Goal: Task Accomplishment & Management: Use online tool/utility

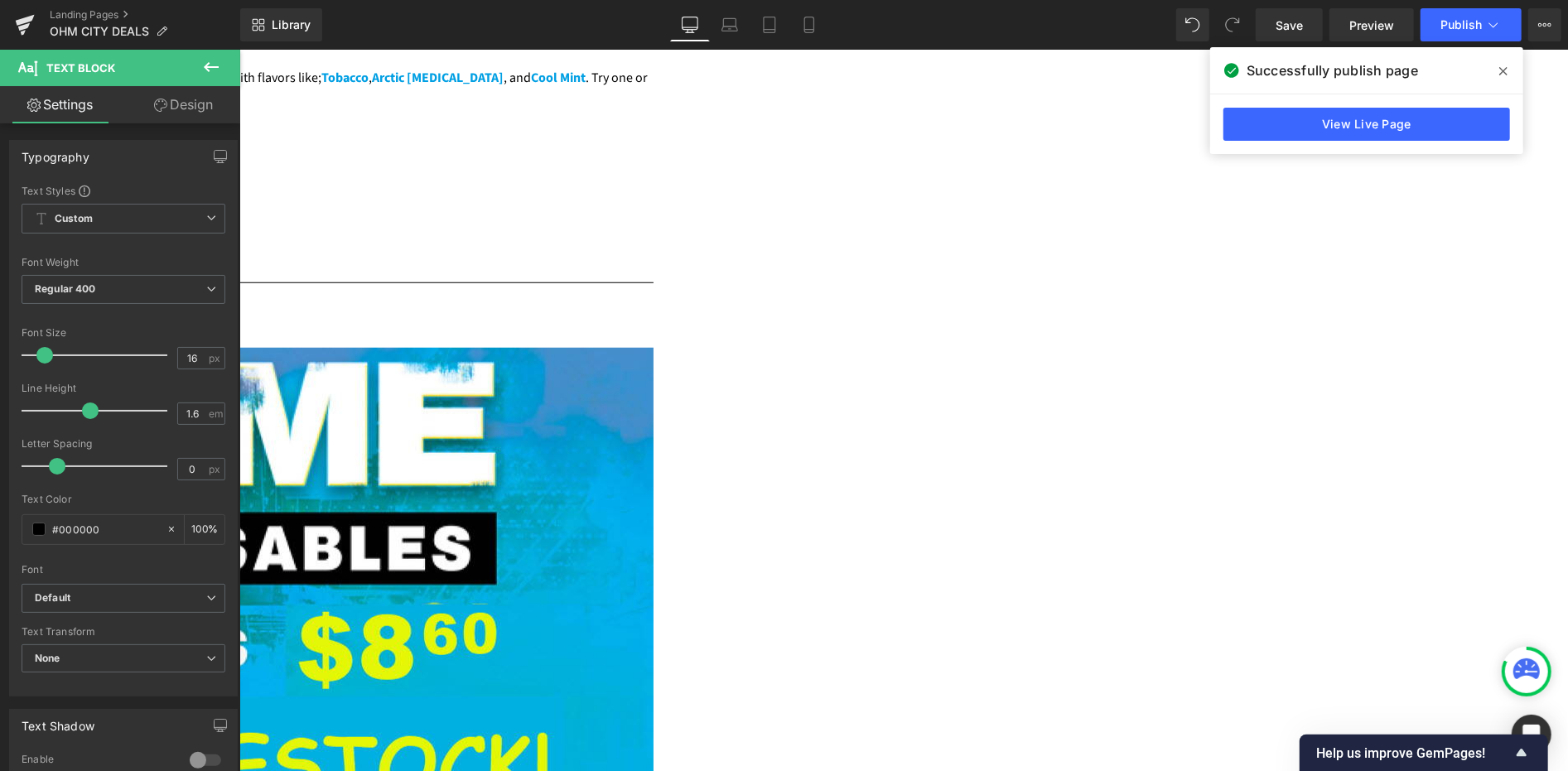
scroll to position [1012, 0]
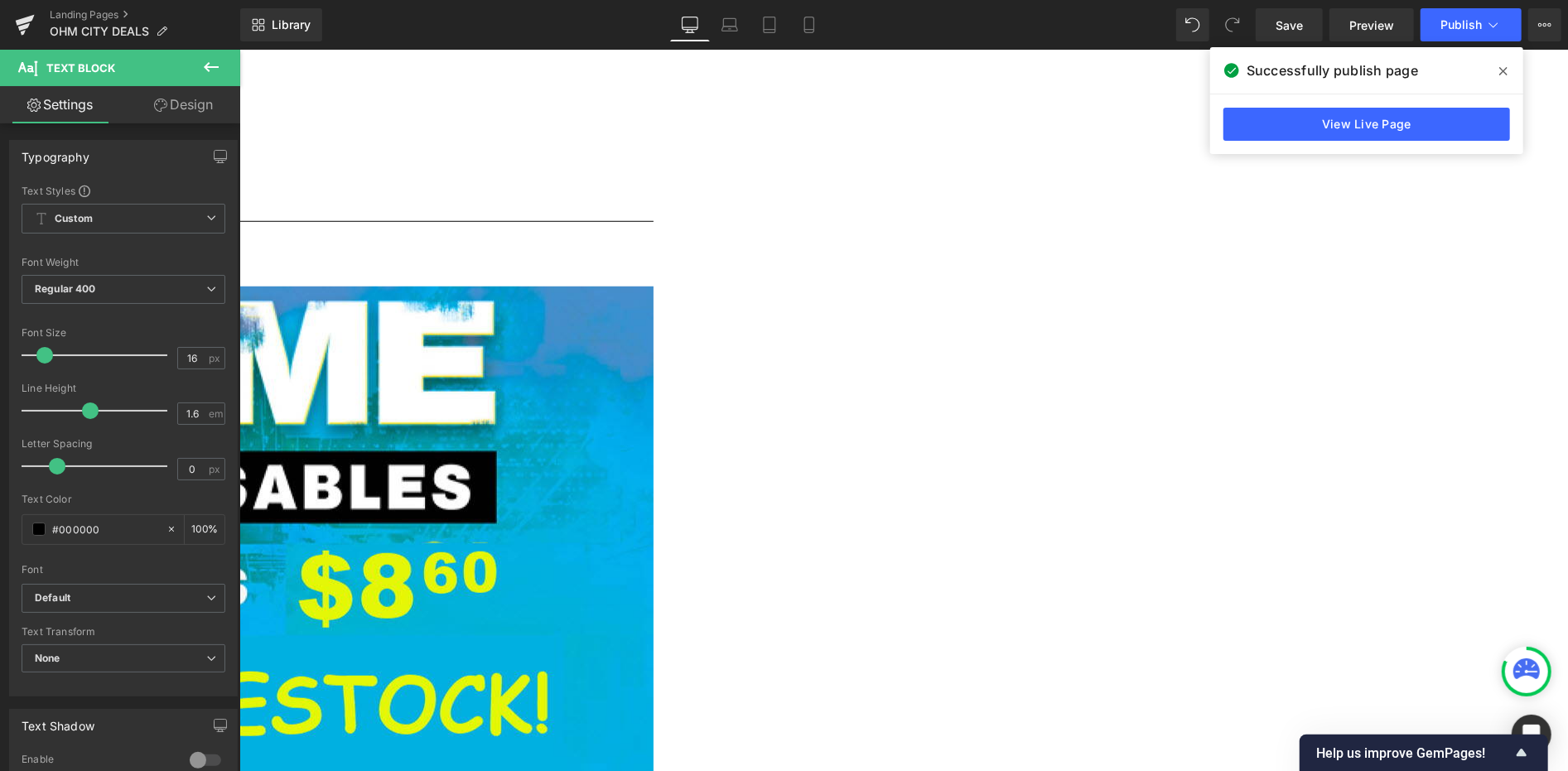
click at [1503, 71] on icon at bounding box center [1503, 71] width 8 height 8
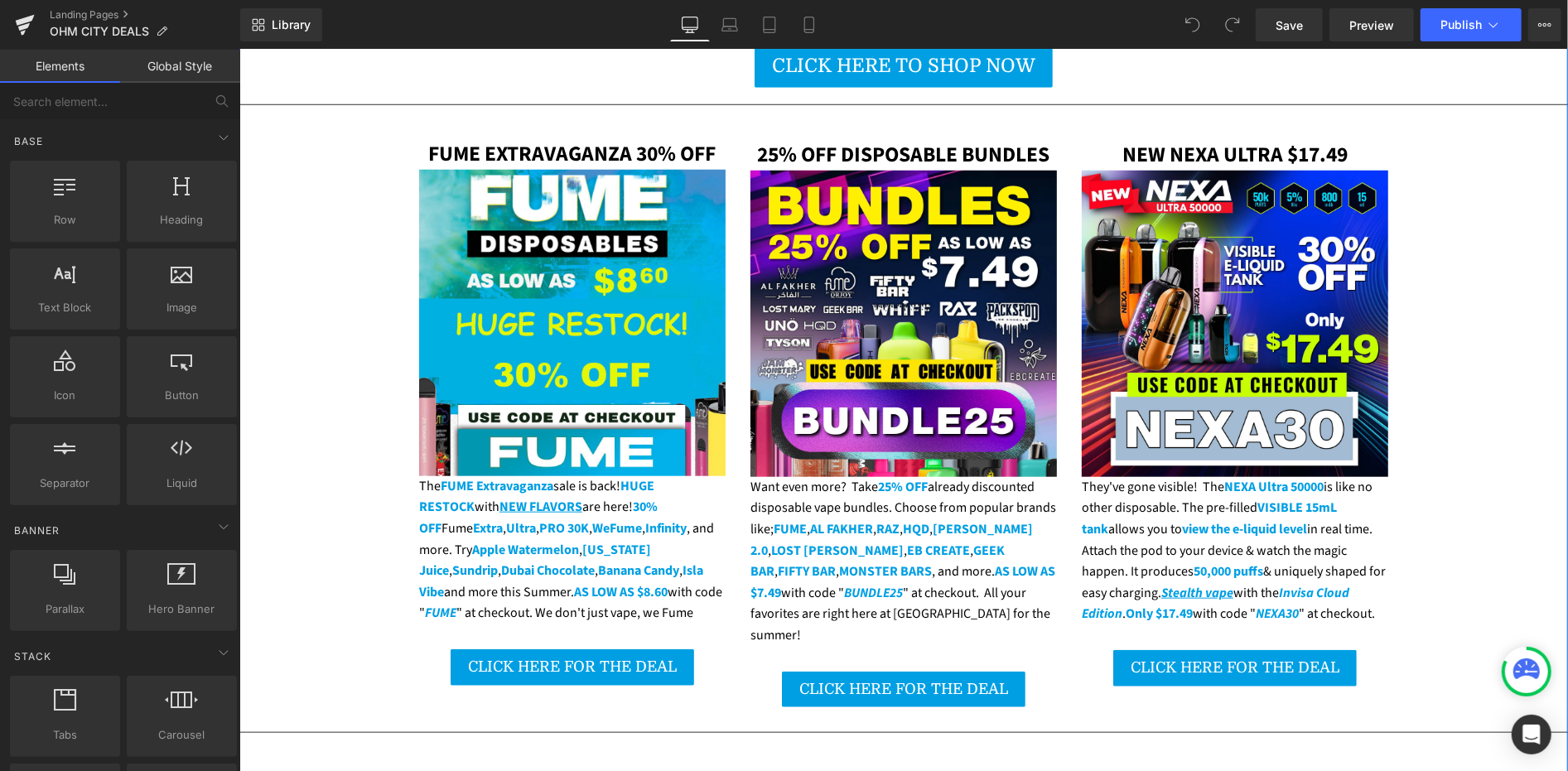
scroll to position [1012, 0]
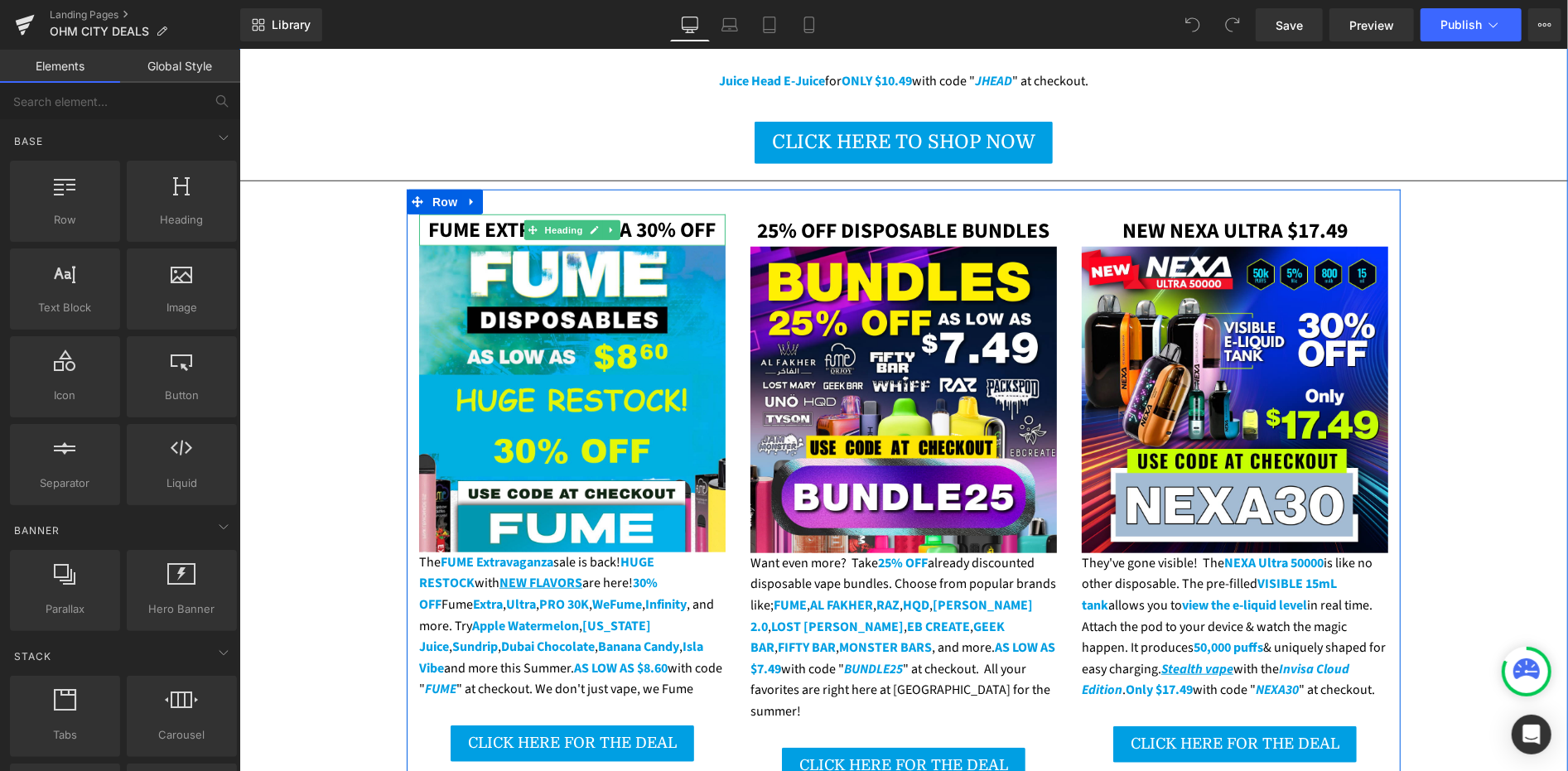
click at [488, 214] on span "FUME EXTRAVAGANZA 30% OFF" at bounding box center [571, 229] width 288 height 30
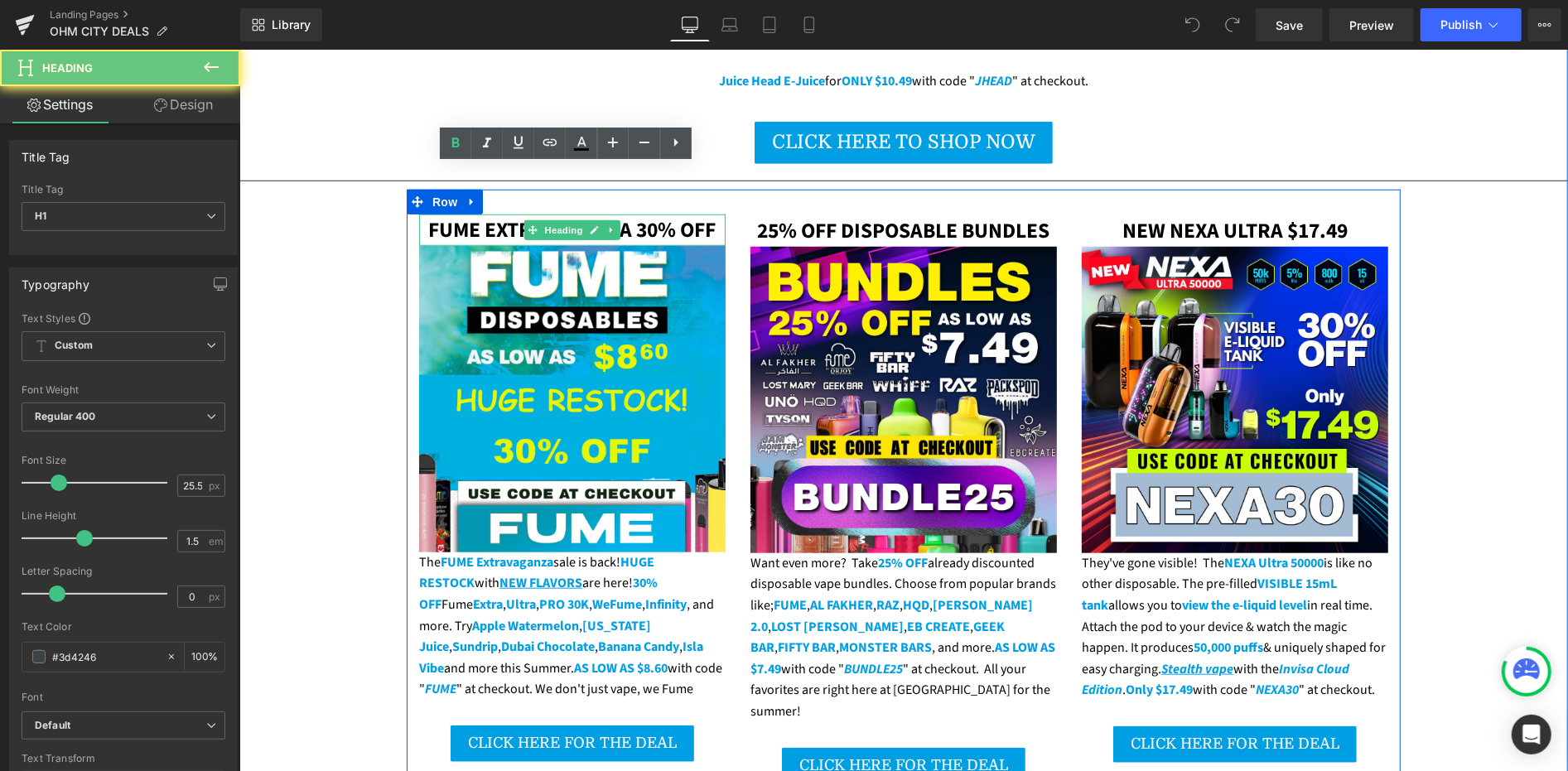
click at [488, 214] on span "FUME EXTRAVAGANZA 30% OFF" at bounding box center [571, 229] width 288 height 30
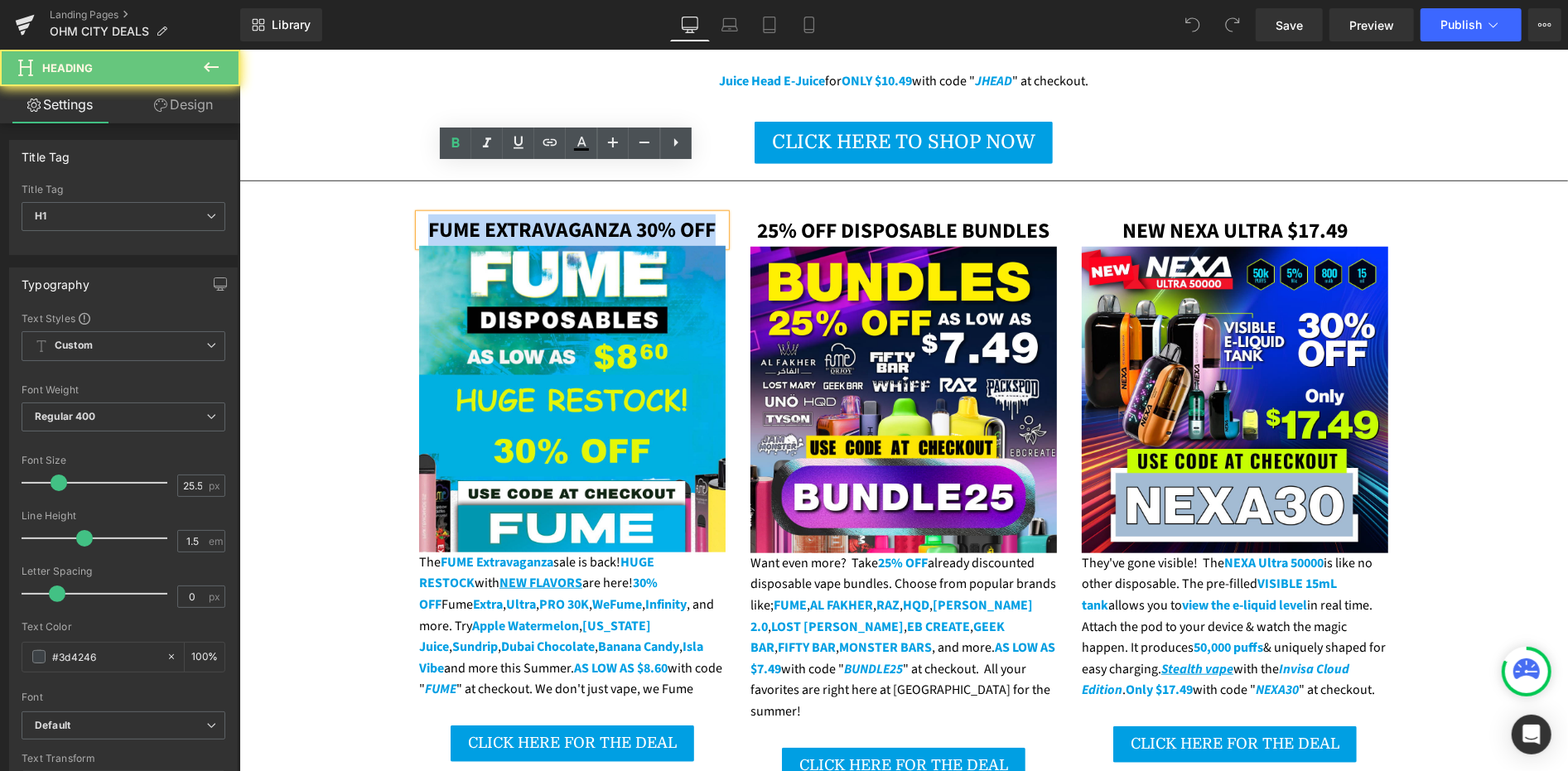
click at [488, 214] on span "FUME EXTRAVAGANZA 30% OFF" at bounding box center [571, 229] width 288 height 30
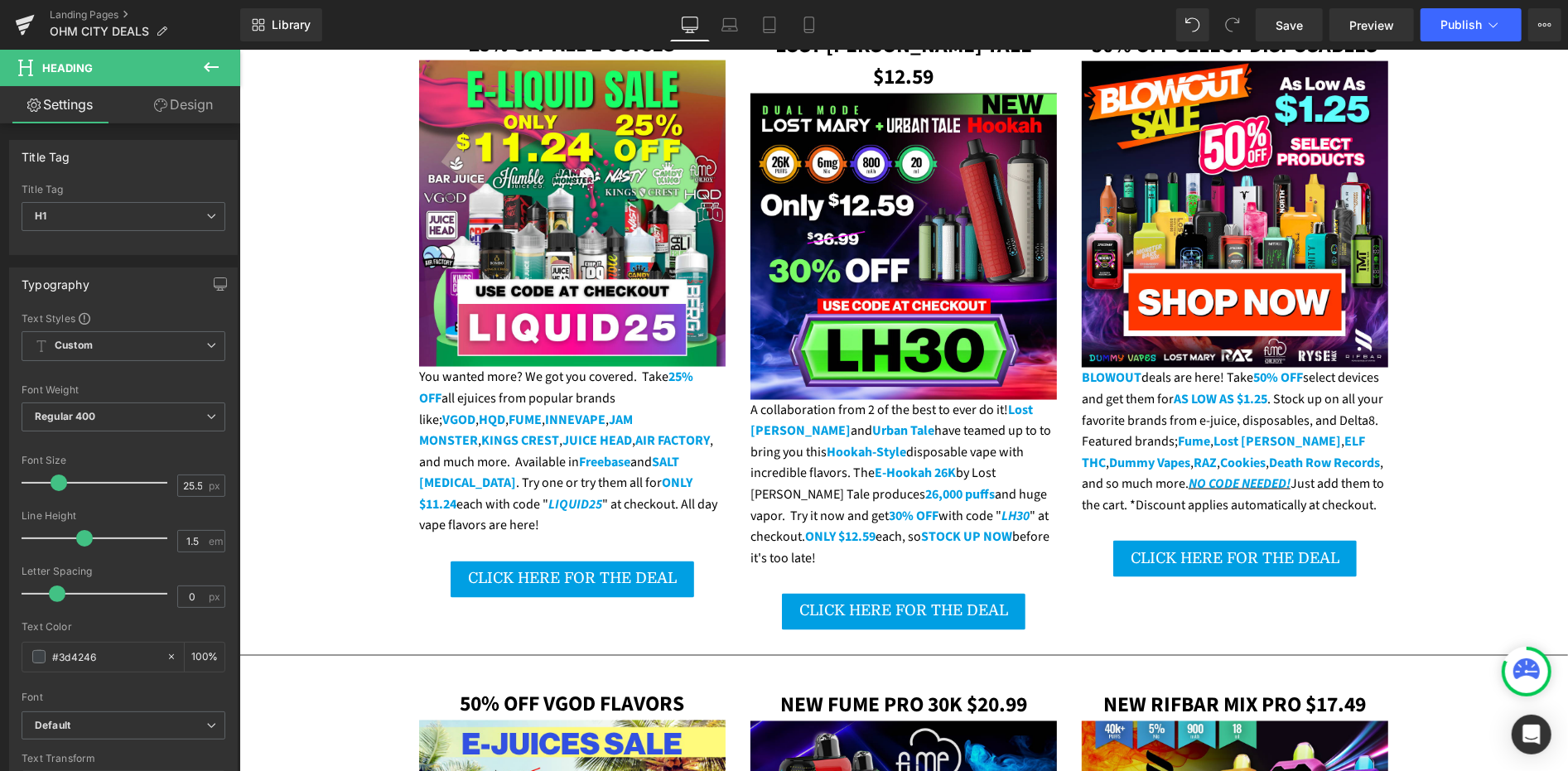
scroll to position [2209, 0]
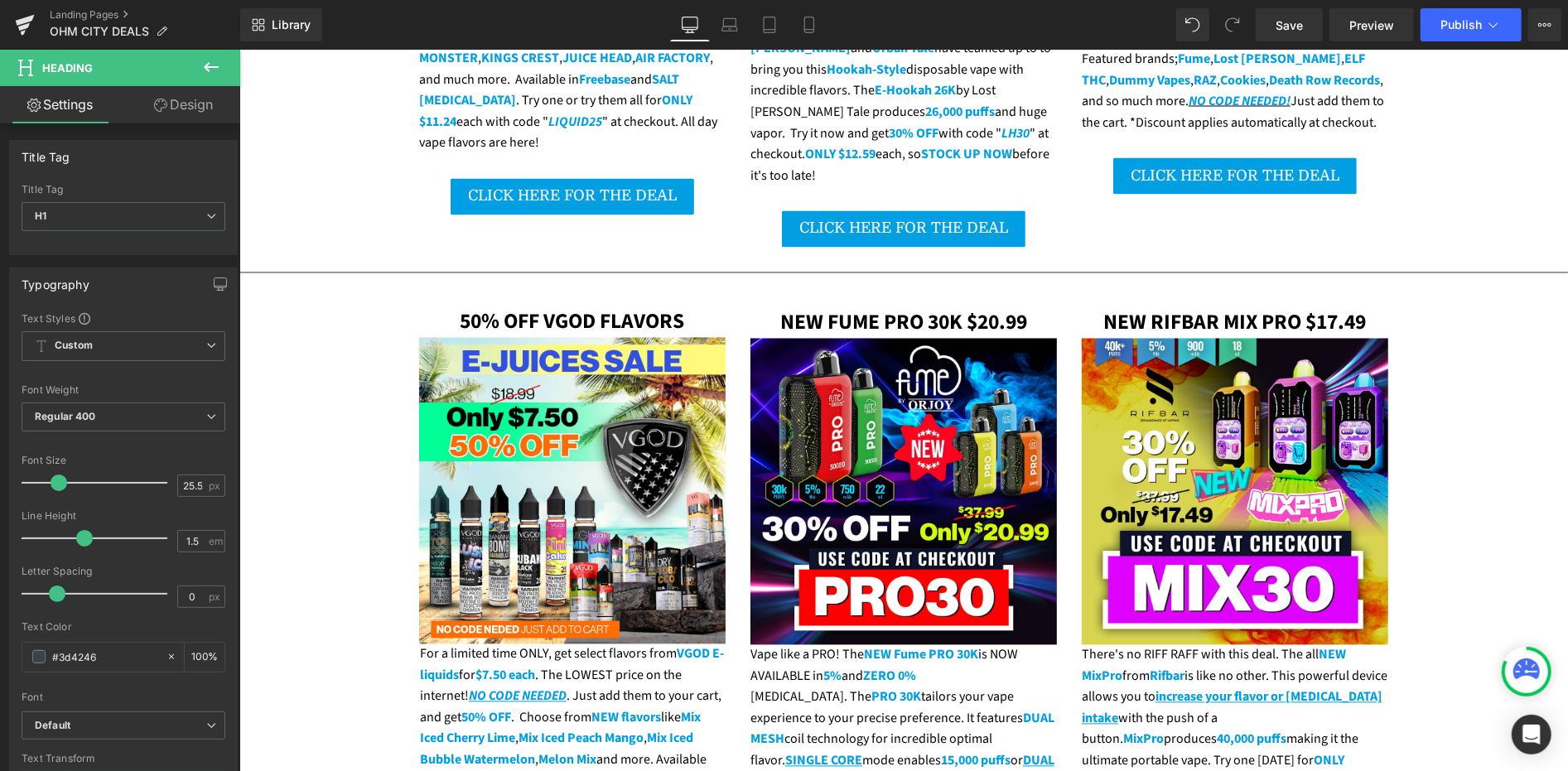
click at [826, 308] on b "NEW FUME PRO 30K $20.99" at bounding box center [902, 322] width 246 height 30
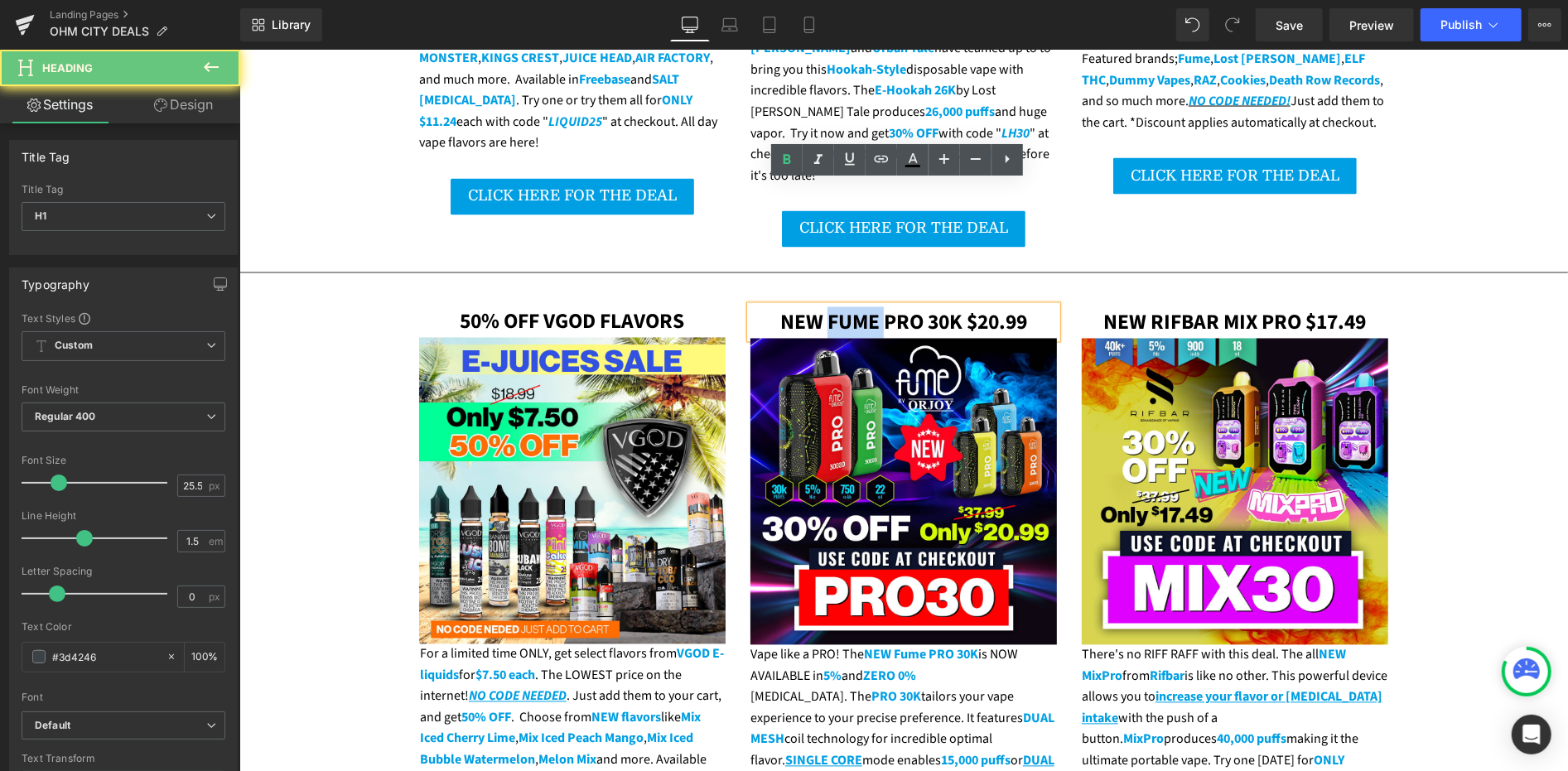
click at [826, 308] on b "NEW FUME PRO 30K $20.99" at bounding box center [902, 322] width 246 height 30
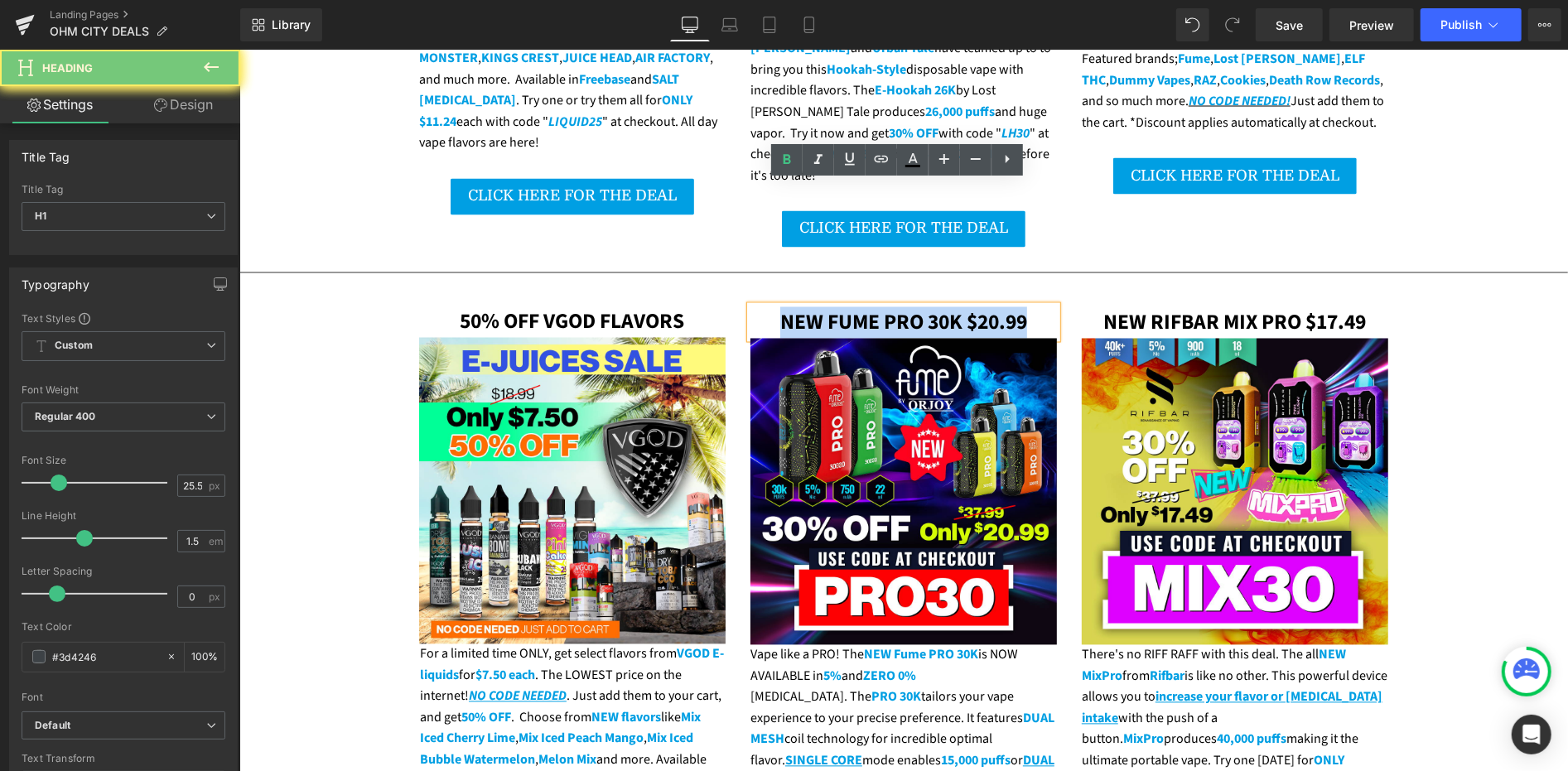
paste div
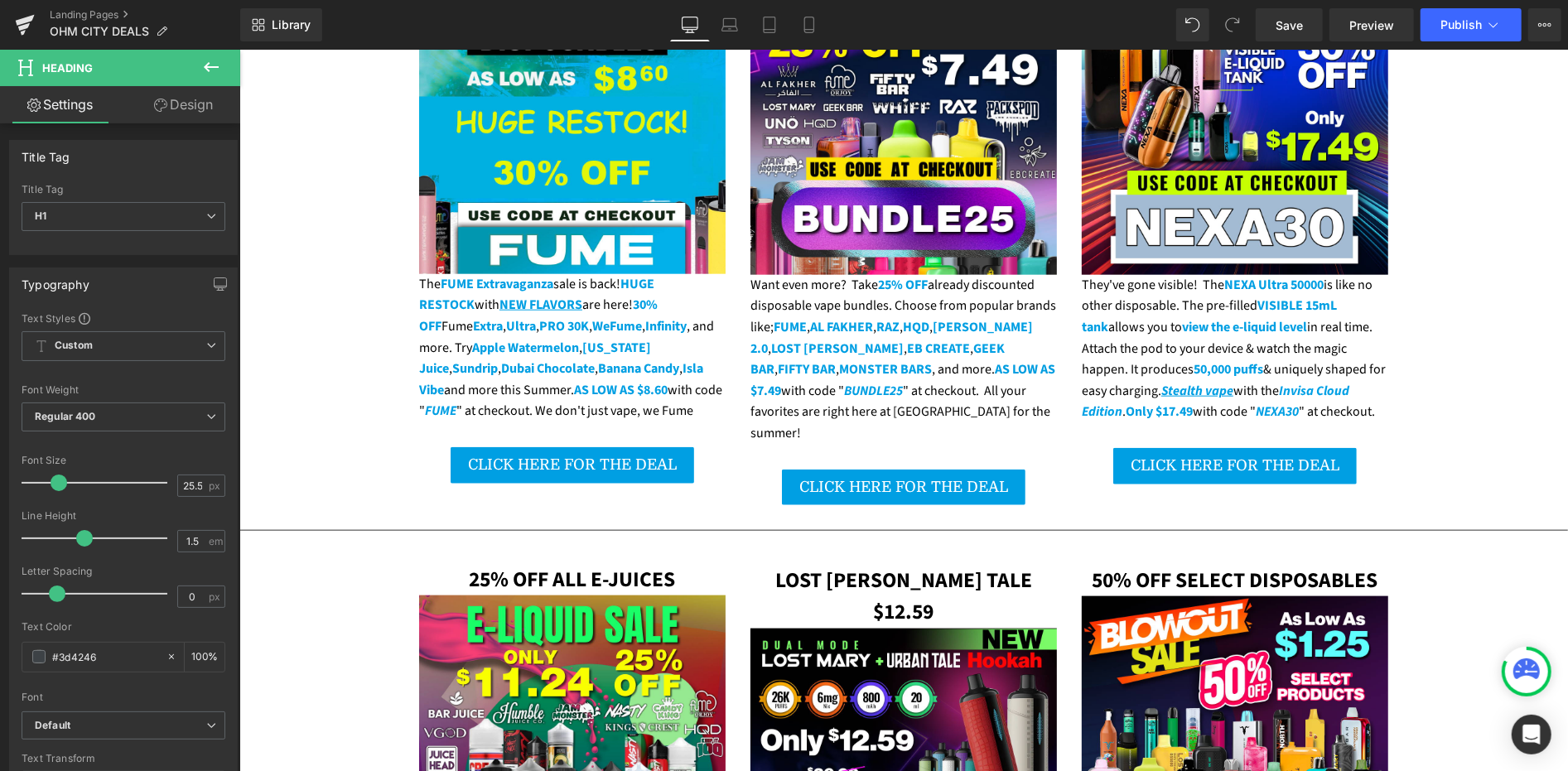
scroll to position [1288, 0]
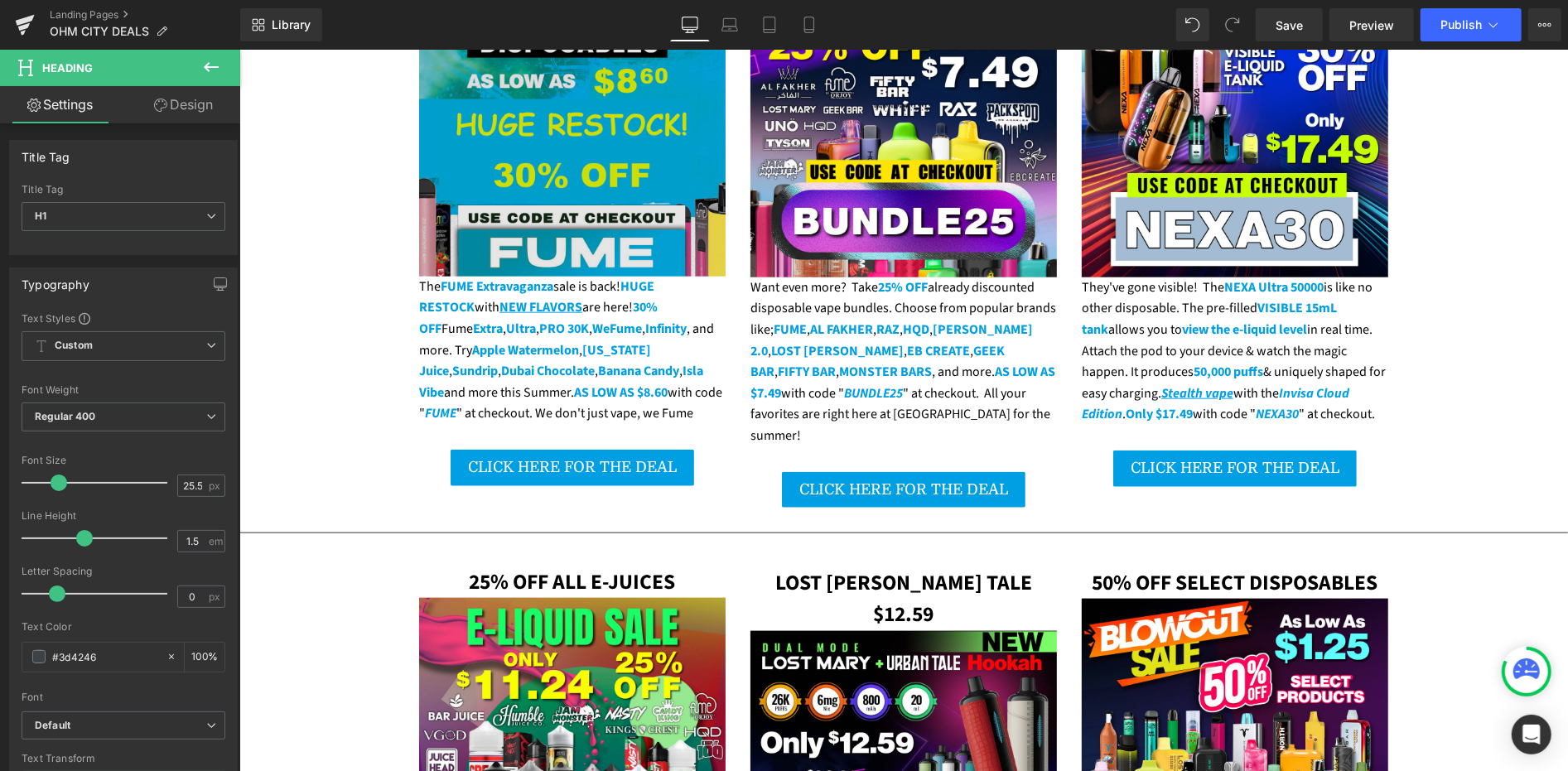
click at [549, 196] on img at bounding box center [571, 122] width 307 height 307
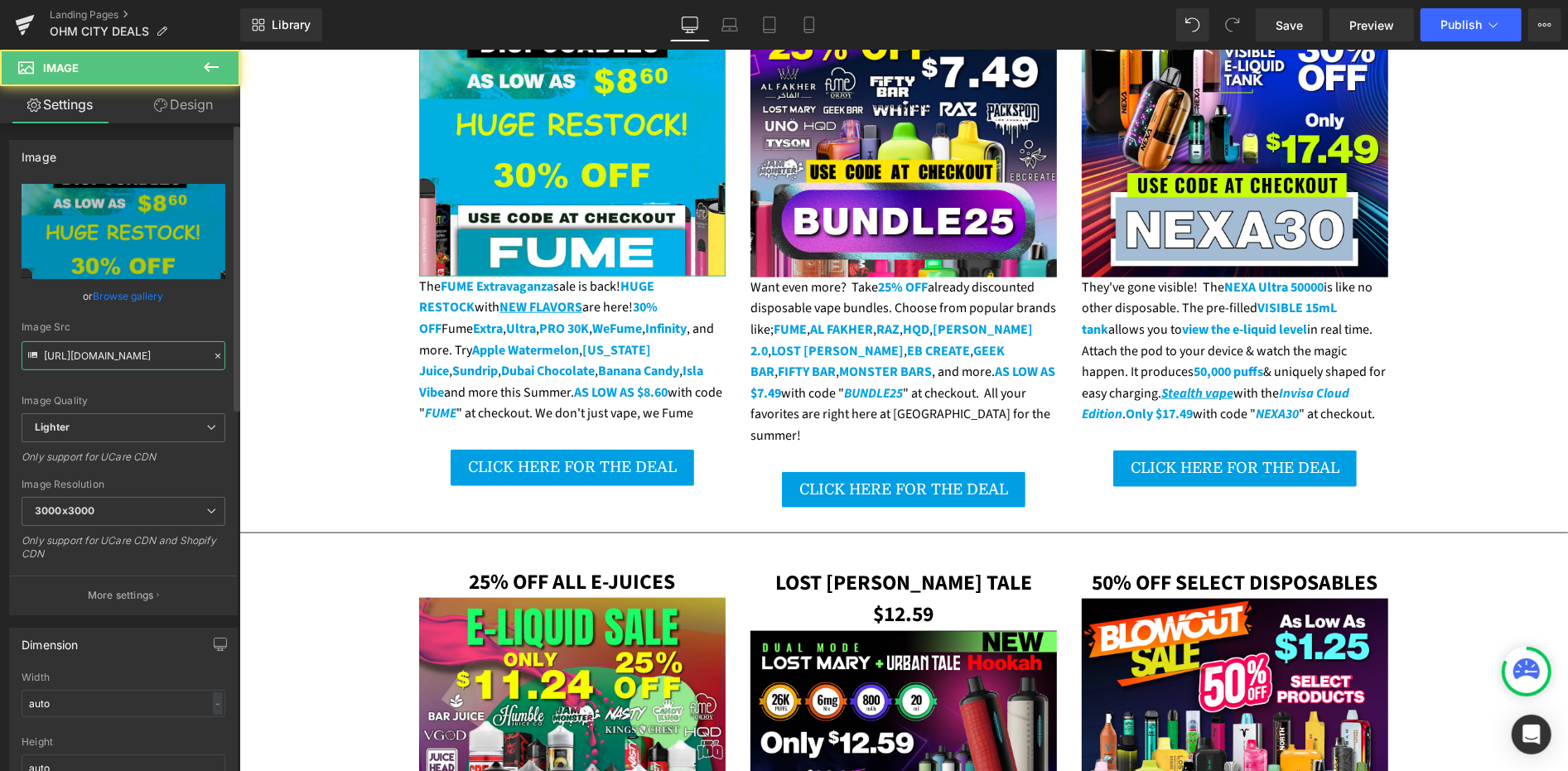
click at [156, 351] on input "https://ucarecdn.com/09101da9-b1b8-4250-a458-5370b501f4e4/-/format/auto/-/previ…" at bounding box center [123, 355] width 204 height 29
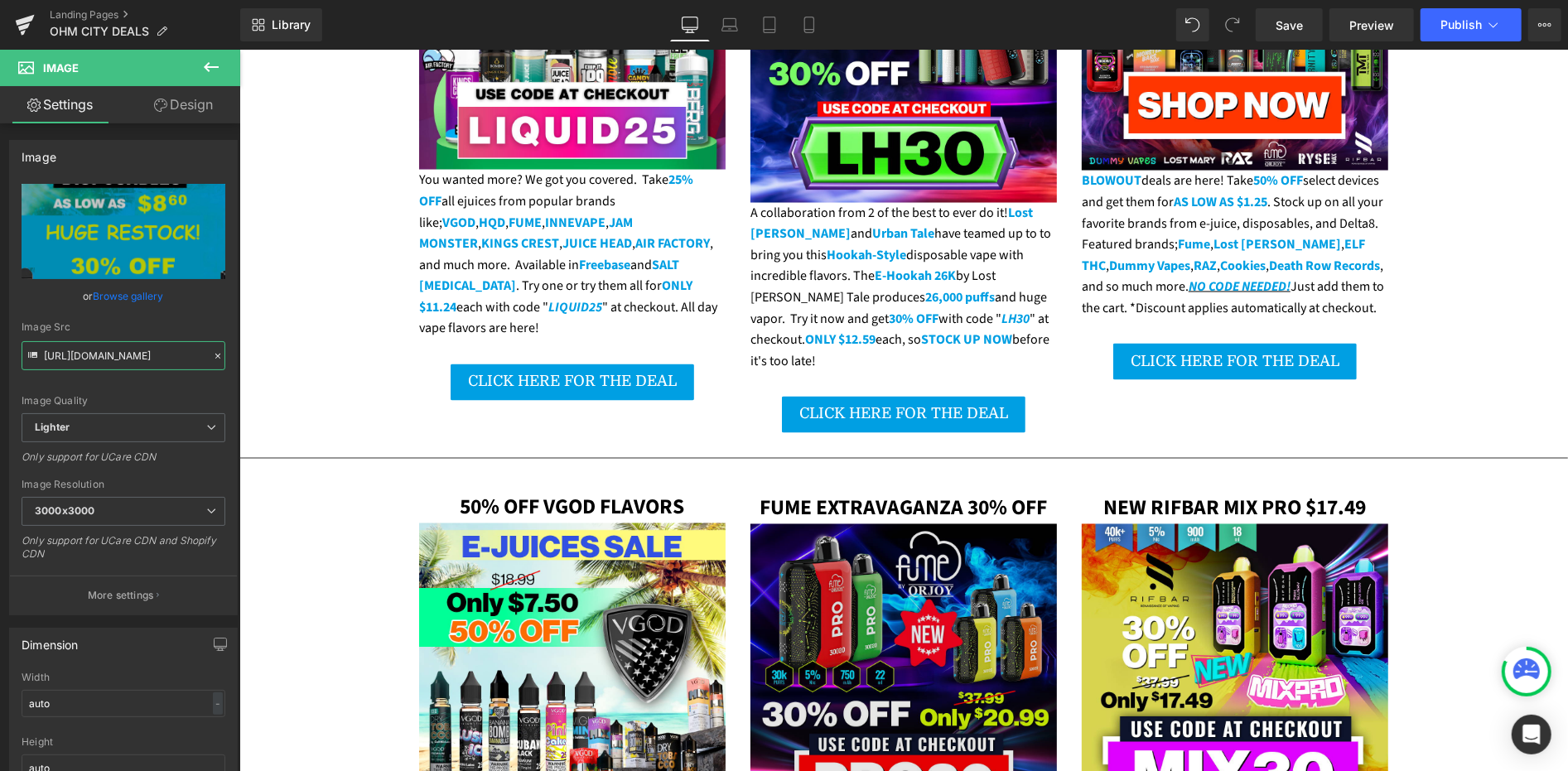
scroll to position [2024, 0]
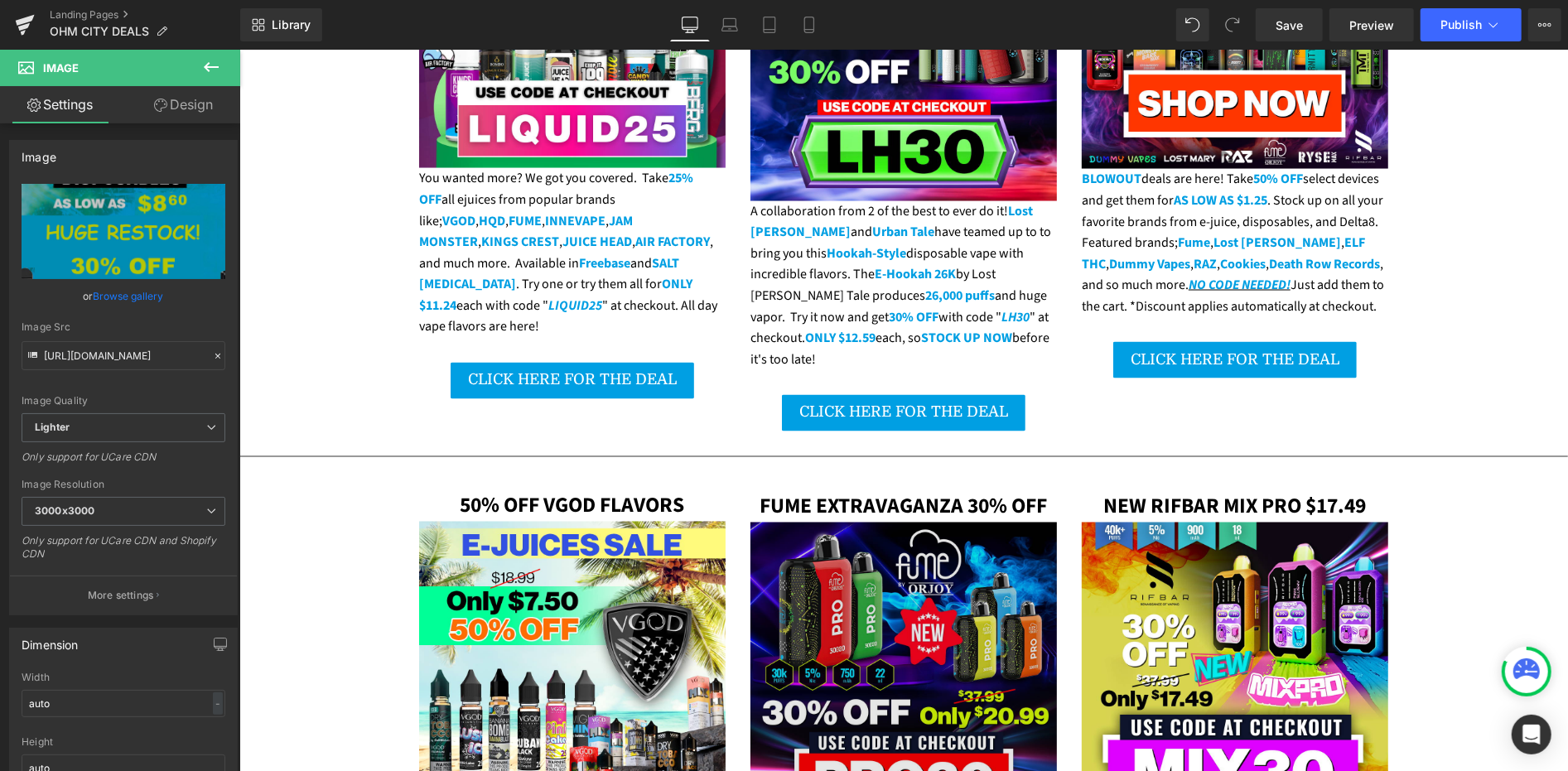
click at [864, 522] on img at bounding box center [902, 675] width 307 height 307
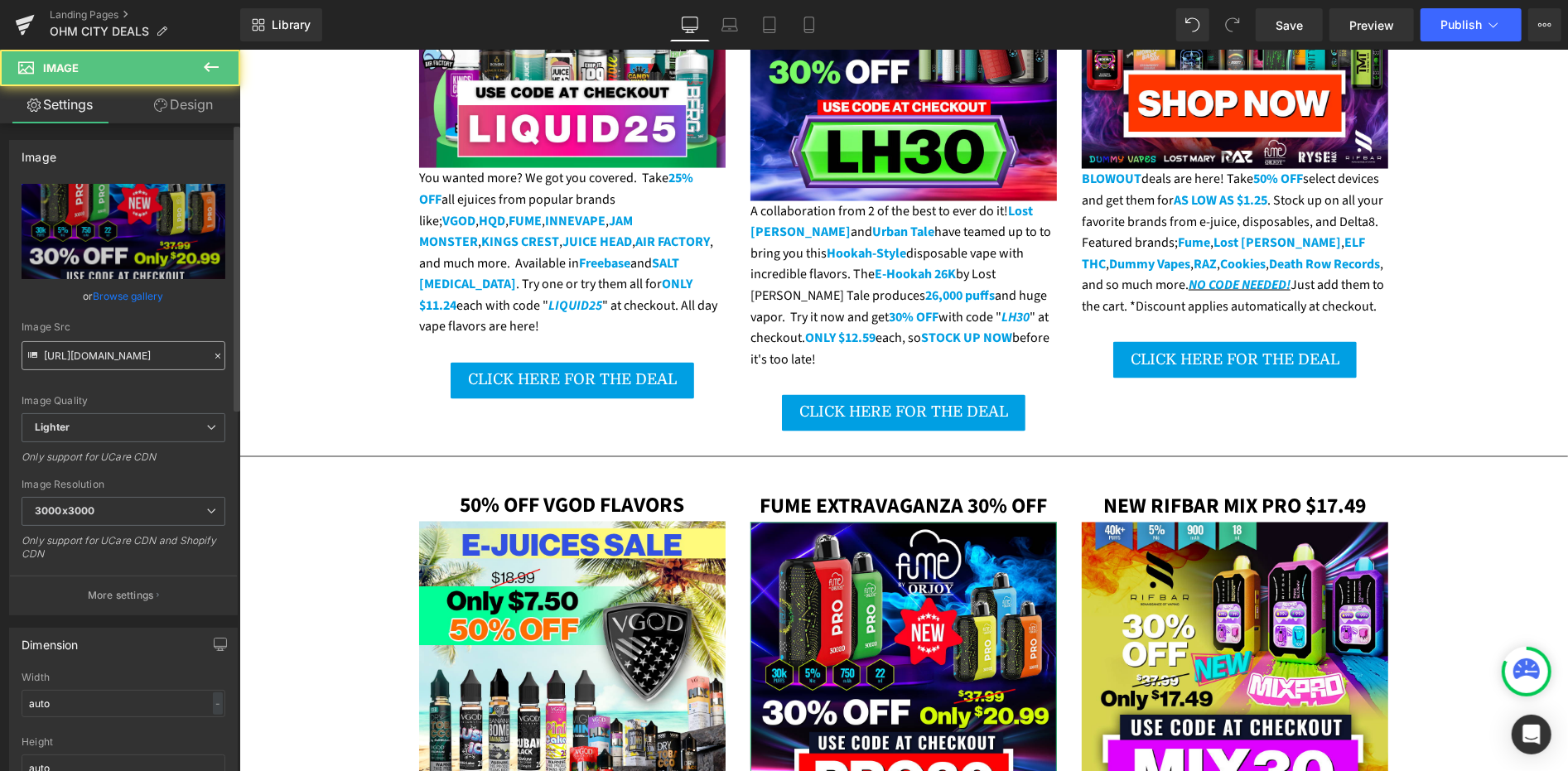
click at [92, 358] on input "https://ucarecdn.com/8698861e-208c-41e7-b8c8-ab7462dcf47f/-/format/auto/-/previ…" at bounding box center [123, 355] width 204 height 29
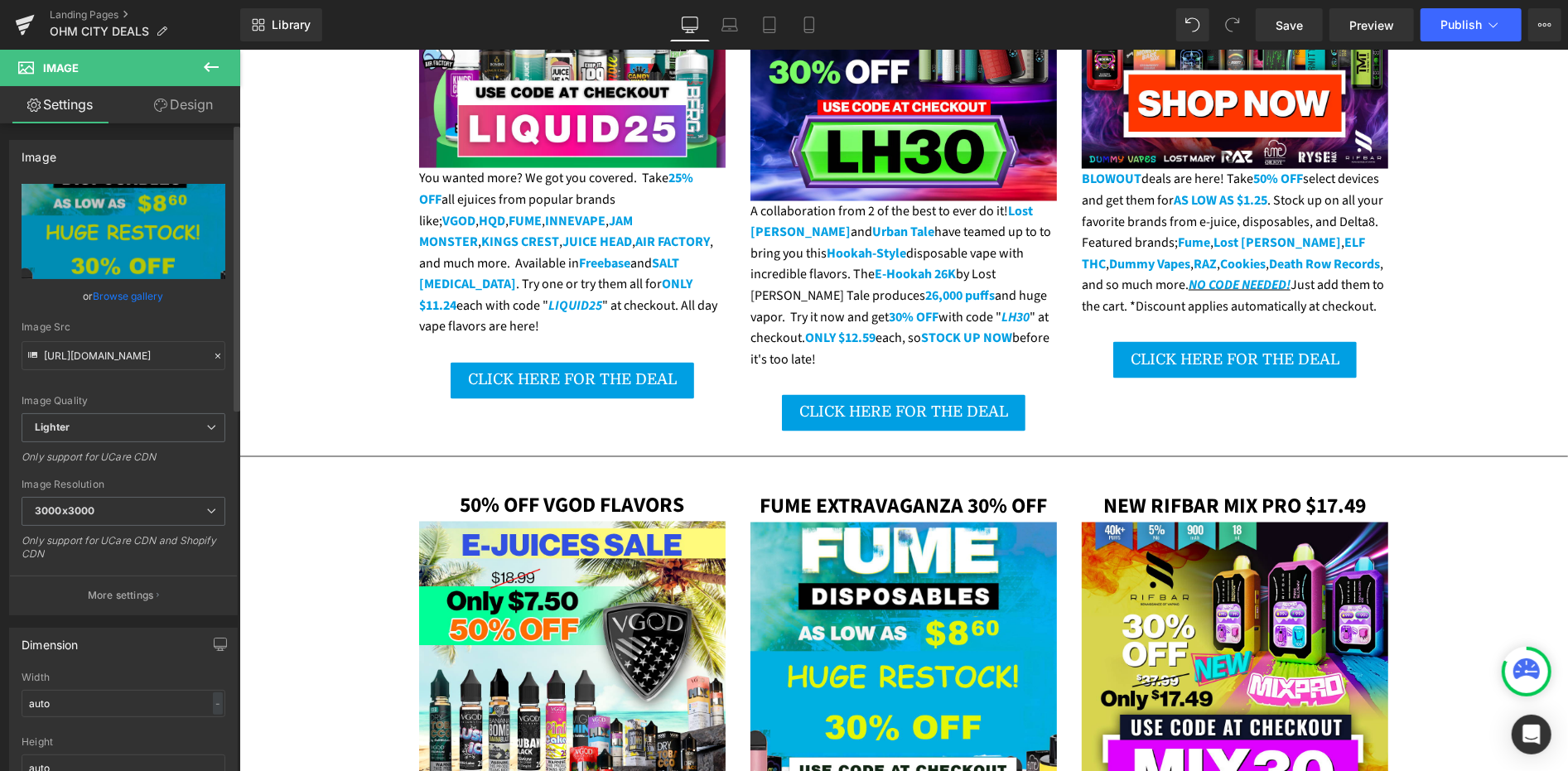
type input "https://ucarecdn.com/09101da9-b1b8-4250-a458-5370b501f4e4/-/format/auto/-/previ…"
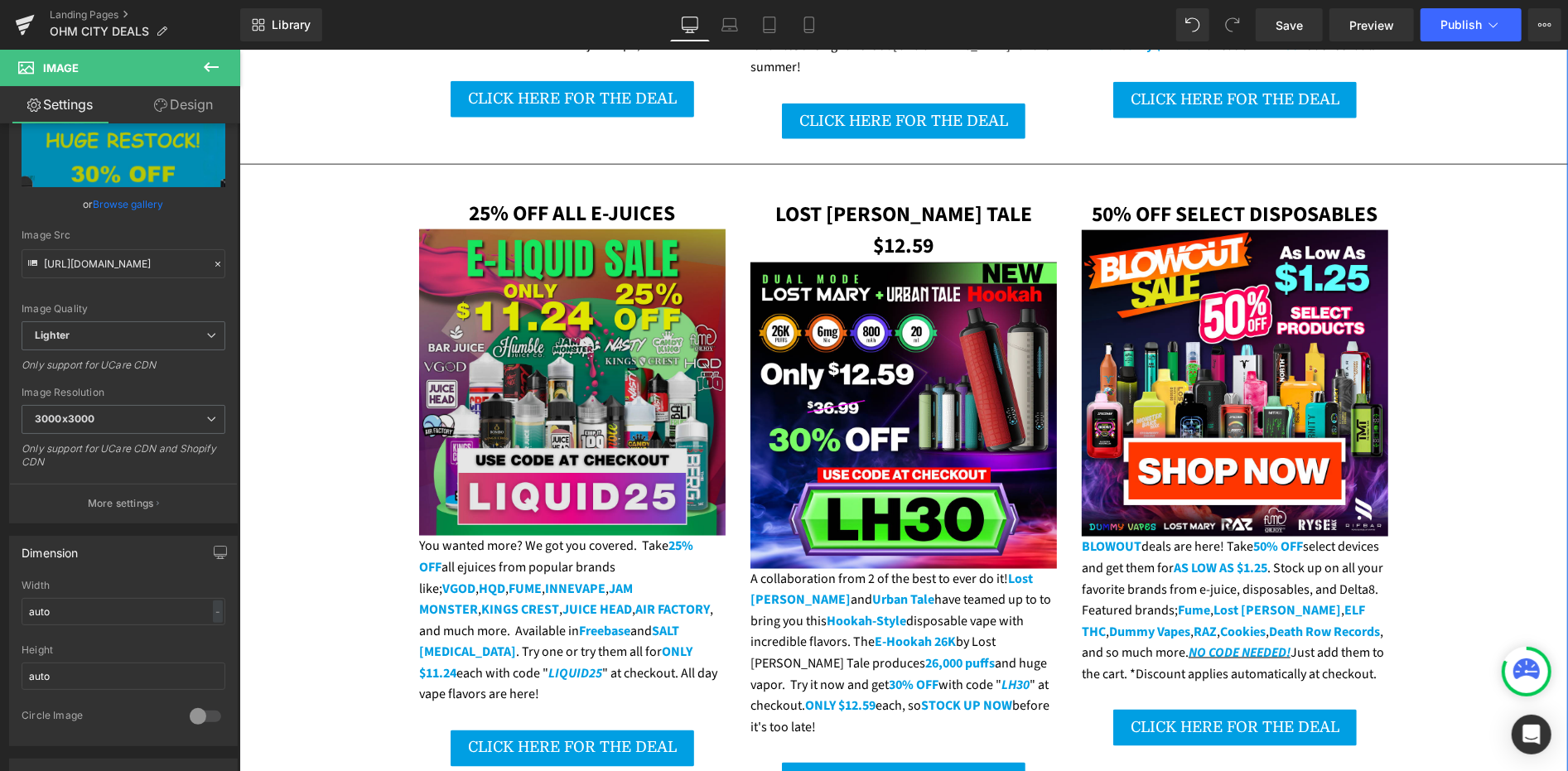
scroll to position [1380, 0]
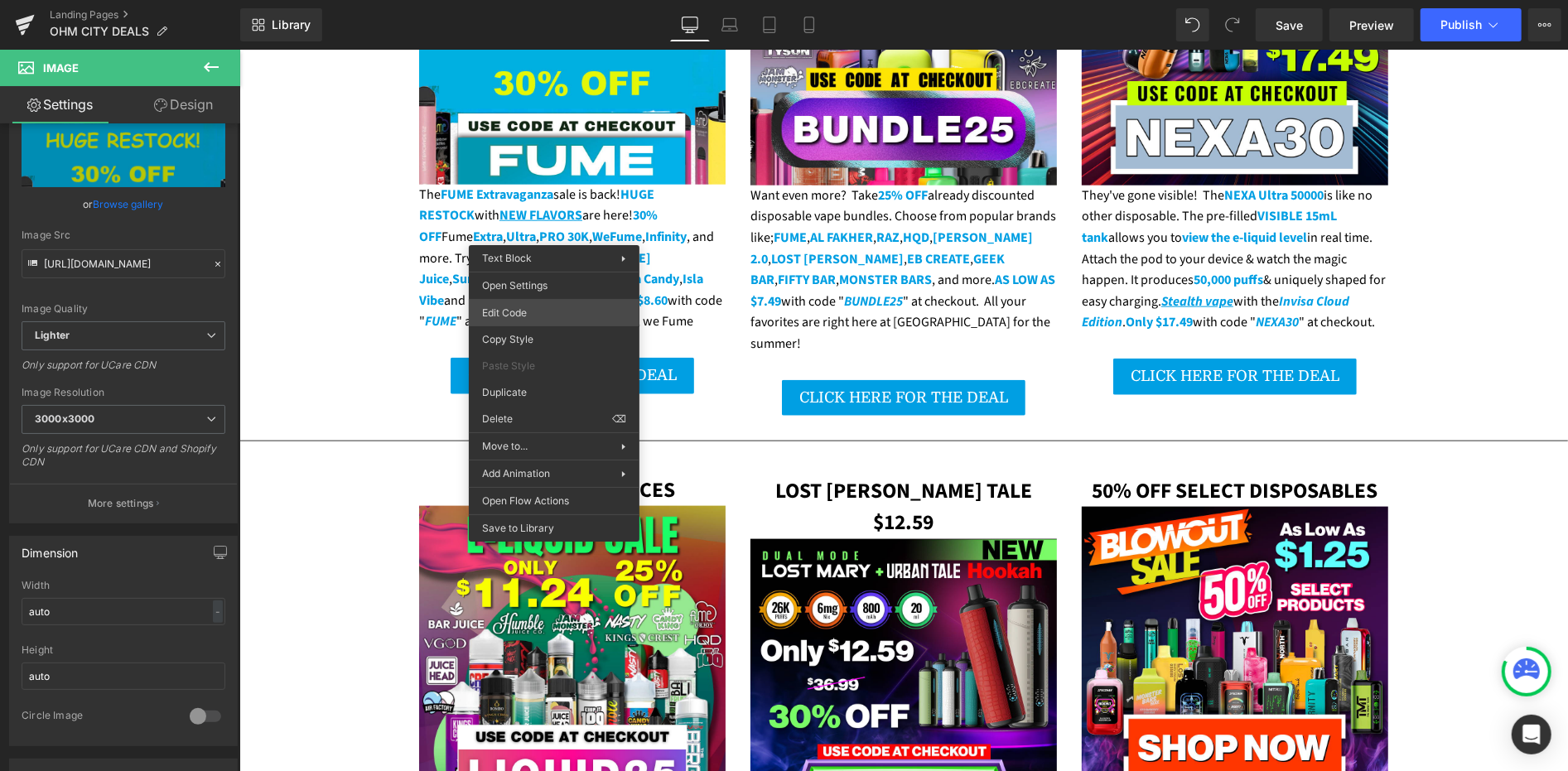
click at [553, 0] on div "You are previewing how the will restyle your page. You can not edit Elements in…" at bounding box center [784, 0] width 1568 height 0
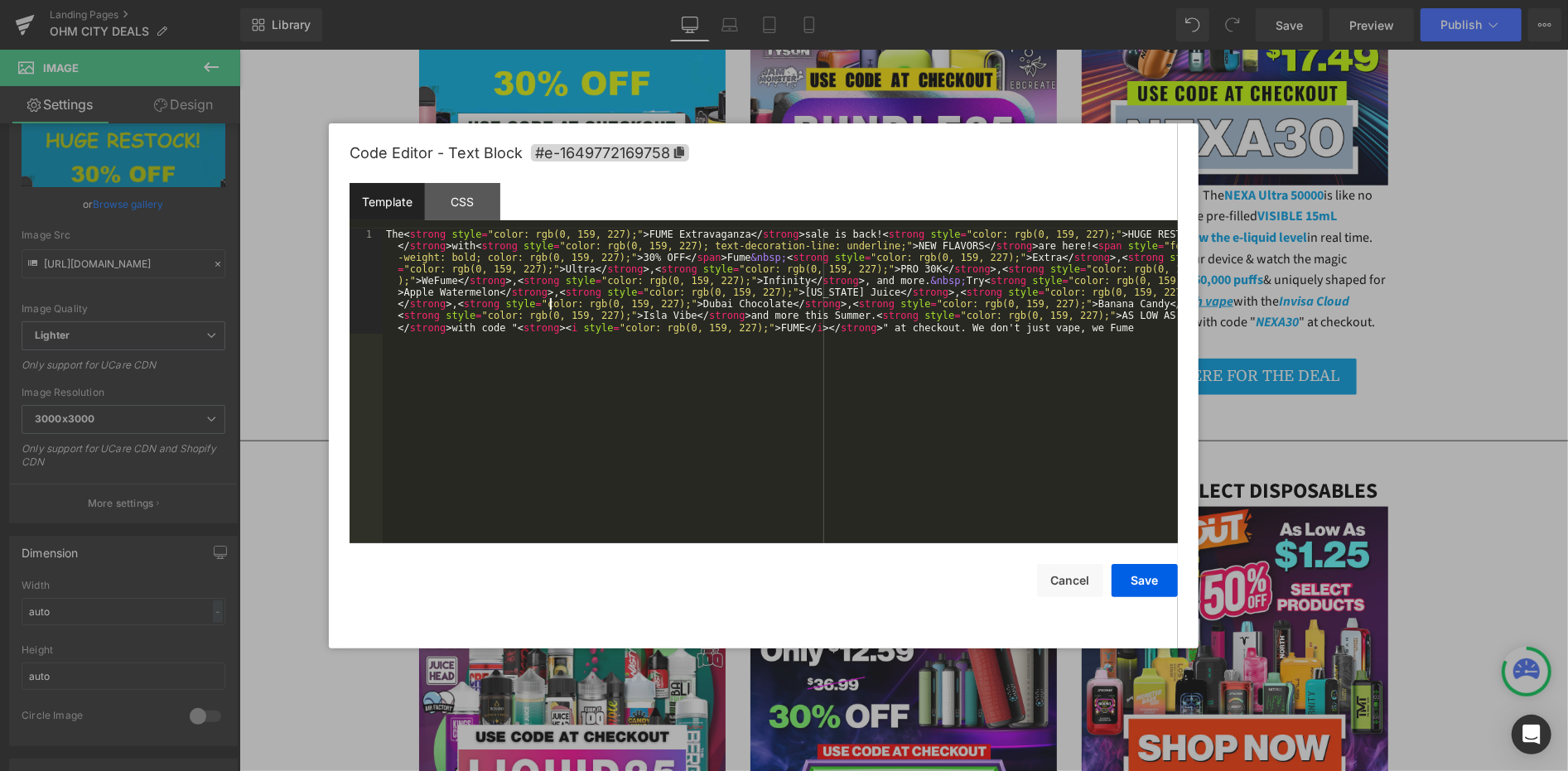
click at [551, 304] on div "The < strong style = "color: rgb(0, 159, 227);" > FUME Extravaganza </ strong >…" at bounding box center [780, 490] width 795 height 524
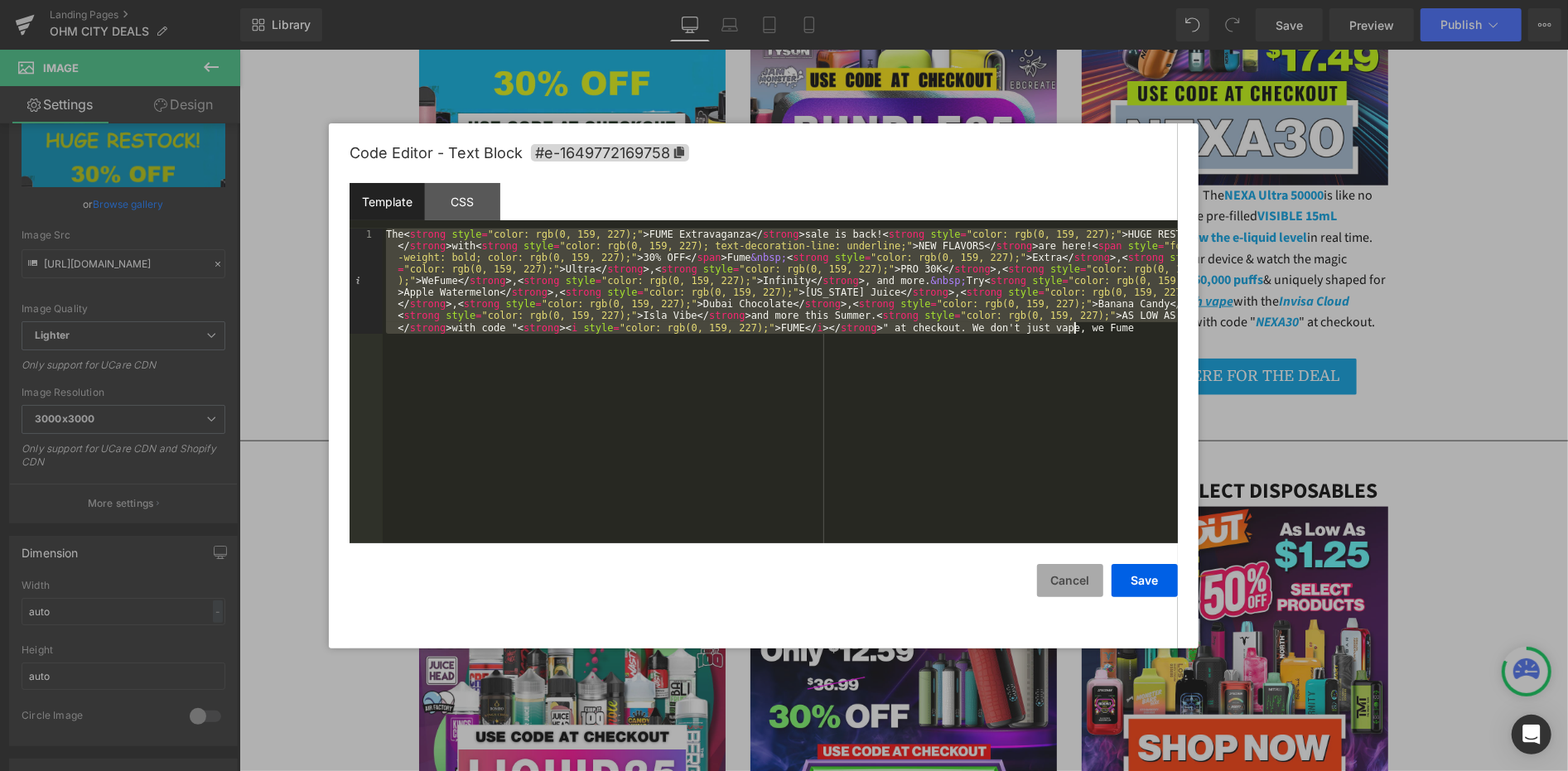
drag, startPoint x: 1047, startPoint y: 574, endPoint x: 1036, endPoint y: 571, distance: 11.4
click at [1048, 574] on button "Cancel" at bounding box center [1071, 580] width 67 height 33
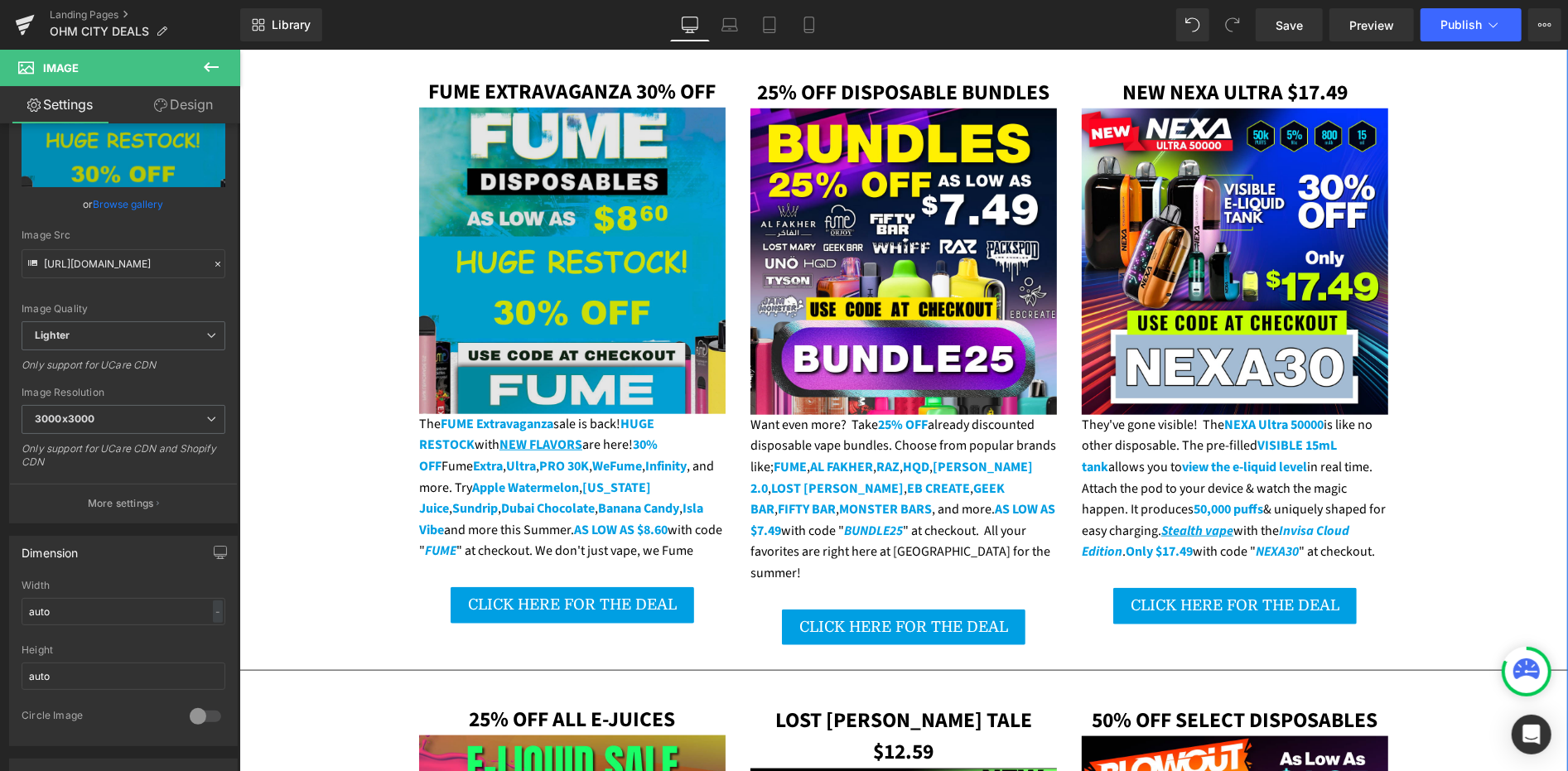
scroll to position [1104, 0]
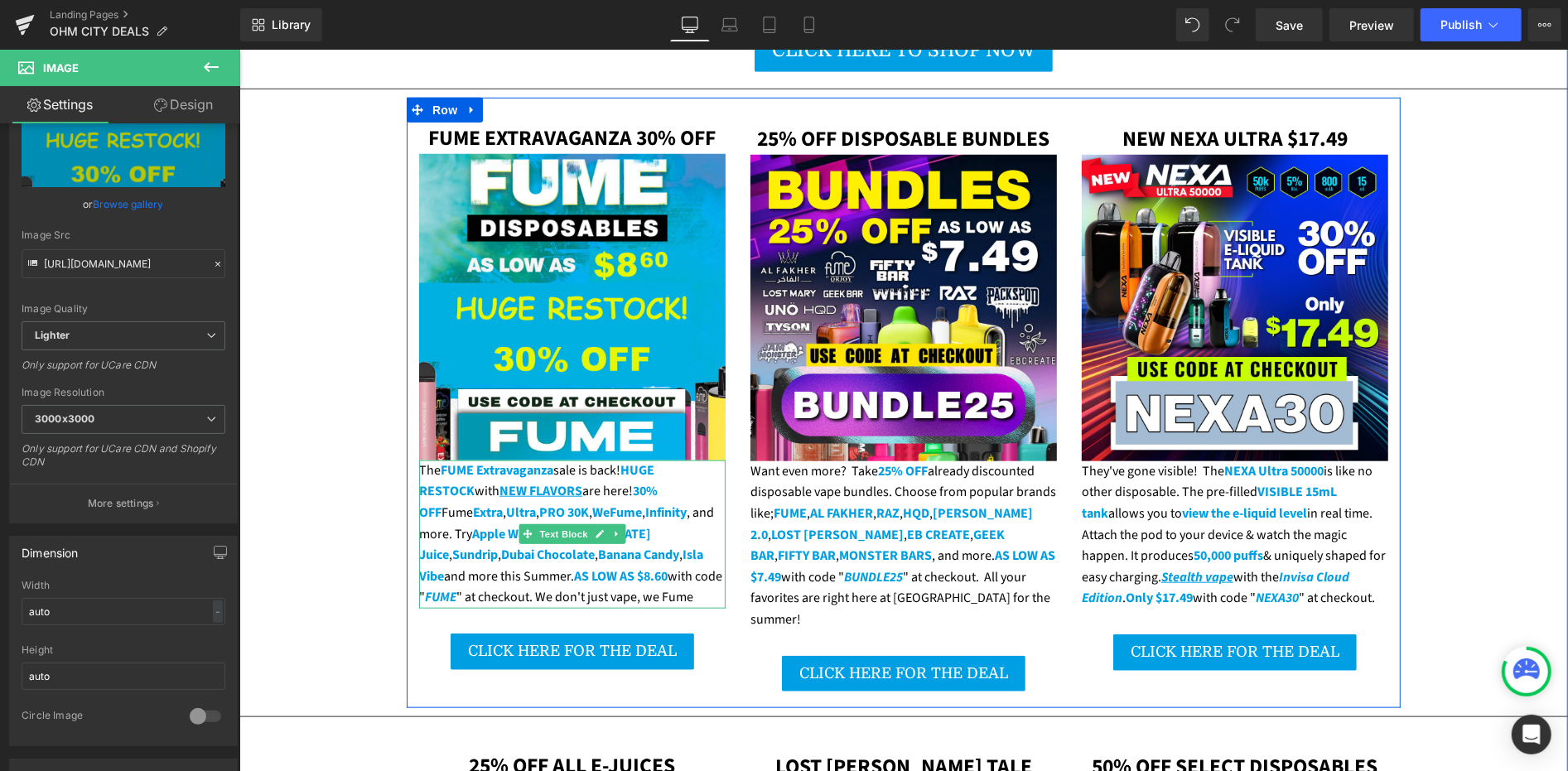
click at [557, 460] on div "The FUME Extravaganza sale is back! HUGE RESTOCK with NEW FLAVORS are here! 30%…" at bounding box center [571, 533] width 307 height 148
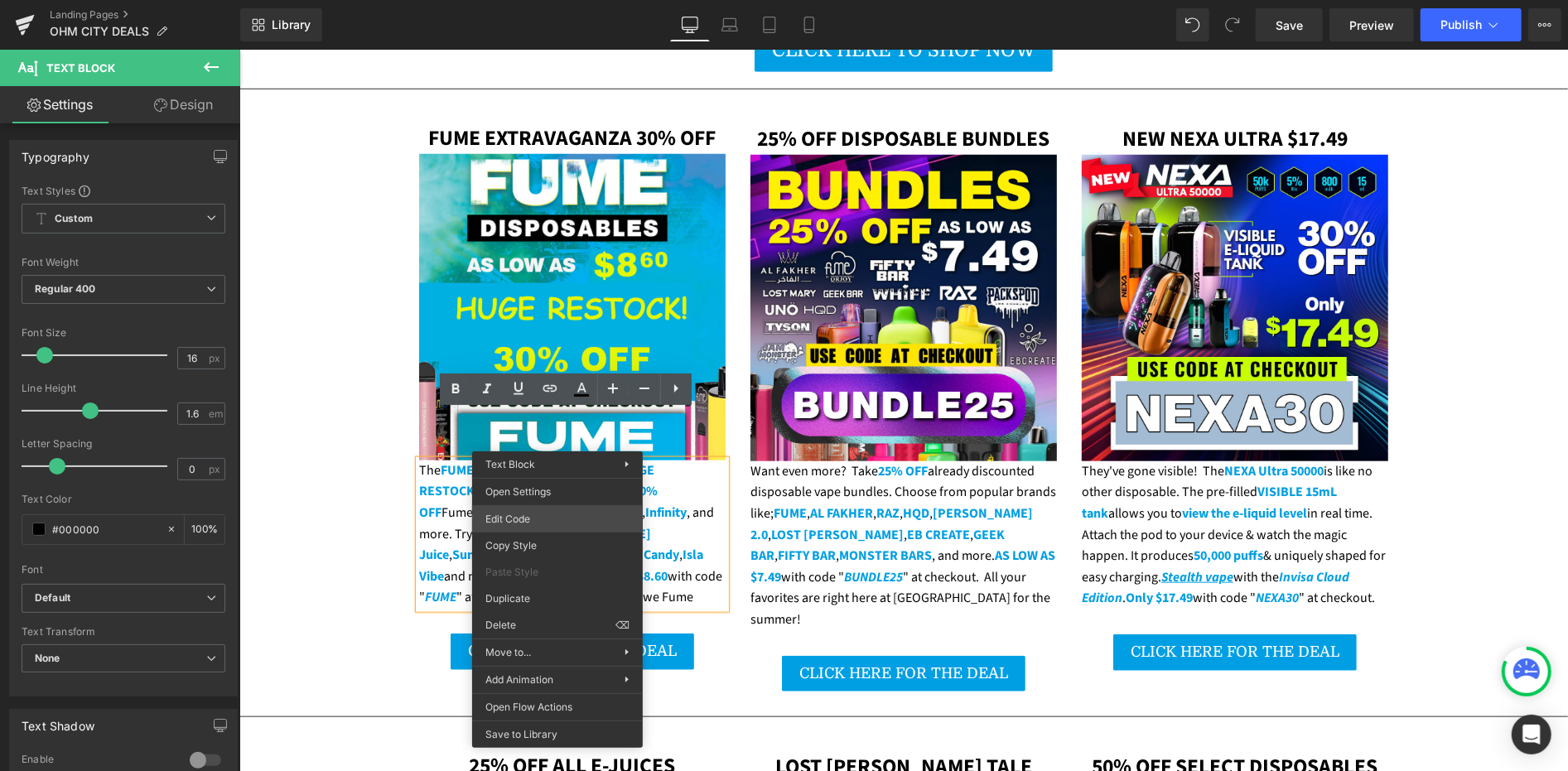
click at [557, 0] on div "You are previewing how the will restyle your page. You can not edit Elements in…" at bounding box center [784, 0] width 1568 height 0
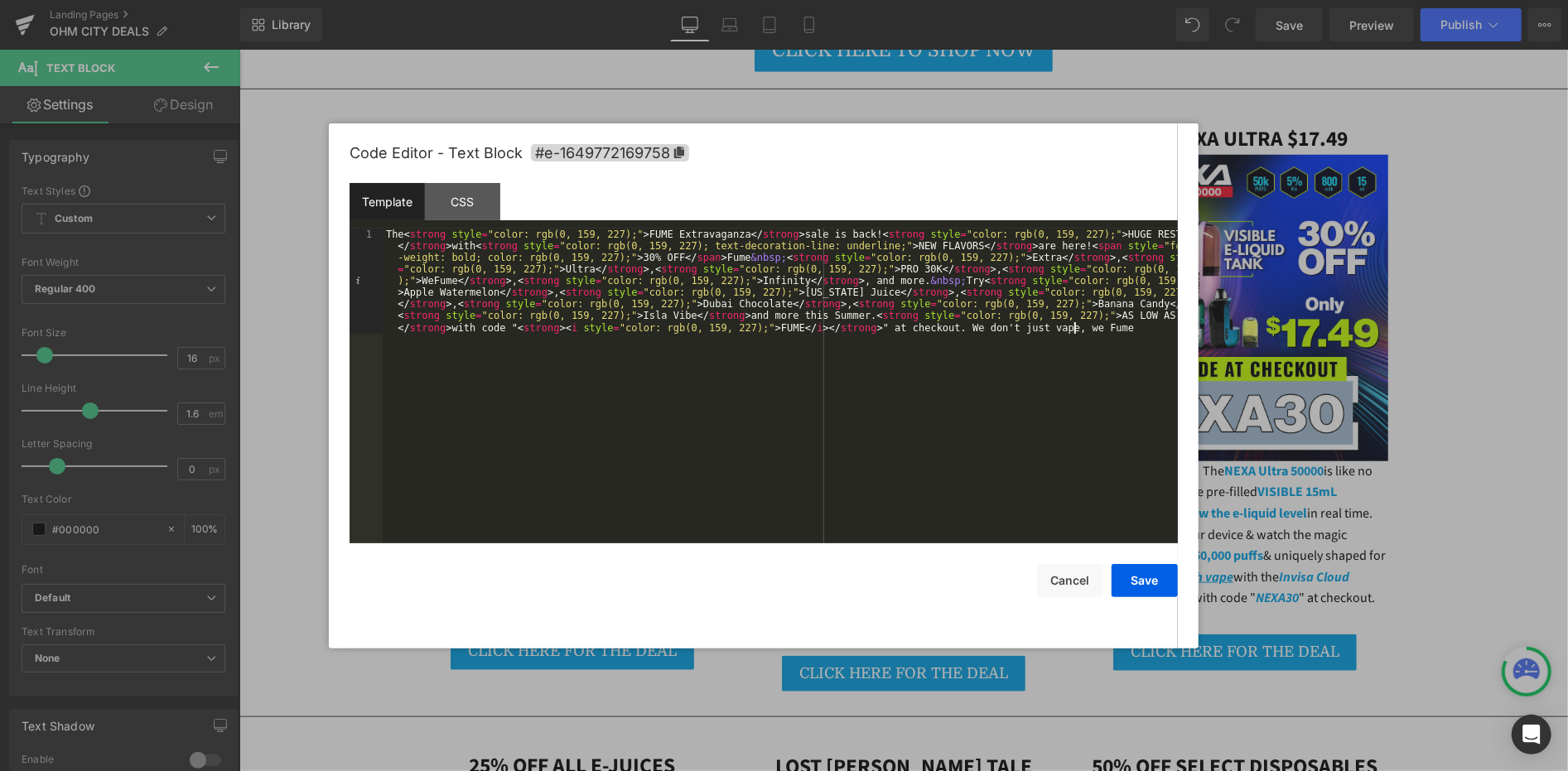
click at [560, 448] on div "The < strong style = "color: rgb(0, 159, 227);" > FUME Extravaganza </ strong >…" at bounding box center [780, 490] width 795 height 524
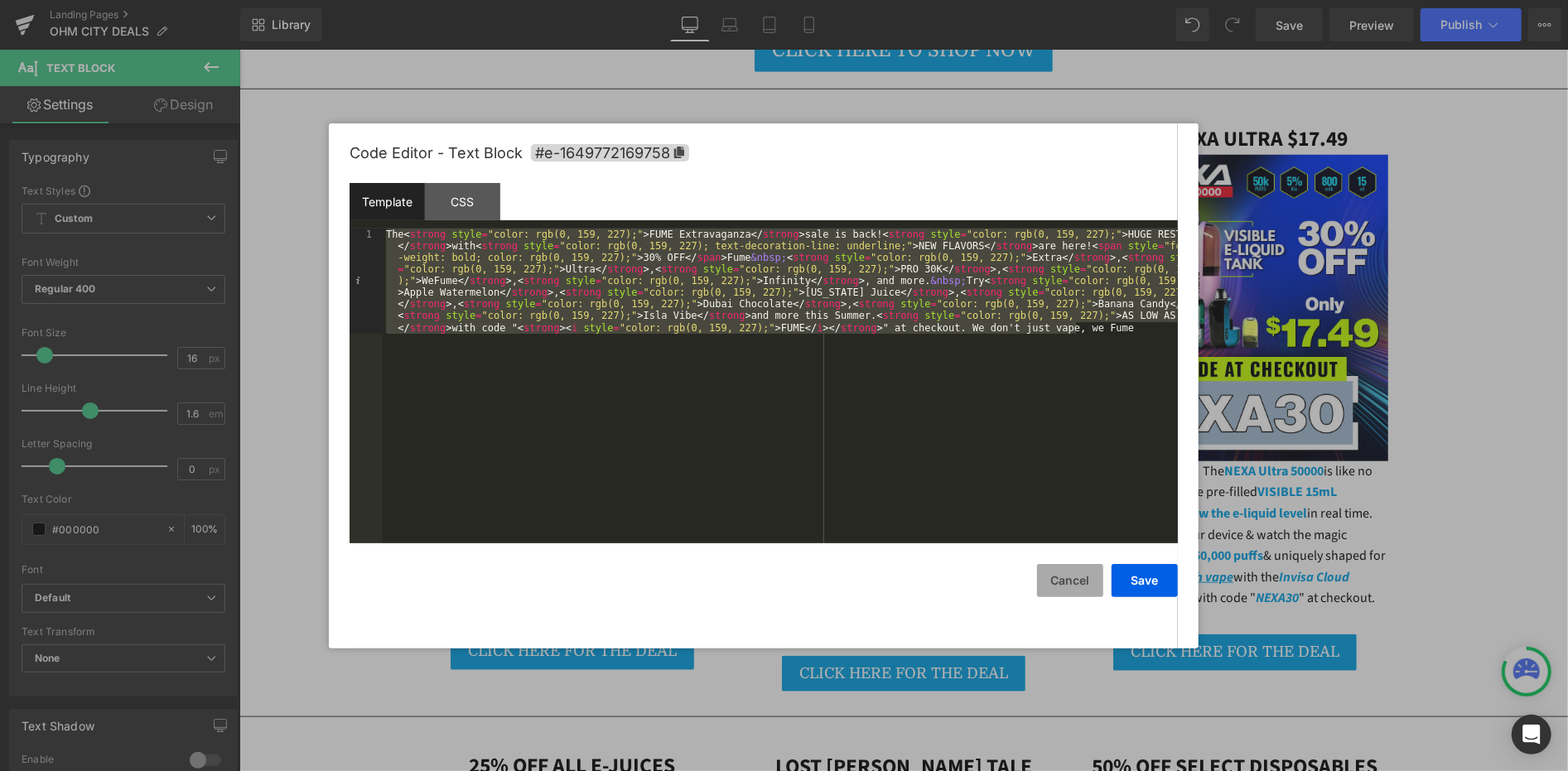
click at [1075, 578] on button "Cancel" at bounding box center [1071, 580] width 67 height 33
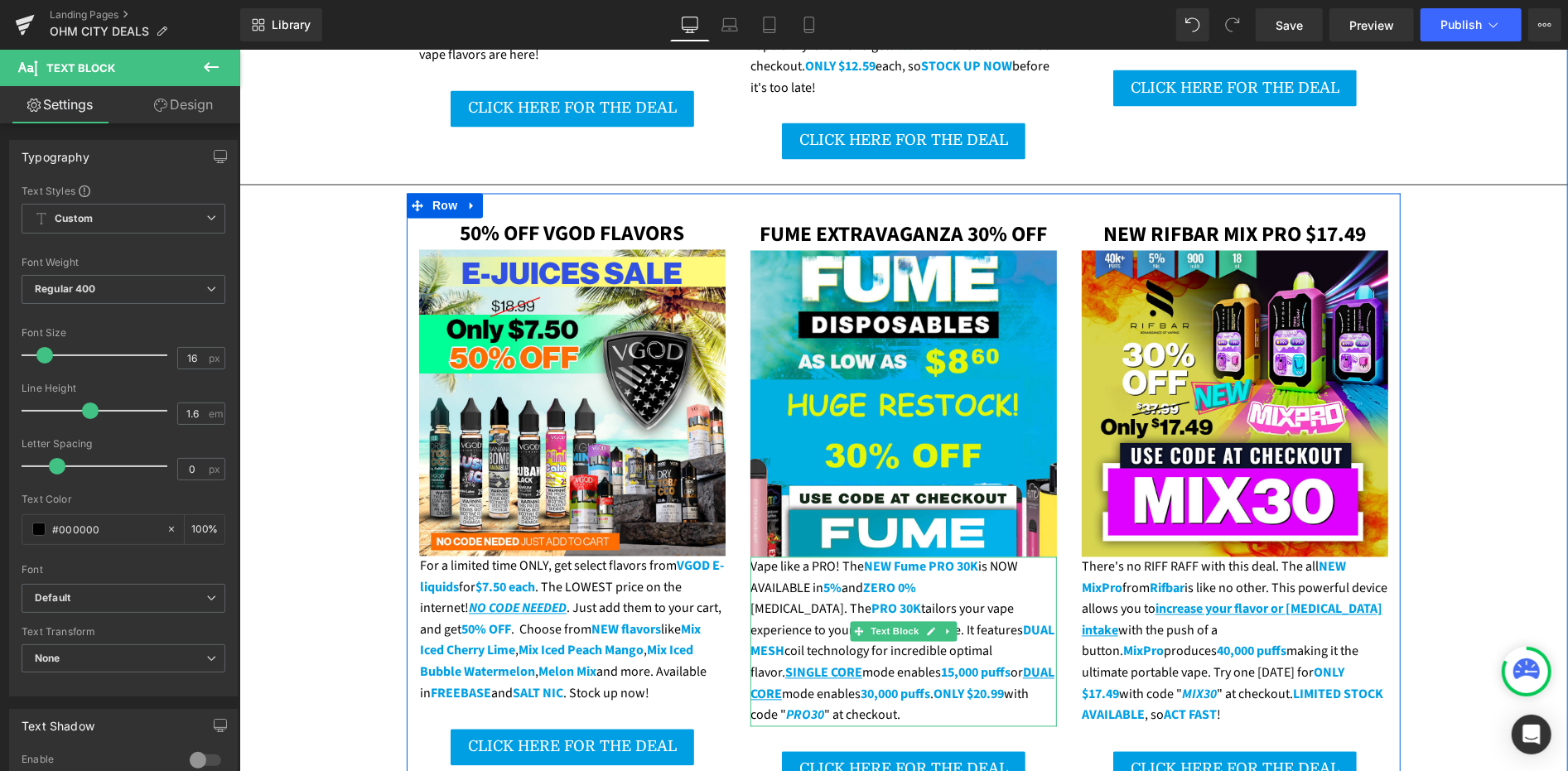
scroll to position [2300, 0]
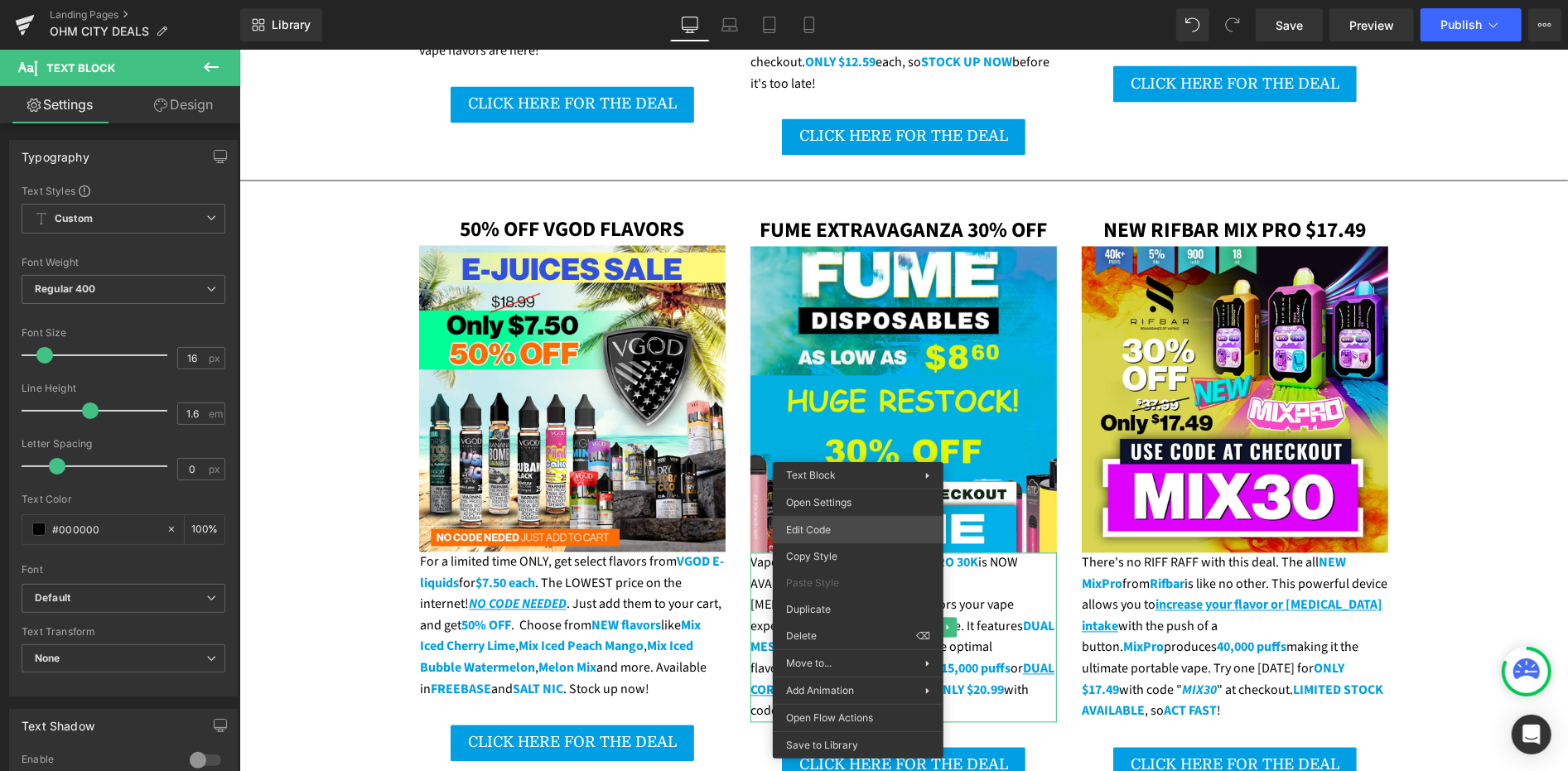
click at [854, 0] on div "You are previewing how the will restyle your page. You can not edit Elements in…" at bounding box center [784, 0] width 1568 height 0
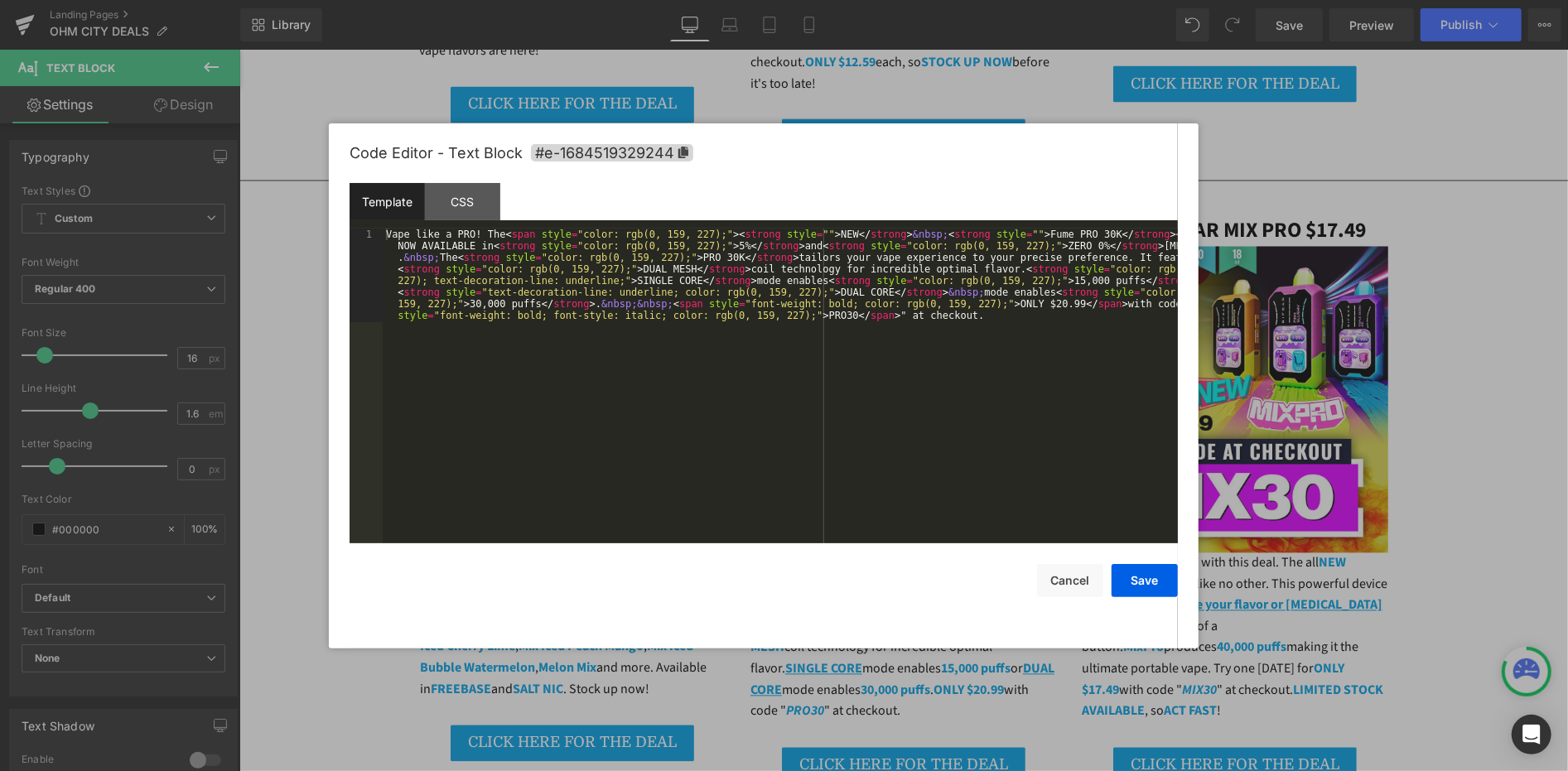
click at [830, 484] on div "Vape like a PRO! The < span style = "color: rgb(0, 159, 227);" > < strong style…" at bounding box center [780, 479] width 795 height 501
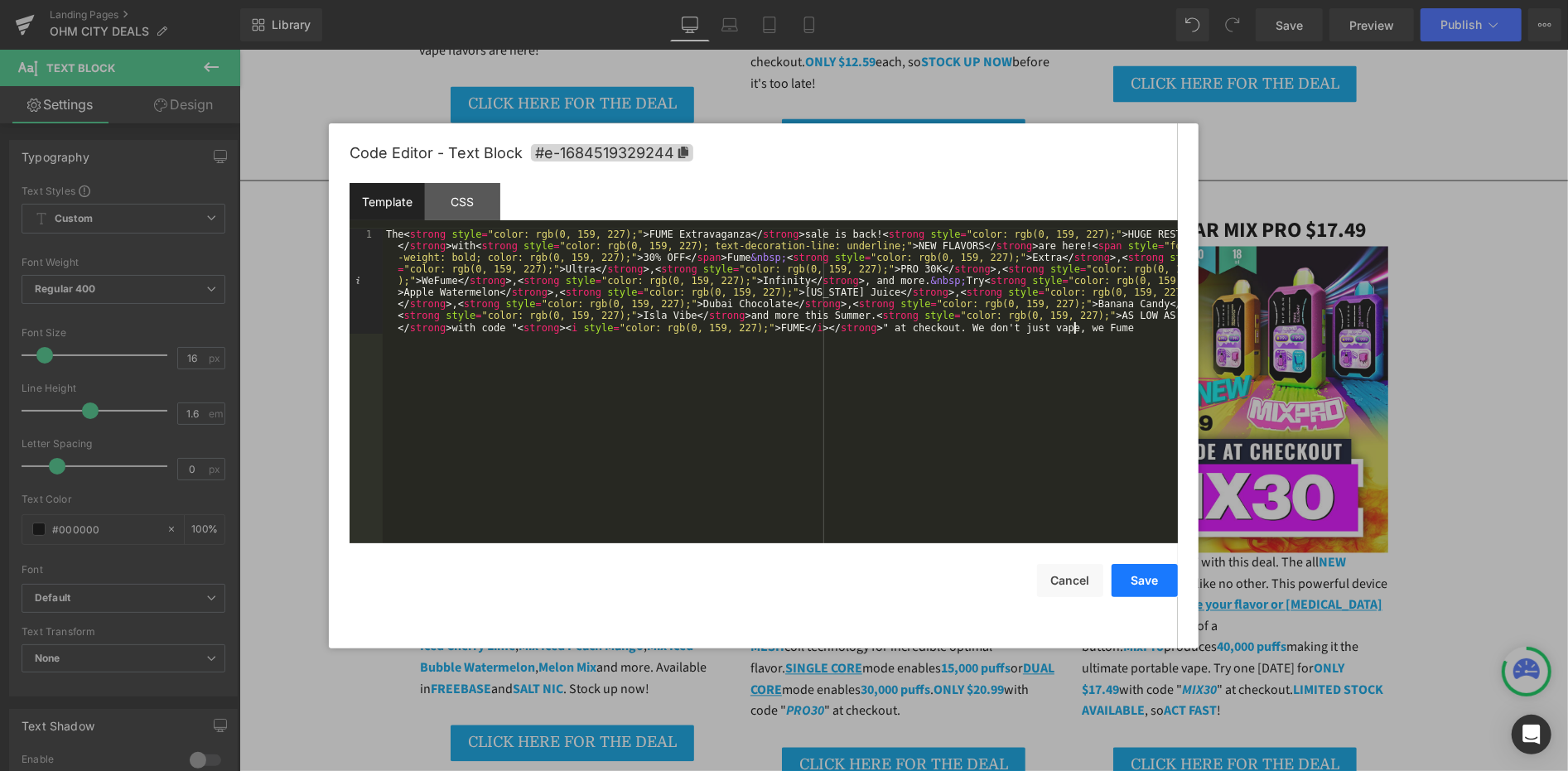
click at [1124, 580] on button "Save" at bounding box center [1145, 580] width 67 height 33
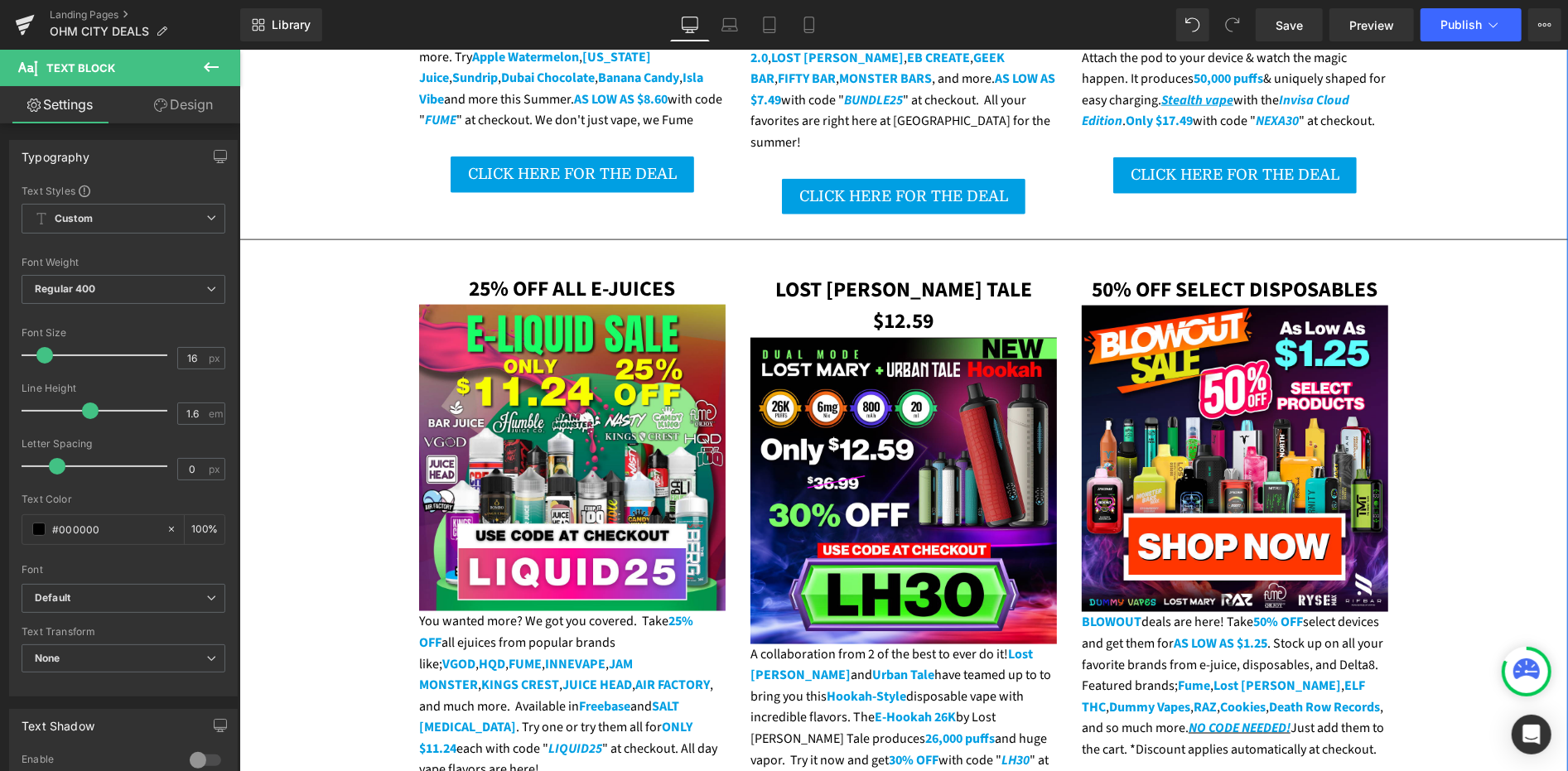
scroll to position [1288, 0]
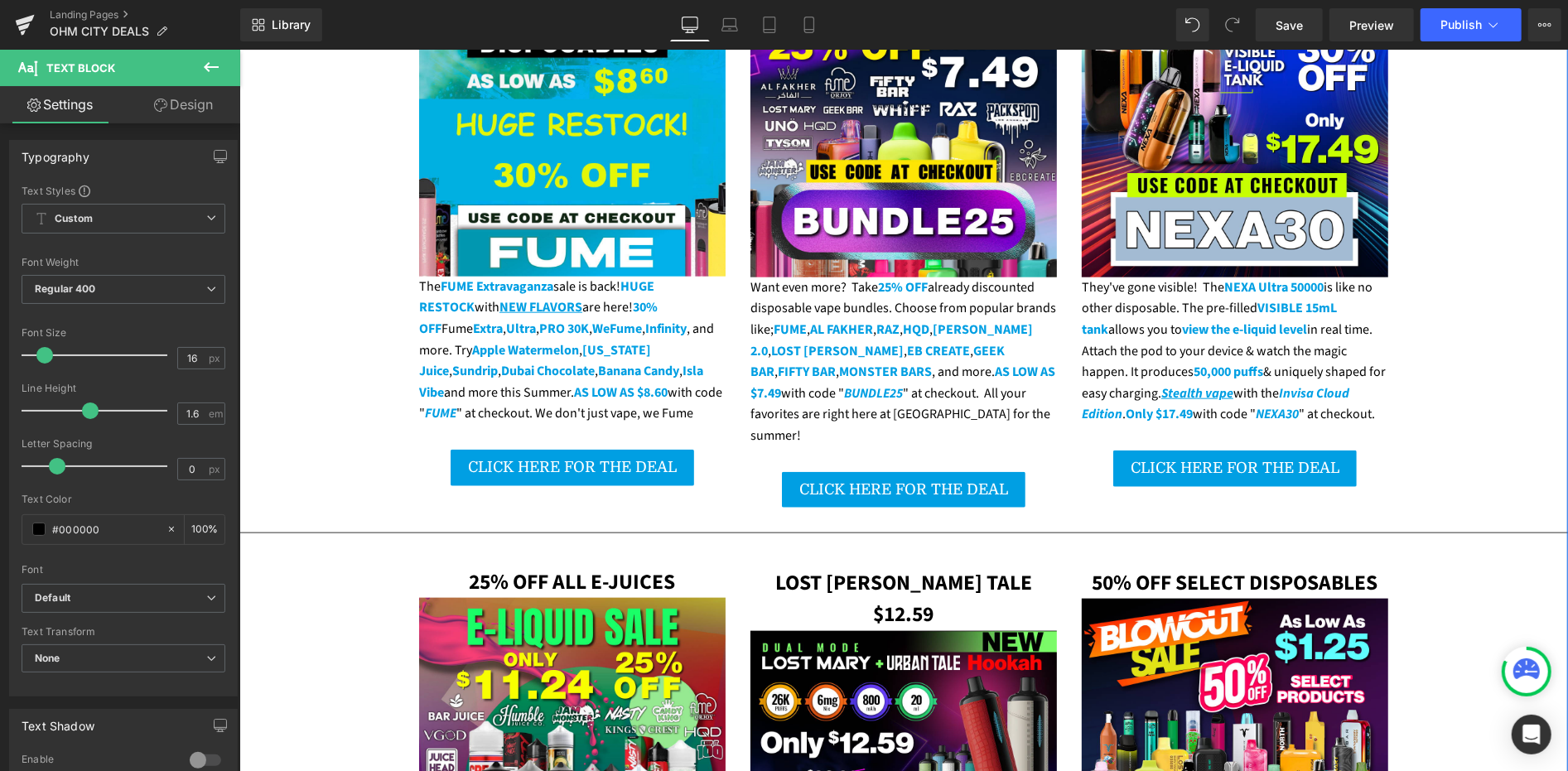
click at [511, 449] on link "CLICK HERE FOR THE DEAL" at bounding box center [571, 467] width 244 height 37
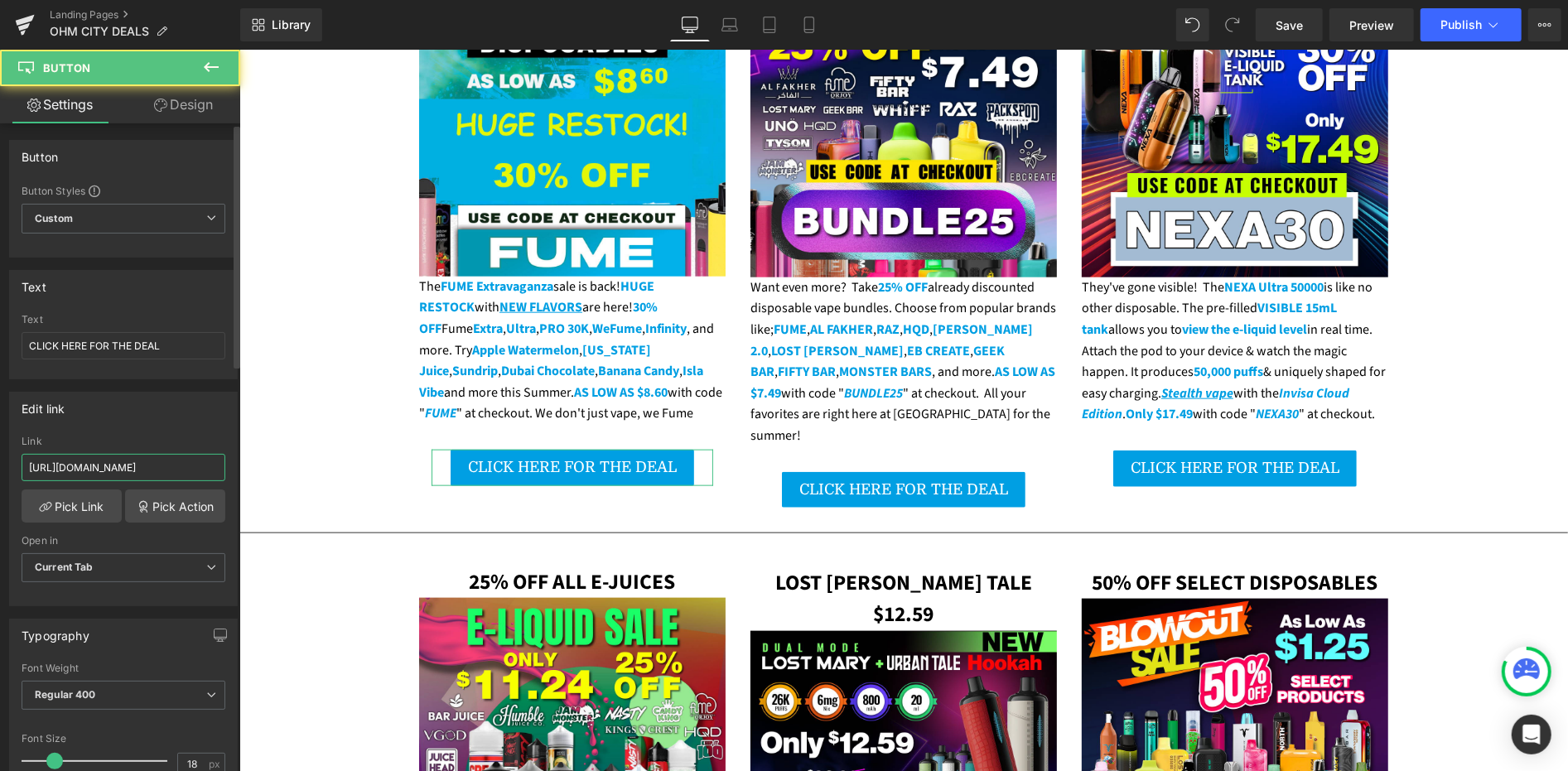
click at [157, 465] on input "https://ohmcityvapes.com/collections/fume" at bounding box center [123, 468] width 204 height 27
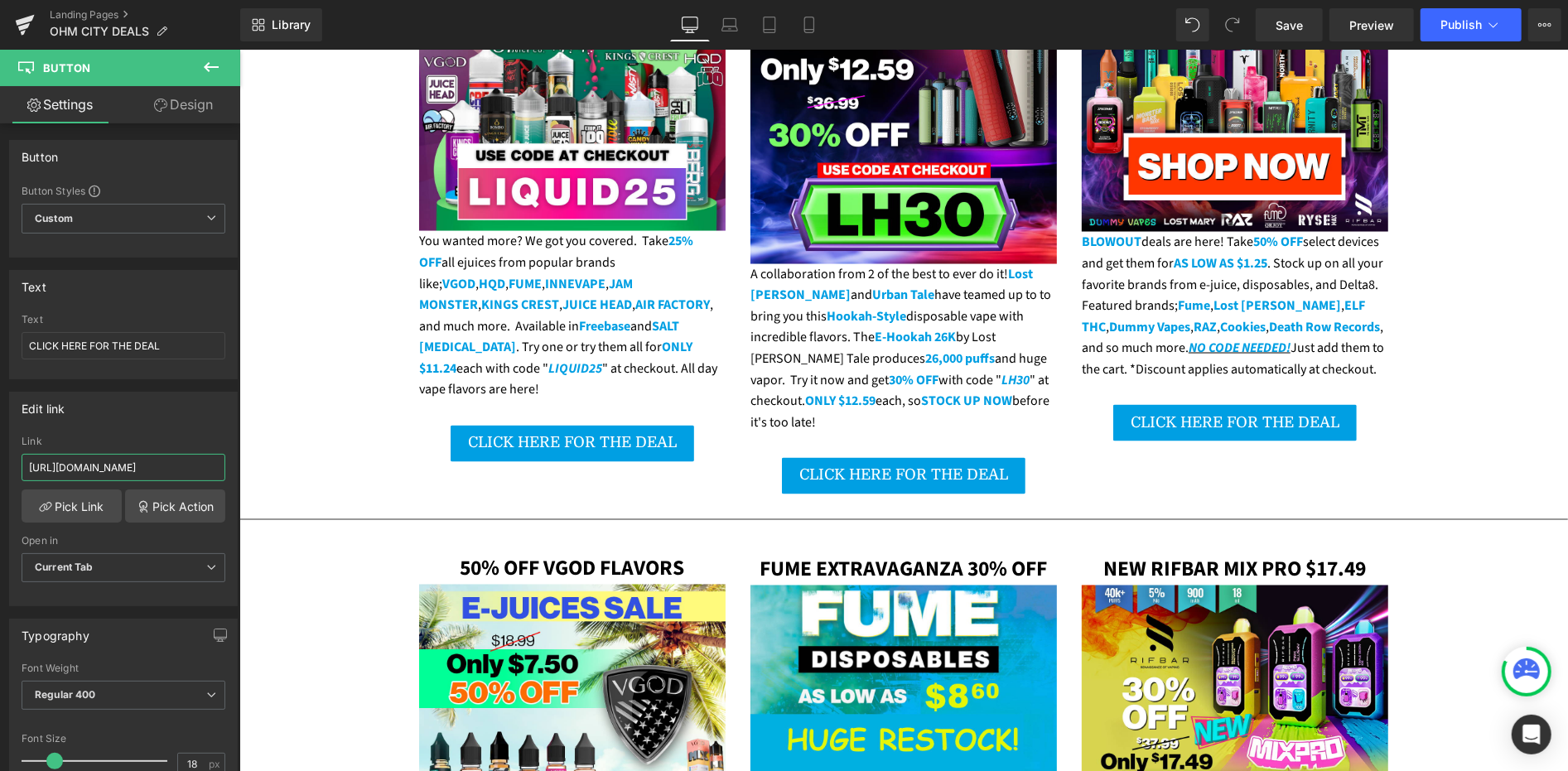
scroll to position [2392, 0]
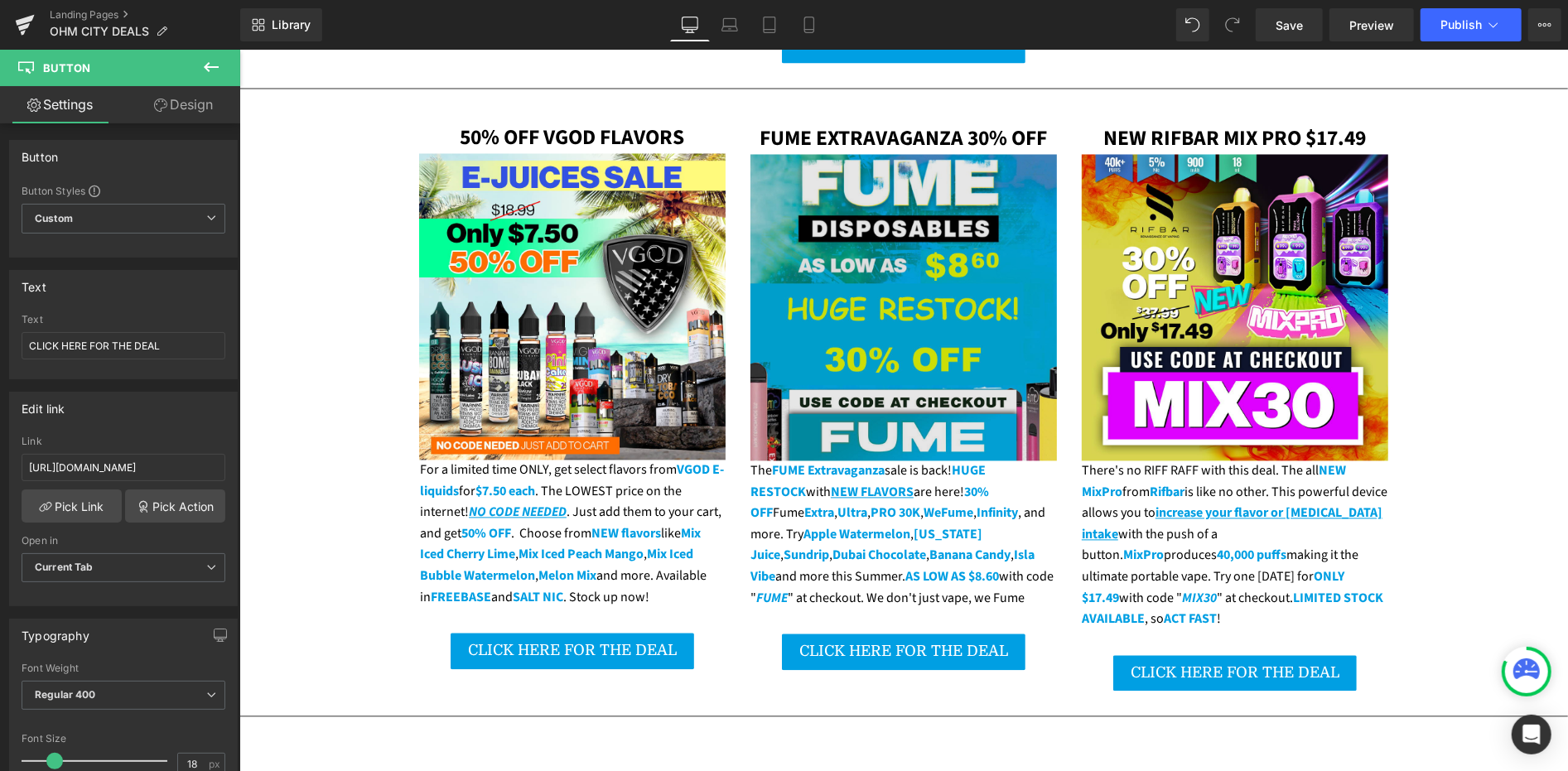
click at [863, 277] on img at bounding box center [902, 307] width 307 height 307
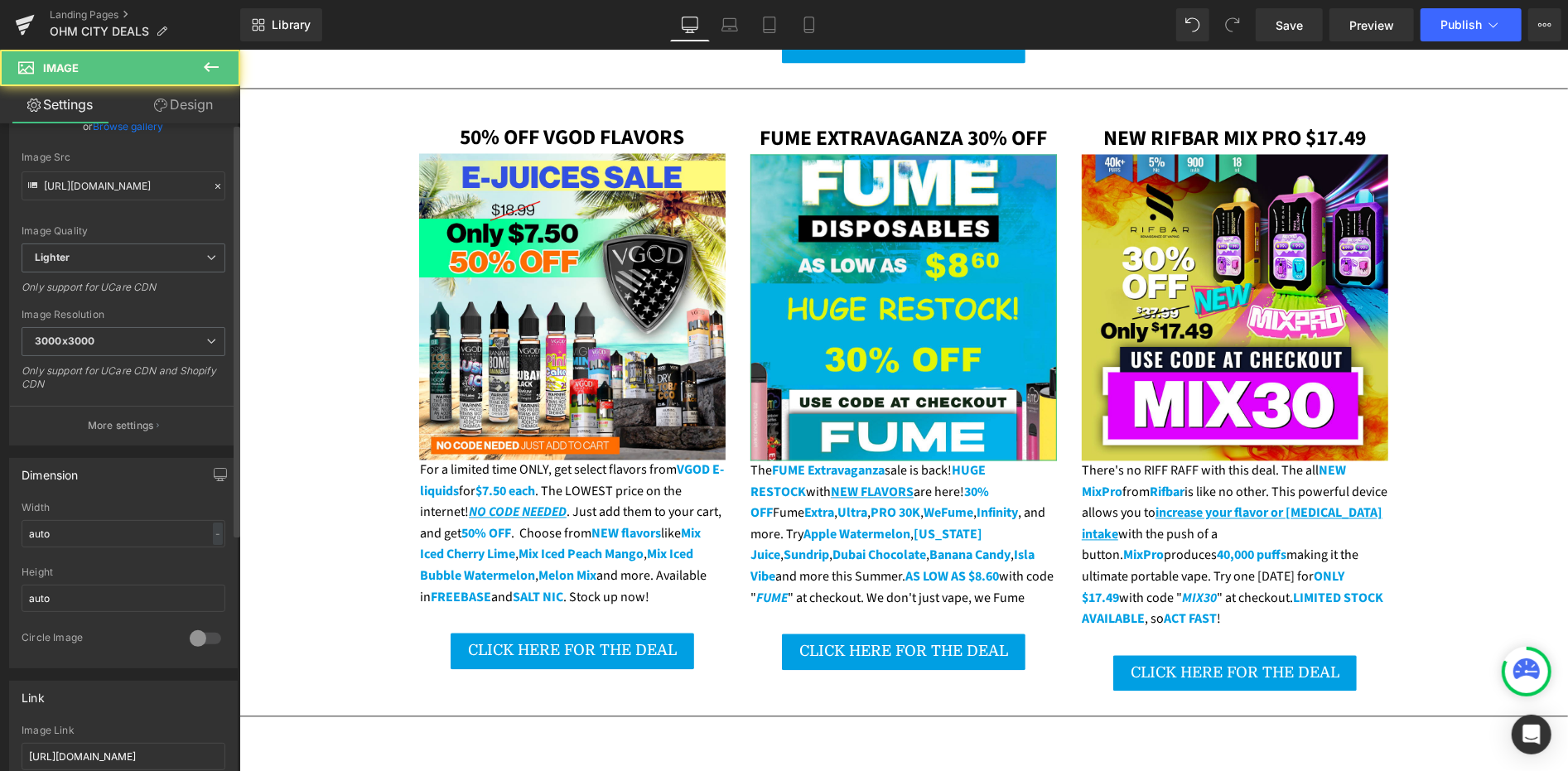
scroll to position [460, 0]
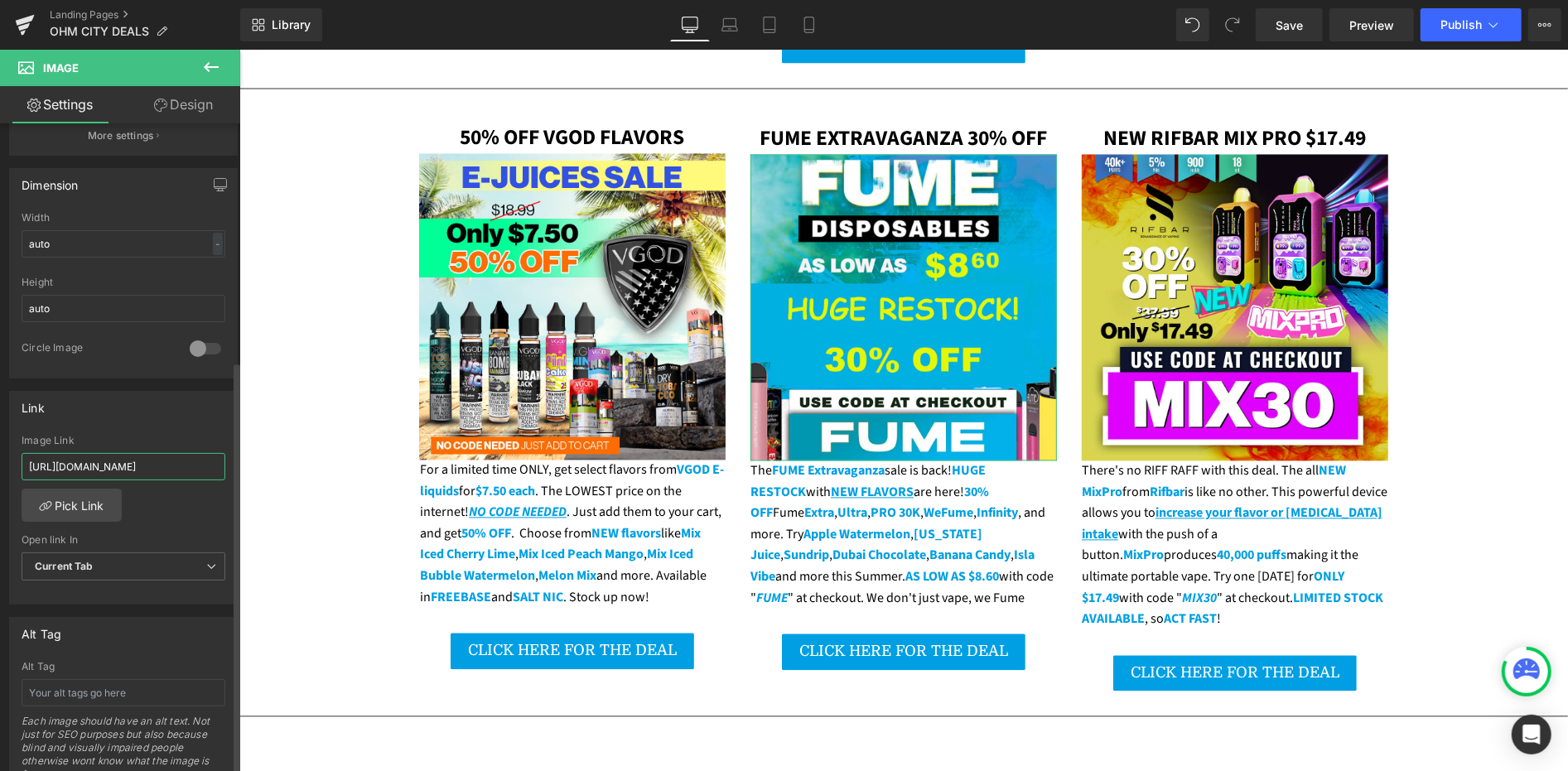
click at [94, 460] on input "https://ohmcityvapes.com/products/fume-pro-30k-disposable-vape-device-1pc" at bounding box center [123, 467] width 204 height 27
paste input "collections/fume"
type input "https://ohmcityvapes.com/collections/fume"
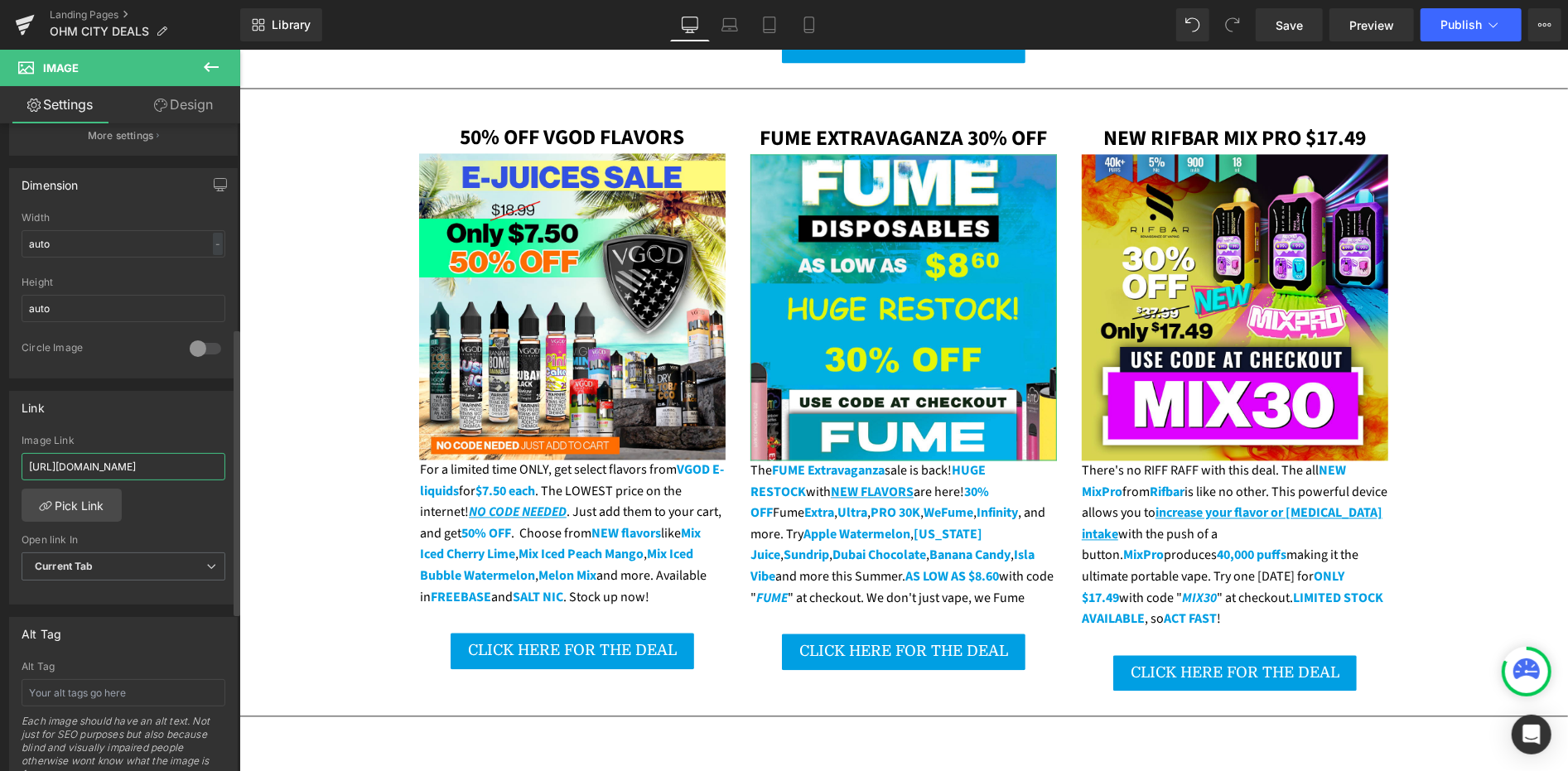
scroll to position [0, 21]
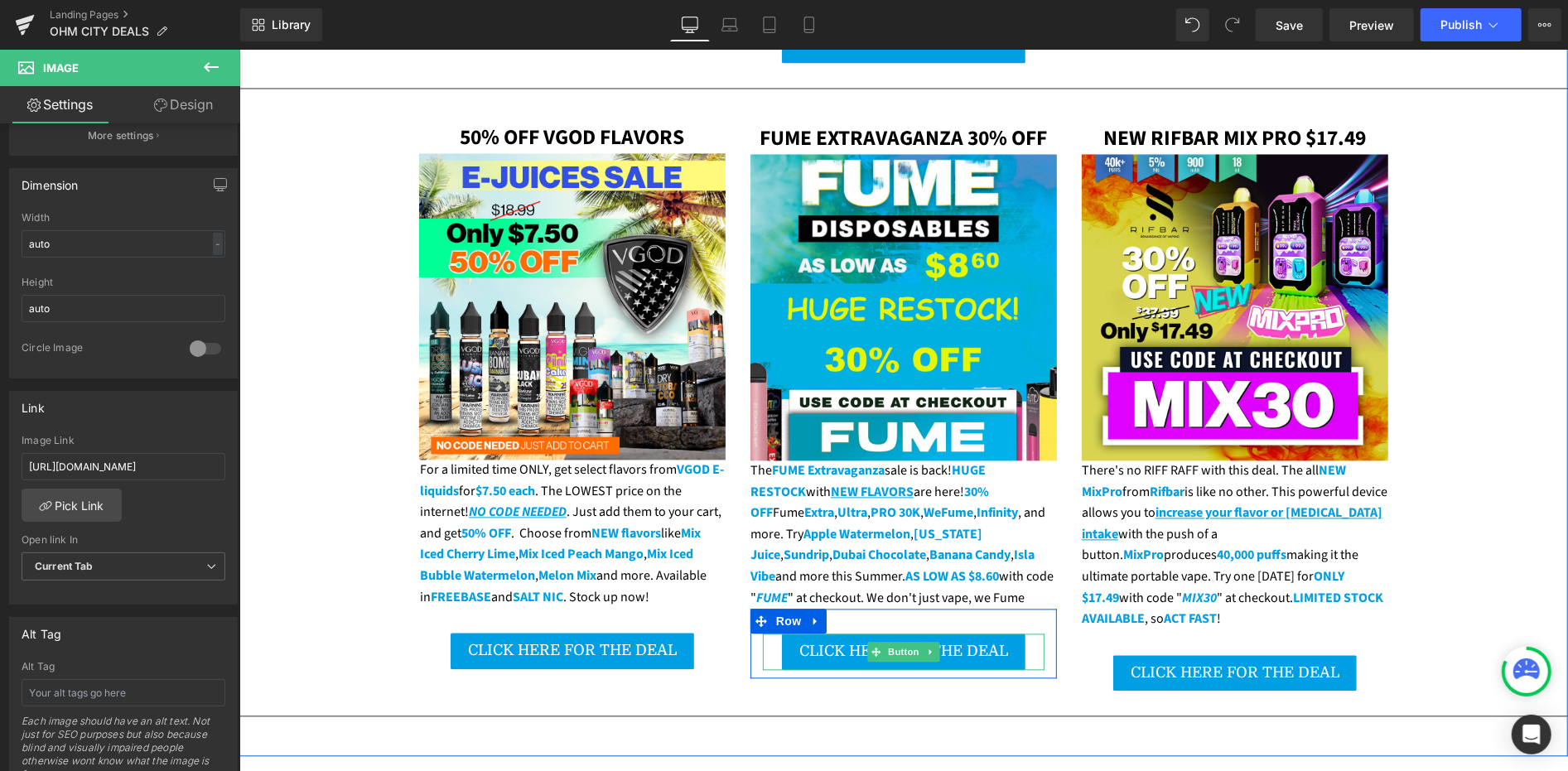
click at [799, 643] on span "CLICK HERE FOR THE DEAL" at bounding box center [903, 651] width 209 height 16
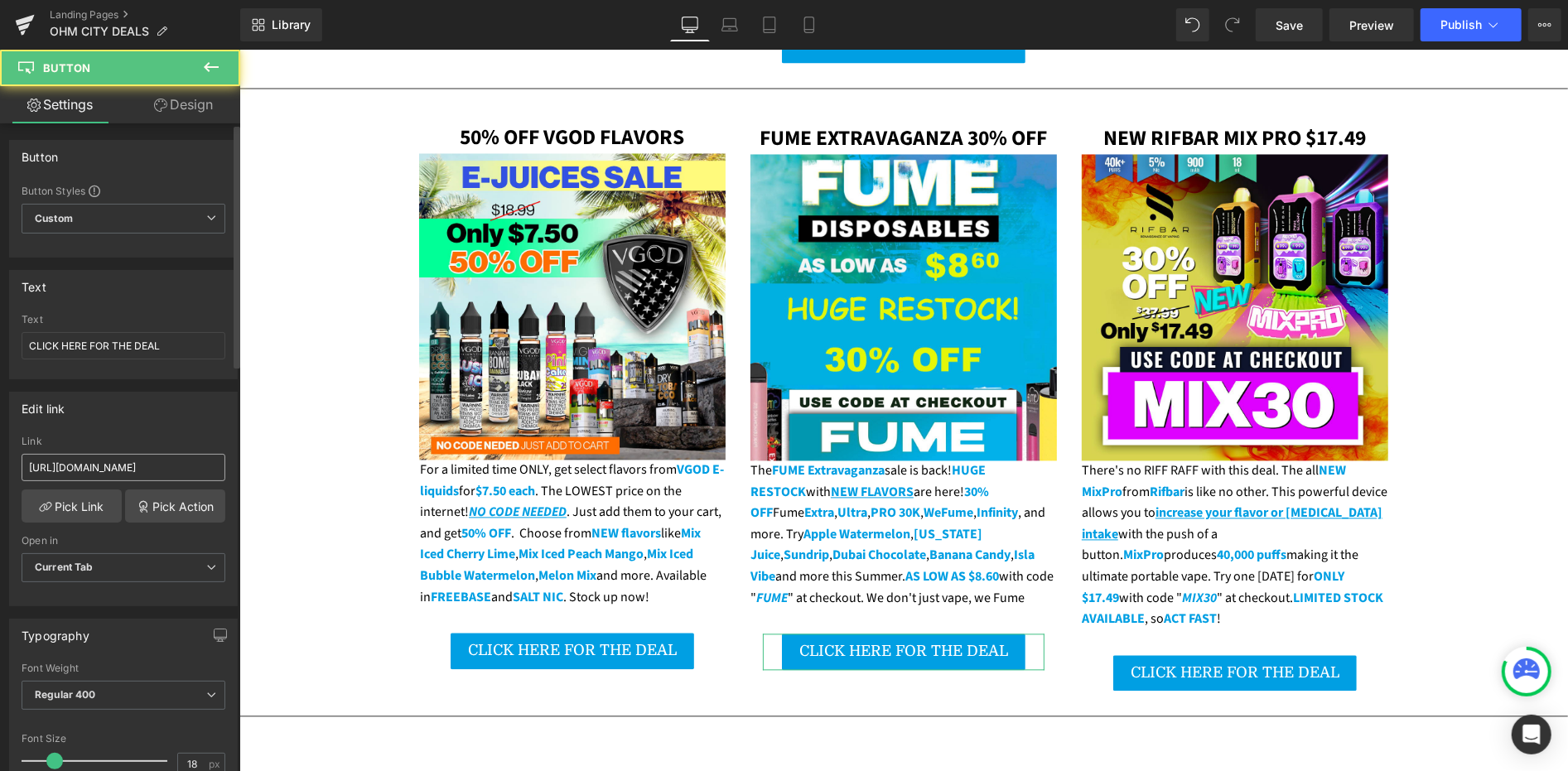
click at [184, 474] on input "https://ohmcityvapes.com/products/fume-pro-30k-disposable-vape-device-1pc" at bounding box center [123, 468] width 204 height 27
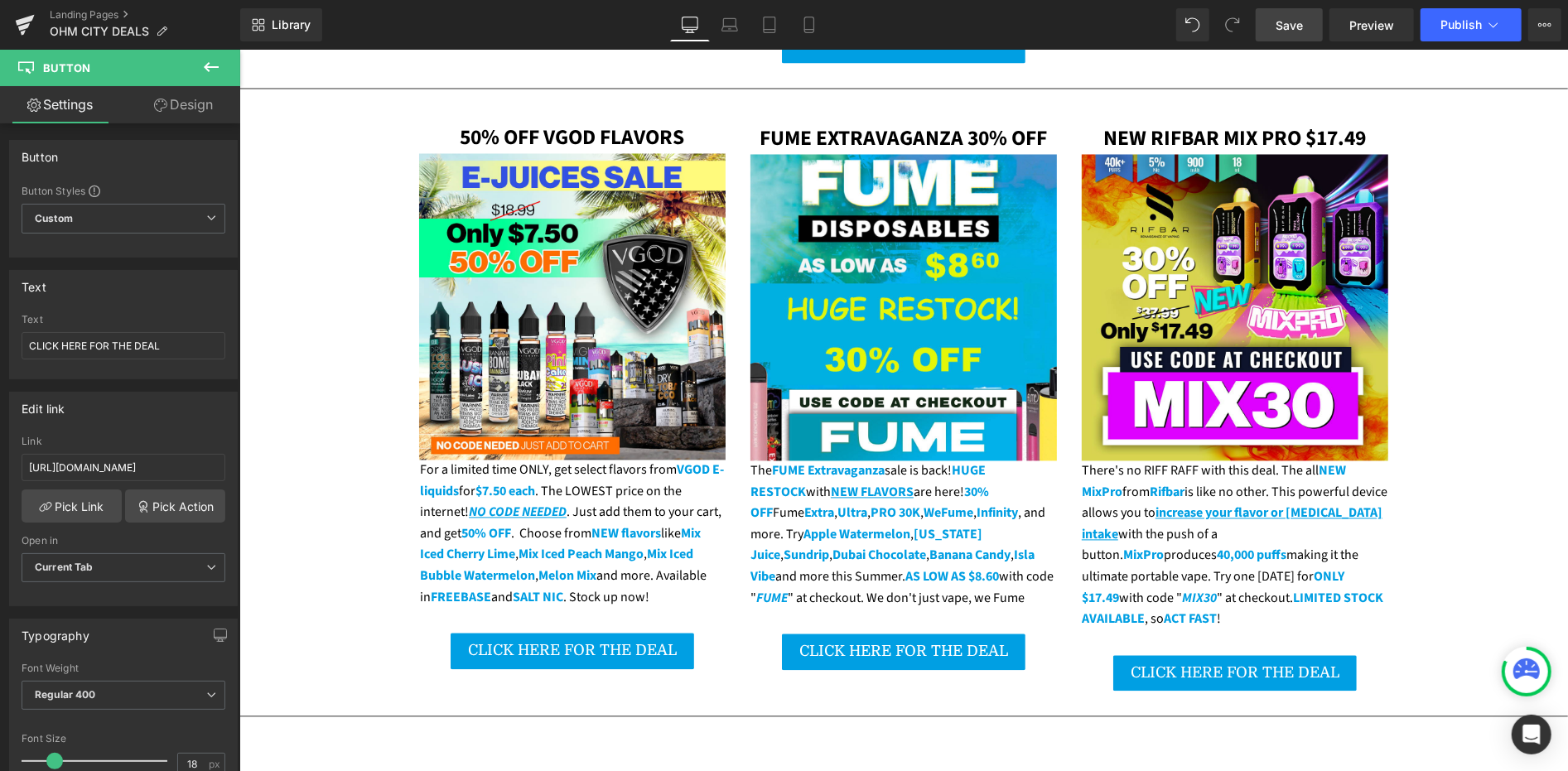
type input "https://ohmcityvapes.com/collections/fume"
click at [1299, 35] on link "Save" at bounding box center [1289, 24] width 67 height 33
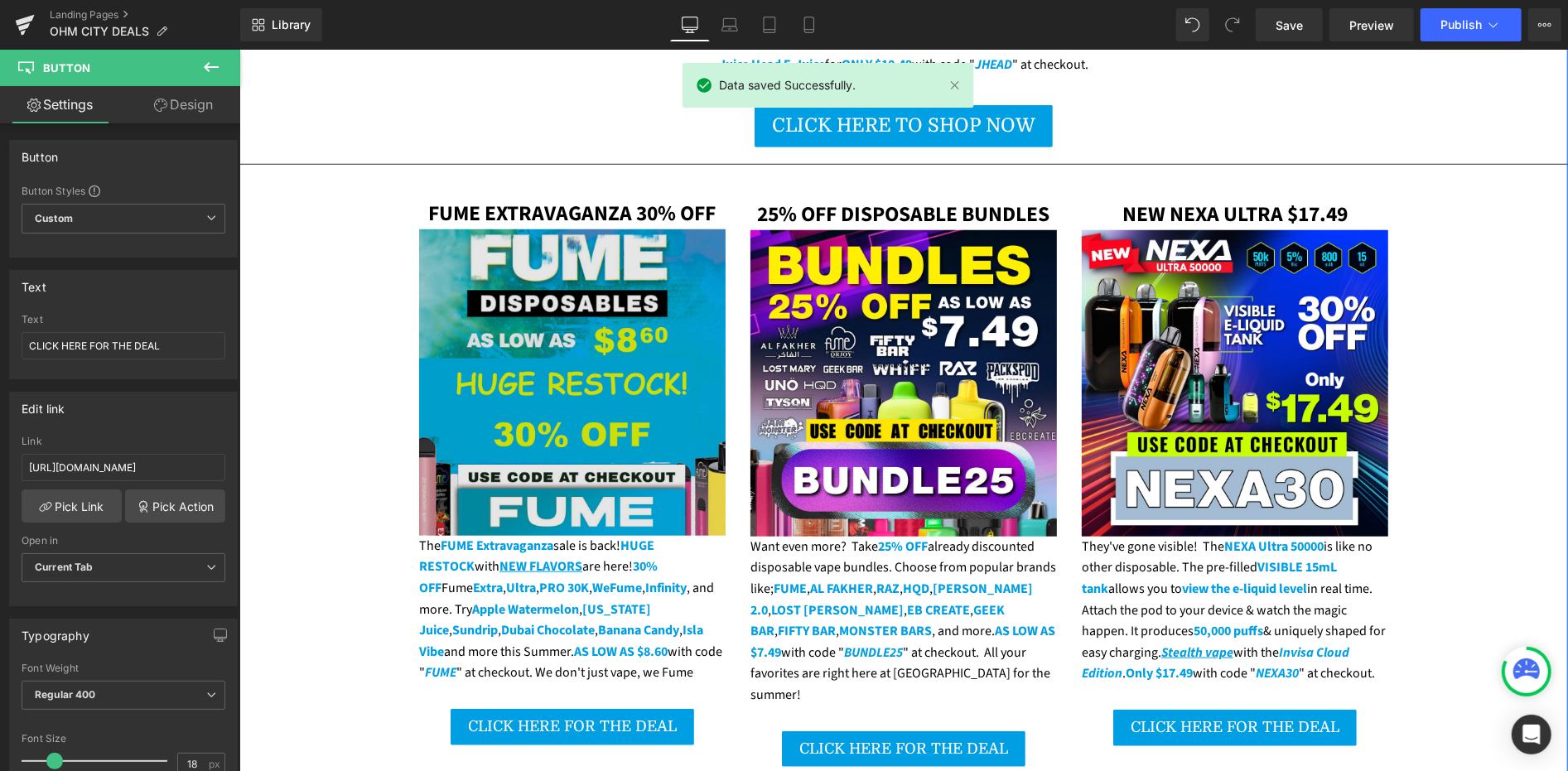
scroll to position [1012, 0]
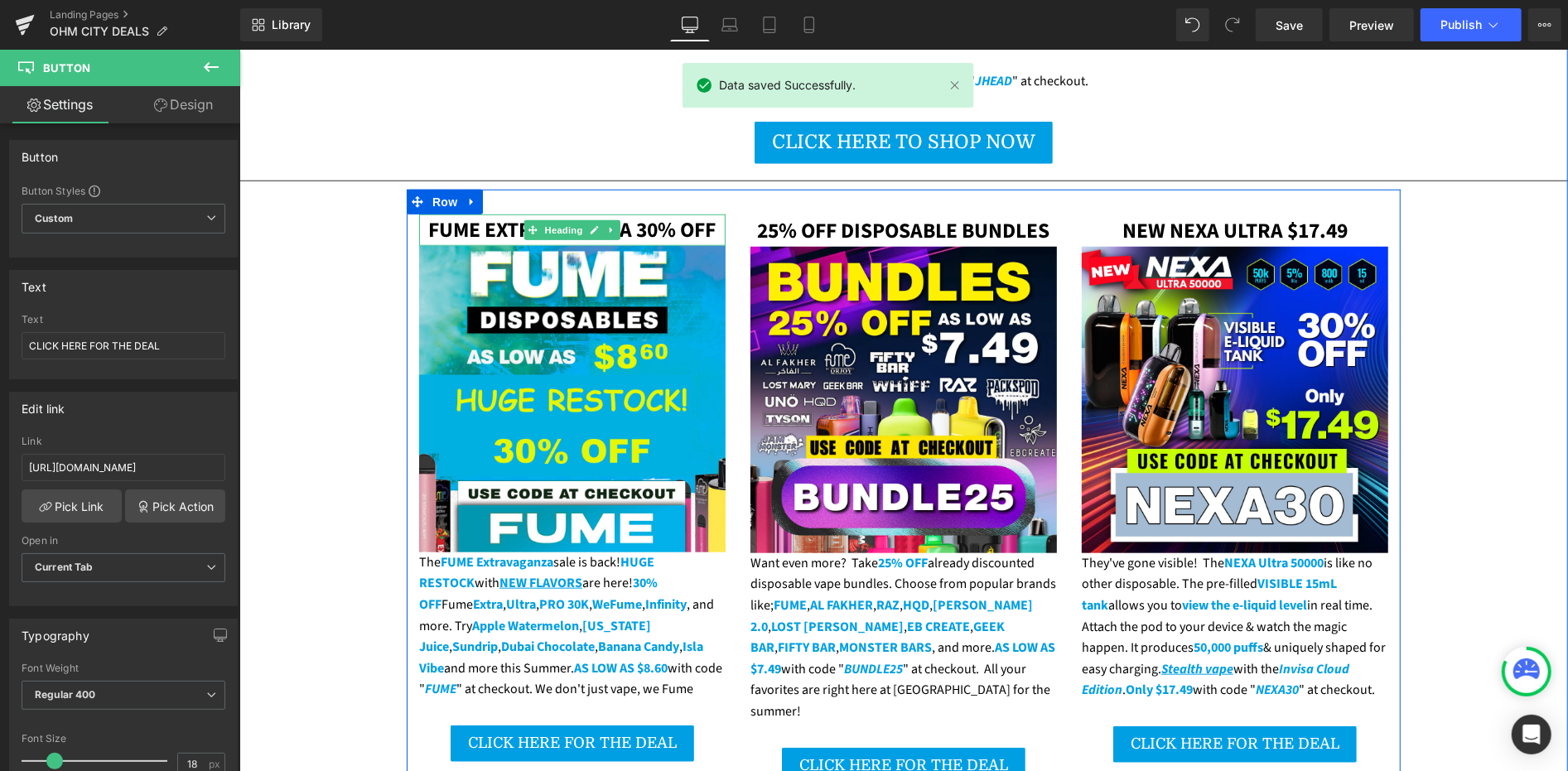
click at [477, 214] on span "FUME EXTRAVAGANZA 30% OFF" at bounding box center [571, 229] width 288 height 30
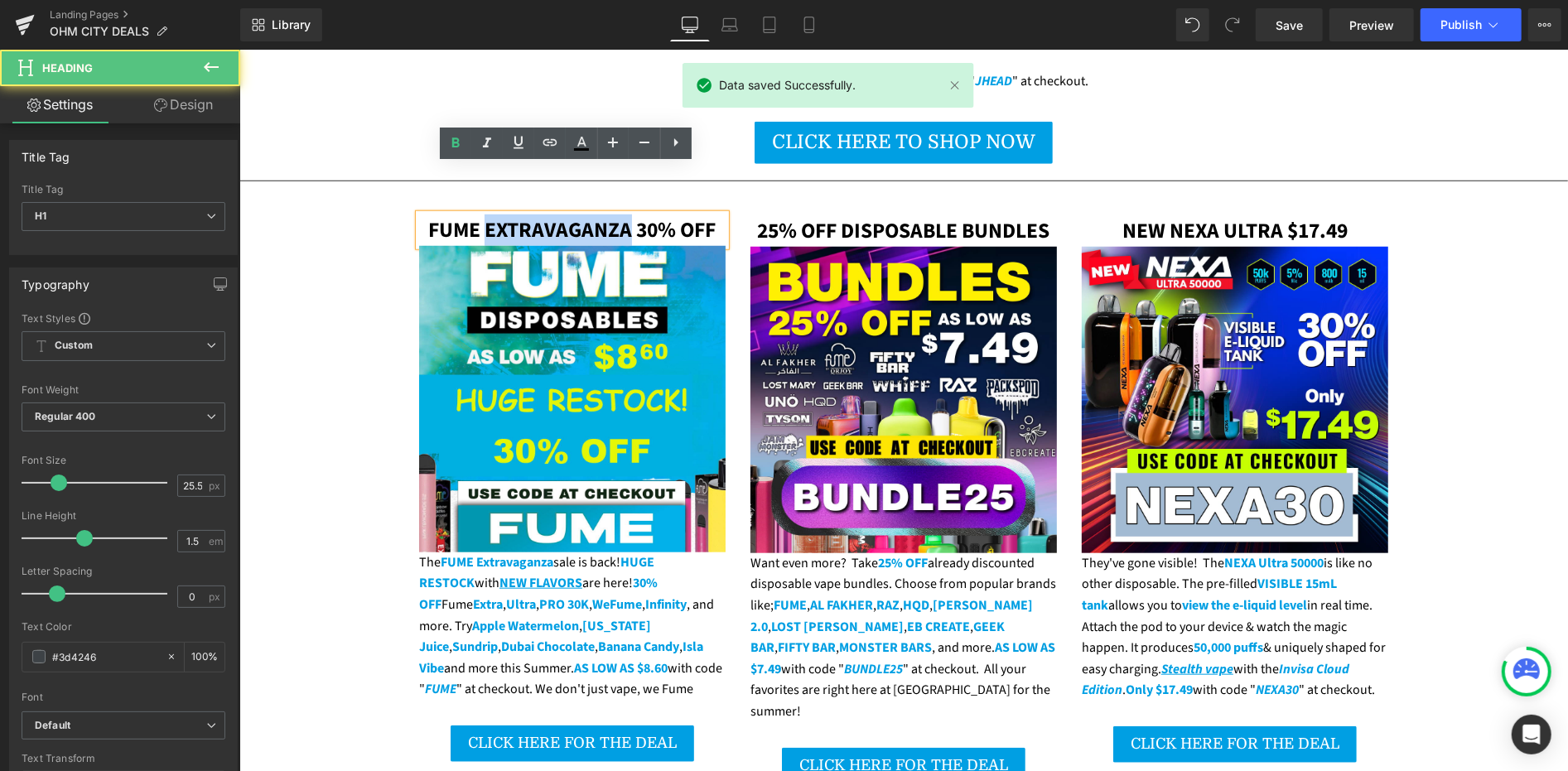
click at [477, 214] on span "FUME EXTRAVAGANZA 30% OFF" at bounding box center [571, 229] width 288 height 30
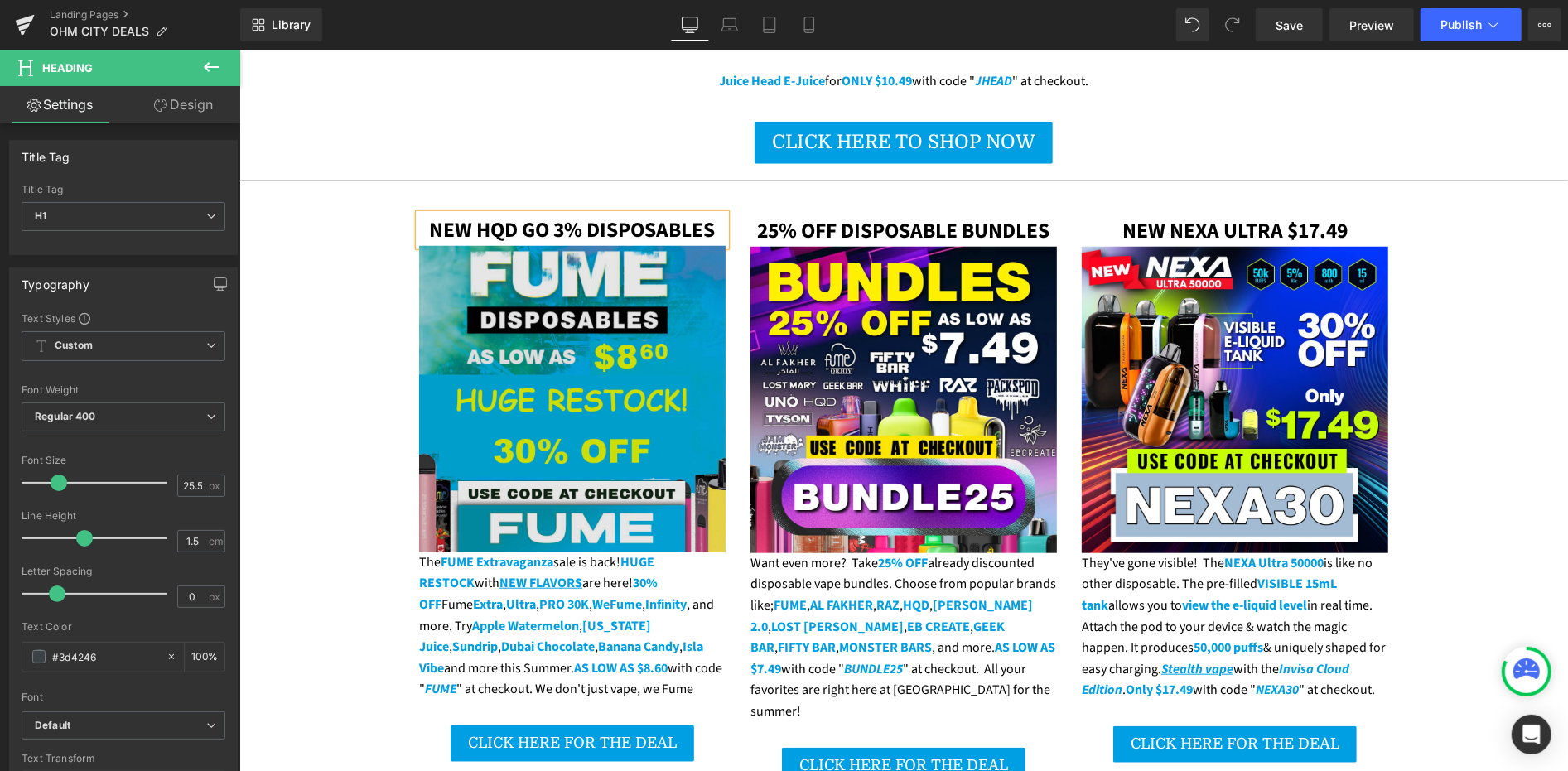
click at [557, 262] on img at bounding box center [571, 399] width 307 height 307
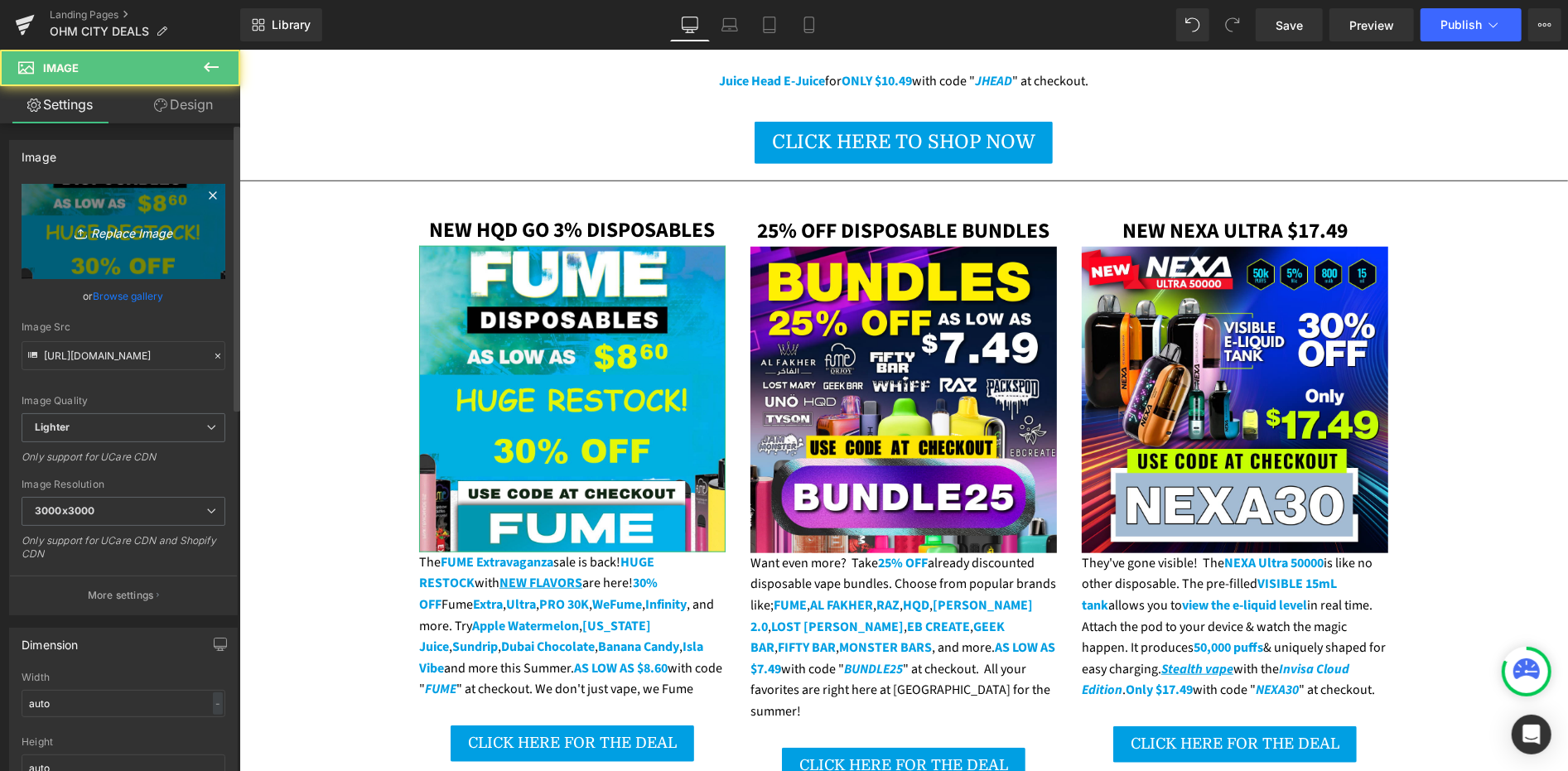
click at [174, 245] on link "Replace Image" at bounding box center [123, 231] width 204 height 95
type input "C:\fakepath\hqd-go-35k-sale-email.png"
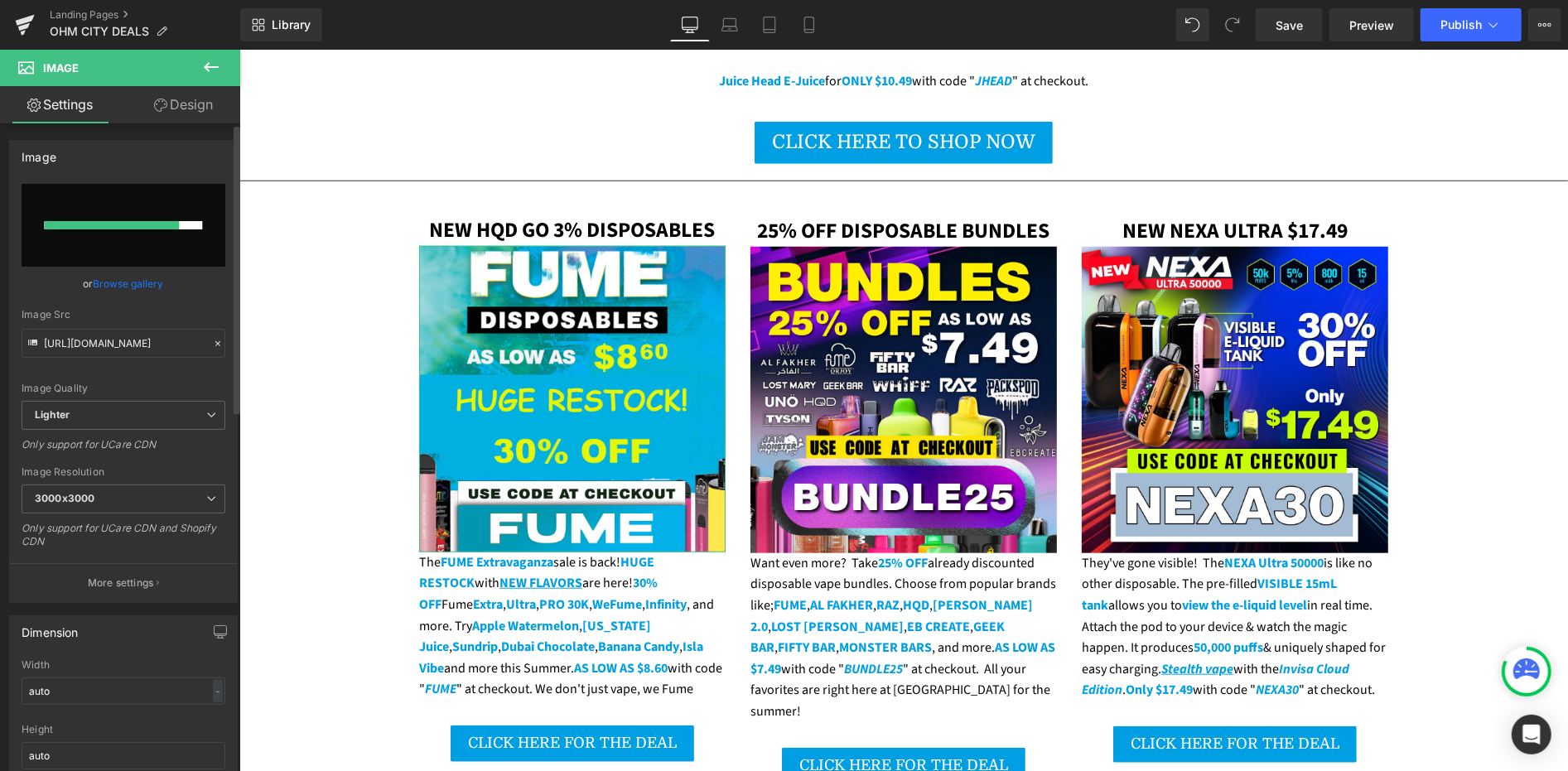
click at [136, 282] on link "Browse gallery" at bounding box center [129, 283] width 70 height 29
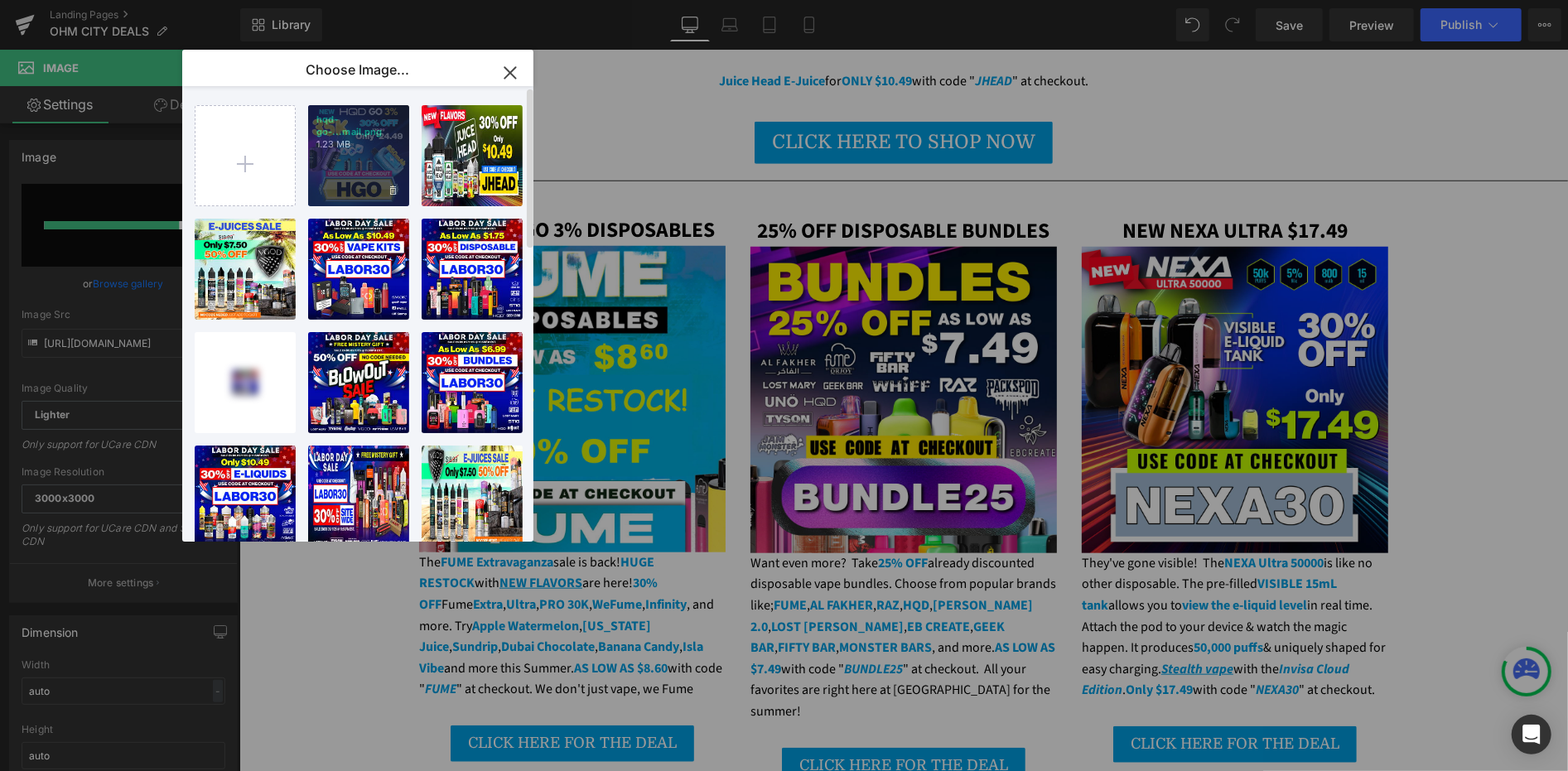
click at [333, 185] on div "hqd-go-...mail.png 1.23 MB" at bounding box center [359, 156] width 101 height 101
type input "https://ucarecdn.com/9f875467-7a3a-4380-aaa1-e6b1ff51f86f/-/format/auto/-/previ…"
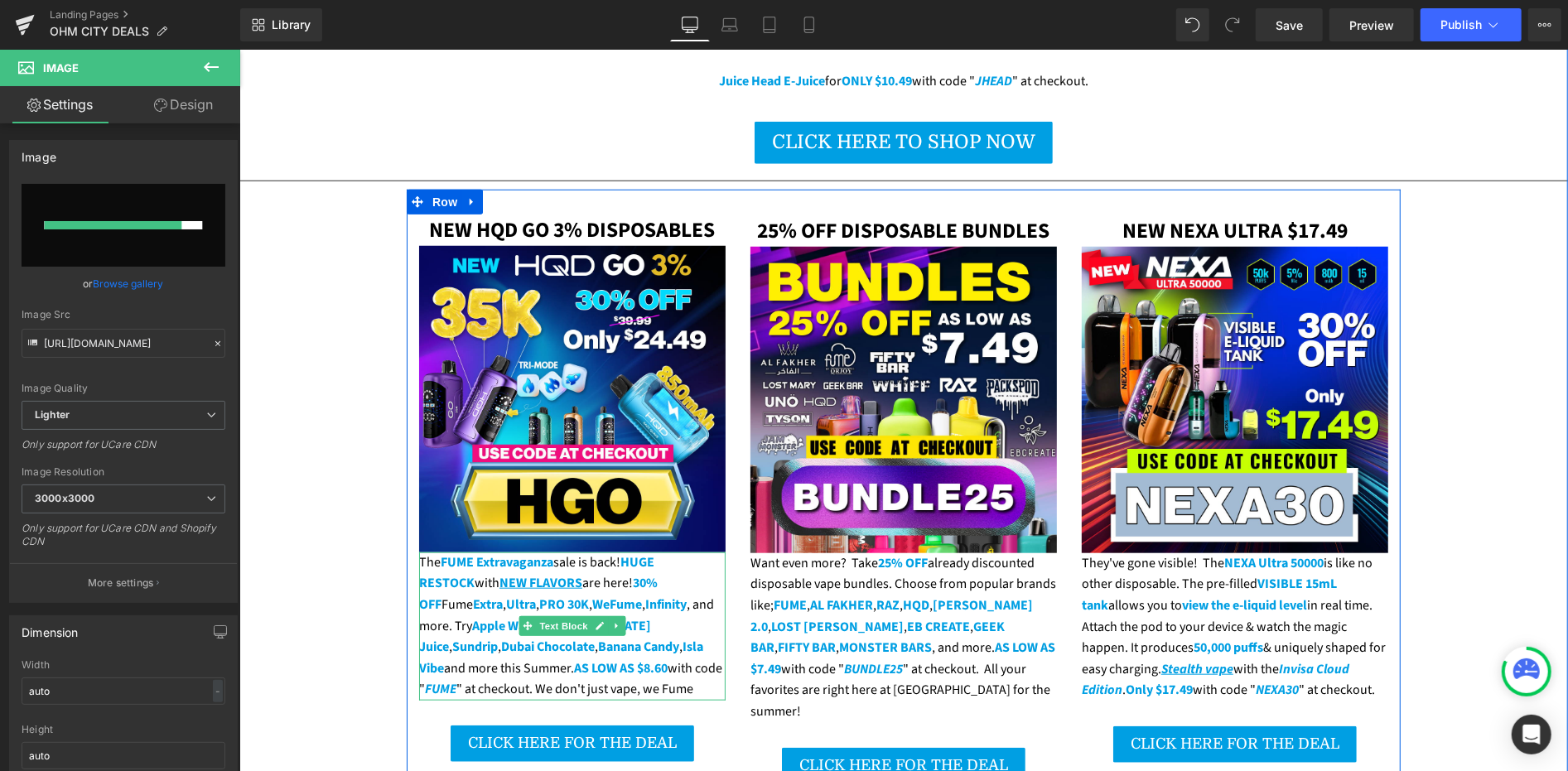
drag, startPoint x: 593, startPoint y: 559, endPoint x: 601, endPoint y: 568, distance: 12.0
click at [644, 595] on strong "Infinity" at bounding box center [665, 604] width 41 height 18
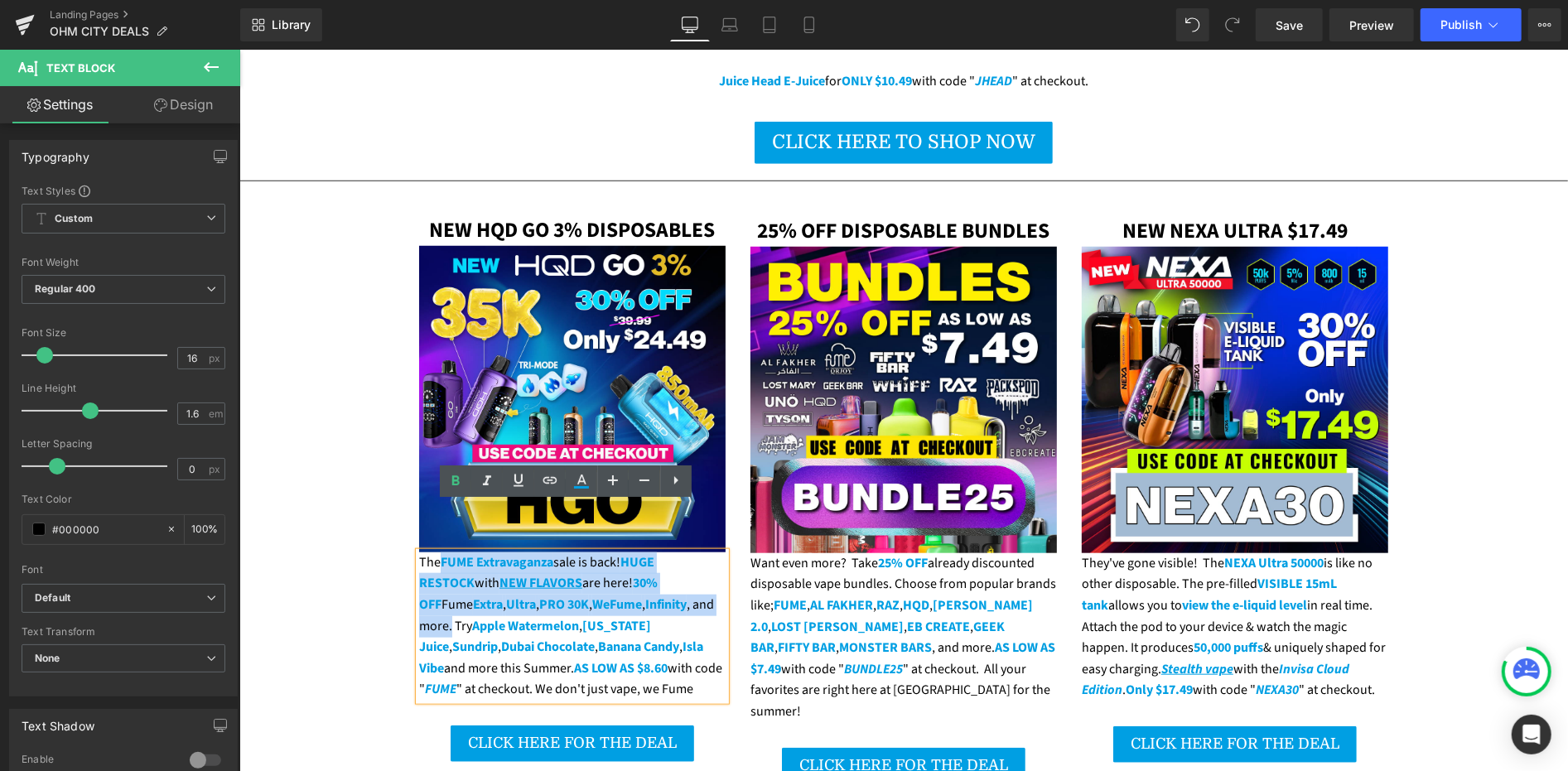
drag, startPoint x: 663, startPoint y: 559, endPoint x: 434, endPoint y: 514, distance: 233.4
click at [434, 551] on div "The FUME Extravaganza sale is back! HUGE RESTOCK with NEW FLAVORS are here! 30%…" at bounding box center [571, 625] width 307 height 148
click at [498, 573] on strong "NEW FLAVORS" at bounding box center [540, 582] width 83 height 18
click at [523, 552] on strong "FUME Extravaganza" at bounding box center [496, 561] width 112 height 18
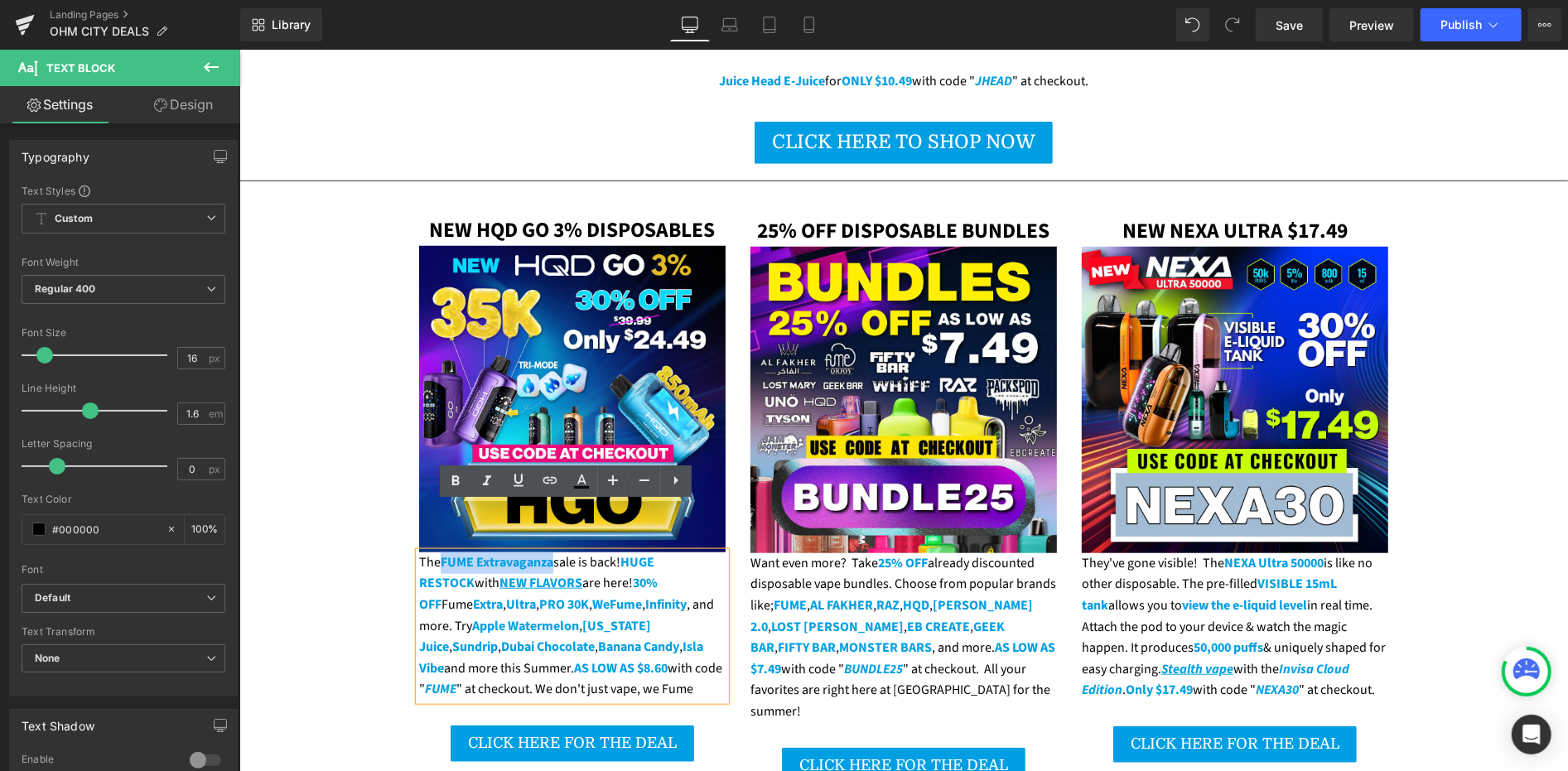
drag, startPoint x: 547, startPoint y: 515, endPoint x: 435, endPoint y: 516, distance: 112.0
click at [440, 552] on strong "FUME Extravaganza" at bounding box center [496, 561] width 112 height 18
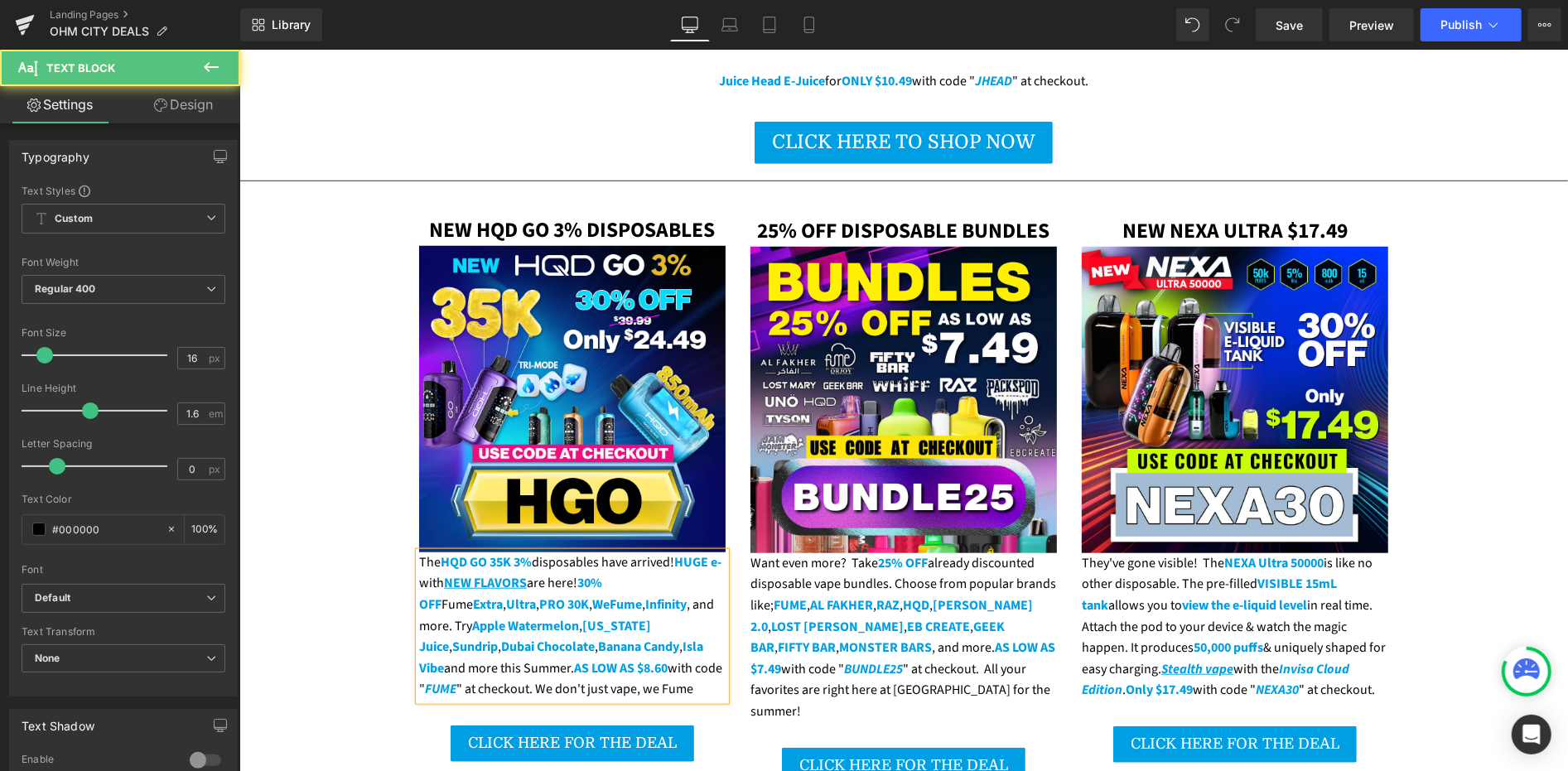
click at [578, 551] on div "The HQD GO 35K 3% disposables have arrived! HUGE e- with NEW FLAVORS are here! …" at bounding box center [571, 625] width 307 height 148
click at [426, 551] on div "The HQD GO 35K 3% disposables have arrived! HUGE e- with NEW FLAVORS are here! …" at bounding box center [571, 625] width 307 height 148
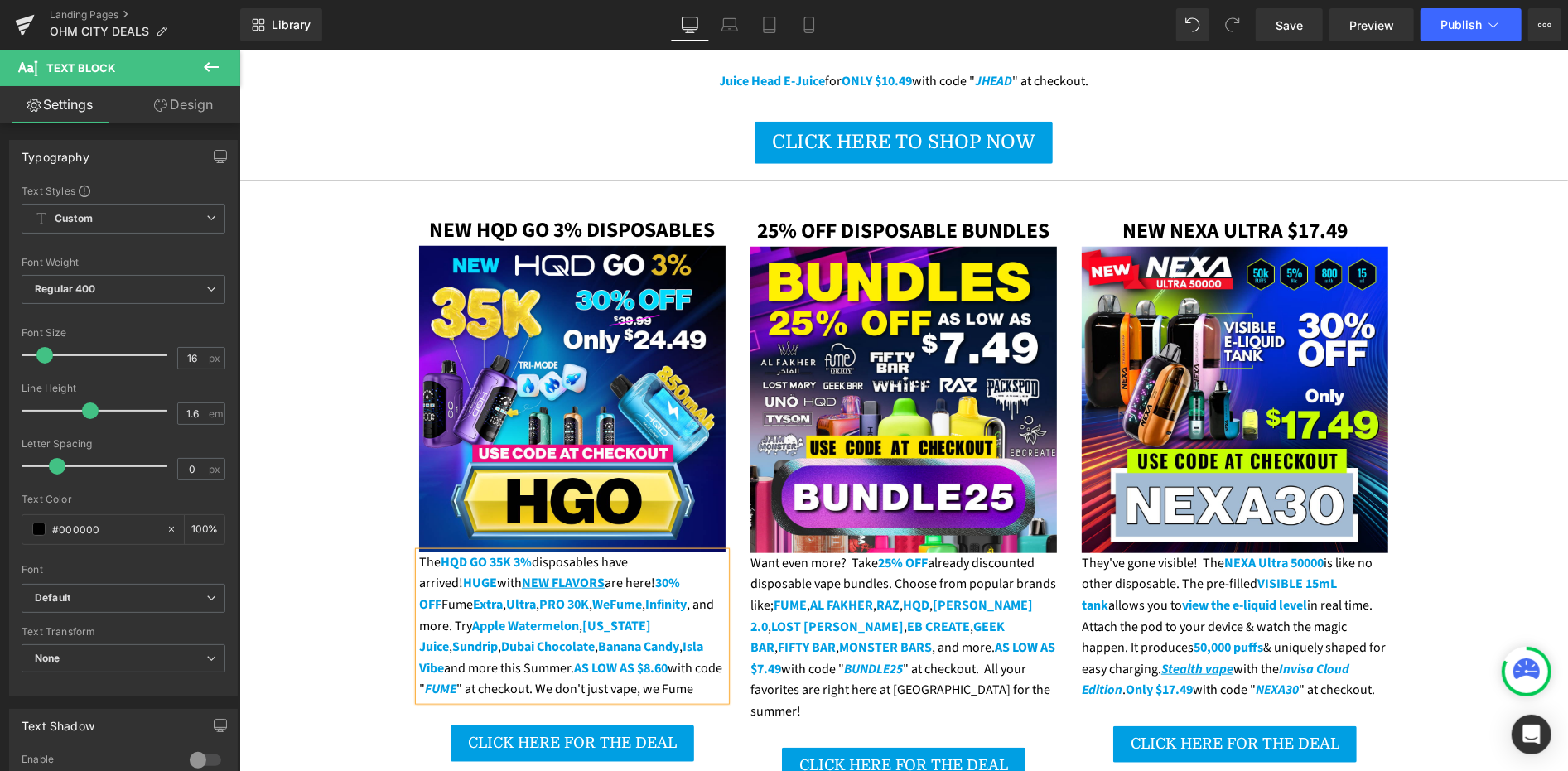
click at [674, 551] on div "The HQD GO 35K 3% disposables have arrived! HUGE with NEW FLAVORS are here! 30%…" at bounding box center [571, 625] width 307 height 148
click at [677, 551] on div "The HQD GO 35K 3% disposables have arrived! HUGE with NEW FLAVORS are here! 30%…" at bounding box center [571, 625] width 307 height 148
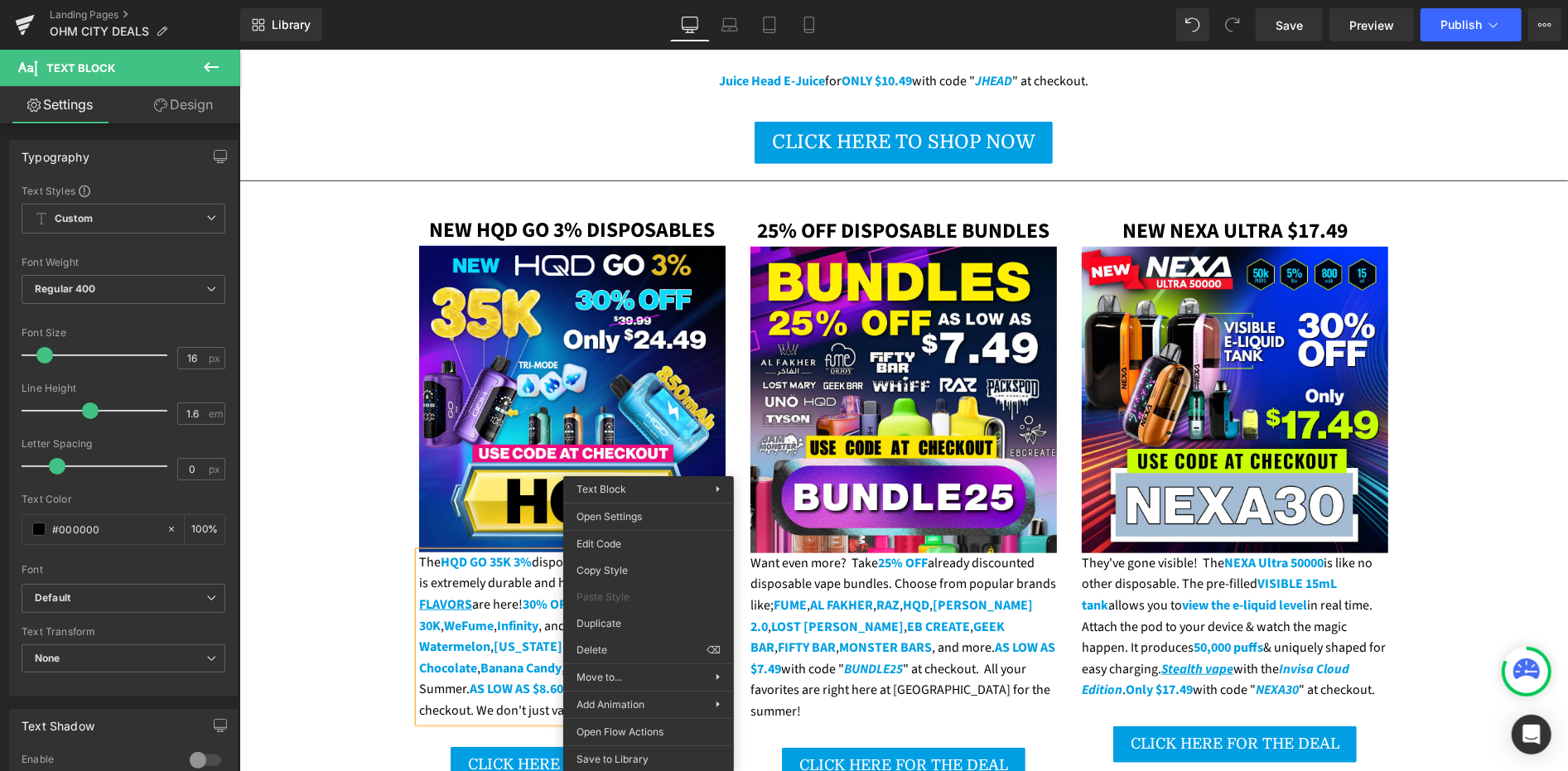
click at [492, 551] on div "The HQD GO 35K 3% disposables have arrived! GO 35K is extremely durable and has…" at bounding box center [571, 636] width 307 height 170
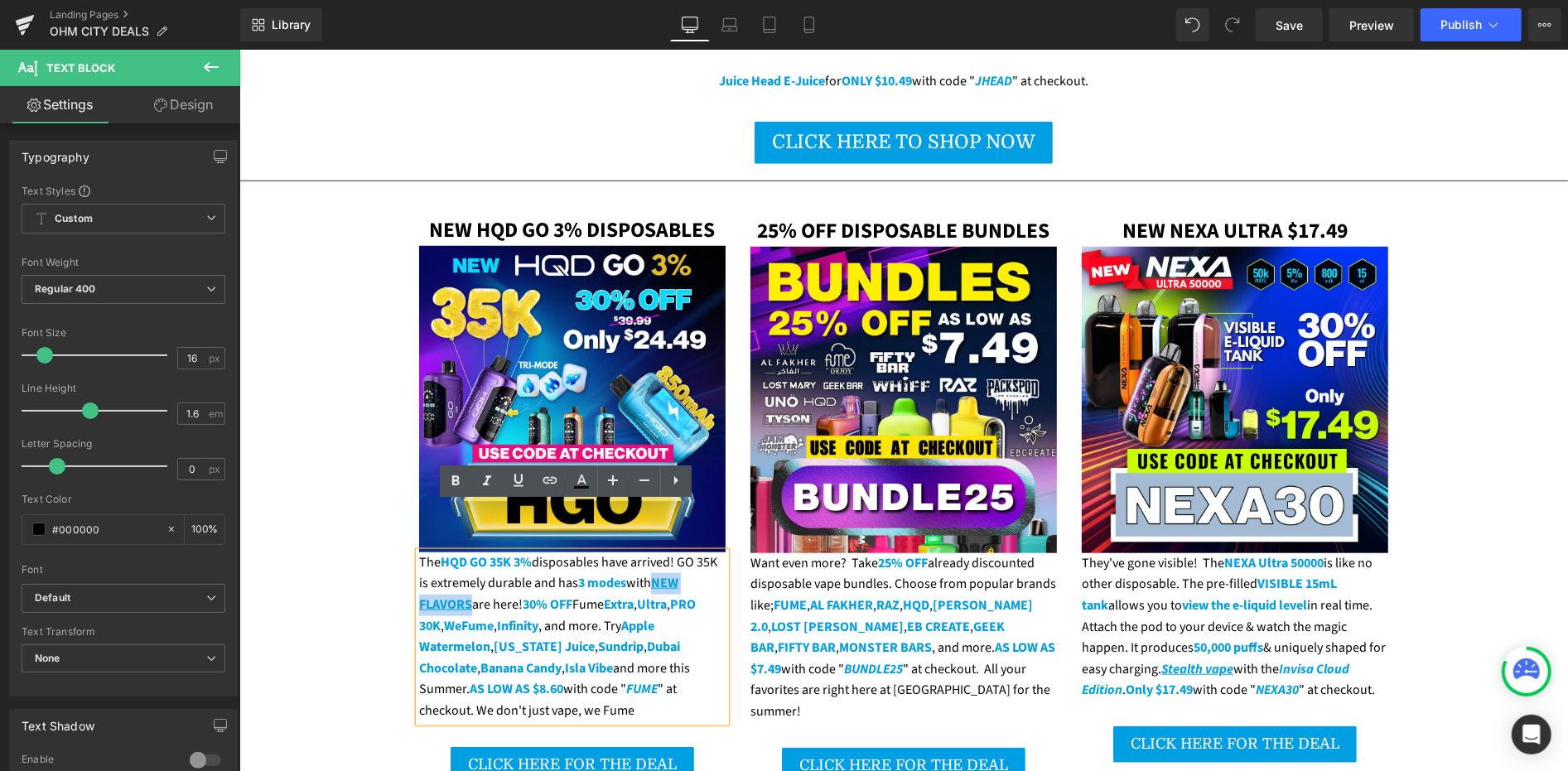
drag, startPoint x: 462, startPoint y: 555, endPoint x: 650, endPoint y: 530, distance: 189.7
click at [650, 551] on div "The HQD GO 35K 3% disposables have arrived! GO 35K is extremely durable and has…" at bounding box center [571, 636] width 307 height 170
drag, startPoint x: 651, startPoint y: 534, endPoint x: 455, endPoint y: 550, distance: 196.7
click at [455, 573] on strong "adjustable air-flow" at bounding box center [564, 593] width 292 height 40
click at [470, 555] on div "The HQD GO 35K 3% disposables have arrived! GO 35K is extremely durable and has…" at bounding box center [571, 636] width 307 height 170
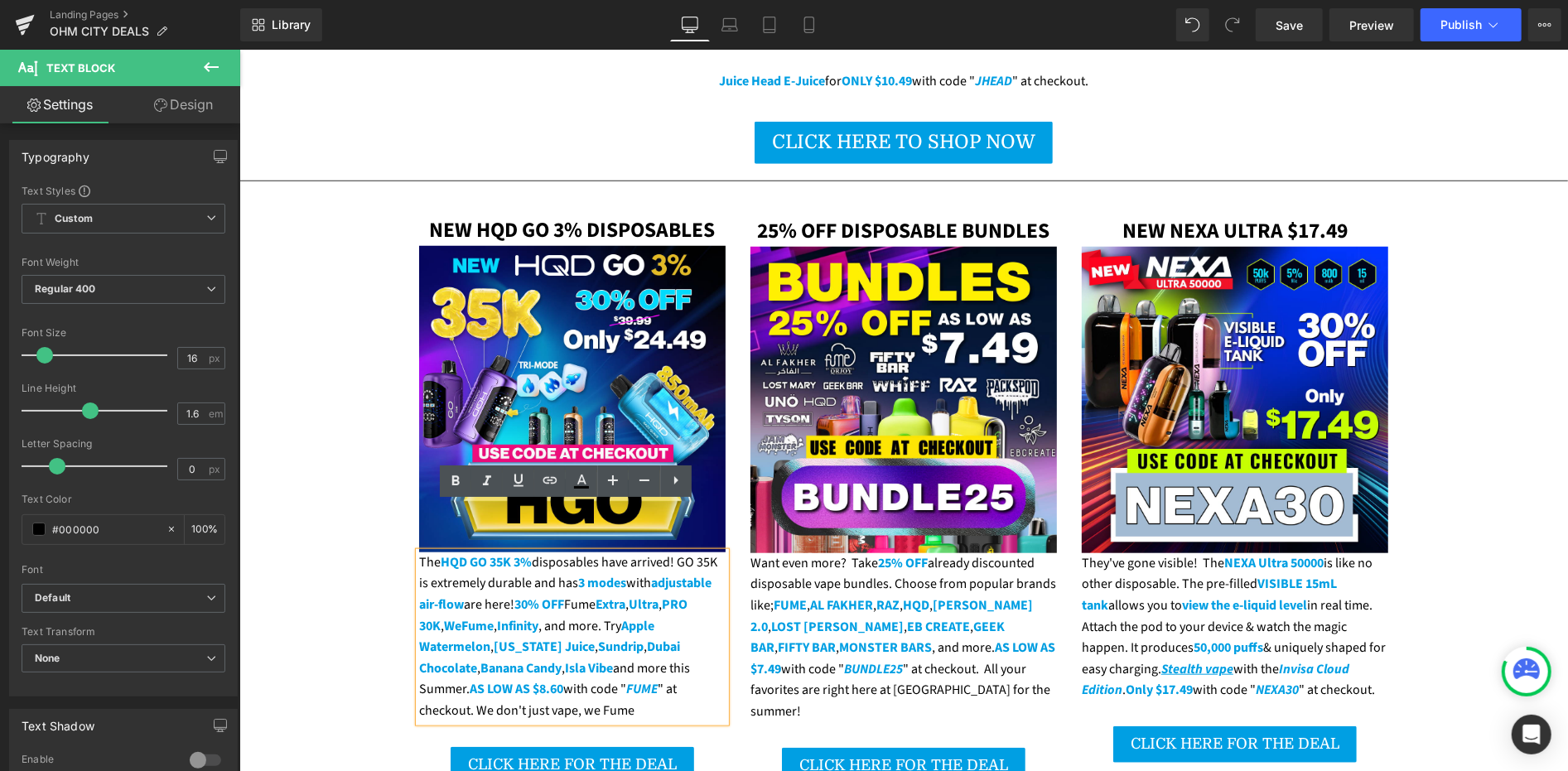
click at [461, 553] on div "The HQD GO 35K 3% disposables have arrived! GO 35K is extremely durable and has…" at bounding box center [571, 636] width 307 height 170
click at [462, 557] on div "The HQD GO 35K 3% disposables have arrived! GO 35K is extremely durable and has…" at bounding box center [571, 636] width 307 height 170
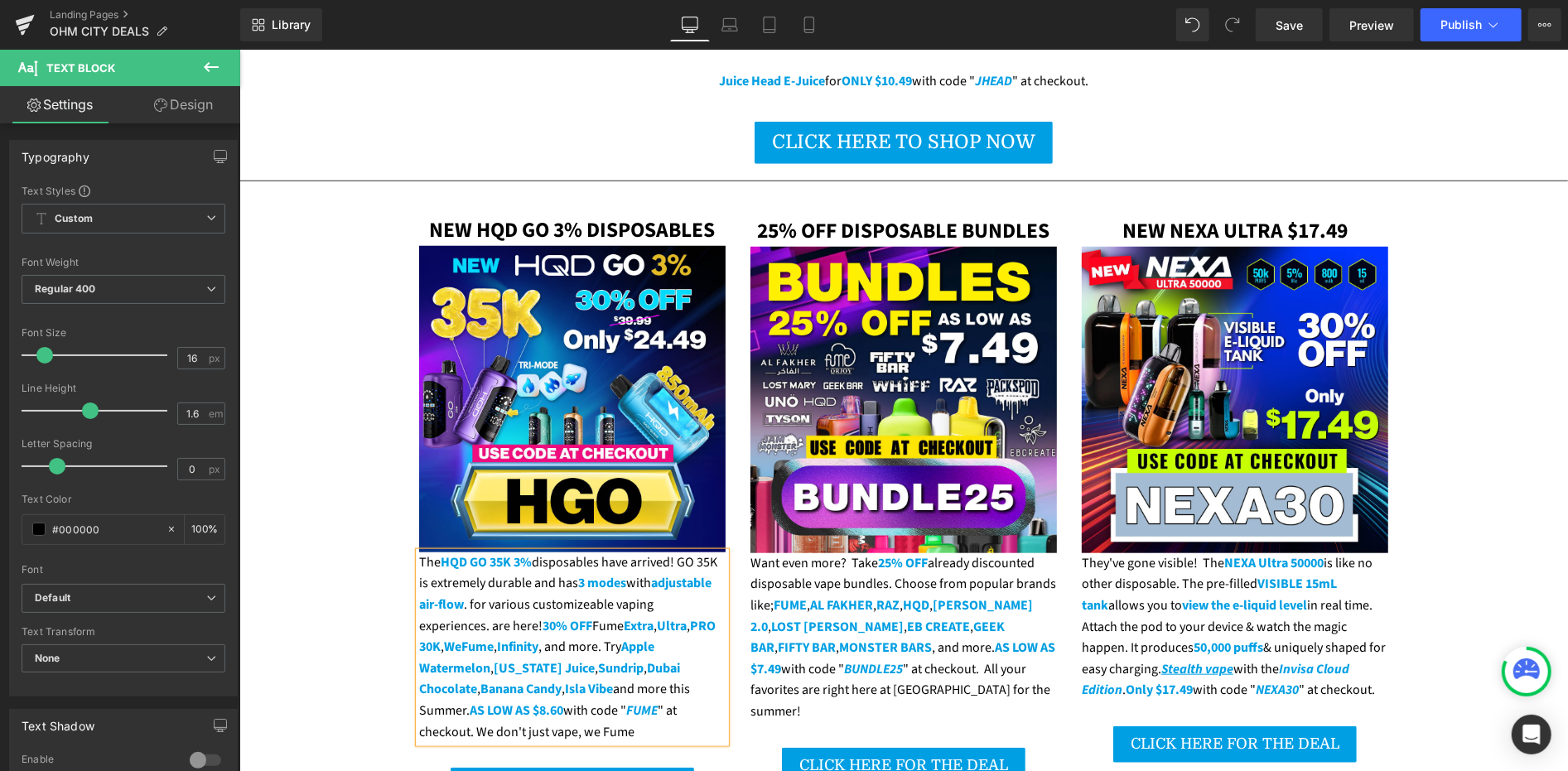
click at [580, 557] on div "The HQD GO 35K 3% disposables have arrived! GO 35K is extremely durable and has…" at bounding box center [571, 647] width 307 height 191
click at [612, 616] on strong "Ultra" at bounding box center [597, 625] width 30 height 18
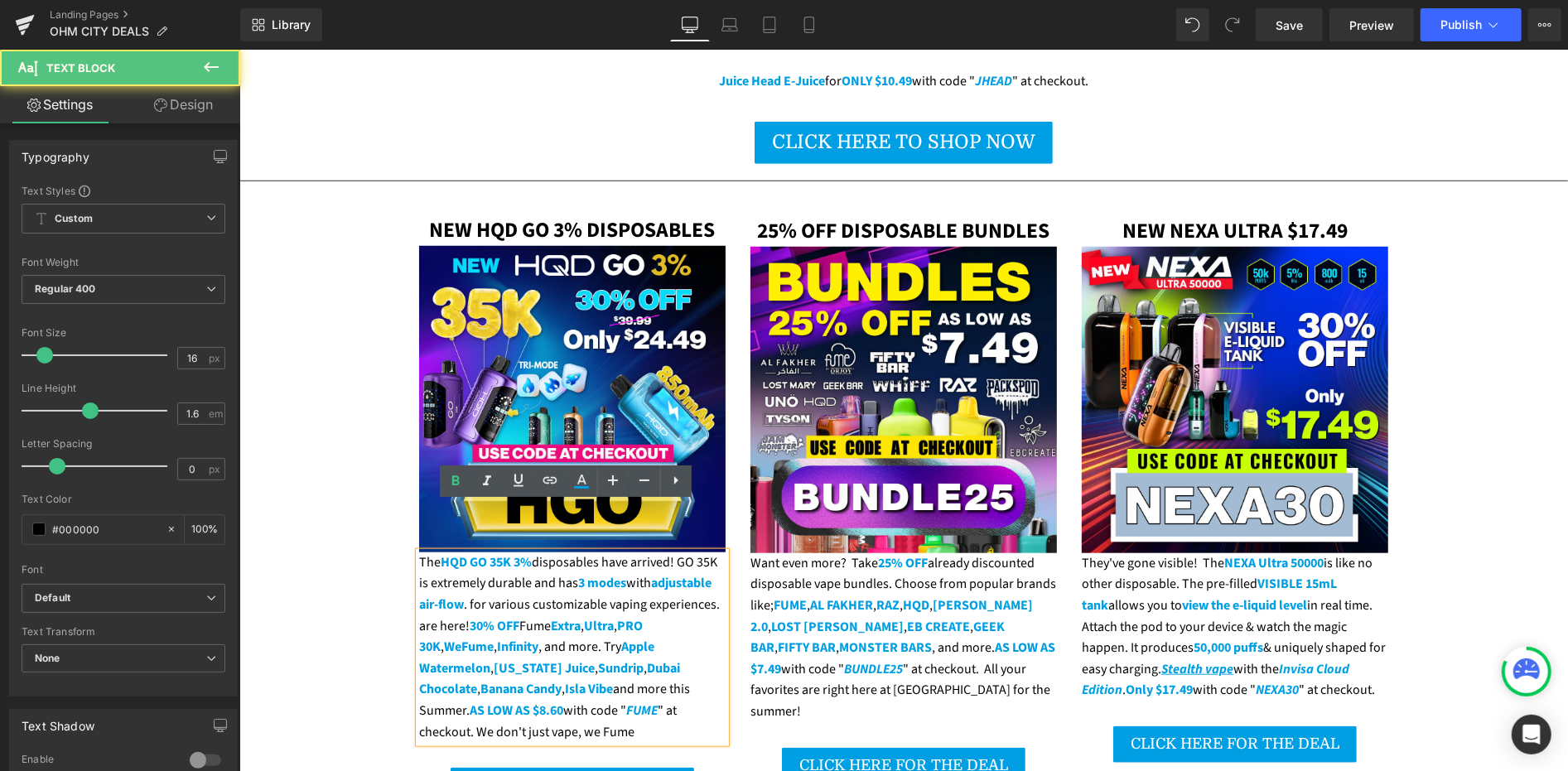
click at [457, 555] on div "The HQD GO 35K 3% disposables have arrived! GO 35K is extremely durable and has…" at bounding box center [571, 647] width 307 height 191
click at [462, 552] on div "The HQD GO 35K 3% disposables have arrived! GO 35K is extremely durable and has…" at bounding box center [571, 647] width 307 height 191
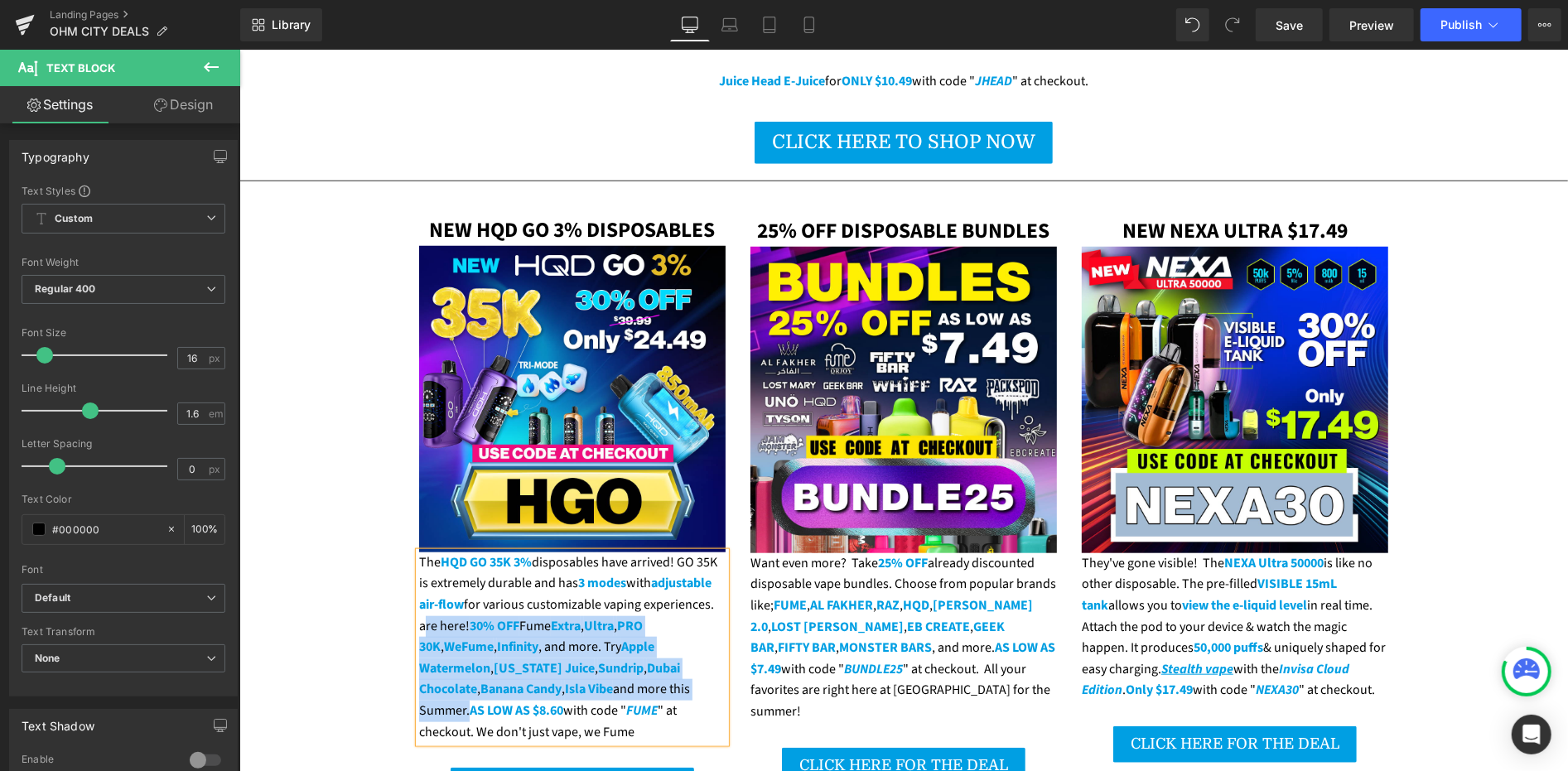
drag, startPoint x: 630, startPoint y: 639, endPoint x: 410, endPoint y: 580, distance: 227.8
click at [418, 580] on div "The HQD GO 35K 3% disposables have arrived! GO 35K is extremely durable and has…" at bounding box center [571, 647] width 307 height 191
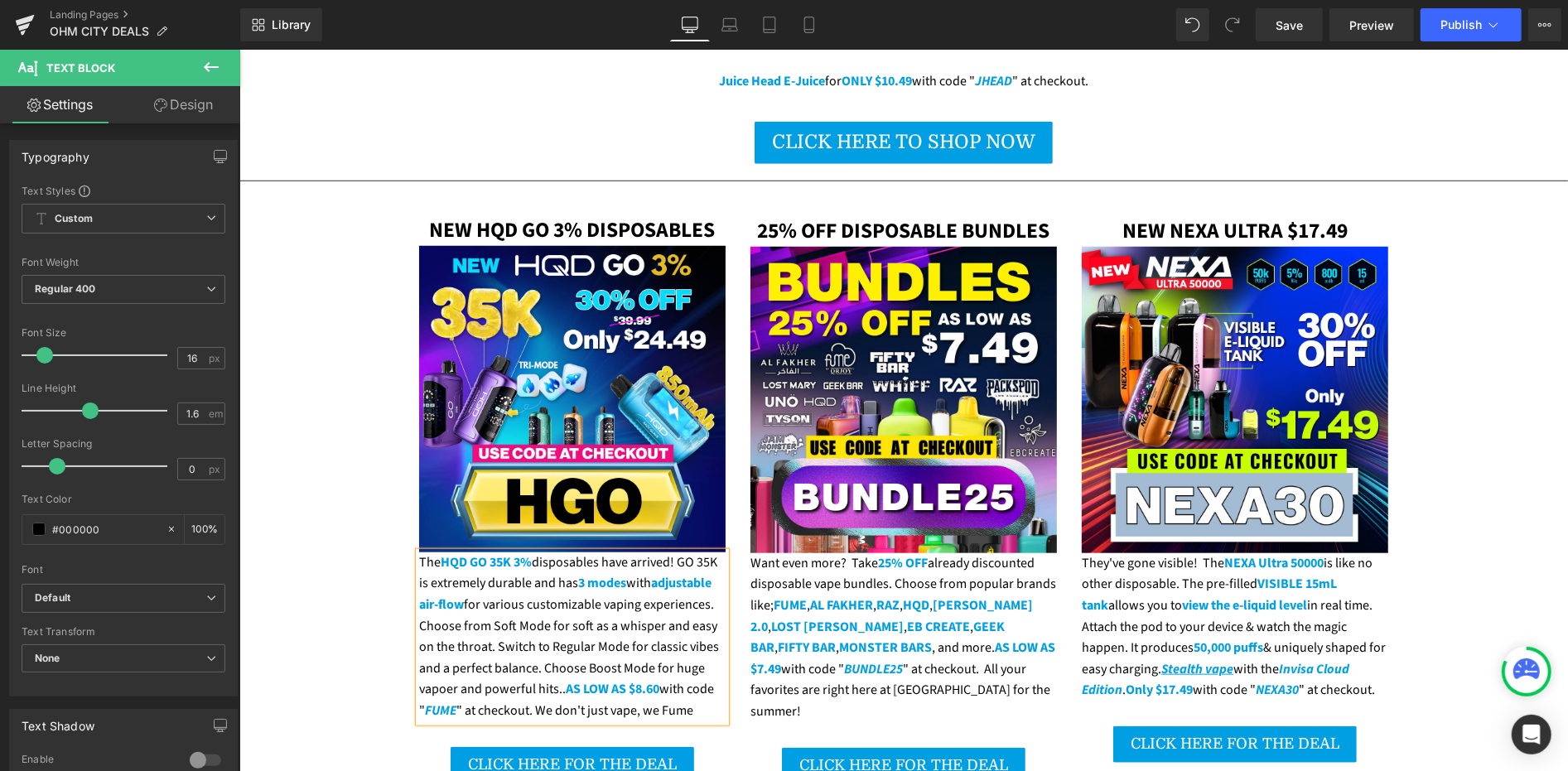
click at [444, 642] on div "The HQD GO 35K 3% disposables have arrived! GO 35K is extremely durable and has…" at bounding box center [571, 636] width 307 height 170
click at [546, 640] on div "The HQD GO 35K 3% disposables have arrived! GO 35K is extremely durable and has…" at bounding box center [571, 636] width 307 height 170
drag, startPoint x: 549, startPoint y: 643, endPoint x: 606, endPoint y: 643, distance: 57.0
click at [606, 679] on strong "AS LOW AS $8.60" at bounding box center [602, 688] width 94 height 18
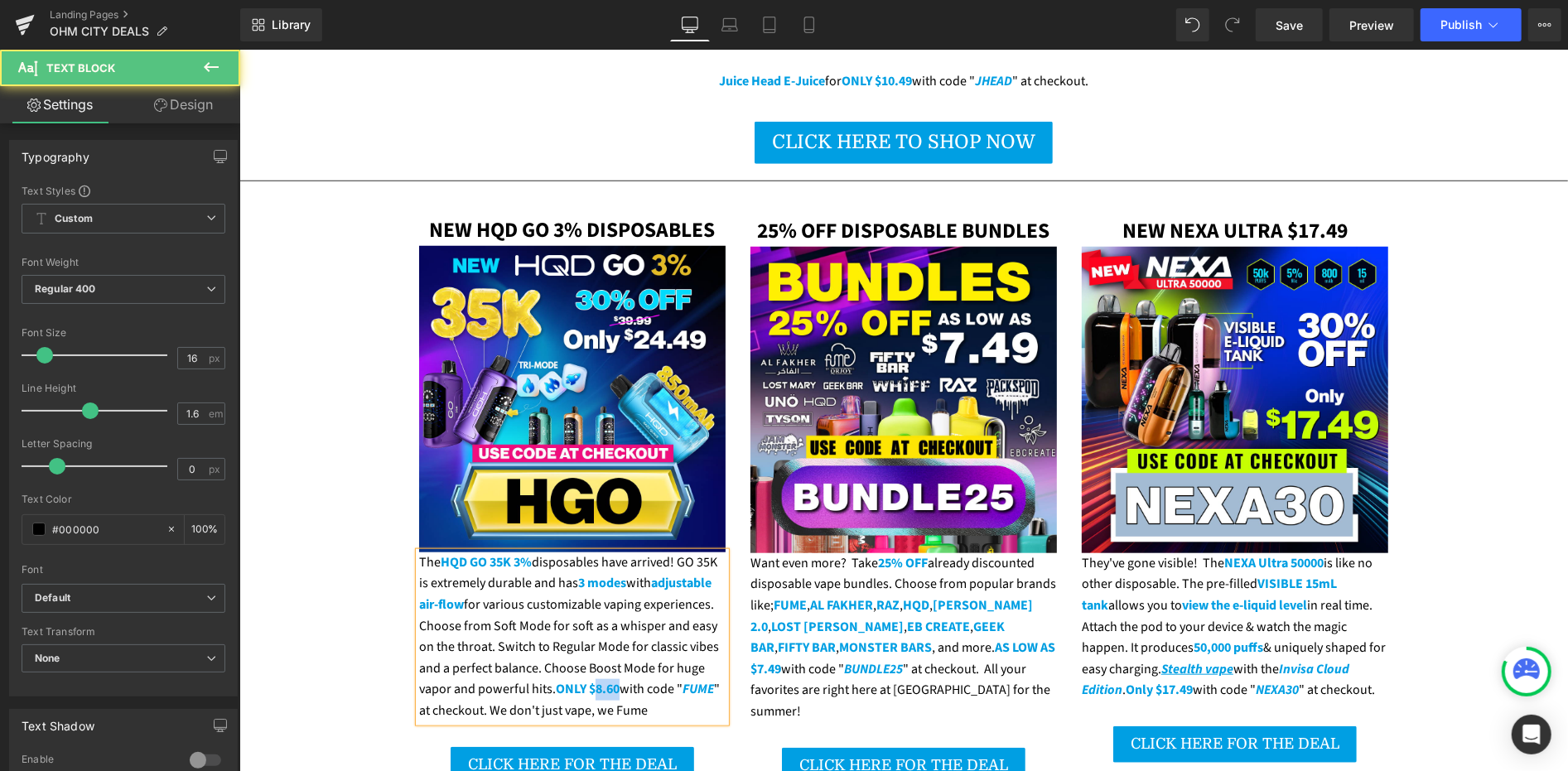
drag, startPoint x: 614, startPoint y: 643, endPoint x: 589, endPoint y: 643, distance: 25.0
click at [589, 643] on div "The HQD GO 35K 3% disposables have arrived! GO 35K is extremely durable and has…" at bounding box center [571, 636] width 307 height 170
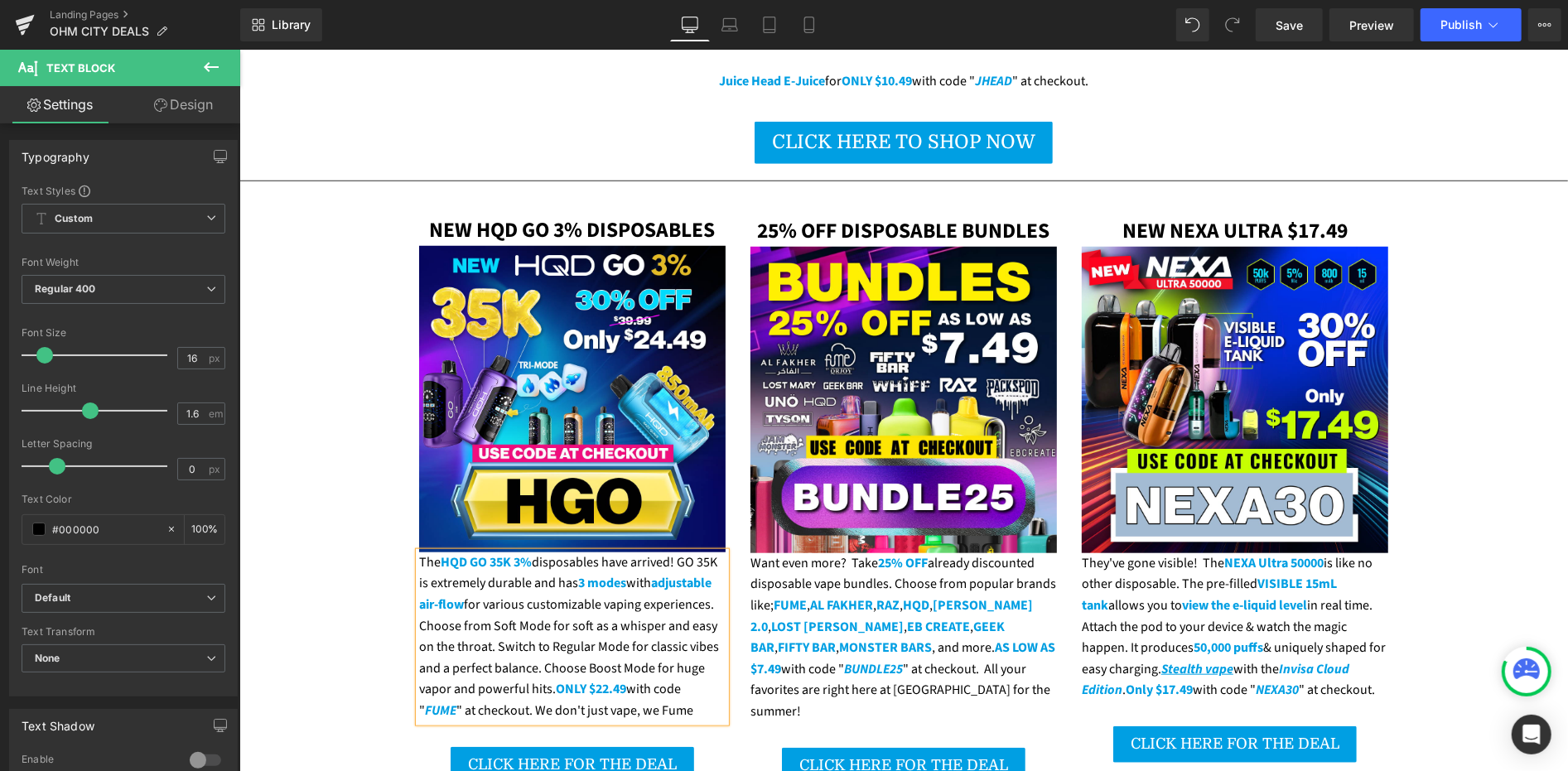
click at [433, 701] on icon "FUME" at bounding box center [439, 710] width 31 height 18
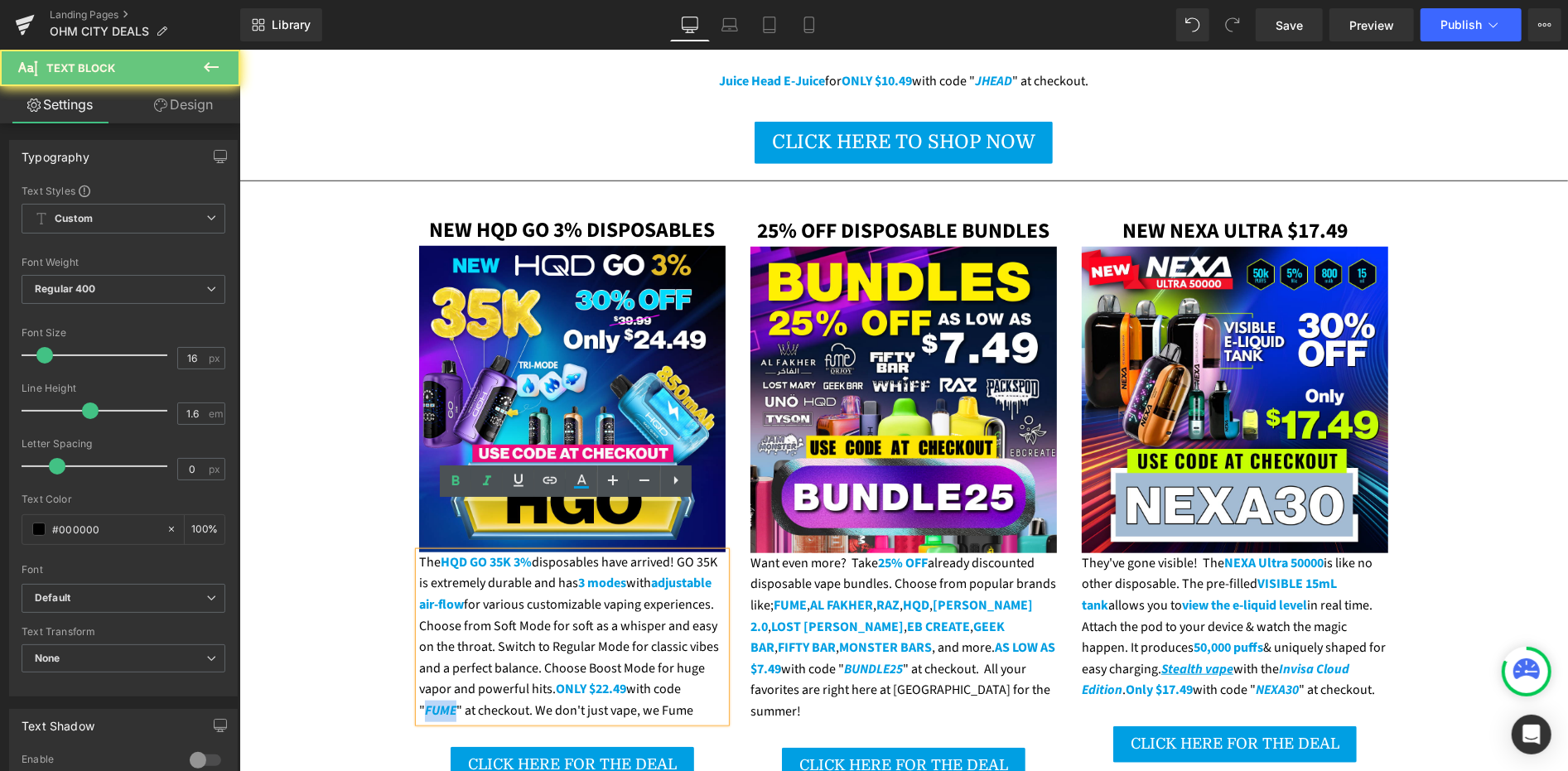
click at [432, 701] on icon "FUME" at bounding box center [439, 710] width 31 height 18
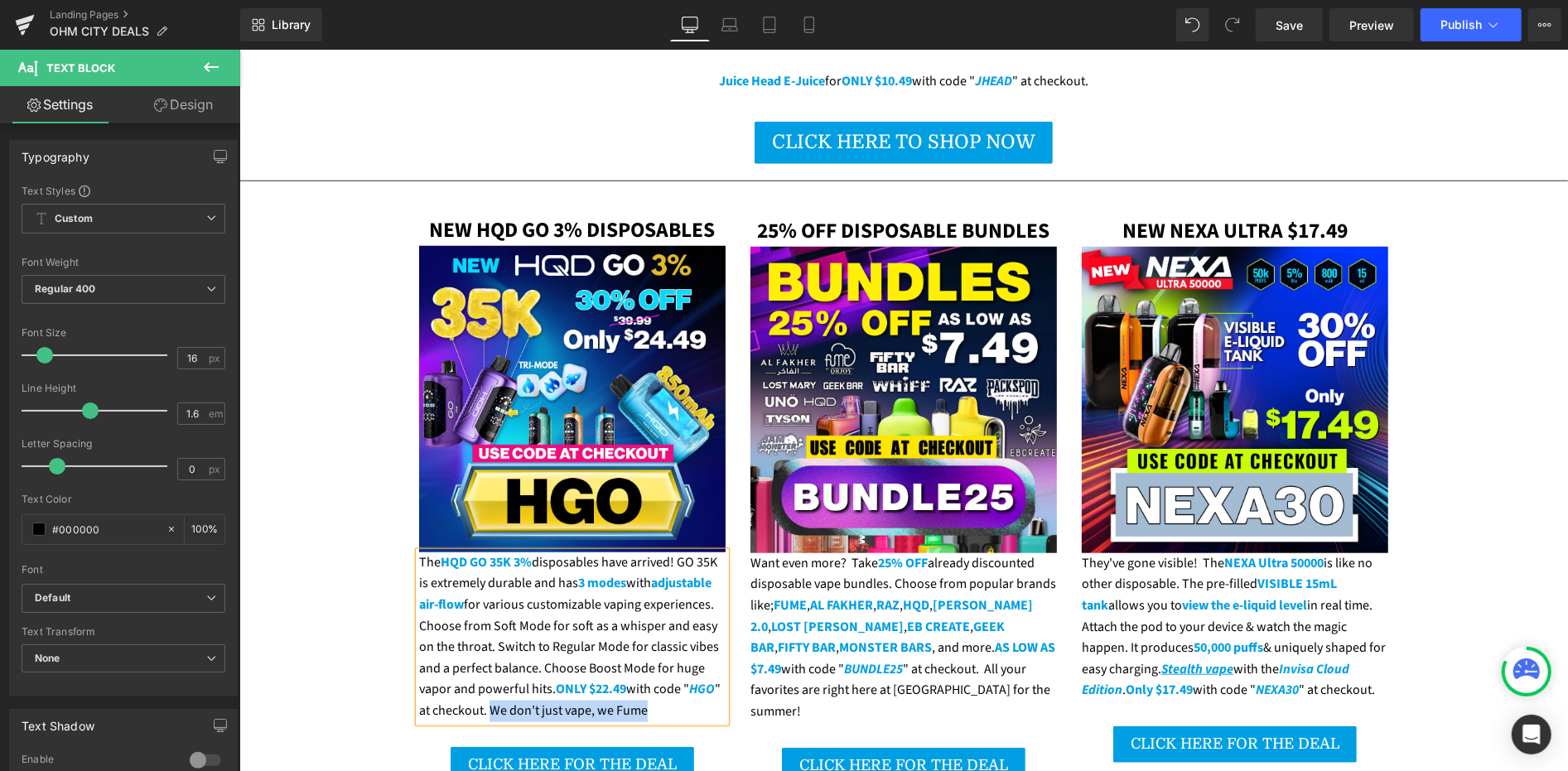
drag, startPoint x: 482, startPoint y: 660, endPoint x: 641, endPoint y: 664, distance: 159.1
click at [641, 664] on div "The HQD GO 35K 3% disposables have arrived! GO 35K is extremely durable and has…" at bounding box center [571, 636] width 307 height 170
click at [571, 618] on div "The HQD GO 35K 3% disposables have arrived! GO 35K is extremely durable and has…" at bounding box center [571, 636] width 307 height 170
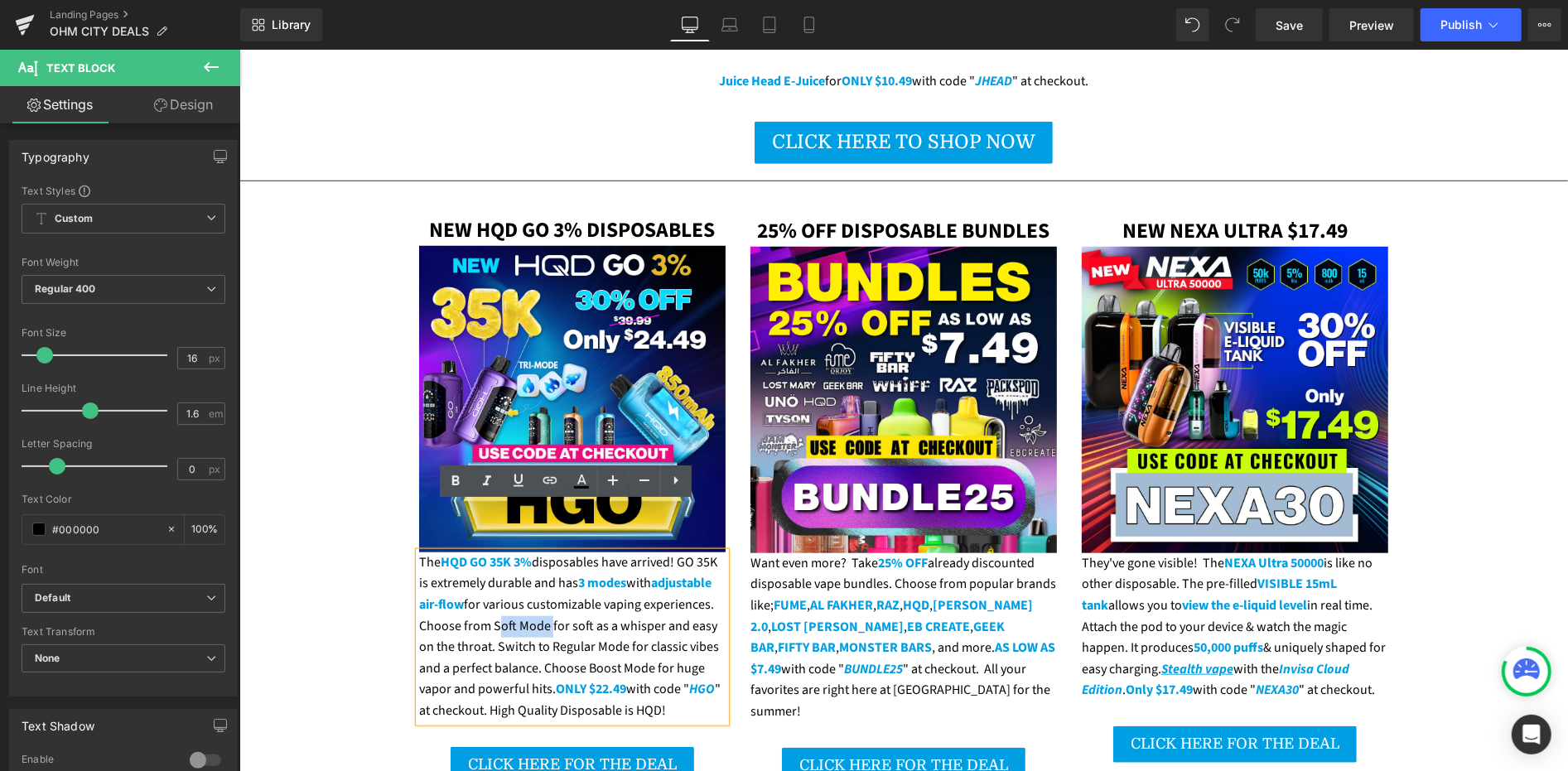
drag, startPoint x: 486, startPoint y: 578, endPoint x: 538, endPoint y: 577, distance: 52.0
click at [538, 577] on div "The HQD GO 35K 3% disposables have arrived! GO 35K is extremely durable and has…" at bounding box center [571, 636] width 307 height 170
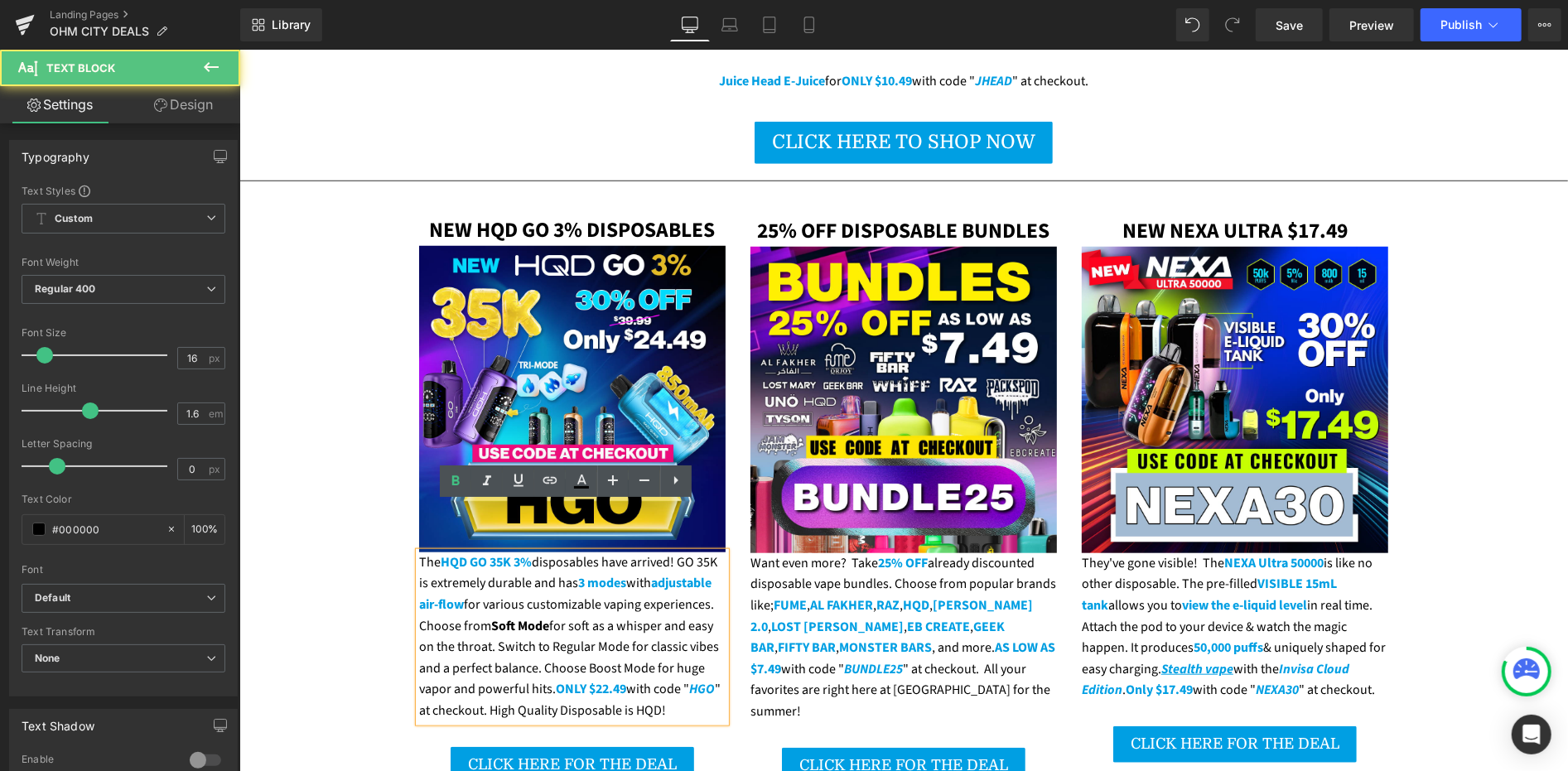
click at [618, 580] on div "The HQD GO 35K 3% disposables have arrived! GO 35K is extremely durable and has…" at bounding box center [571, 636] width 307 height 170
drag, startPoint x: 544, startPoint y: 596, endPoint x: 615, endPoint y: 600, distance: 71.1
click at [615, 600] on div "The HQD GO 35K 3% disposables have arrived! GO 35K is extremely durable and has…" at bounding box center [571, 636] width 307 height 170
click at [582, 616] on div "The HQD GO 35K 3% disposables have arrived! GO 35K is extremely durable and has…" at bounding box center [571, 636] width 307 height 170
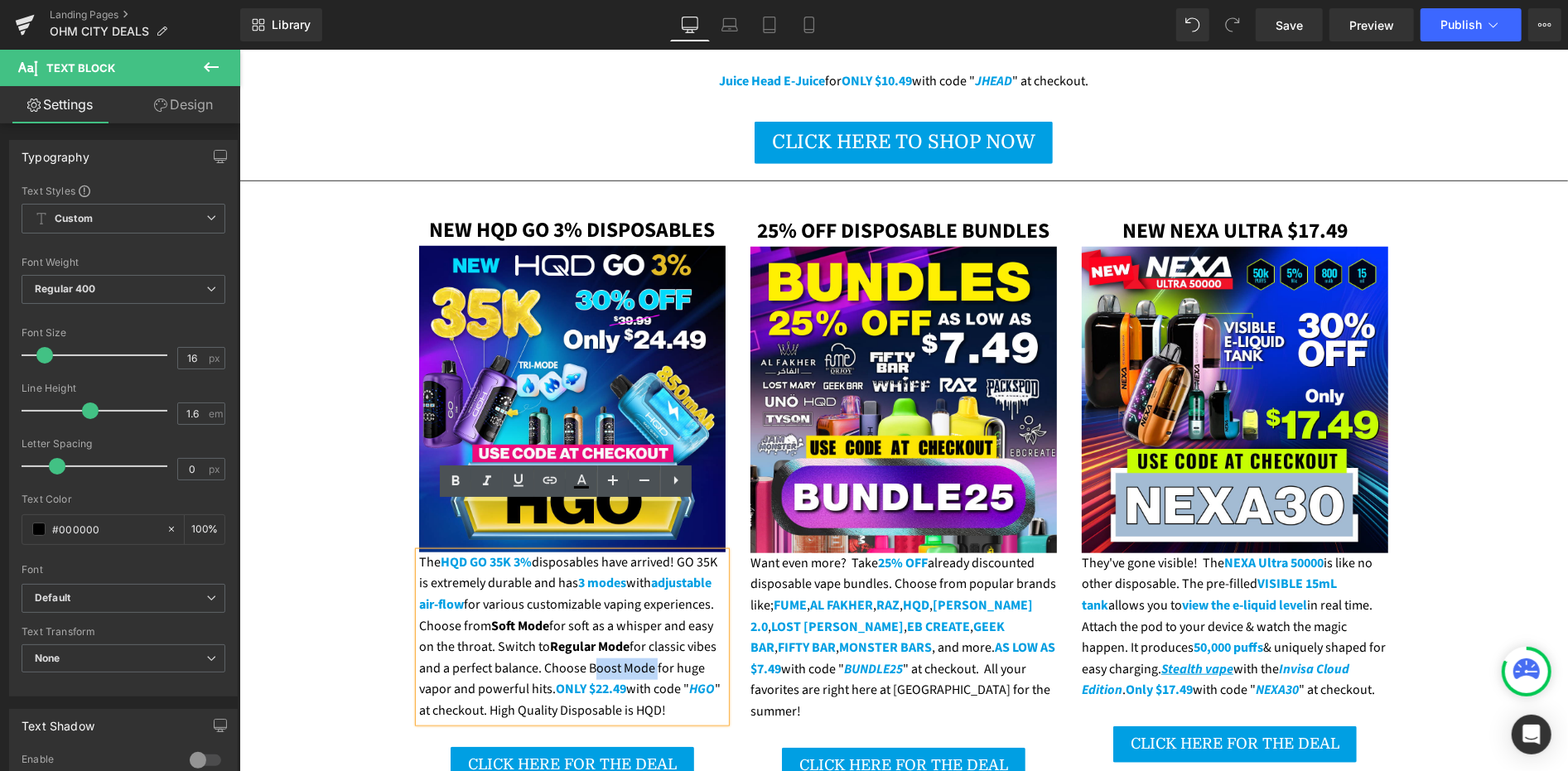
drag, startPoint x: 580, startPoint y: 616, endPoint x: 642, endPoint y: 622, distance: 62.3
click at [642, 622] on div "The HQD GO 35K 3% disposables have arrived! GO 35K is extremely durable and has…" at bounding box center [571, 636] width 307 height 170
drag, startPoint x: 674, startPoint y: 514, endPoint x: 422, endPoint y: 529, distance: 252.4
click at [422, 551] on div "The HQD GO 35K 3% disposables have arrived! GO 35K is extremely durable and has…" at bounding box center [571, 636] width 307 height 170
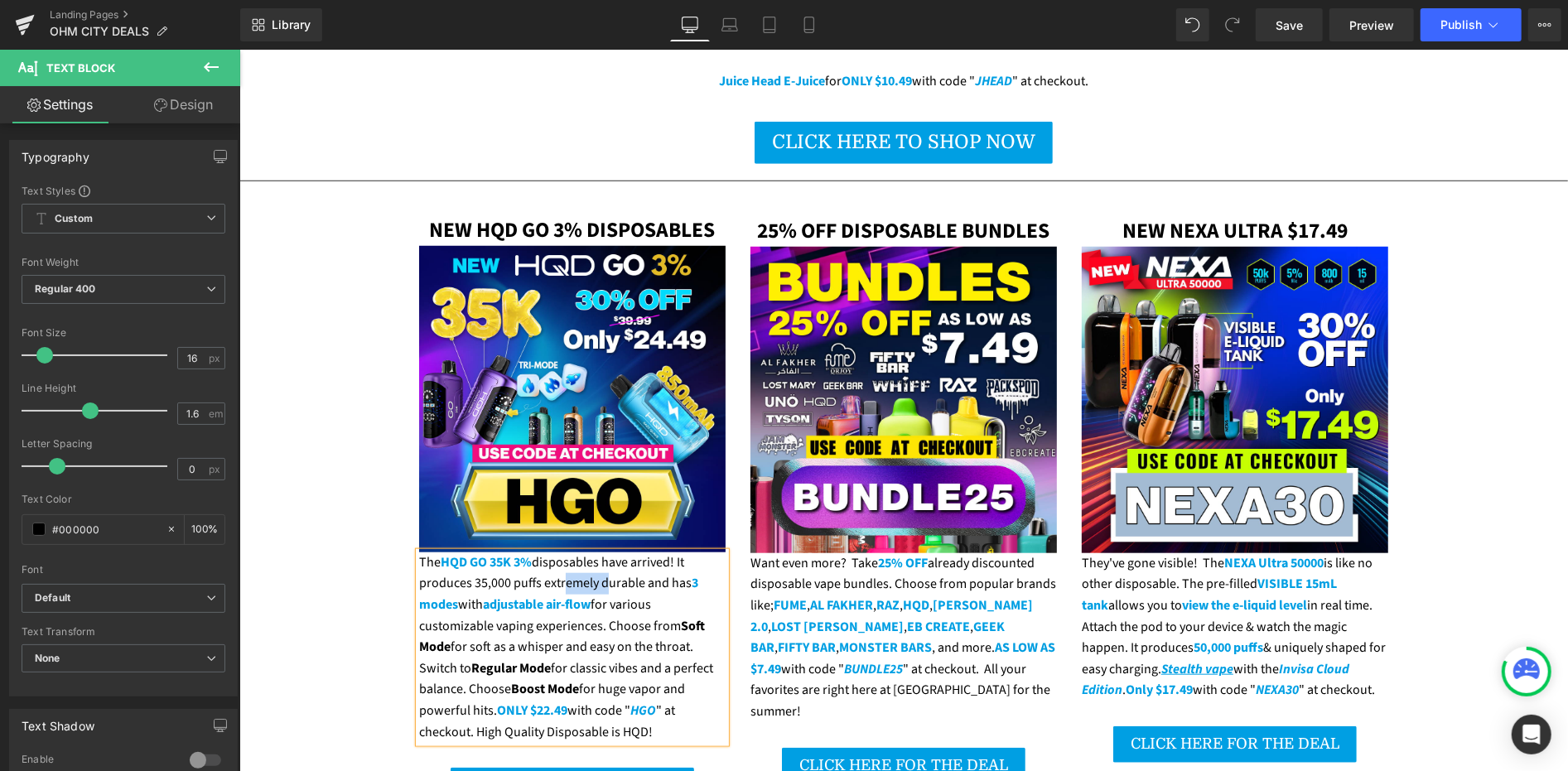
drag, startPoint x: 591, startPoint y: 533, endPoint x: 549, endPoint y: 537, distance: 42.2
click at [549, 551] on div "The HQD GO 35K 3% disposables have arrived! It produces 35,000 puffs extremely …" at bounding box center [571, 647] width 307 height 191
click at [528, 551] on div "The HQD GO 35K 3% disposables have arrived! It produces 35,000 puffs extremely …" at bounding box center [571, 647] width 307 height 191
click at [637, 551] on div "The HQD GO 35K 3% disposables have arrived! It produces 35,000 puffs, extremely…" at bounding box center [571, 647] width 307 height 191
click at [641, 551] on div "The HQD GO 35K 3% disposables have arrived! It produces 35,000 puffs, extremely…" at bounding box center [571, 647] width 307 height 191
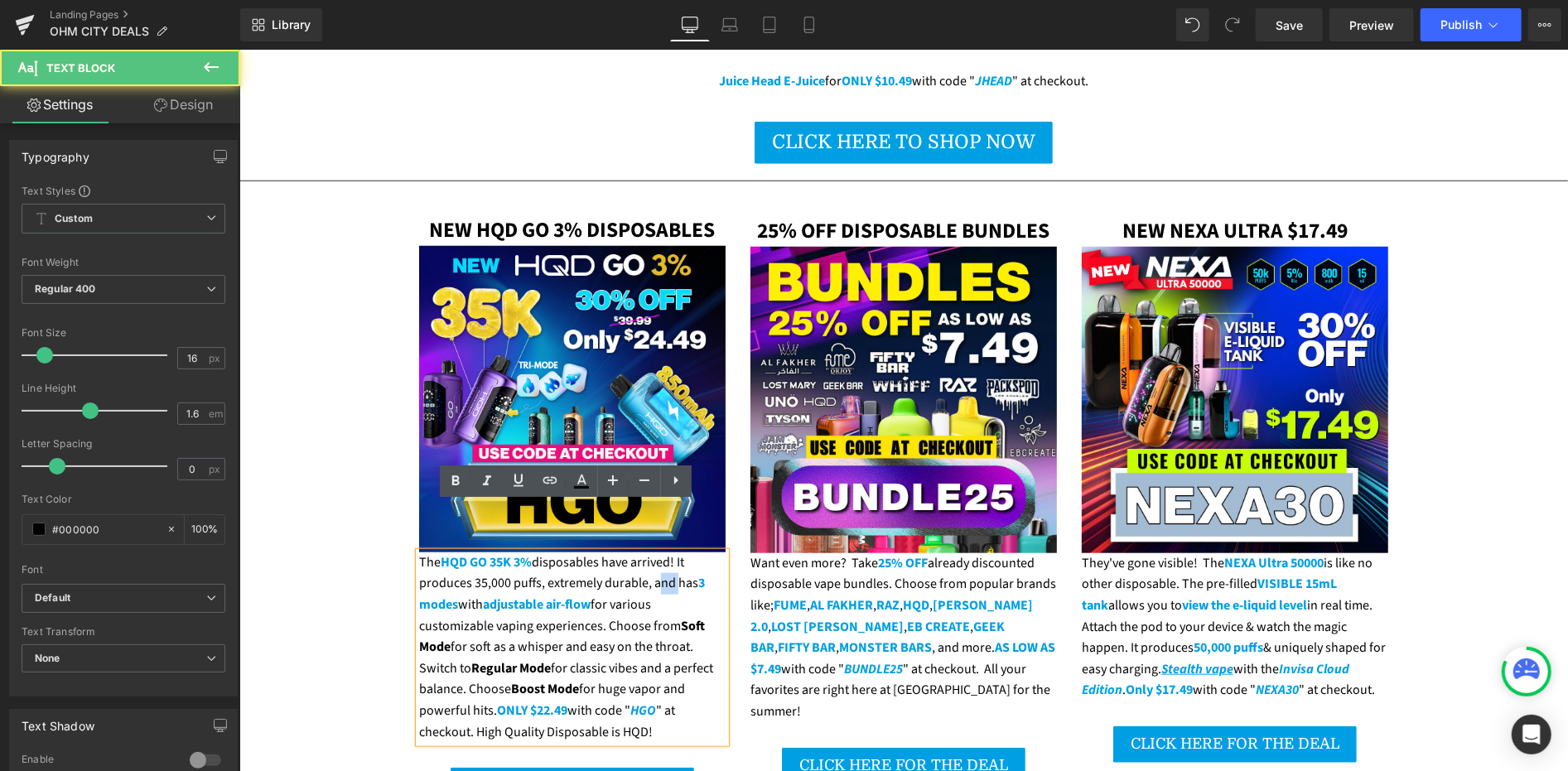
drag, startPoint x: 663, startPoint y: 536, endPoint x: 645, endPoint y: 536, distance: 18.0
click at [645, 551] on div "The HQD GO 35K 3% disposables have arrived! It produces 35,000 puffs, extremely…" at bounding box center [571, 647] width 307 height 191
click at [622, 555] on div "The HQD GO 35K 3% disposables have arrived! It produces 35,000 puffs, extremely…" at bounding box center [571, 647] width 307 height 191
click at [611, 556] on div "The HQD GO 35K 3% disposables have arrived! It produces 35,000 puffs, extremely…" at bounding box center [571, 647] width 307 height 191
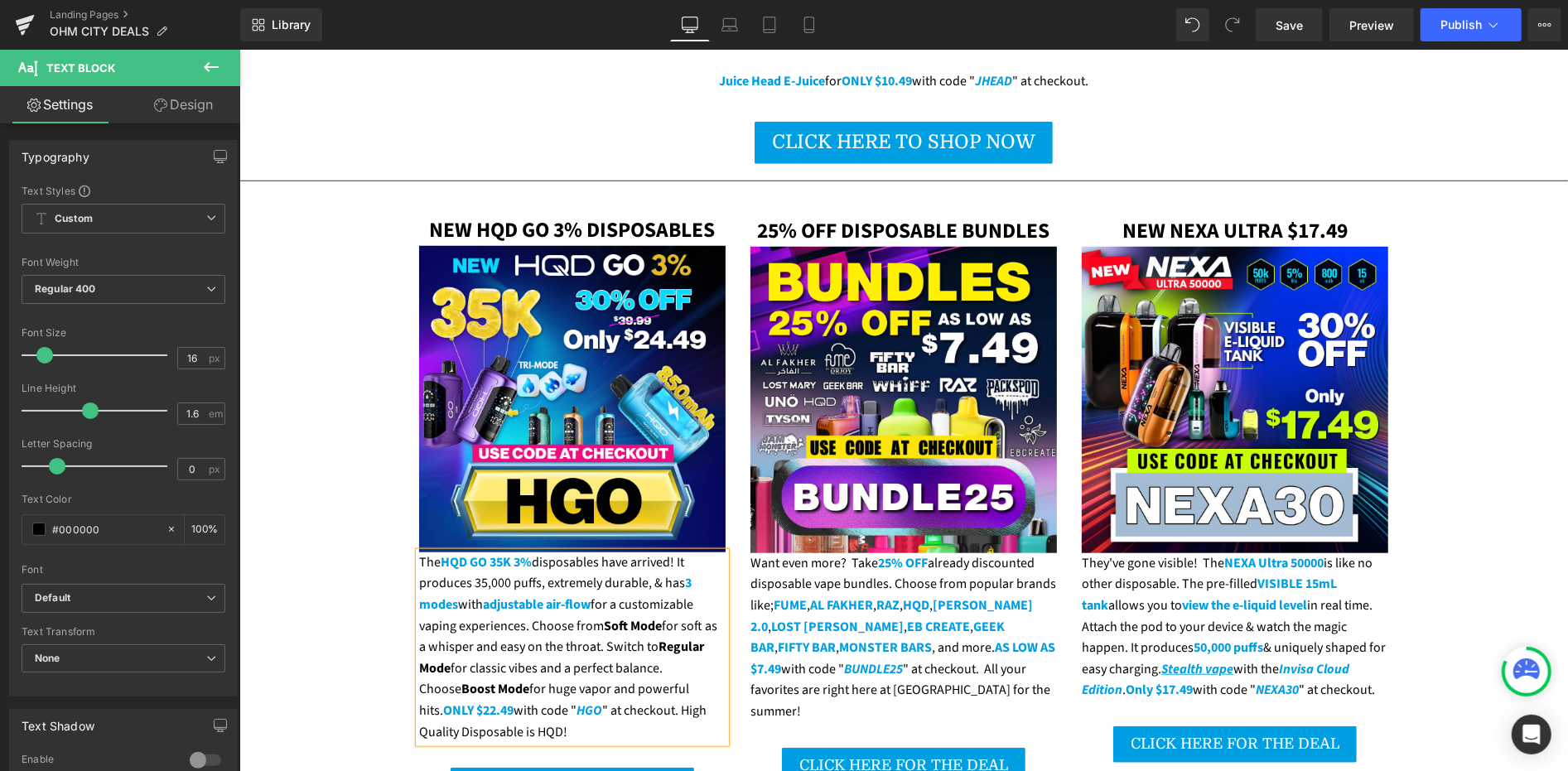
drag, startPoint x: 593, startPoint y: 580, endPoint x: 524, endPoint y: 582, distance: 69.0
click at [524, 582] on div "The HQD GO 35K 3% disposables have arrived! It produces 35,000 puffs, extremely…" at bounding box center [571, 647] width 307 height 191
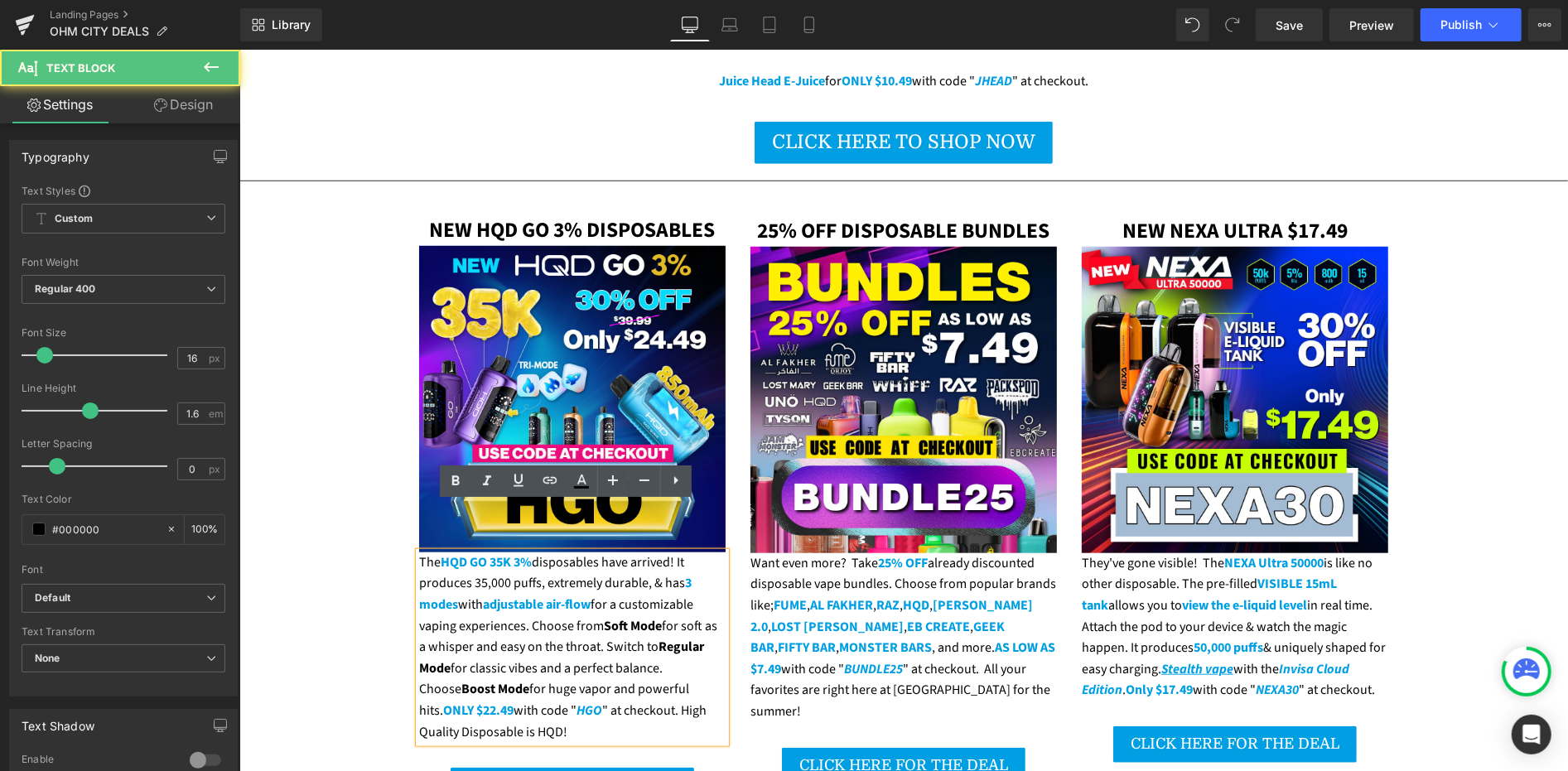
click at [567, 575] on div "The HQD GO 35K 3% disposables have arrived! It produces 35,000 puffs, extremely…" at bounding box center [571, 647] width 307 height 191
drag, startPoint x: 592, startPoint y: 577, endPoint x: 561, endPoint y: 580, distance: 31.1
click at [561, 580] on div "The HQD GO 35K 3% disposables have arrived! It produces 35,000 puffs, extremely…" at bounding box center [571, 647] width 307 height 191
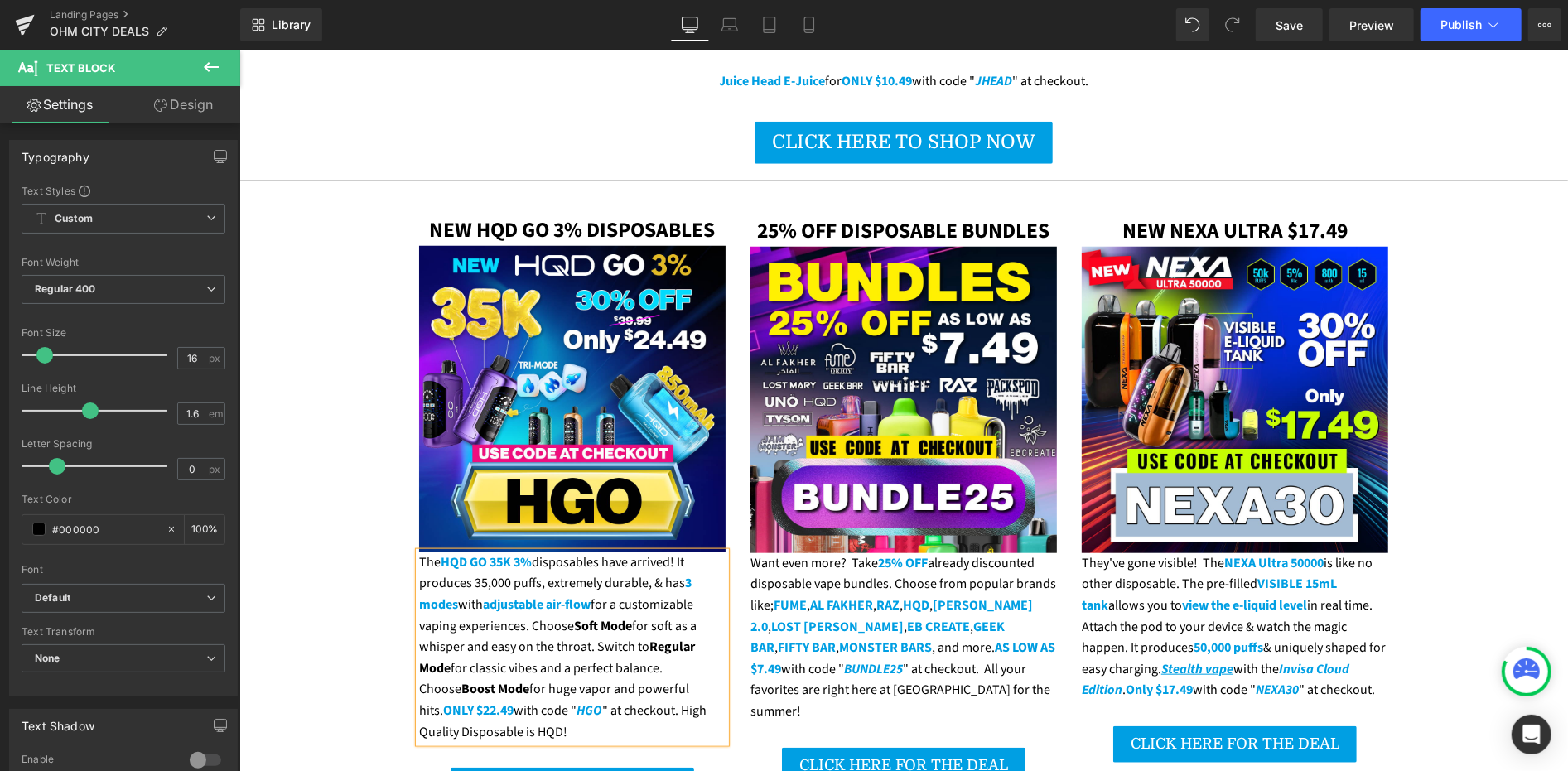
drag, startPoint x: 636, startPoint y: 599, endPoint x: 588, endPoint y: 599, distance: 48.0
click at [588, 599] on div "The HQD GO 35K 3% disposables have arrived! It produces 35,000 puffs, extremely…" at bounding box center [571, 647] width 307 height 191
click at [497, 618] on div "The HQD GO 35K 3% disposables have arrived! It produces 35,000 puffs, extremely…" at bounding box center [571, 647] width 307 height 191
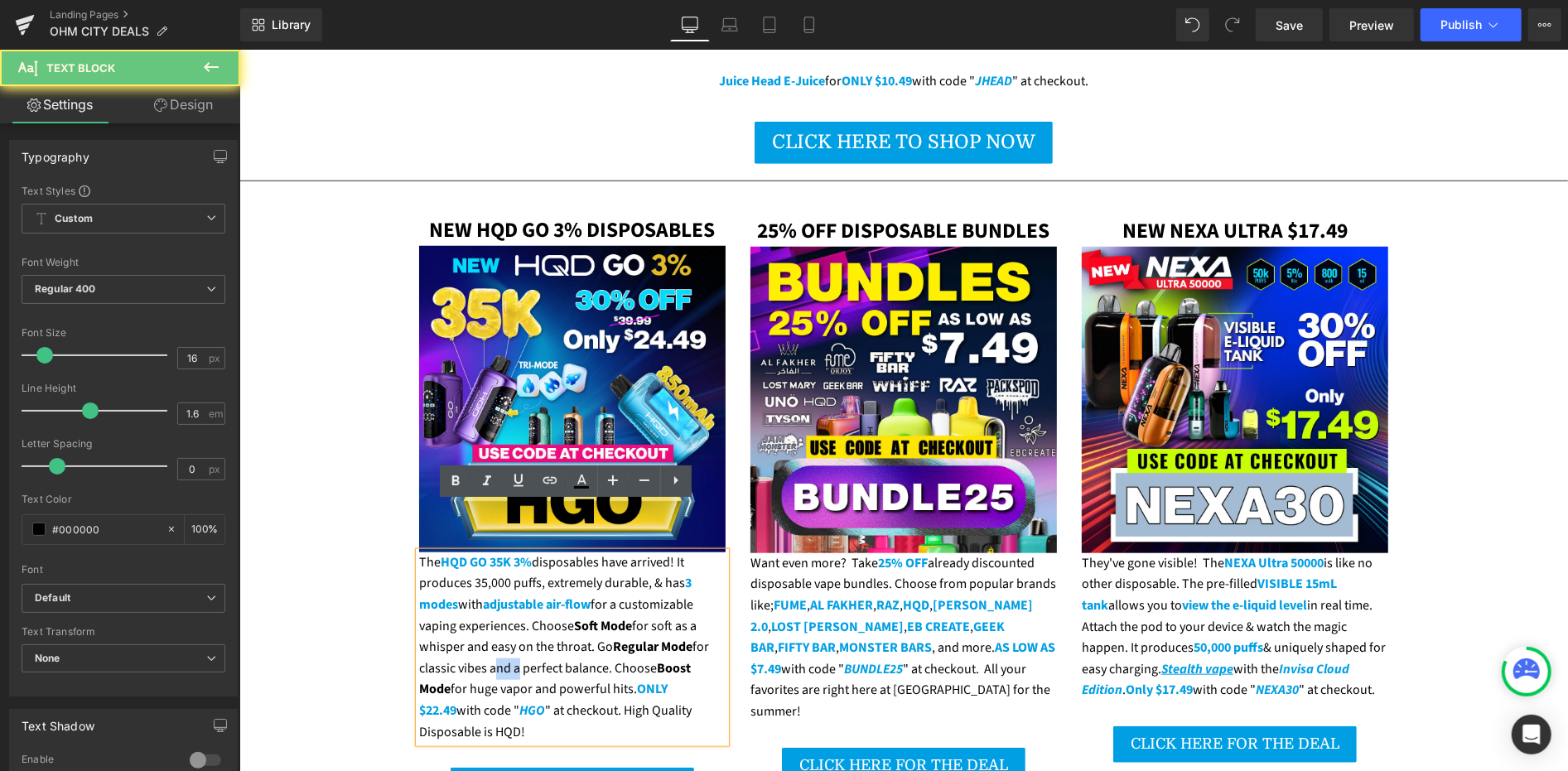
click at [497, 618] on div "The HQD GO 35K 3% disposables have arrived! It produces 35,000 puffs, extremely…" at bounding box center [571, 647] width 307 height 191
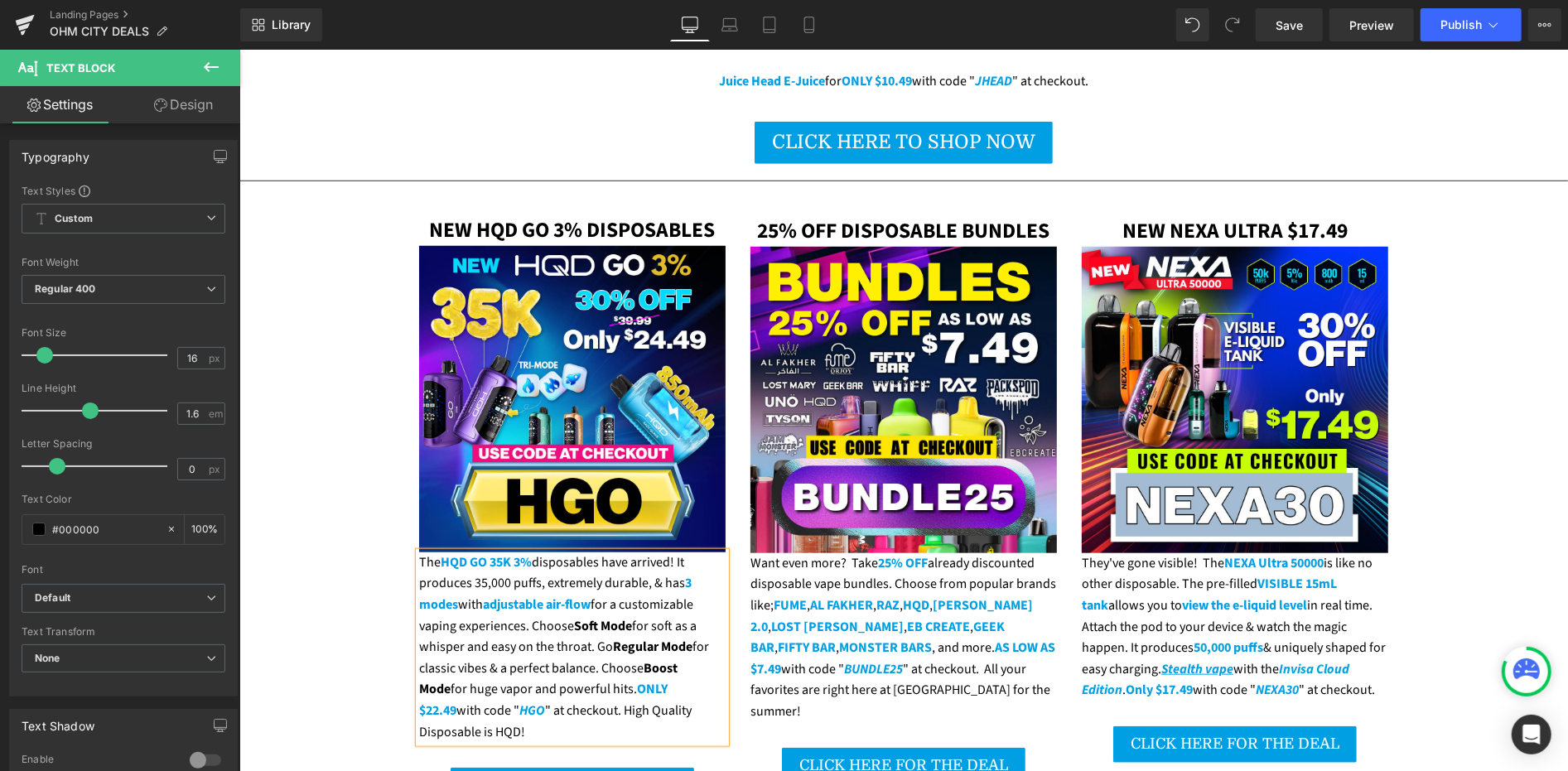
drag, startPoint x: 632, startPoint y: 622, endPoint x: 593, endPoint y: 624, distance: 39.1
click at [593, 624] on div "The HQD GO 35K 3% disposables have arrived! It produces 35,000 puffs, extremely…" at bounding box center [571, 647] width 307 height 191
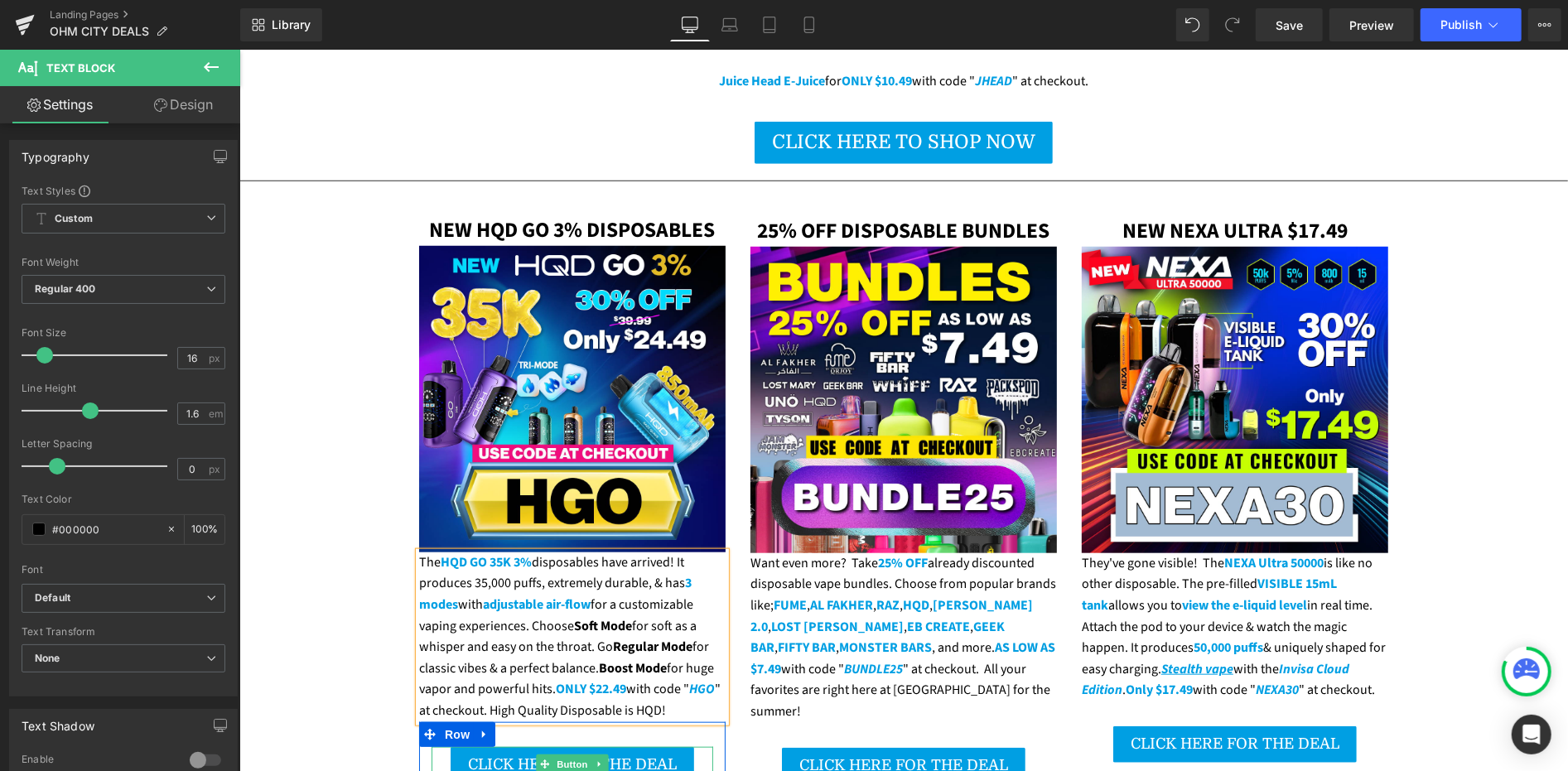
click at [493, 756] on span "CLICK HERE FOR THE DEAL" at bounding box center [571, 764] width 209 height 16
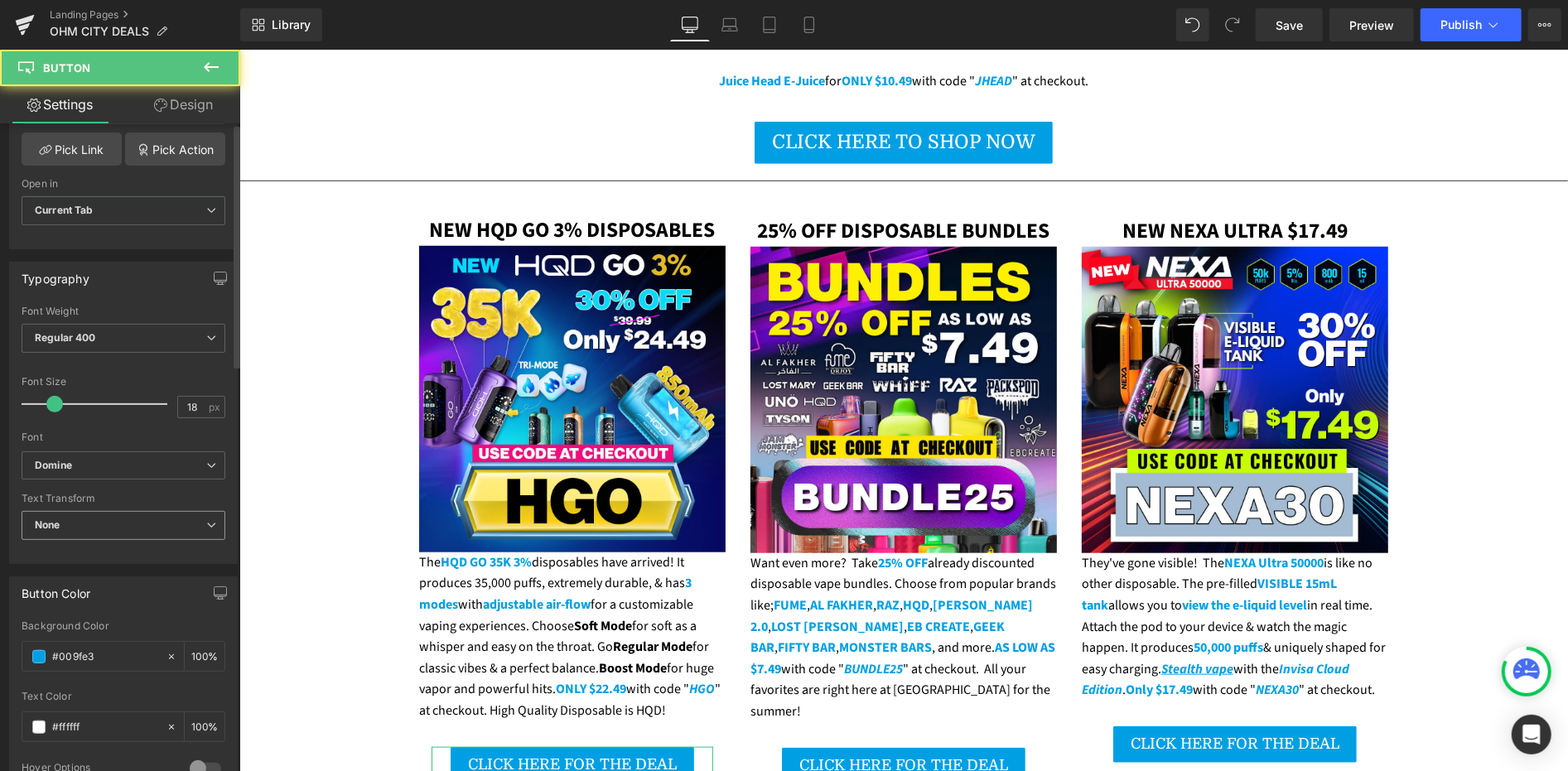
scroll to position [368, 0]
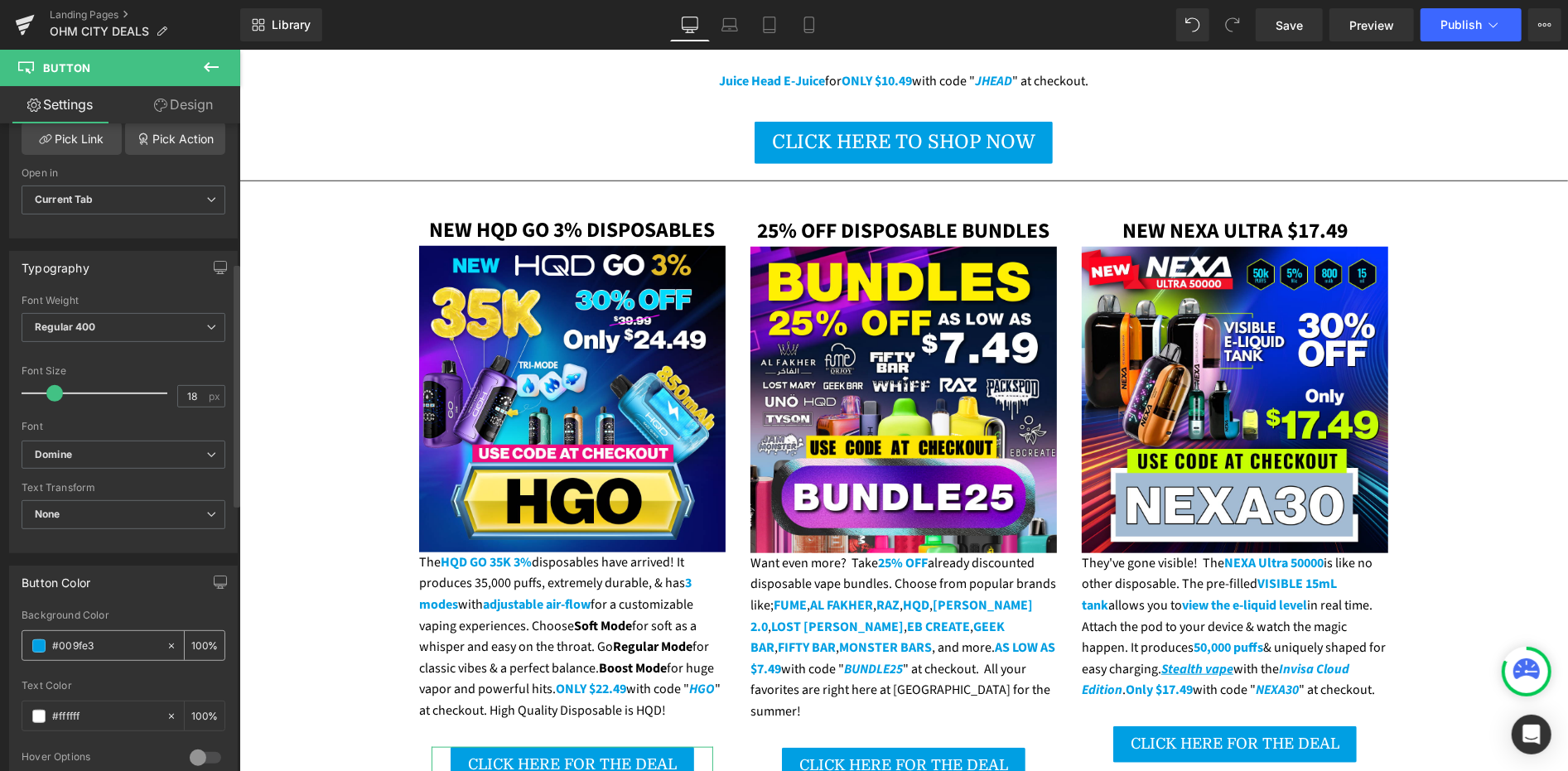
click at [97, 640] on input "#009fe3" at bounding box center [105, 646] width 106 height 18
click at [99, 640] on input "#009fe3" at bounding box center [105, 646] width 106 height 18
click at [535, 569] on div "The HQD GO 35K 3% disposables have arrived! It produces 35,000 puffs, extremely…" at bounding box center [571, 636] width 307 height 170
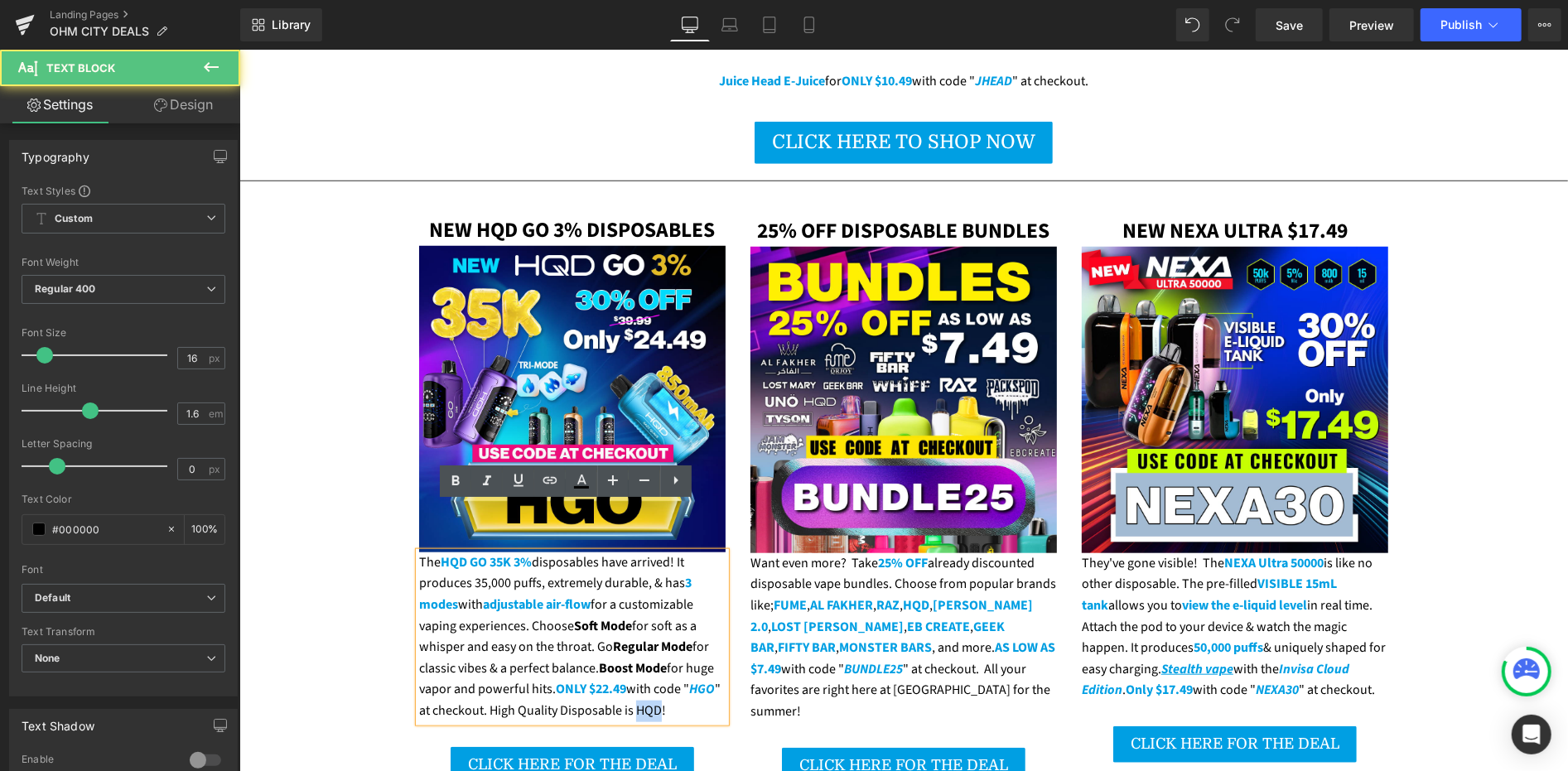
drag, startPoint x: 627, startPoint y: 662, endPoint x: 651, endPoint y: 663, distance: 24.0
click at [651, 663] on div "The HQD GO 35K 3% disposables have arrived! It produces 35,000 puffs, extremely…" at bounding box center [571, 636] width 307 height 170
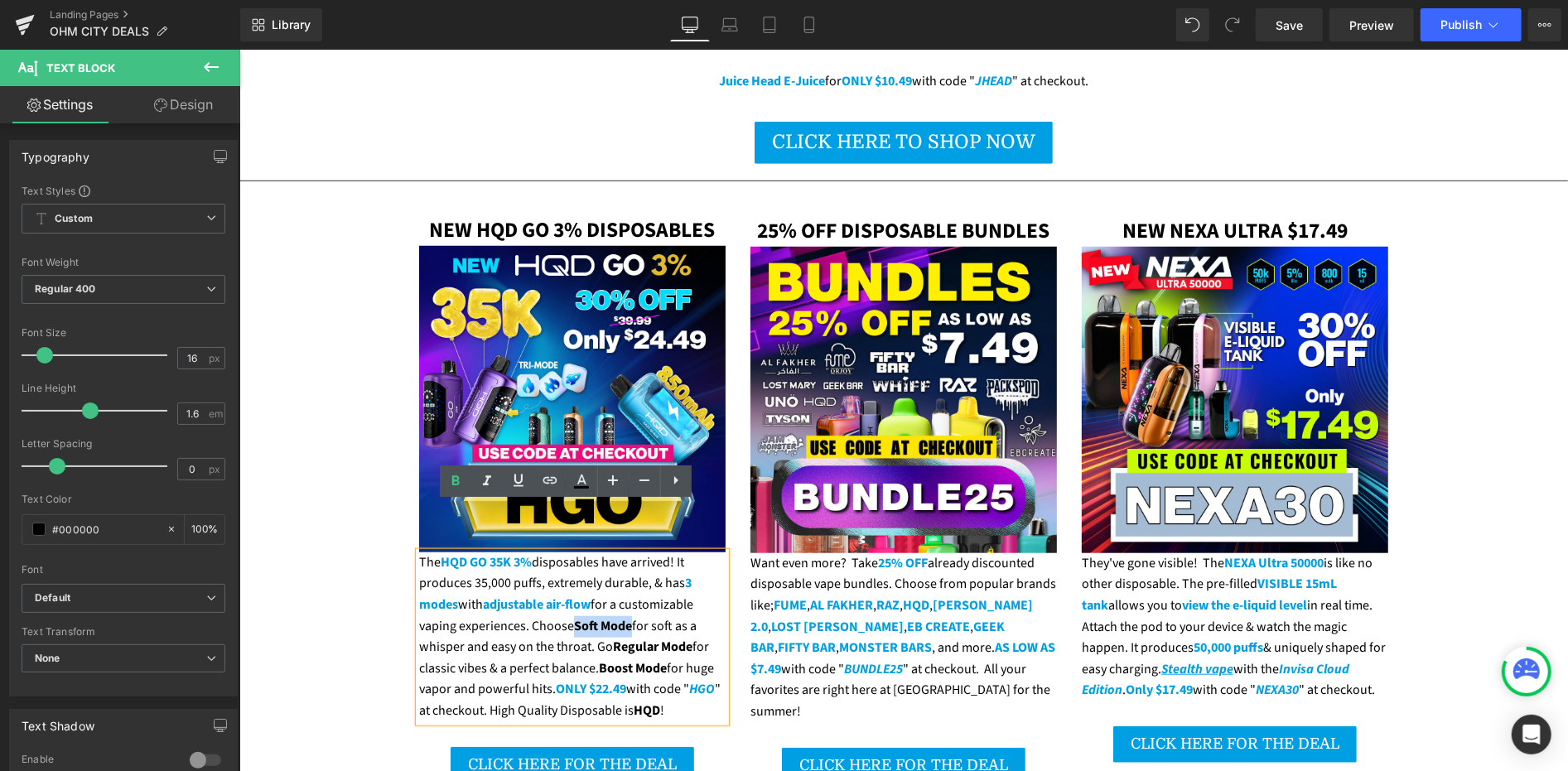
drag, startPoint x: 569, startPoint y: 578, endPoint x: 623, endPoint y: 578, distance: 54.0
click at [623, 616] on strong "Soft Mode" at bounding box center [602, 625] width 58 height 18
click at [578, 490] on icon at bounding box center [581, 481] width 20 height 20
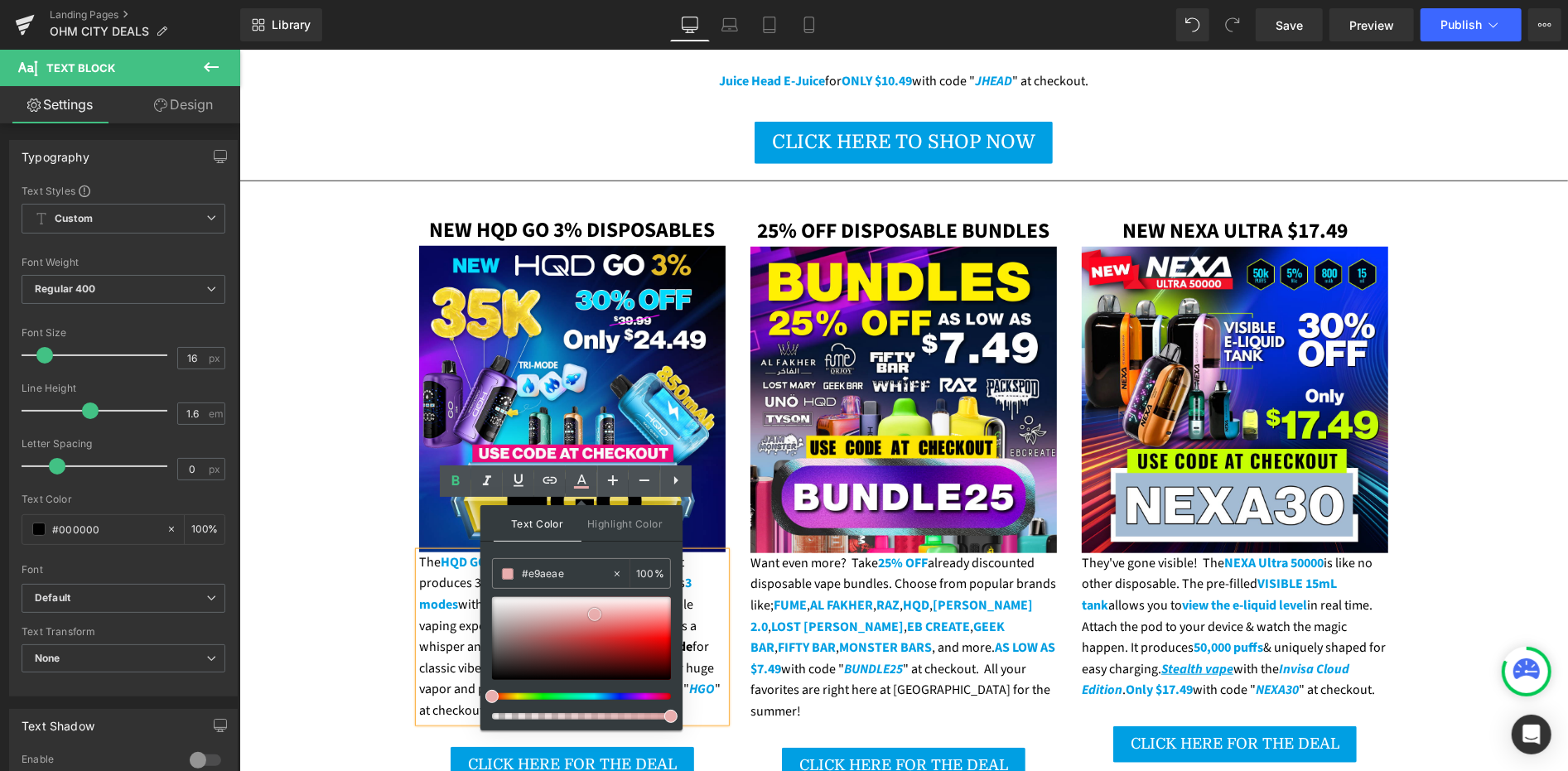
click at [595, 614] on div at bounding box center [581, 639] width 179 height 83
click at [572, 578] on input "#e9aeae" at bounding box center [566, 574] width 89 height 18
paste input "009fe3"
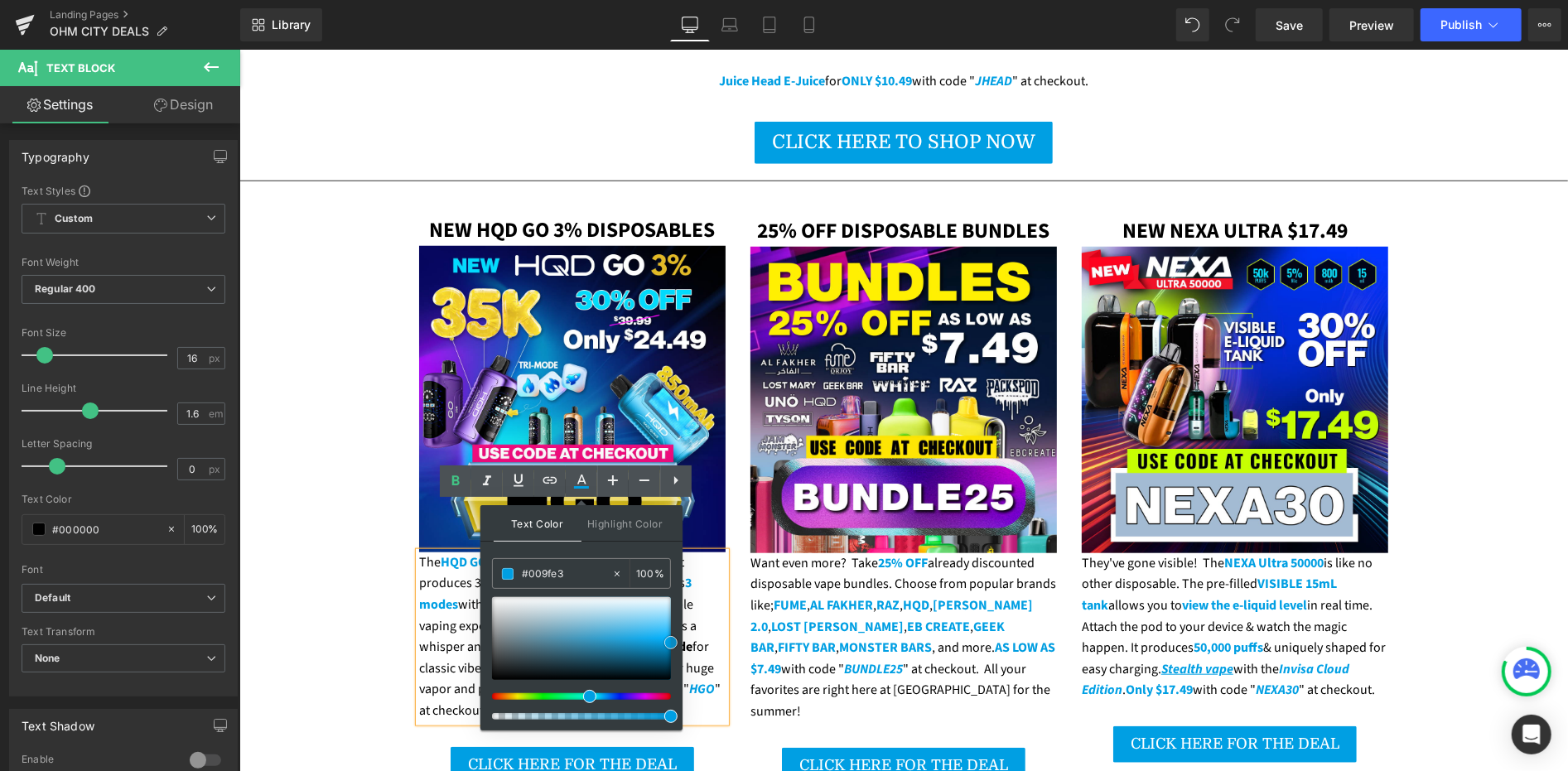
click at [667, 641] on span at bounding box center [670, 642] width 13 height 13
click at [457, 582] on div "The HQD GO 35K 3% disposables have arrived! It produces 35,000 puffs, extremely…" at bounding box center [571, 636] width 307 height 170
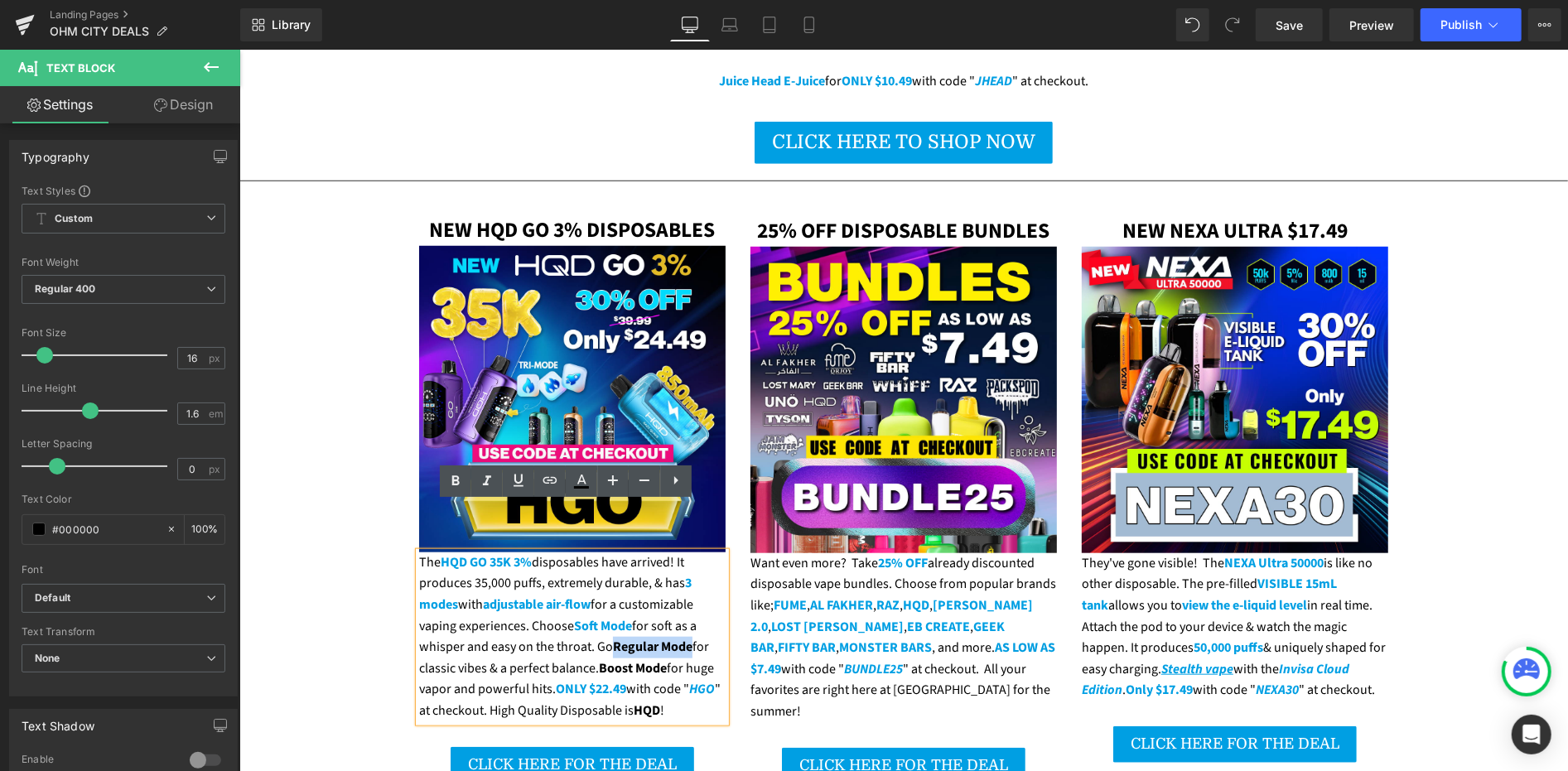
drag, startPoint x: 606, startPoint y: 599, endPoint x: 682, endPoint y: 599, distance: 76.0
click at [682, 637] on strong "Regular Mode" at bounding box center [651, 646] width 79 height 18
click at [579, 486] on icon at bounding box center [581, 487] width 15 height 3
type input "#000000"
type input "100"
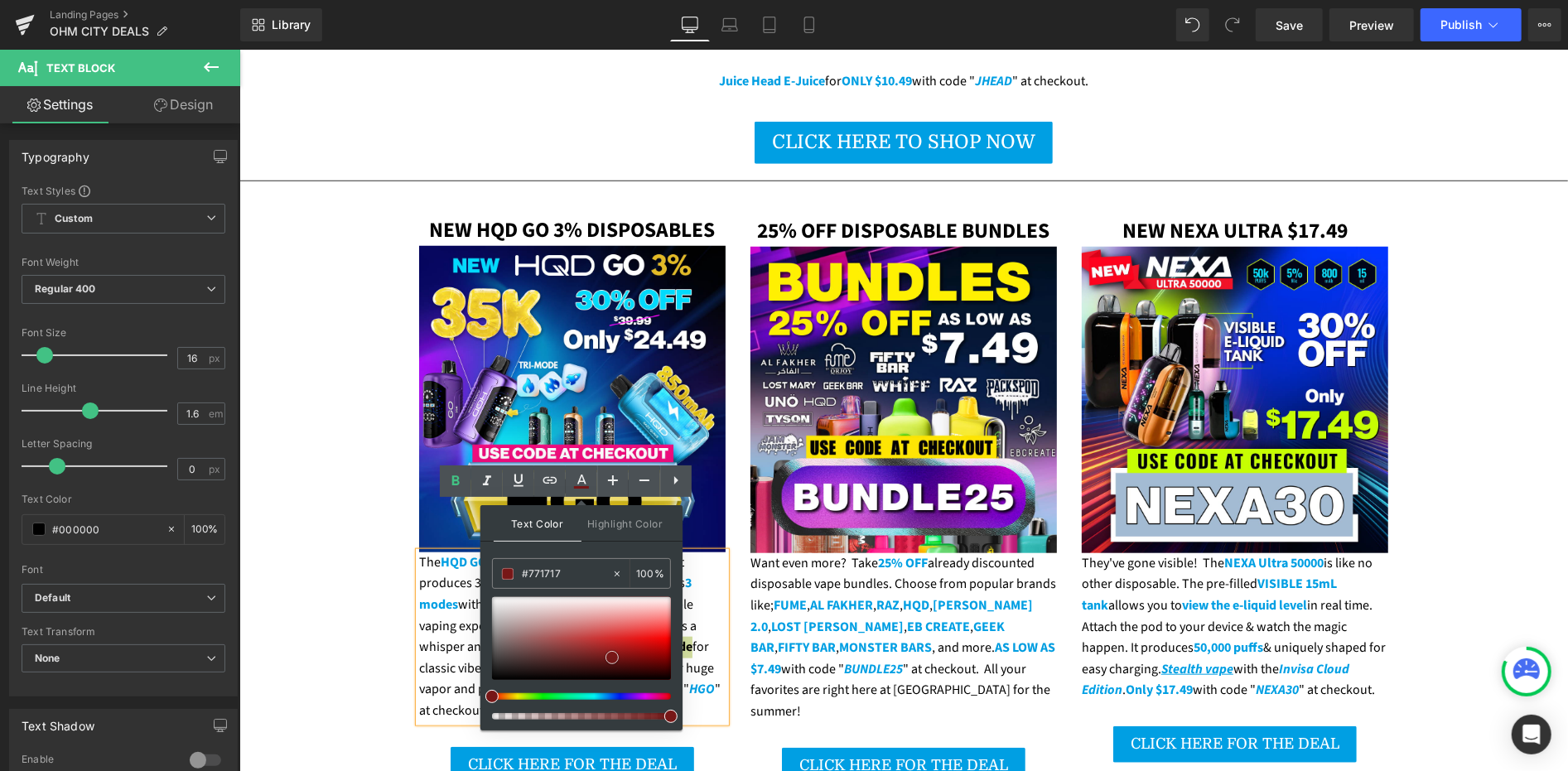
click at [612, 657] on div at bounding box center [581, 639] width 179 height 83
click at [572, 572] on input "#771717" at bounding box center [566, 574] width 89 height 18
paste input "009fe3"
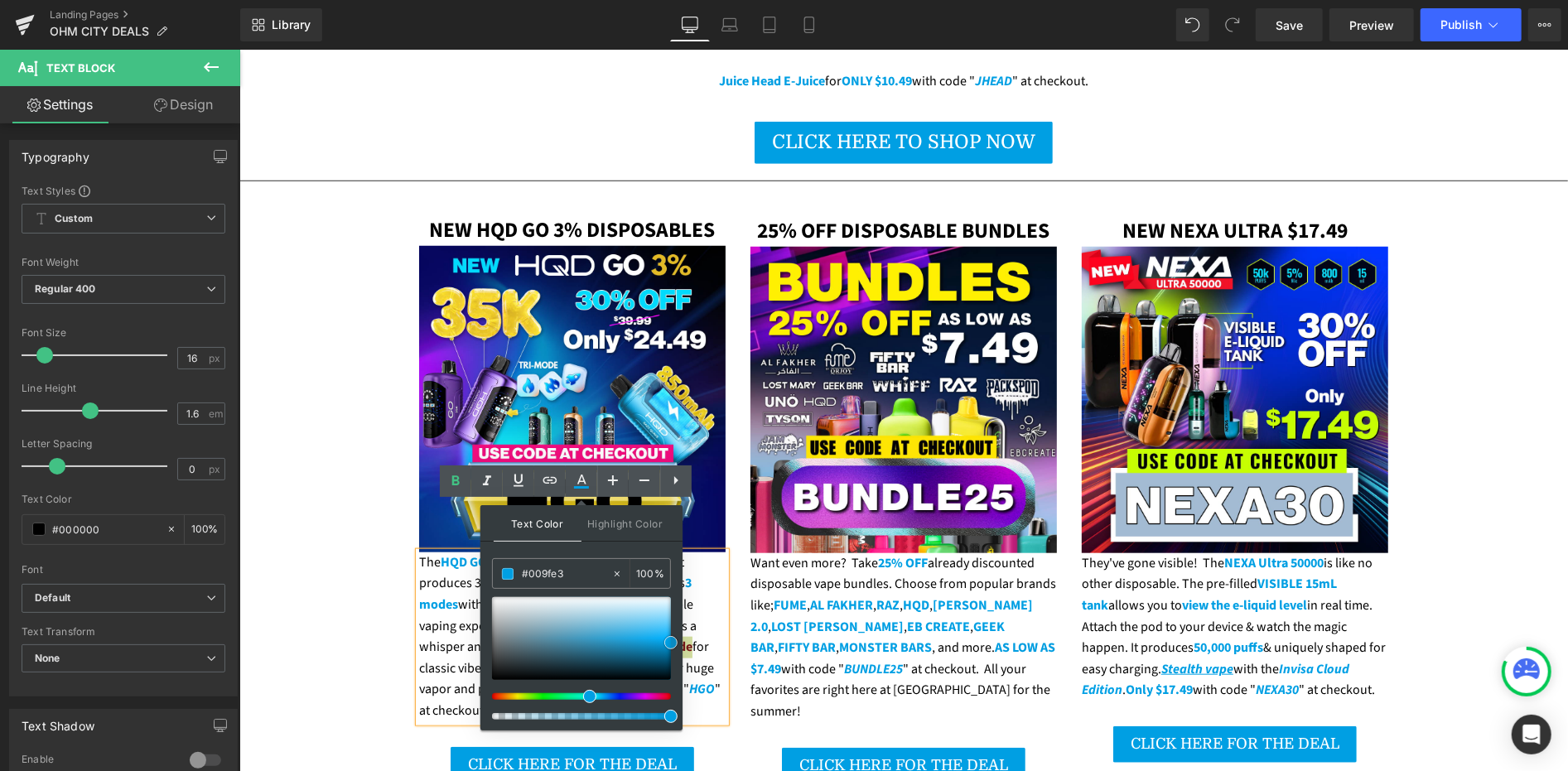
click at [667, 644] on span at bounding box center [670, 642] width 13 height 13
click at [454, 594] on div "The HQD GO 35K 3% disposables have arrived! It produces 35,000 puffs, extremely…" at bounding box center [571, 636] width 307 height 170
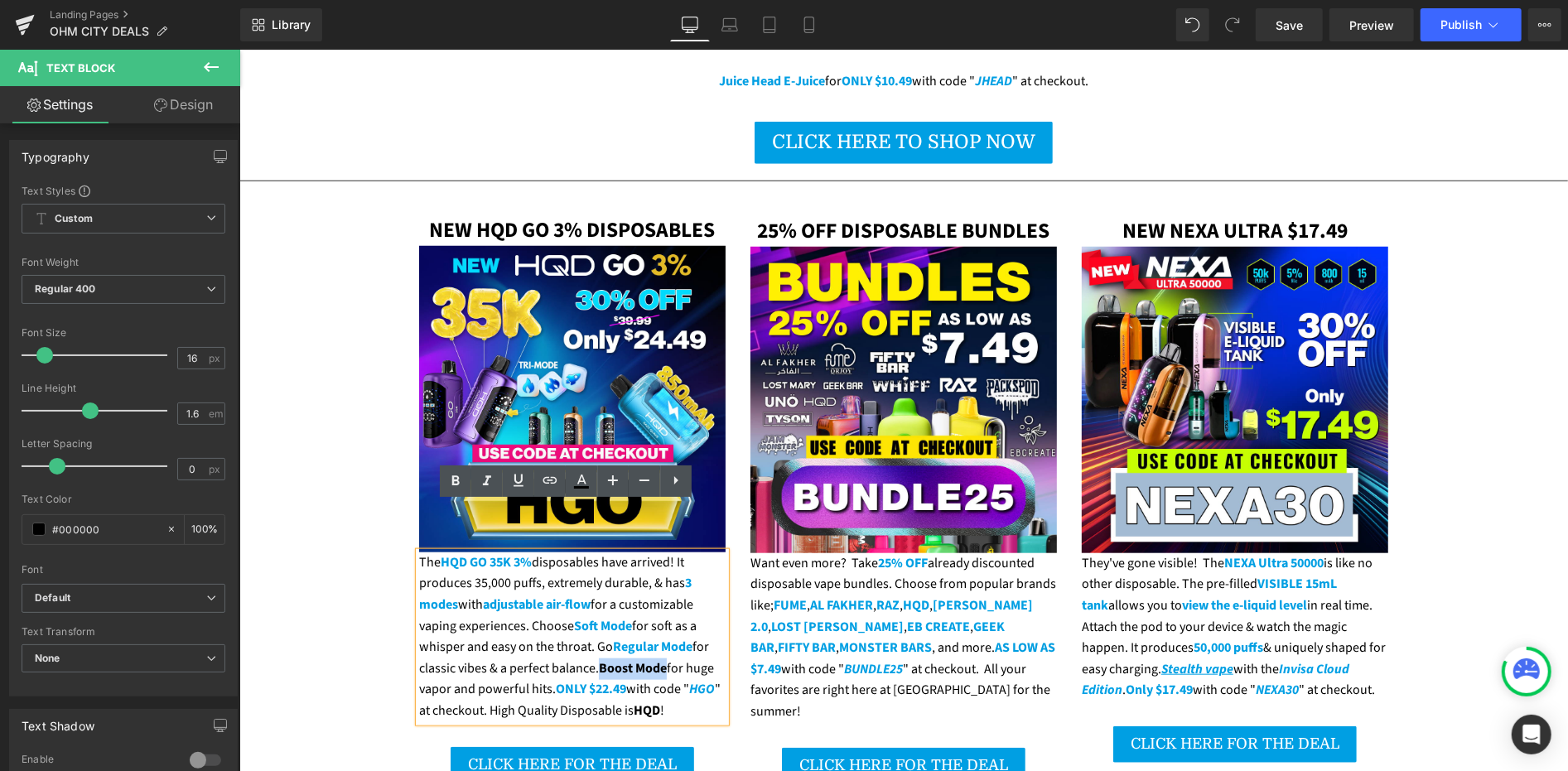
drag, startPoint x: 594, startPoint y: 620, endPoint x: 659, endPoint y: 623, distance: 65.1
click at [659, 659] on strong "Boost Mode" at bounding box center [632, 668] width 68 height 18
click at [586, 489] on icon at bounding box center [581, 487] width 15 height 3
type input "#000000"
type input "100"
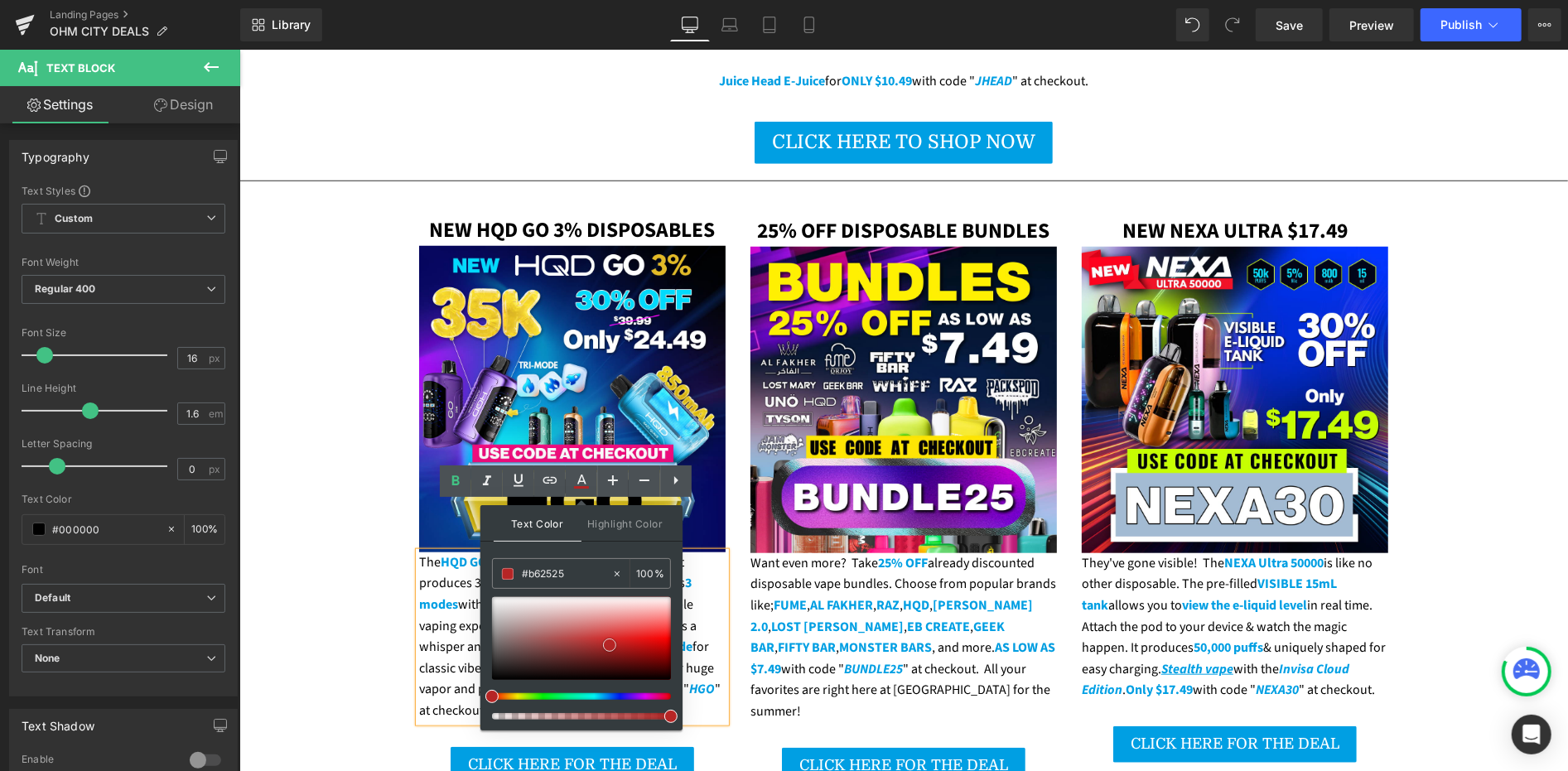
click at [610, 644] on div at bounding box center [581, 639] width 179 height 83
click at [581, 577] on input "#b62525" at bounding box center [566, 574] width 89 height 18
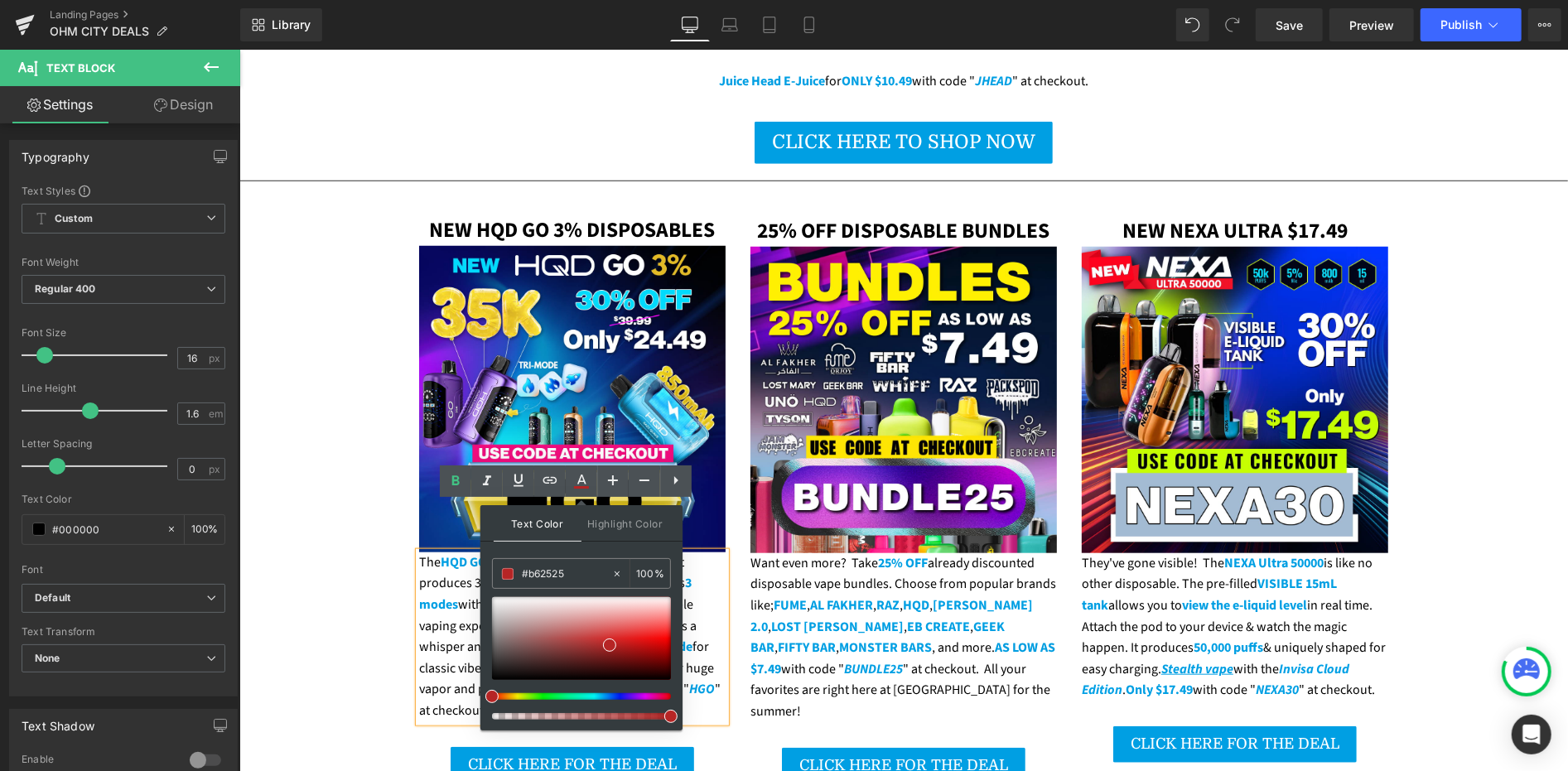
paste input "009fe3"
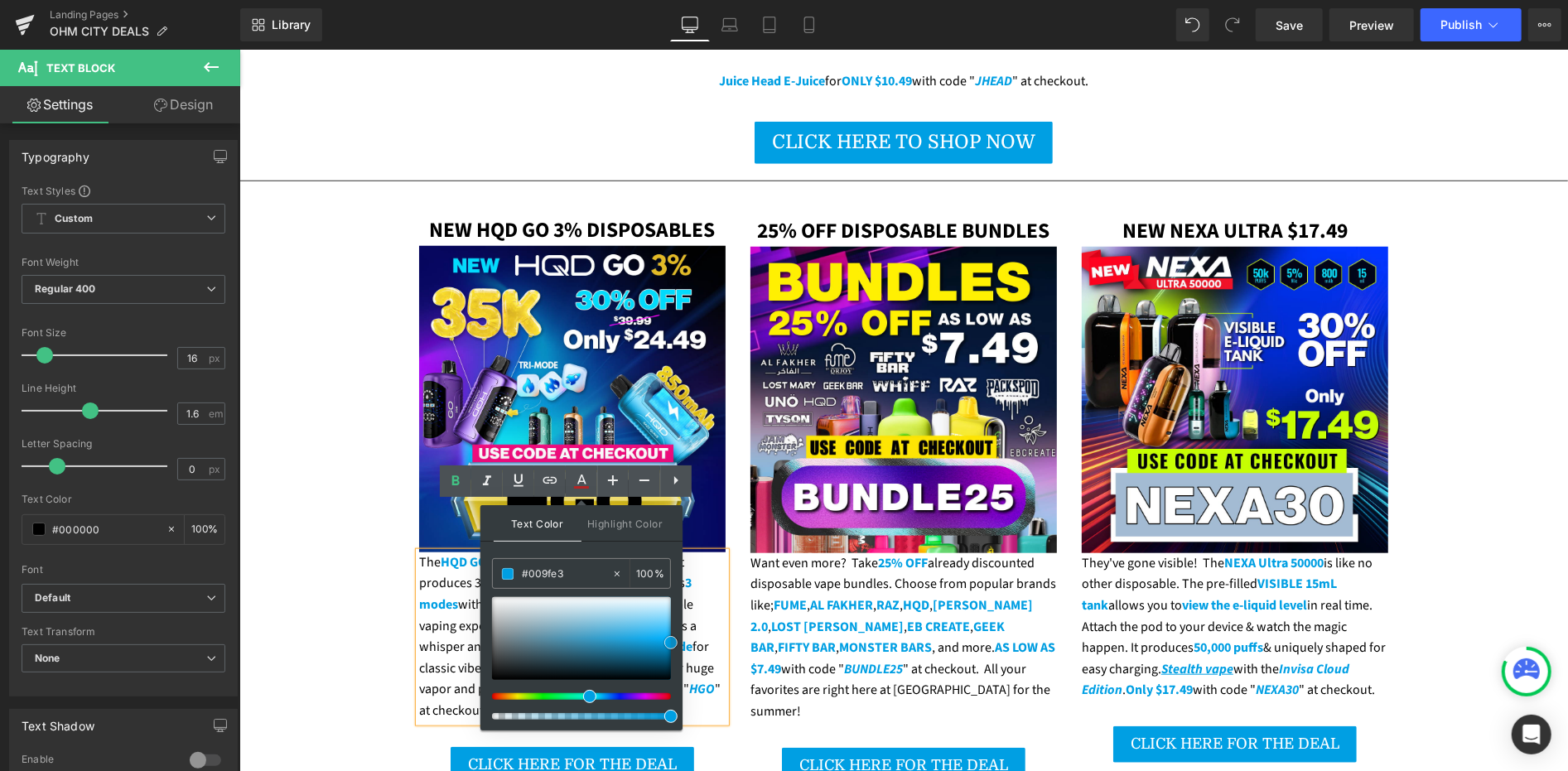
click at [671, 638] on span at bounding box center [670, 642] width 13 height 13
click at [461, 567] on div "The HQD GO 35K 3% disposables have arrived! It produces 35,000 puffs, extremely…" at bounding box center [571, 636] width 307 height 170
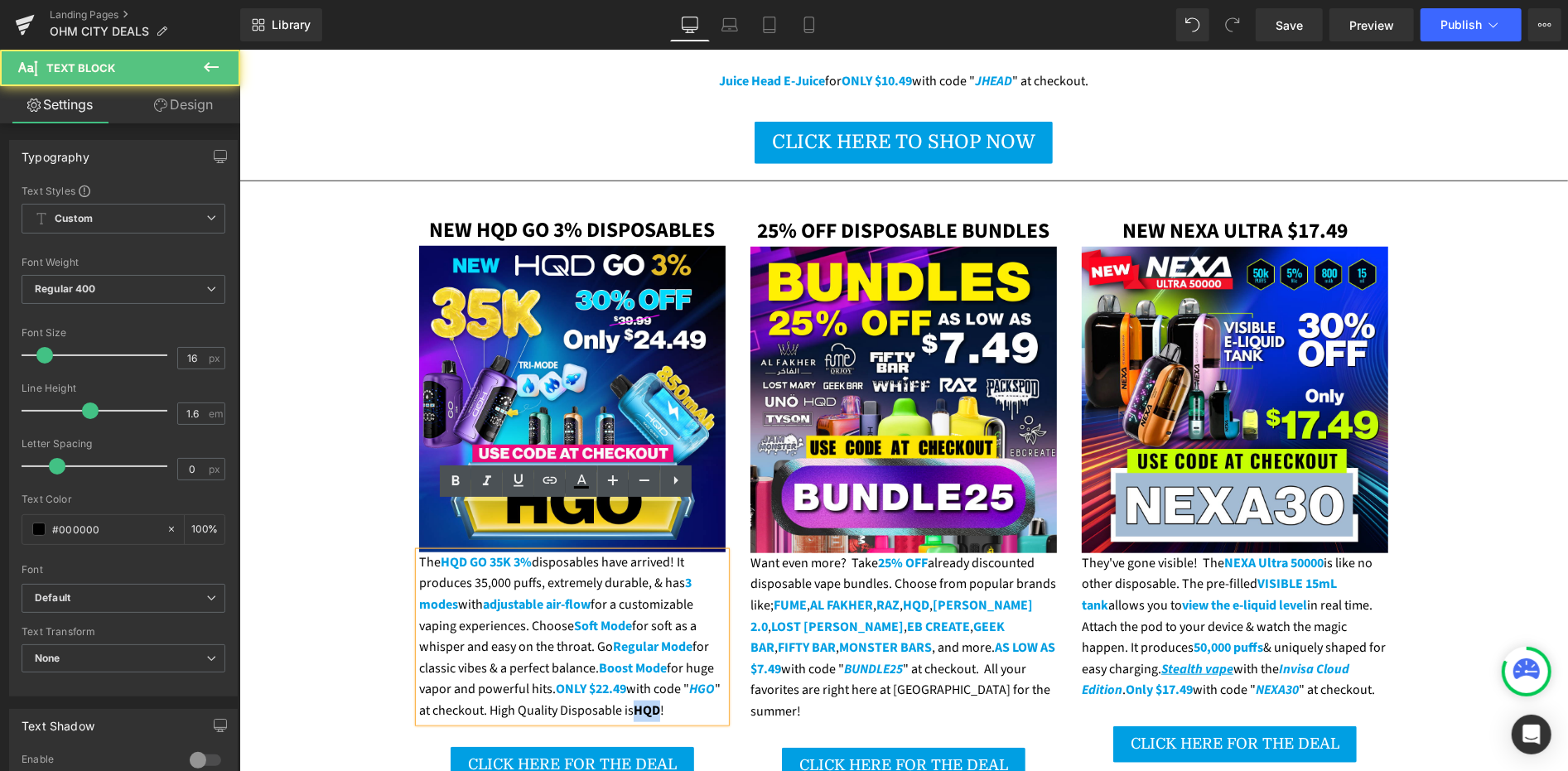
drag, startPoint x: 630, startPoint y: 665, endPoint x: 653, endPoint y: 665, distance: 23.0
click at [653, 665] on div "The HQD GO 35K 3% disposables have arrived! It produces 35,000 puffs, extremely…" at bounding box center [571, 636] width 307 height 170
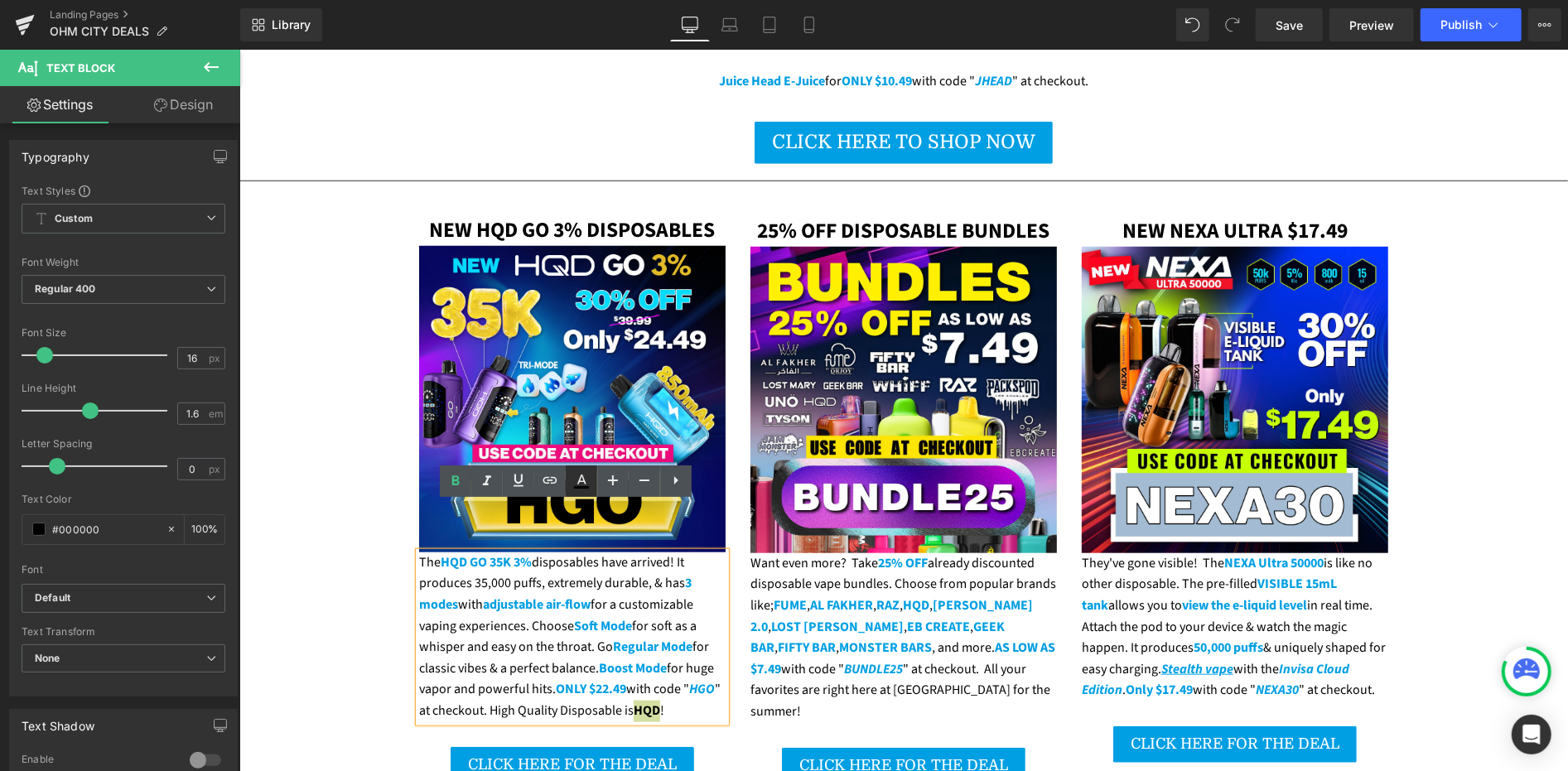
click at [575, 484] on icon at bounding box center [581, 481] width 20 height 20
type input "#000000"
type input "100"
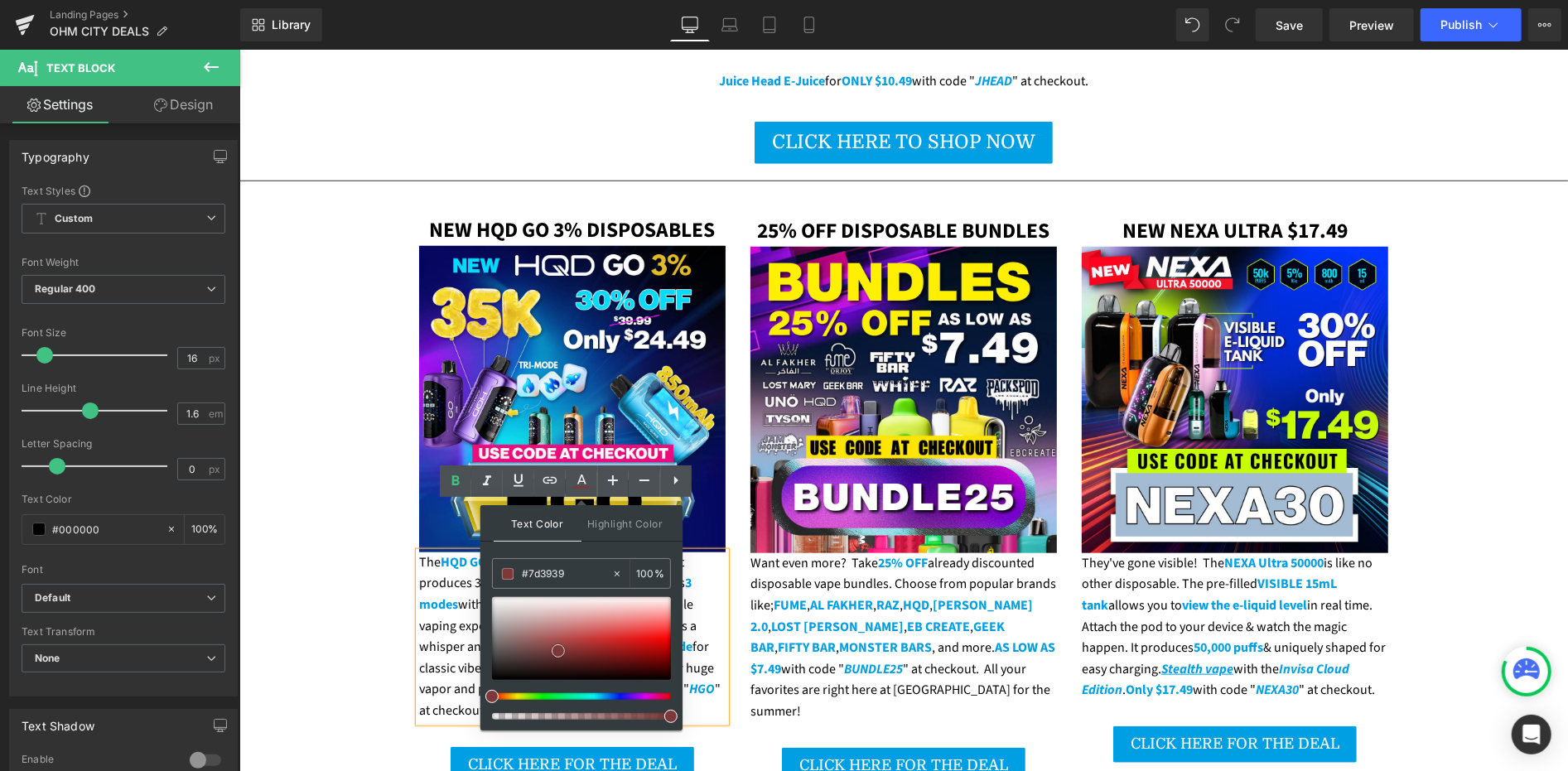
click at [559, 650] on div at bounding box center [581, 639] width 179 height 83
click at [551, 582] on div "#7d3939" at bounding box center [552, 574] width 119 height 29
drag, startPoint x: 551, startPoint y: 583, endPoint x: 551, endPoint y: 572, distance: 11.0
click at [551, 581] on div "#7d3939" at bounding box center [552, 574] width 119 height 29
click at [551, 572] on input "#7d3939" at bounding box center [566, 574] width 89 height 18
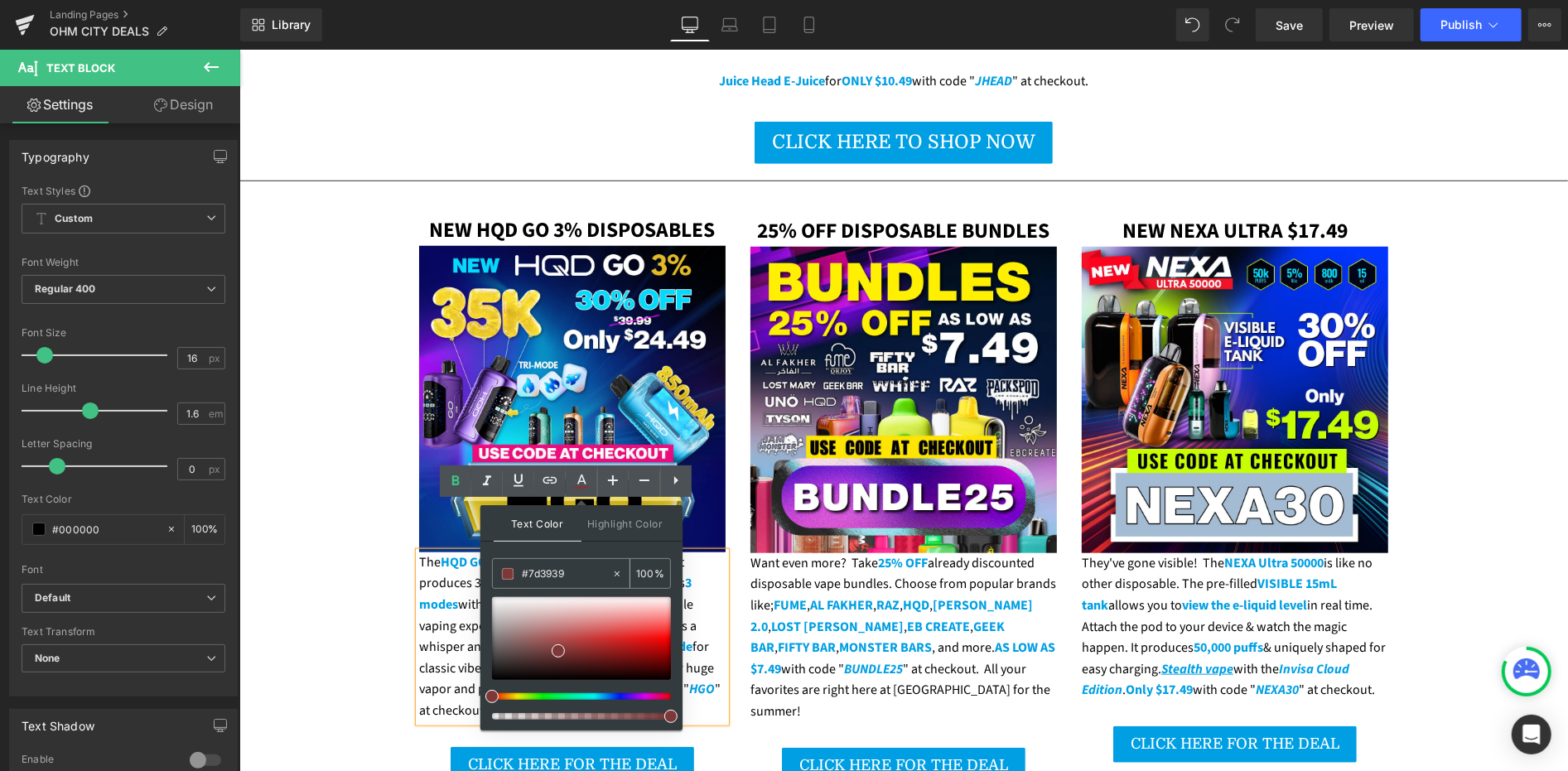
click at [551, 572] on input "#7d3939" at bounding box center [566, 574] width 89 height 18
paste input "009fe3"
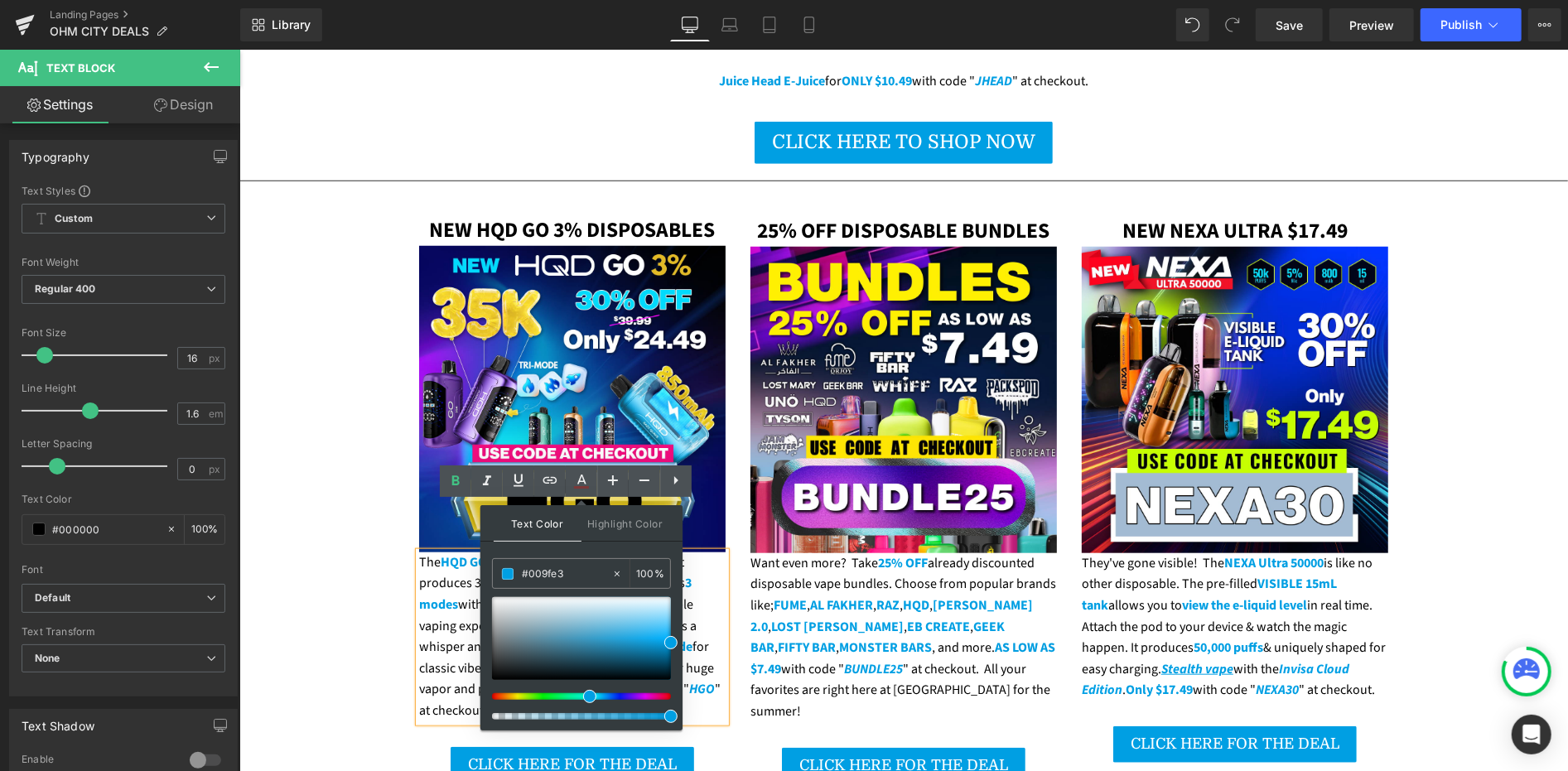
type input "#009fe3"
click at [668, 640] on span at bounding box center [670, 642] width 13 height 13
click at [459, 580] on div "The HQD GO 35K 3% disposables have arrived! It produces 35,000 puffs, extremely…" at bounding box center [571, 636] width 307 height 170
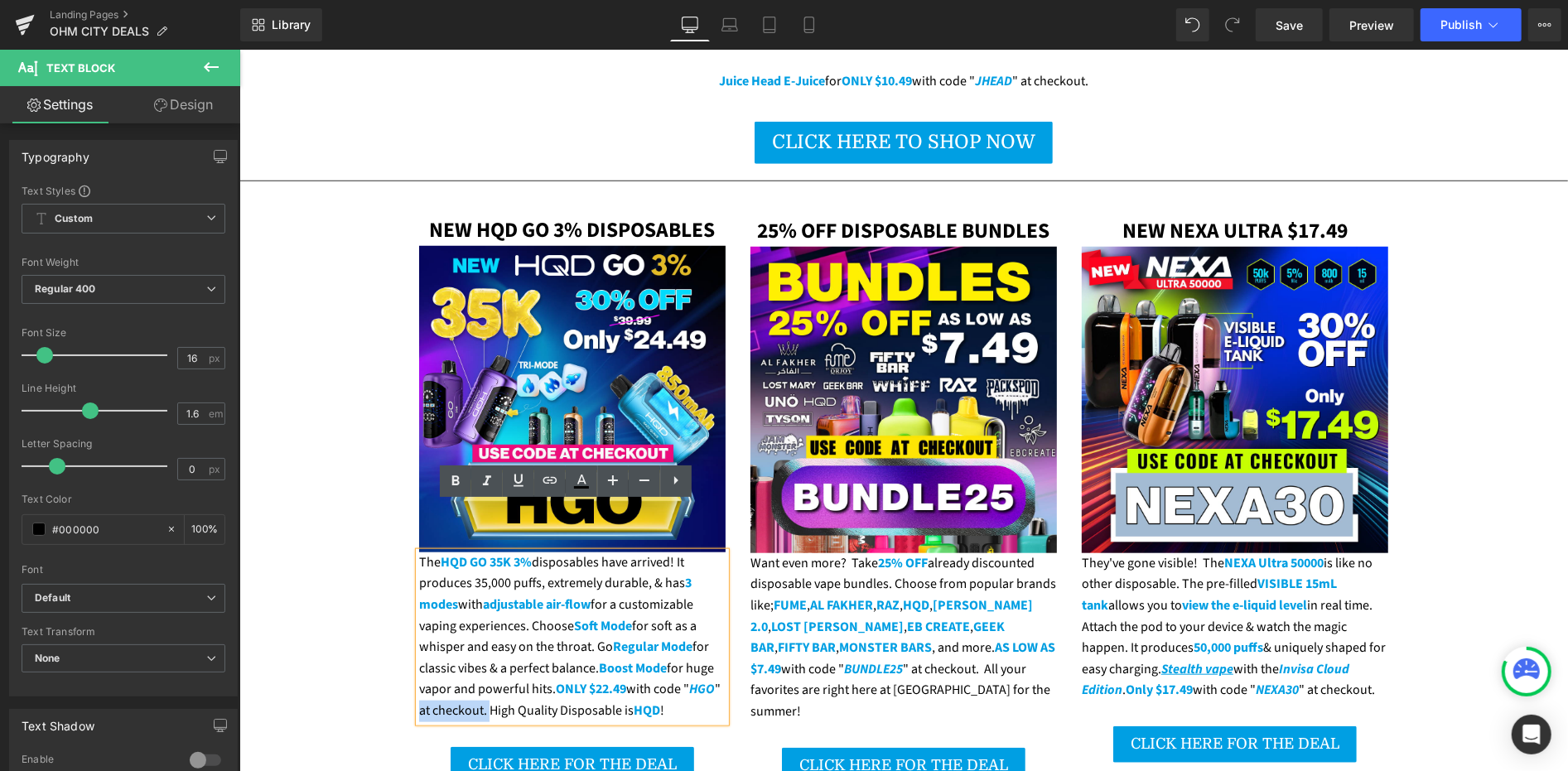
drag, startPoint x: 482, startPoint y: 661, endPoint x: 413, endPoint y: 659, distance: 69.0
click at [418, 659] on div "The HQD GO 35K 3% disposables have arrived! It produces 35,000 puffs, extremely…" at bounding box center [571, 636] width 307 height 170
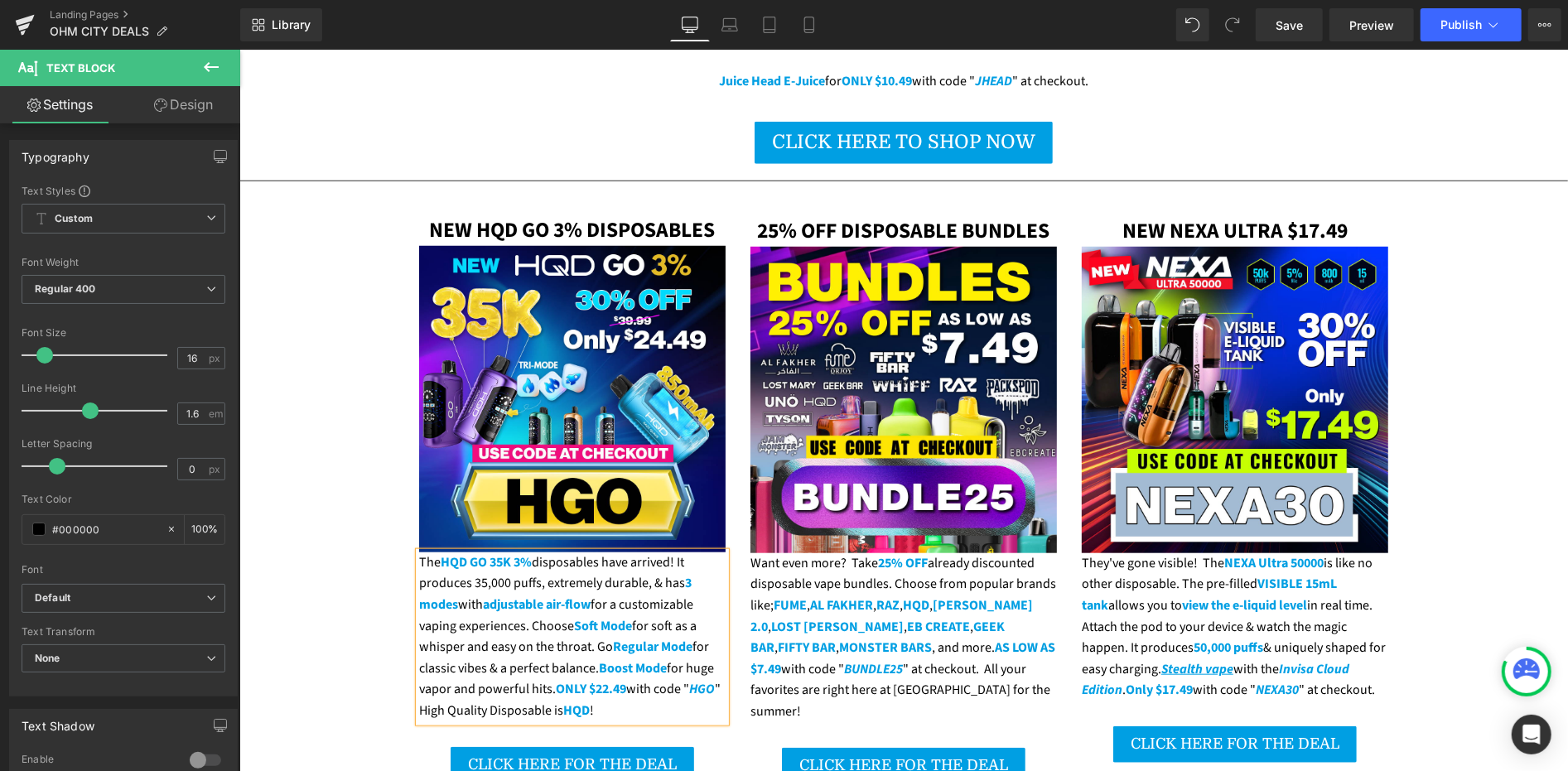
click at [715, 641] on div "The HQD GO 35K 3% disposables have arrived! It produces 35,000 puffs, extremely…" at bounding box center [571, 636] width 307 height 170
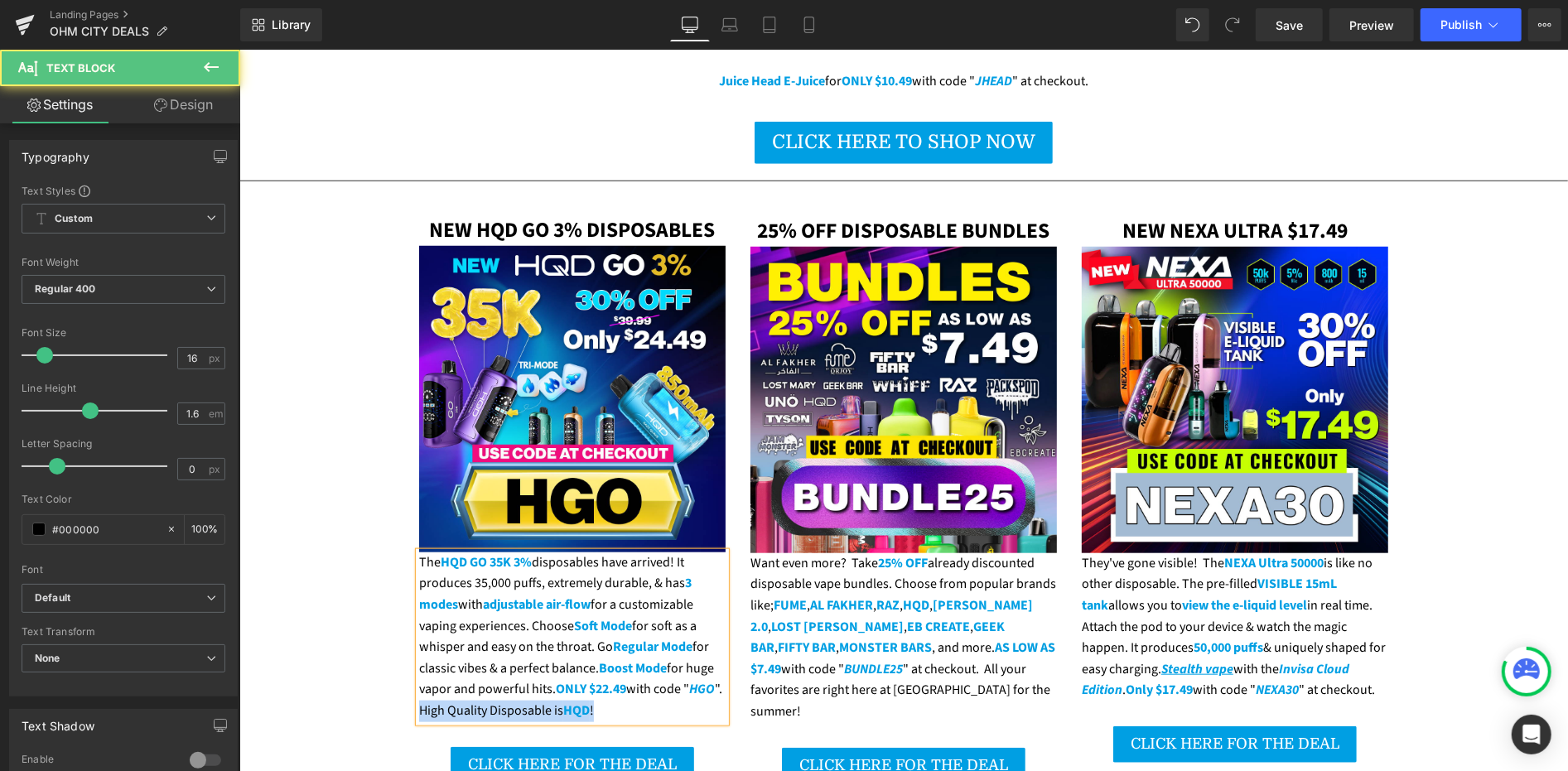
drag, startPoint x: 458, startPoint y: 662, endPoint x: 642, endPoint y: 660, distance: 184.0
click at [642, 660] on div "The HQD GO 35K 3% disposables have arrived! It produces 35,000 puffs, extremely…" at bounding box center [571, 636] width 307 height 170
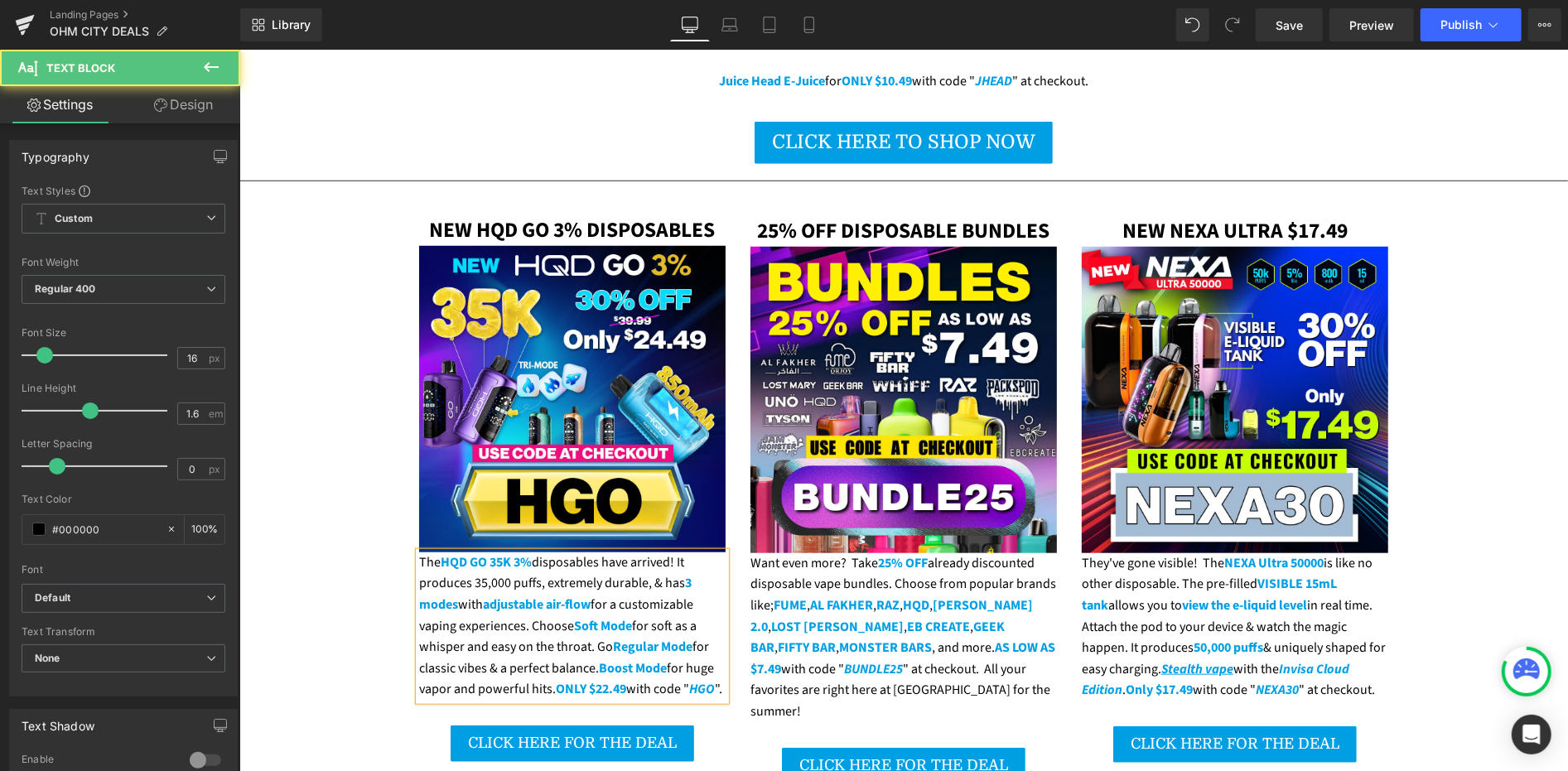
click at [449, 638] on div "The HQD GO 35K 3% disposables have arrived! It produces 35,000 puffs, extremely…" at bounding box center [571, 625] width 307 height 148
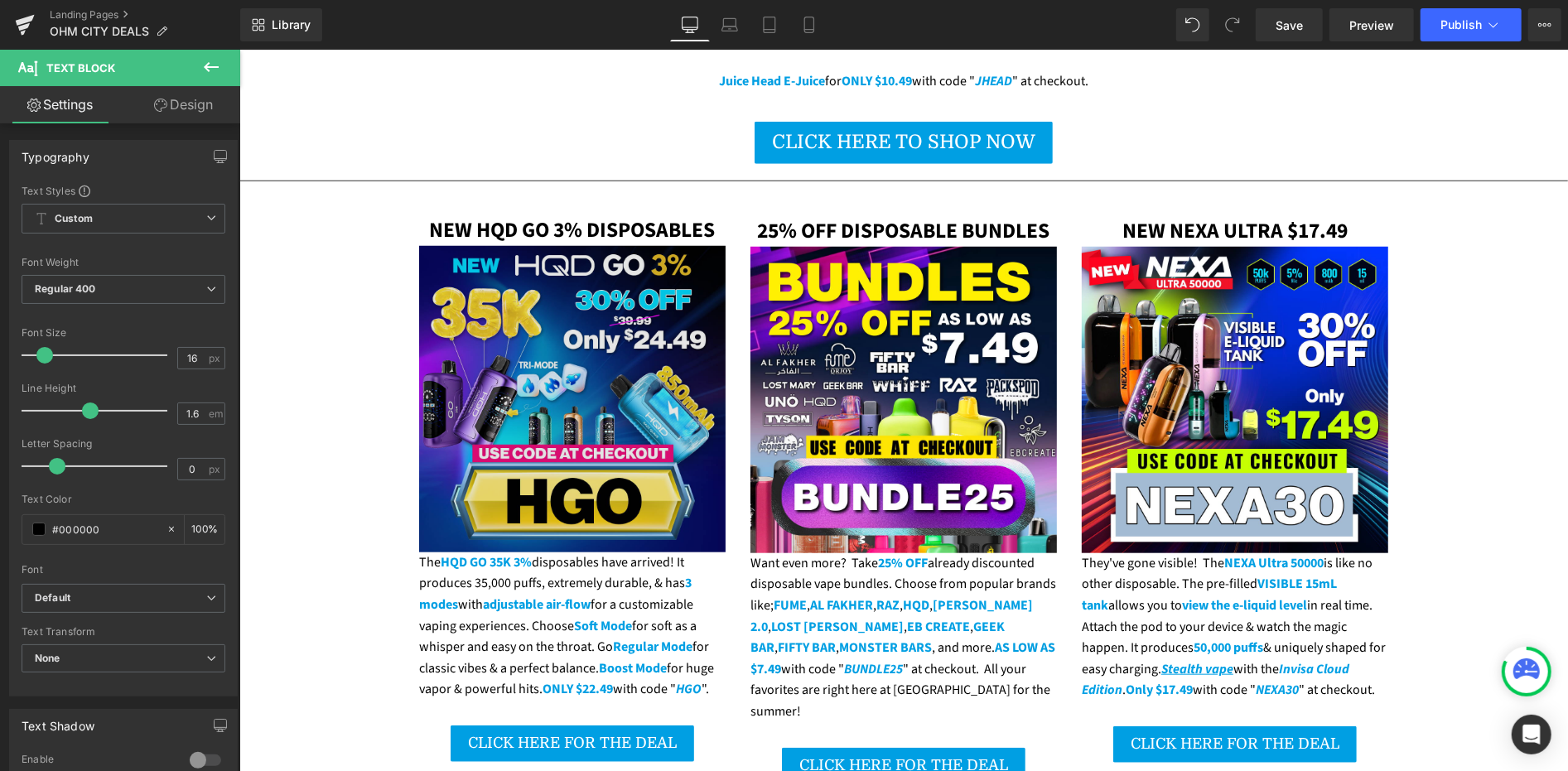
click at [536, 301] on img at bounding box center [571, 399] width 307 height 307
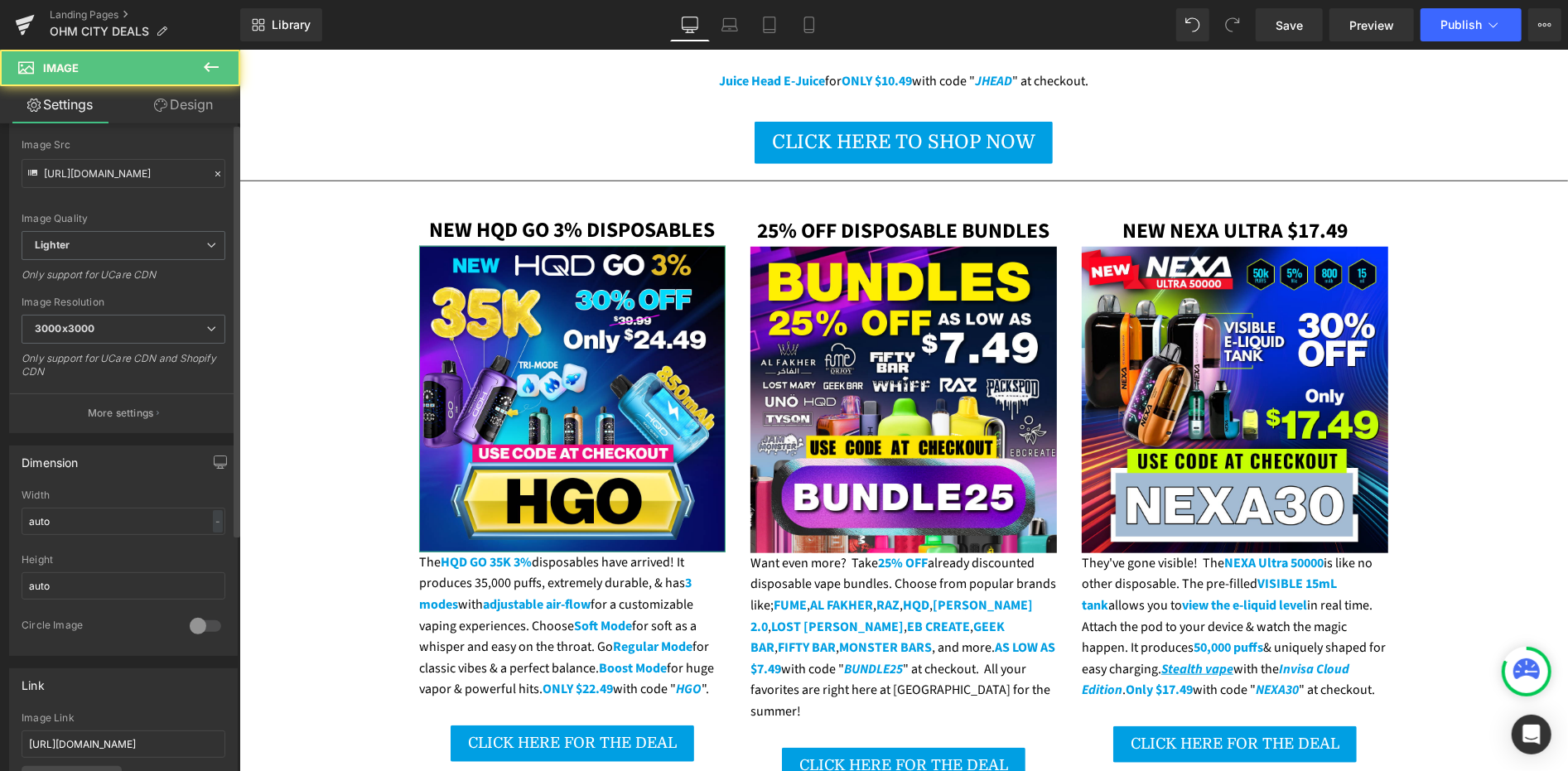
scroll to position [368, 0]
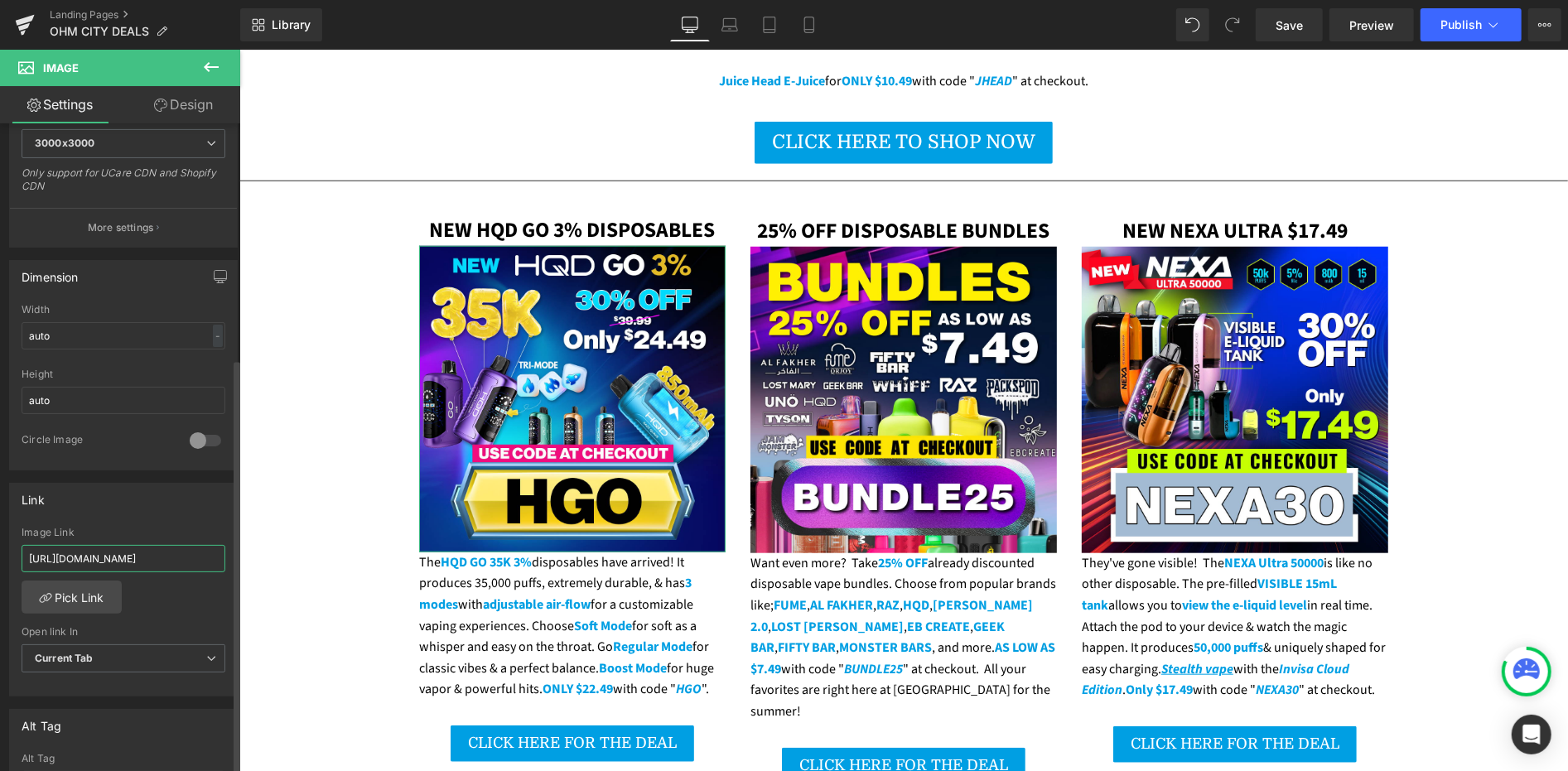
click at [142, 553] on input "https://ohmcityvapes.com/collections/fume" at bounding box center [123, 559] width 204 height 27
paste input "products/hqd-go-35k-disposable-vape-device-1pc"
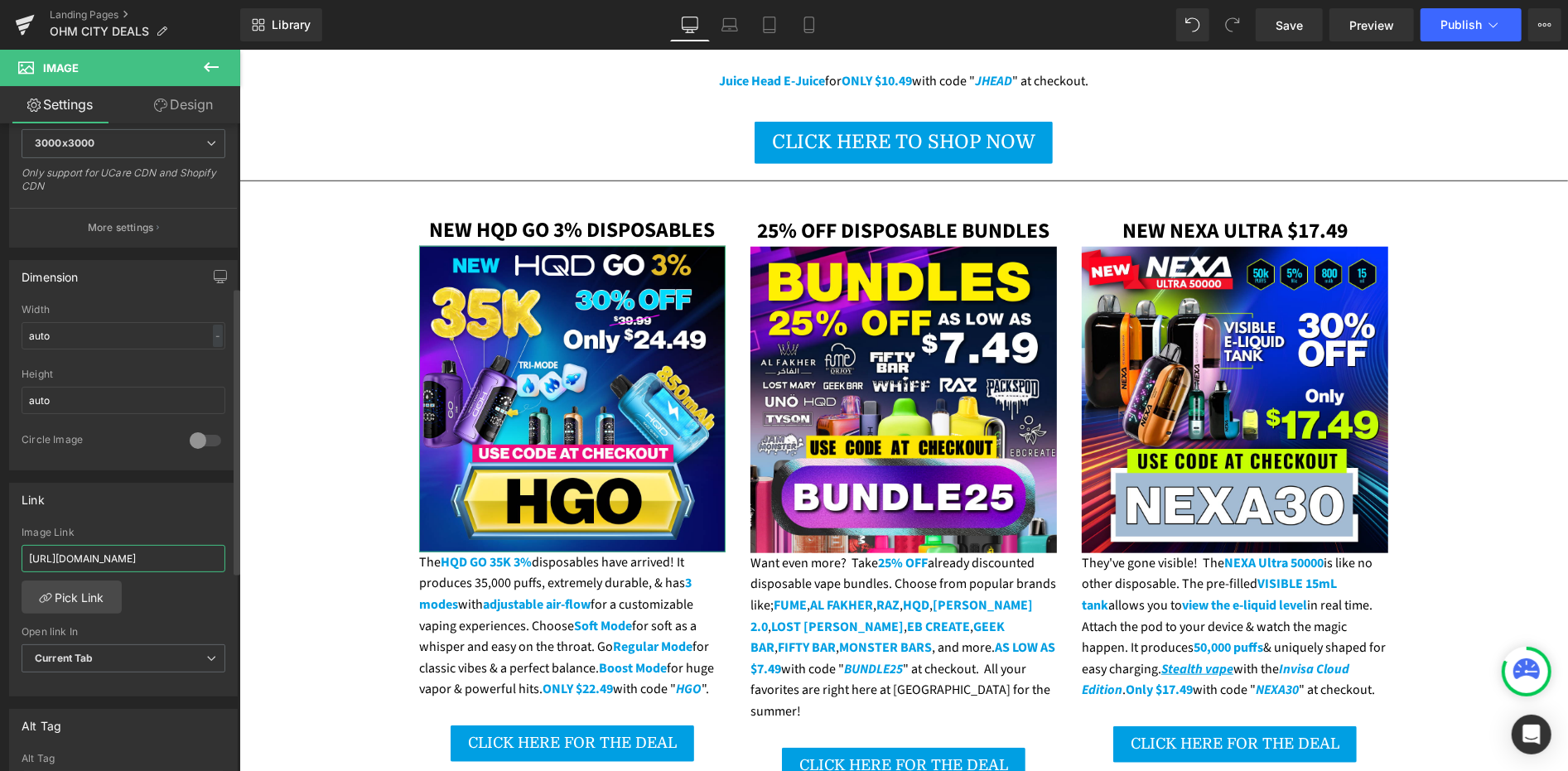
type input "https://ohmcityvapes.com/products/hqd-go-35k-disposable-vape-device-1pc"
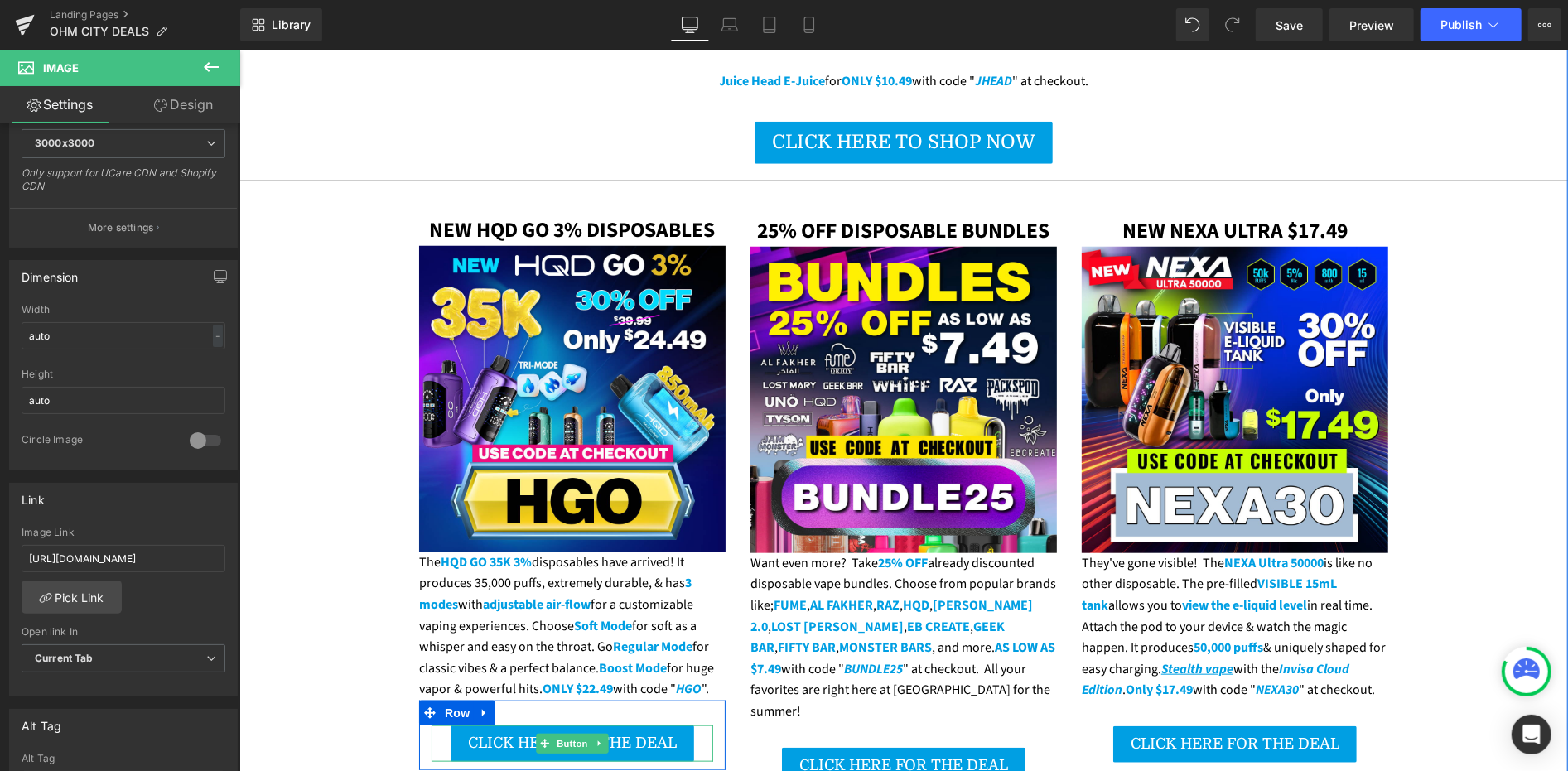
click at [494, 734] on span "CLICK HERE FOR THE DEAL" at bounding box center [571, 742] width 209 height 16
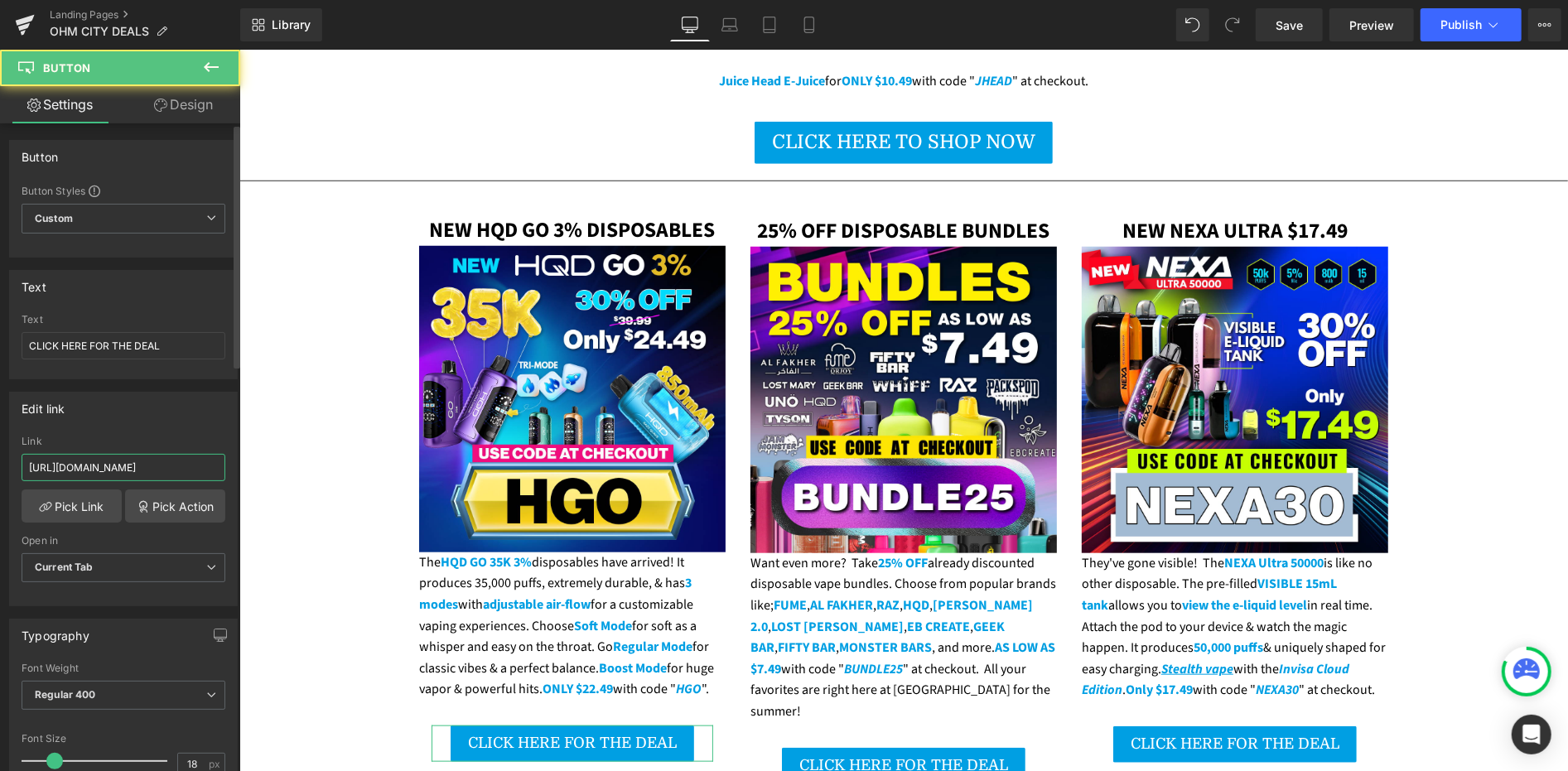
click at [147, 455] on input "https://ohmcityvapes.com/collections/fume" at bounding box center [123, 468] width 204 height 27
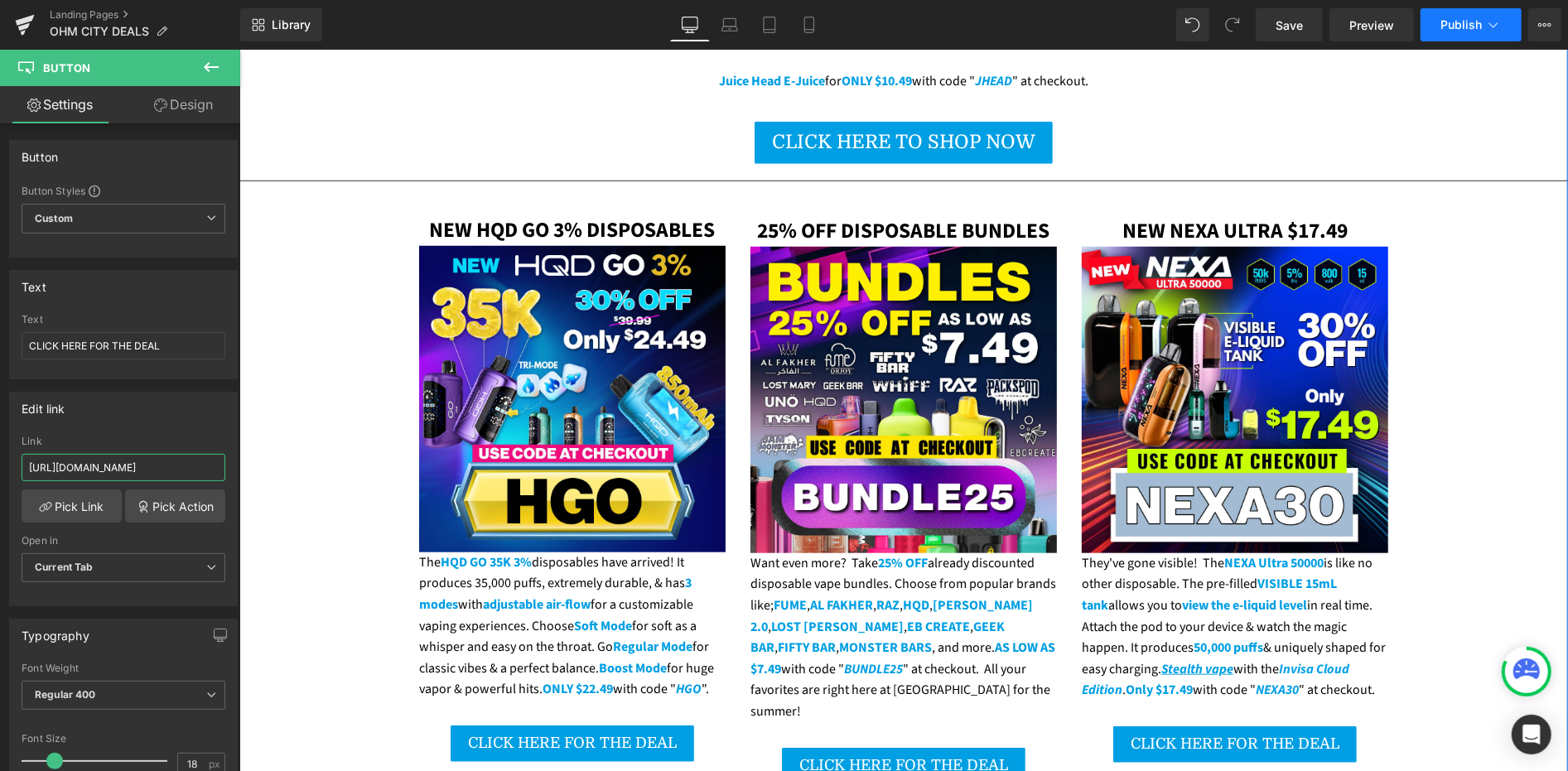
type input "https://ohmcityvapes.com/products/hqd-go-35k-disposable-vape-device-1pc"
click at [1448, 35] on button "Publish" at bounding box center [1471, 24] width 101 height 33
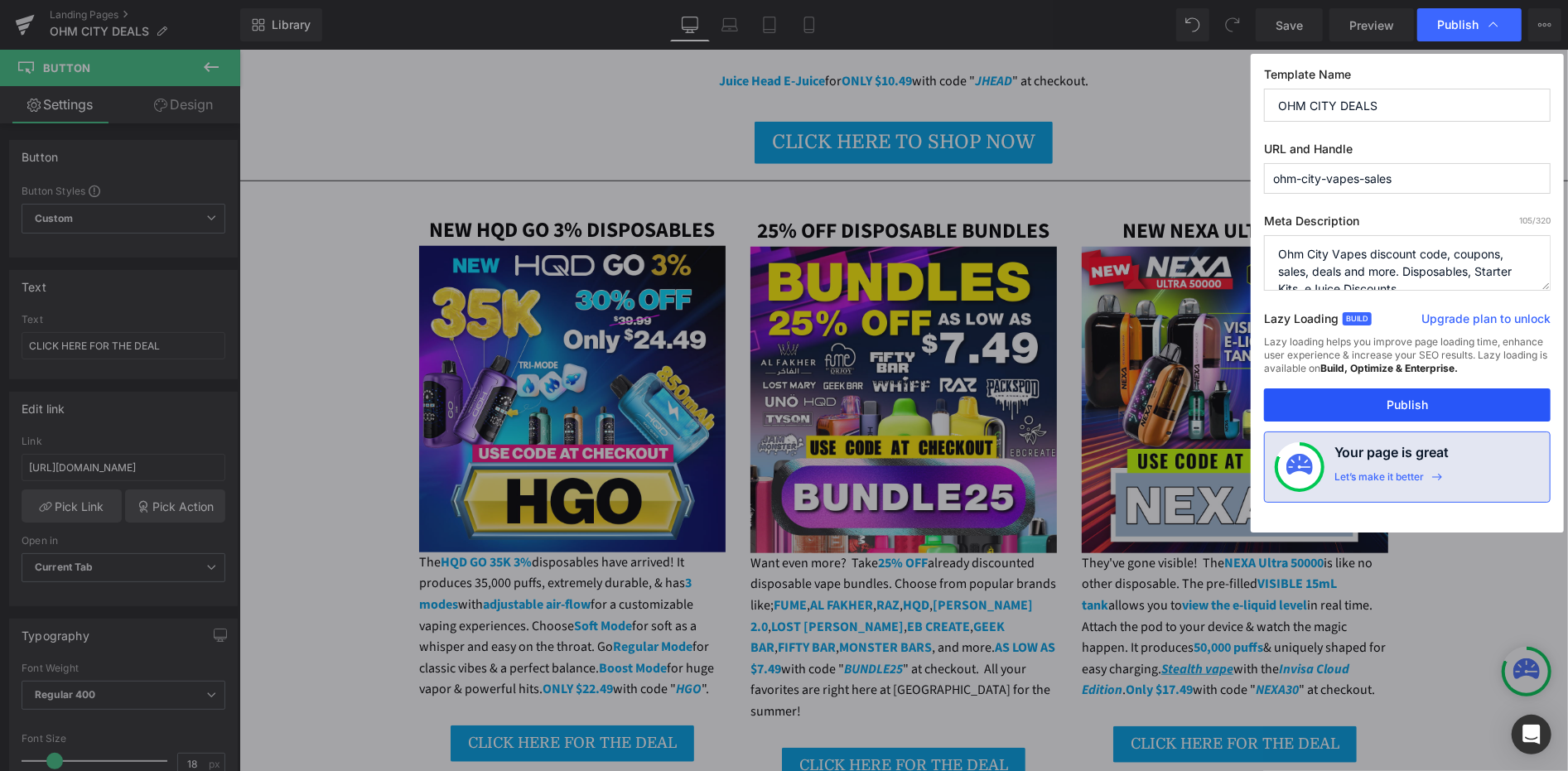
drag, startPoint x: 1415, startPoint y: 399, endPoint x: 12, endPoint y: 306, distance: 1406.1
click at [1415, 399] on button "Publish" at bounding box center [1407, 405] width 287 height 33
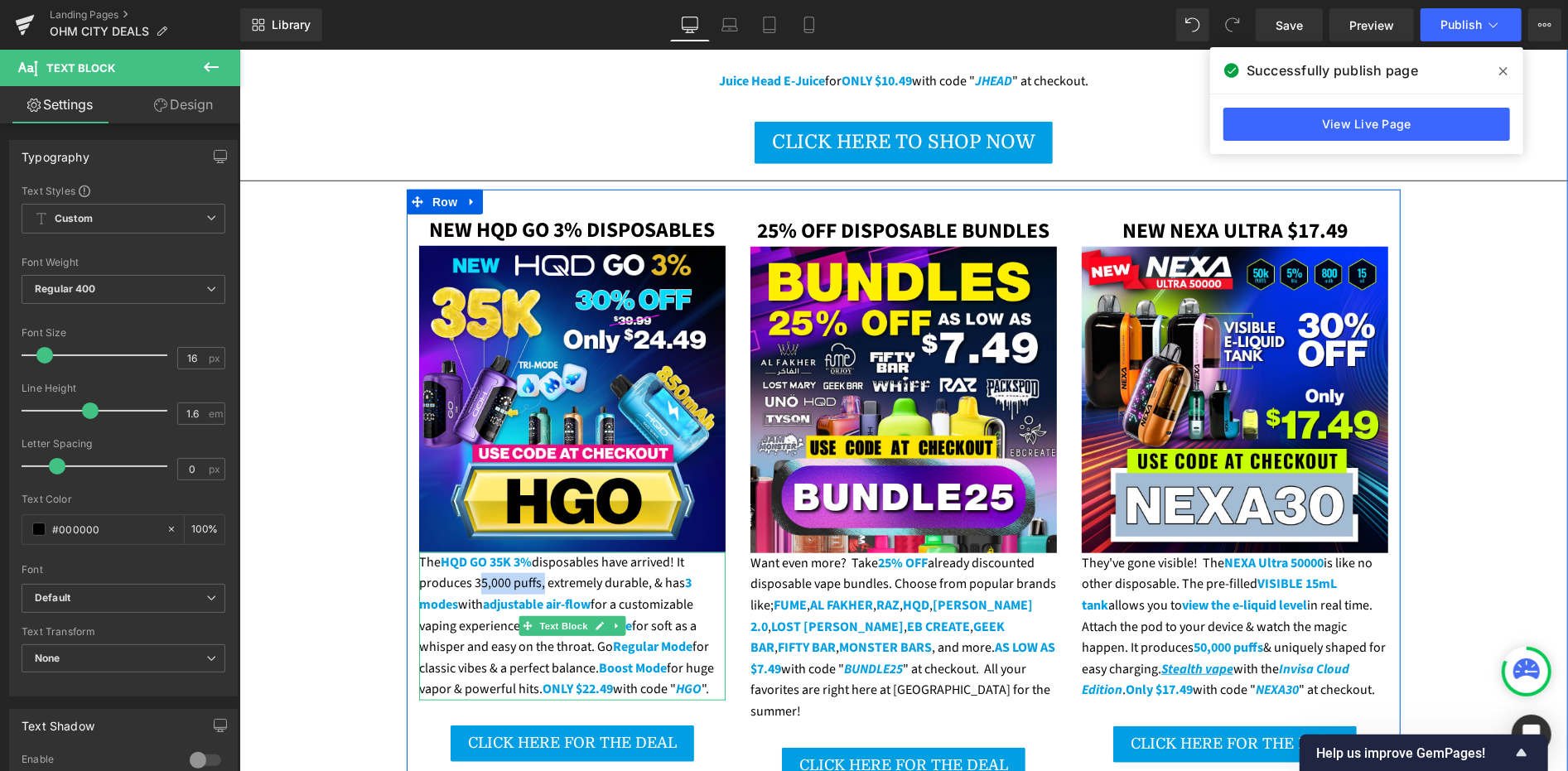
drag, startPoint x: 467, startPoint y: 534, endPoint x: 529, endPoint y: 537, distance: 62.1
click at [529, 551] on div "The HQD GO 35K 3% disposables have arrived! It produces 35,000 puffs, extremely…" at bounding box center [571, 625] width 307 height 148
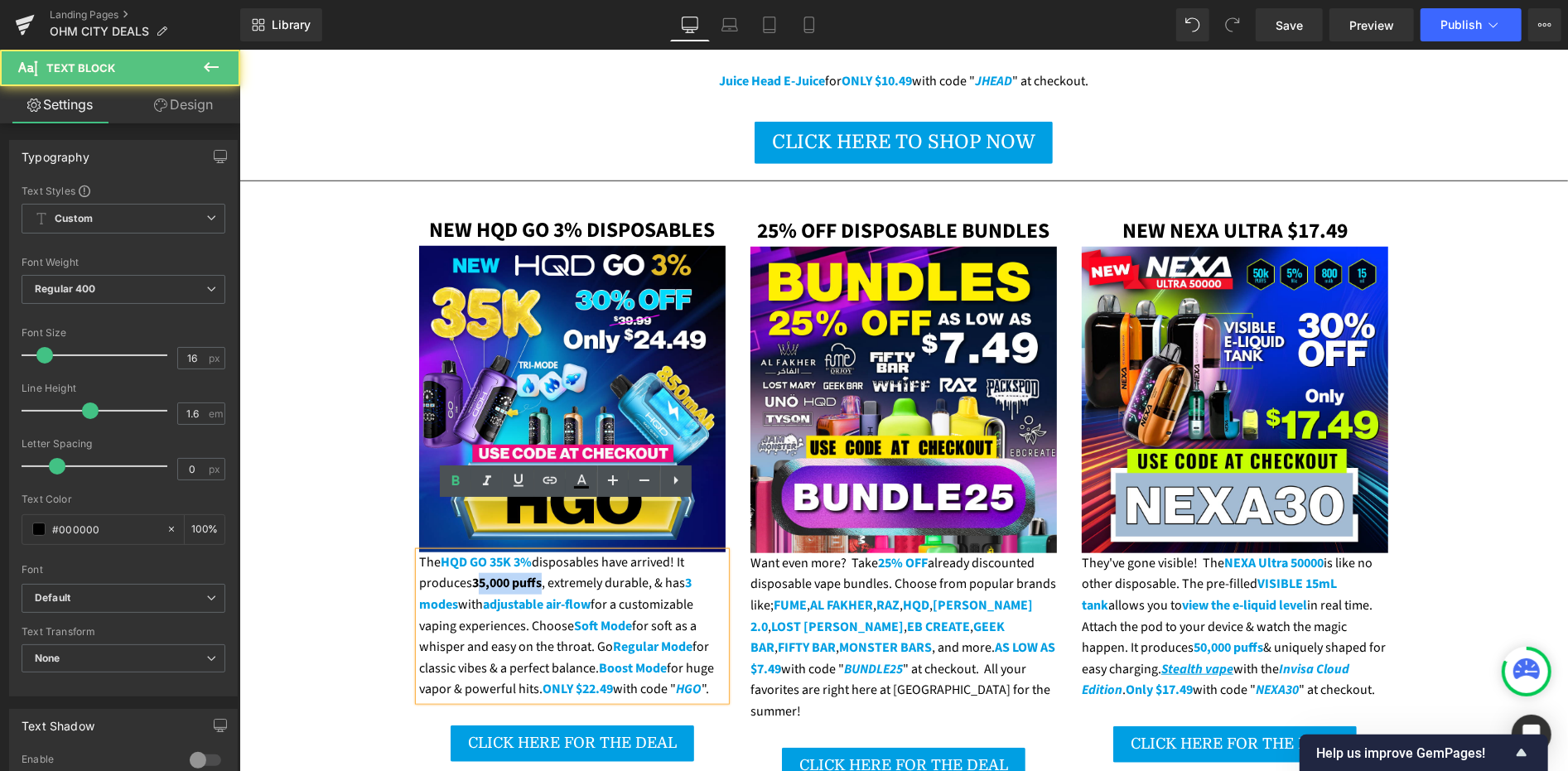
drag, startPoint x: 533, startPoint y: 538, endPoint x: 475, endPoint y: 537, distance: 58.0
click at [475, 573] on span "35,000 puffs" at bounding box center [506, 582] width 69 height 18
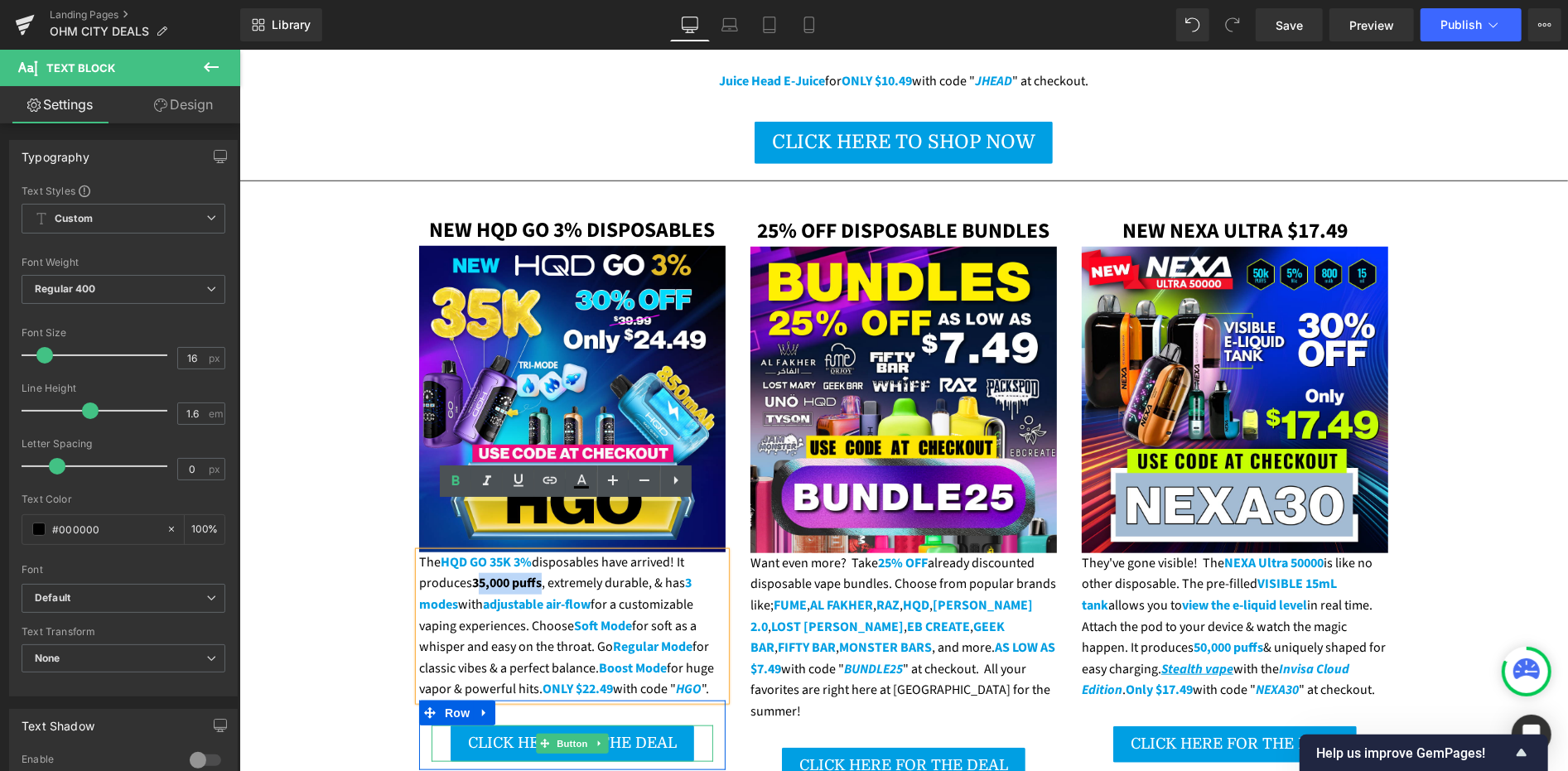
drag, startPoint x: 465, startPoint y: 693, endPoint x: 270, endPoint y: 664, distance: 197.1
click at [467, 734] on span "CLICK HERE FOR THE DEAL" at bounding box center [571, 742] width 209 height 16
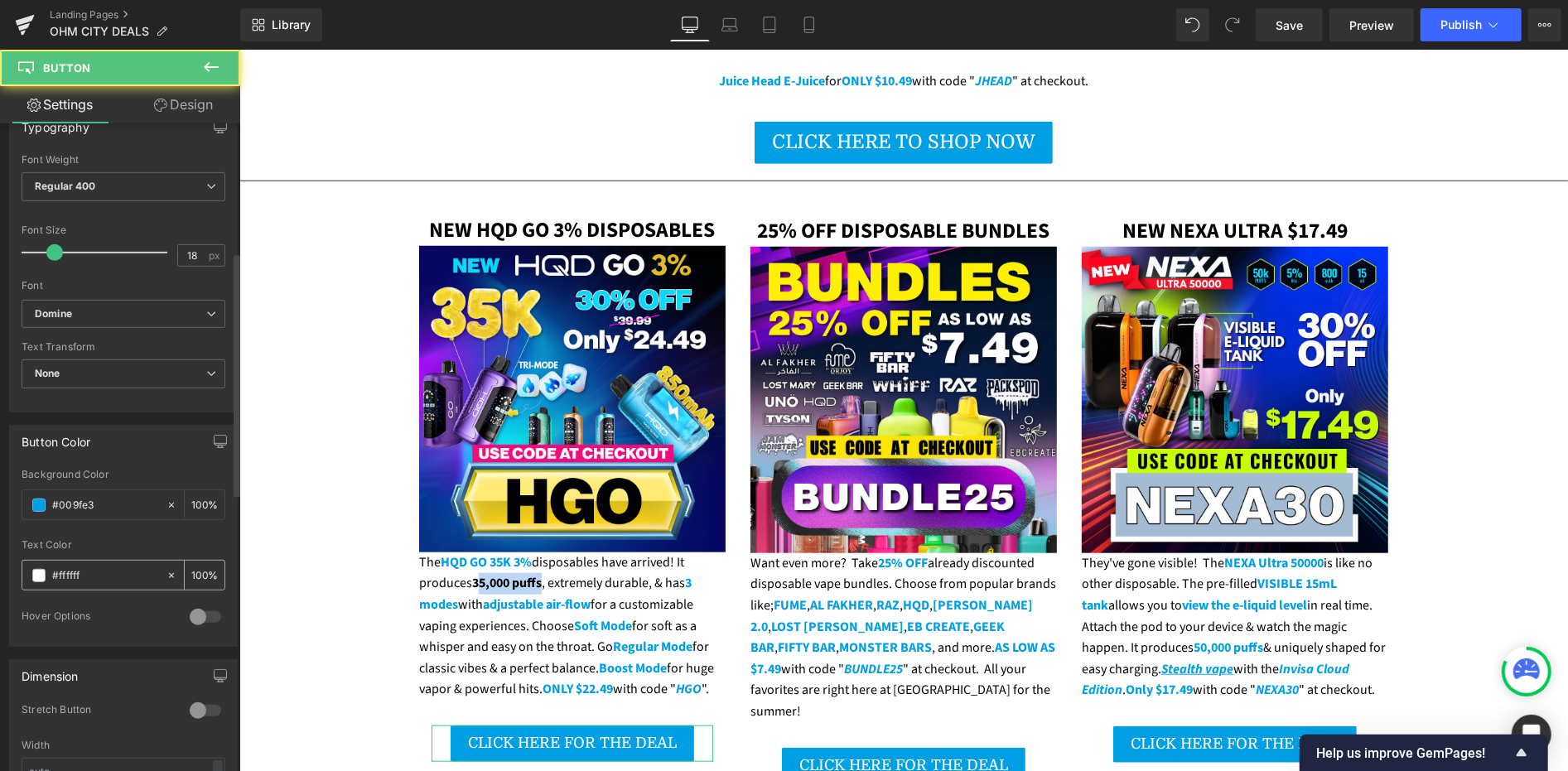
scroll to position [551, 0]
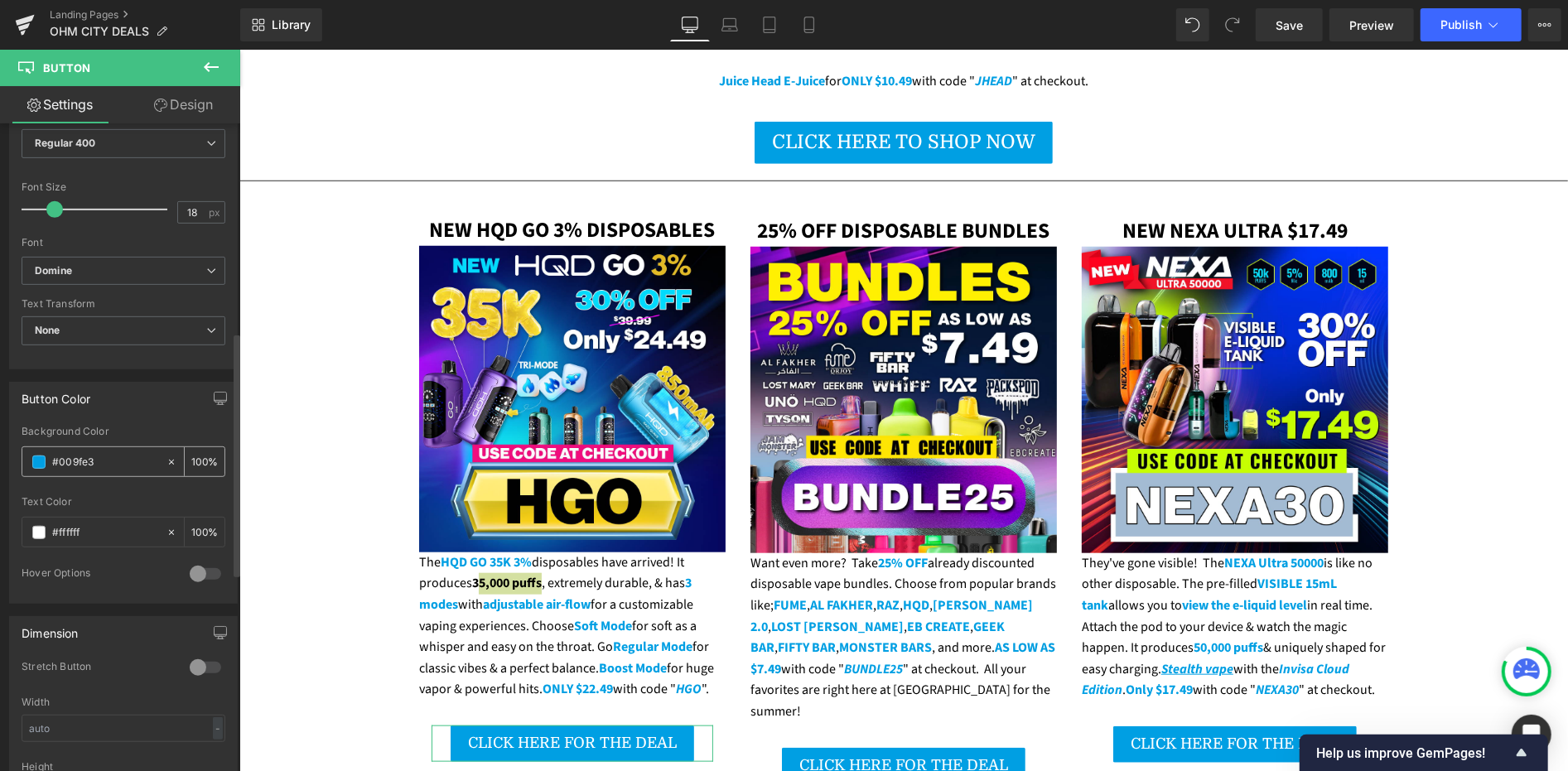
click at [88, 462] on input "#009fe3" at bounding box center [105, 462] width 106 height 18
click at [88, 461] on input "#009fe3" at bounding box center [105, 462] width 106 height 18
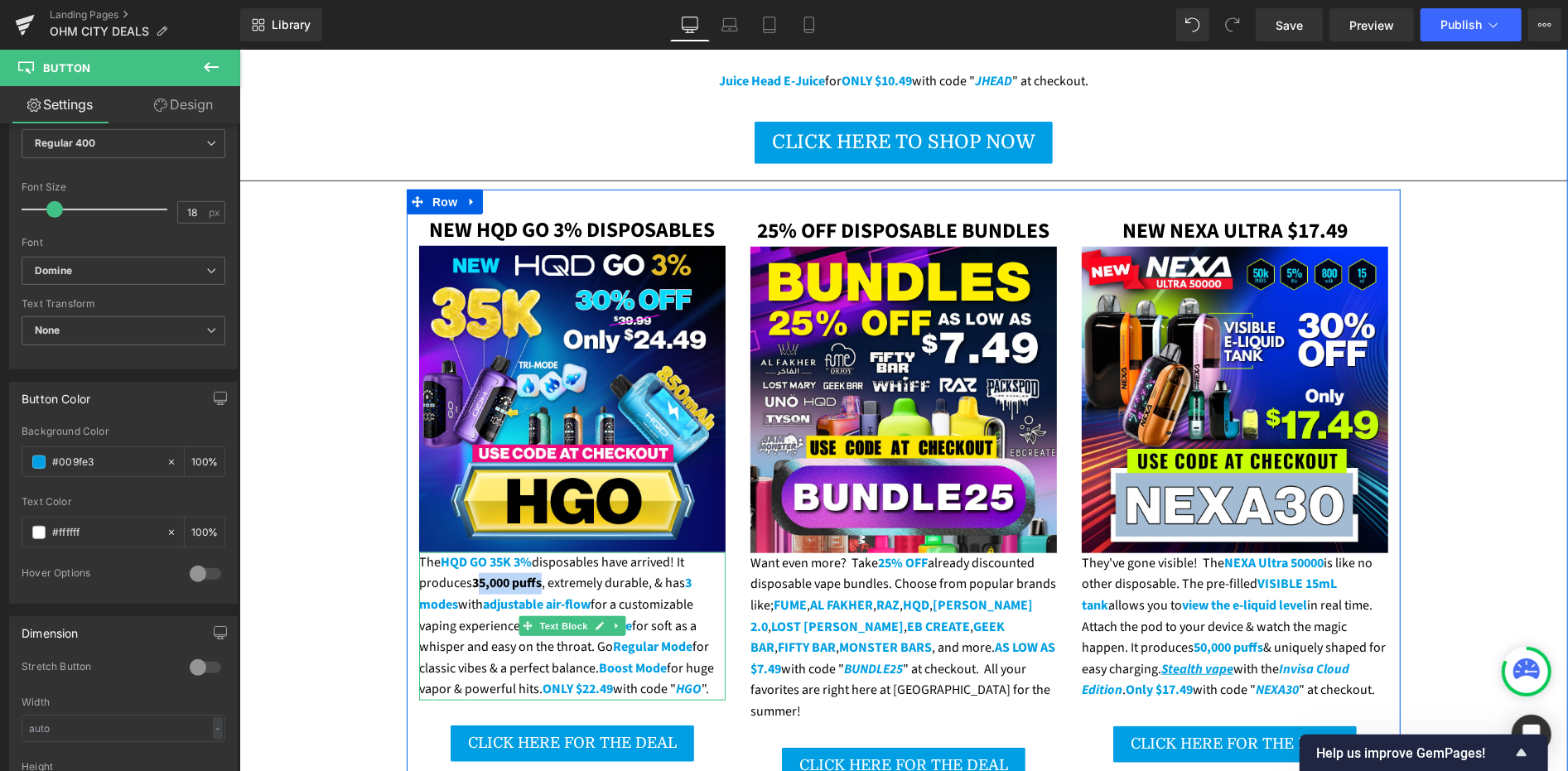
click at [480, 573] on span "35,000 puffs" at bounding box center [506, 582] width 69 height 18
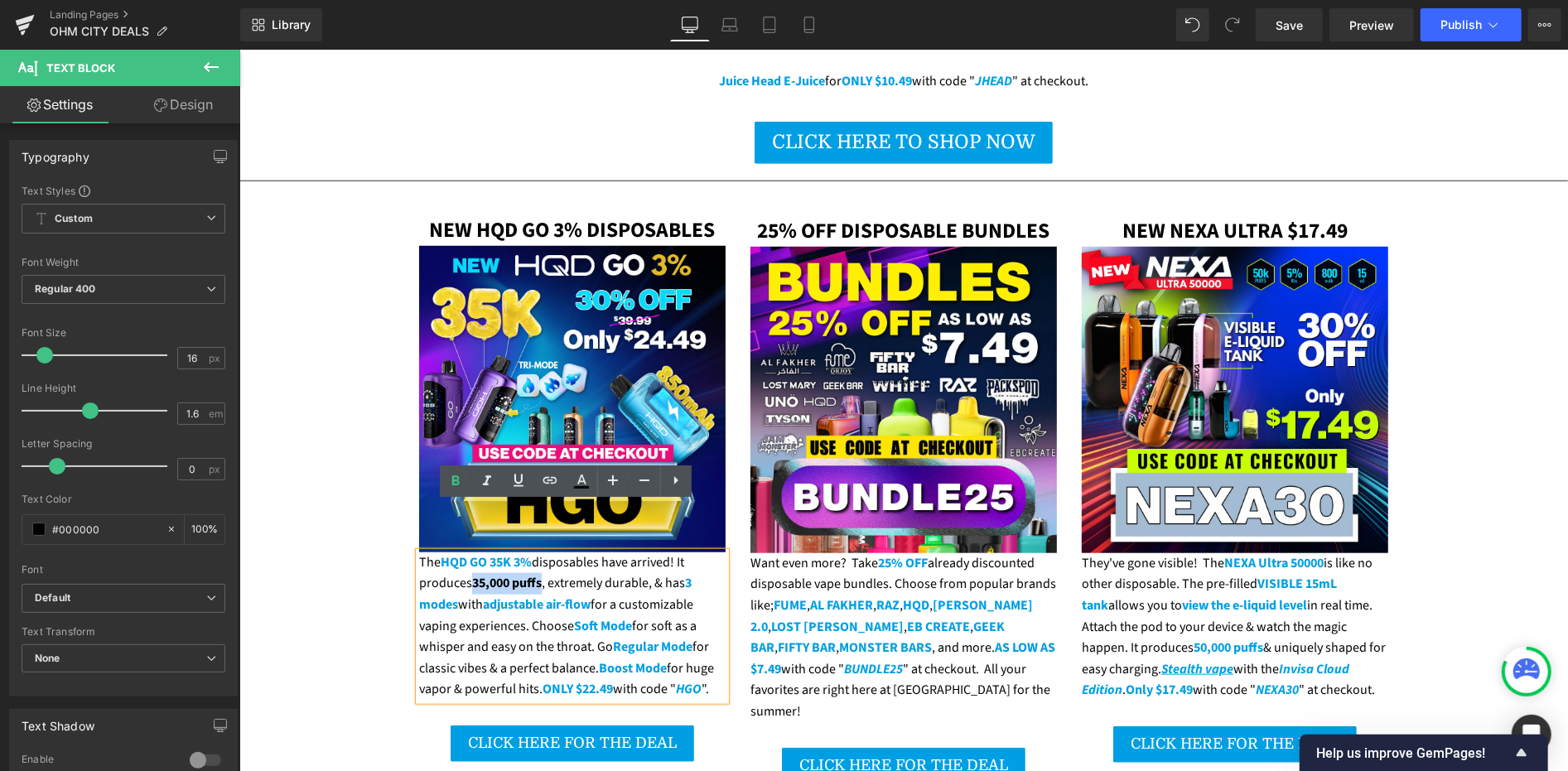
drag, startPoint x: 469, startPoint y: 533, endPoint x: 537, endPoint y: 538, distance: 68.2
click at [537, 551] on div "The HQD GO 35K 3% disposables have arrived! It produces 35,000 puffs , extremel…" at bounding box center [571, 625] width 307 height 148
click at [573, 480] on icon at bounding box center [581, 481] width 20 height 20
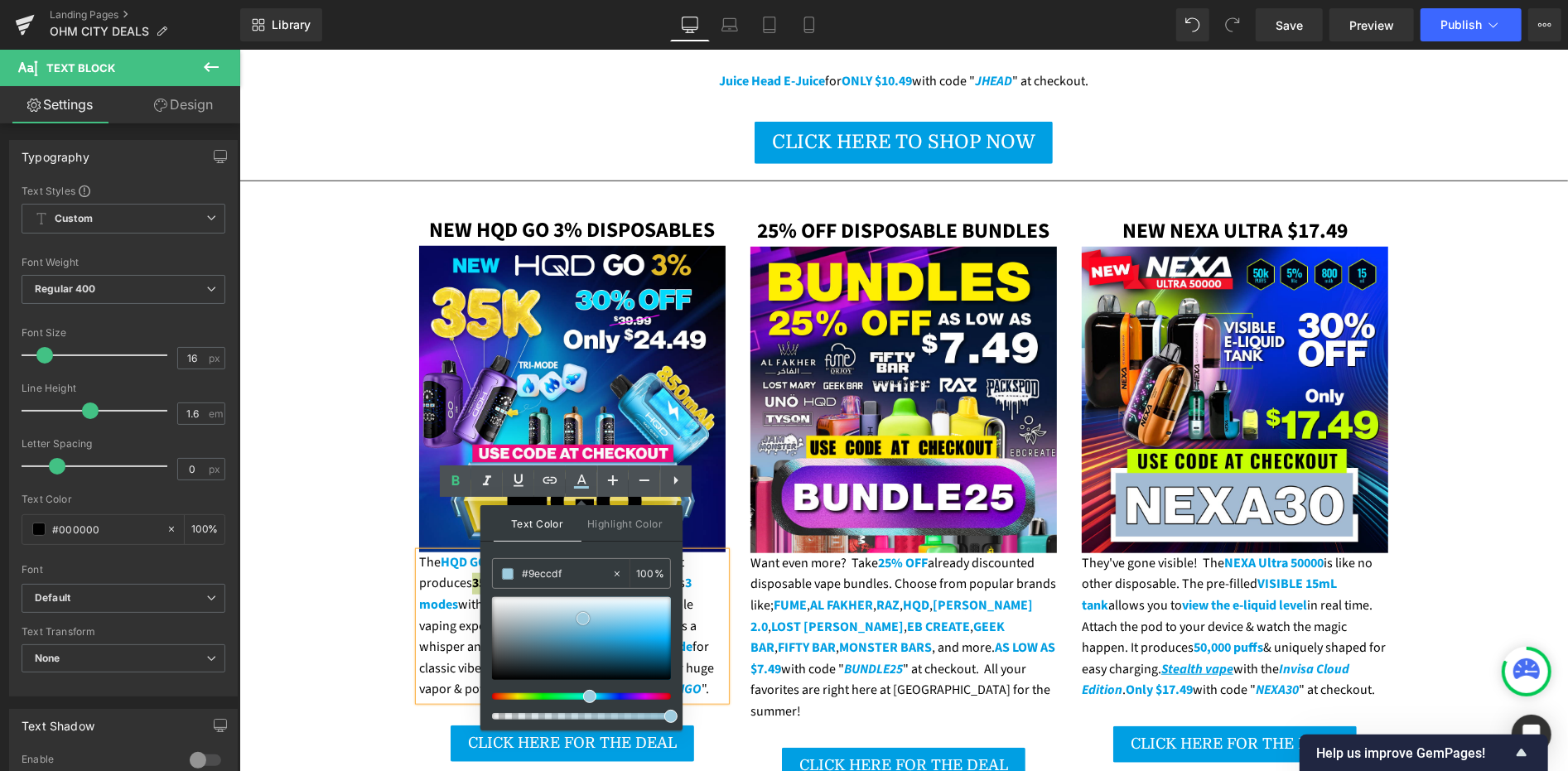
drag, startPoint x: 583, startPoint y: 617, endPoint x: 576, endPoint y: 601, distance: 17.5
click at [583, 618] on div at bounding box center [581, 639] width 179 height 83
click at [565, 574] on input "#9eccdf" at bounding box center [566, 574] width 89 height 18
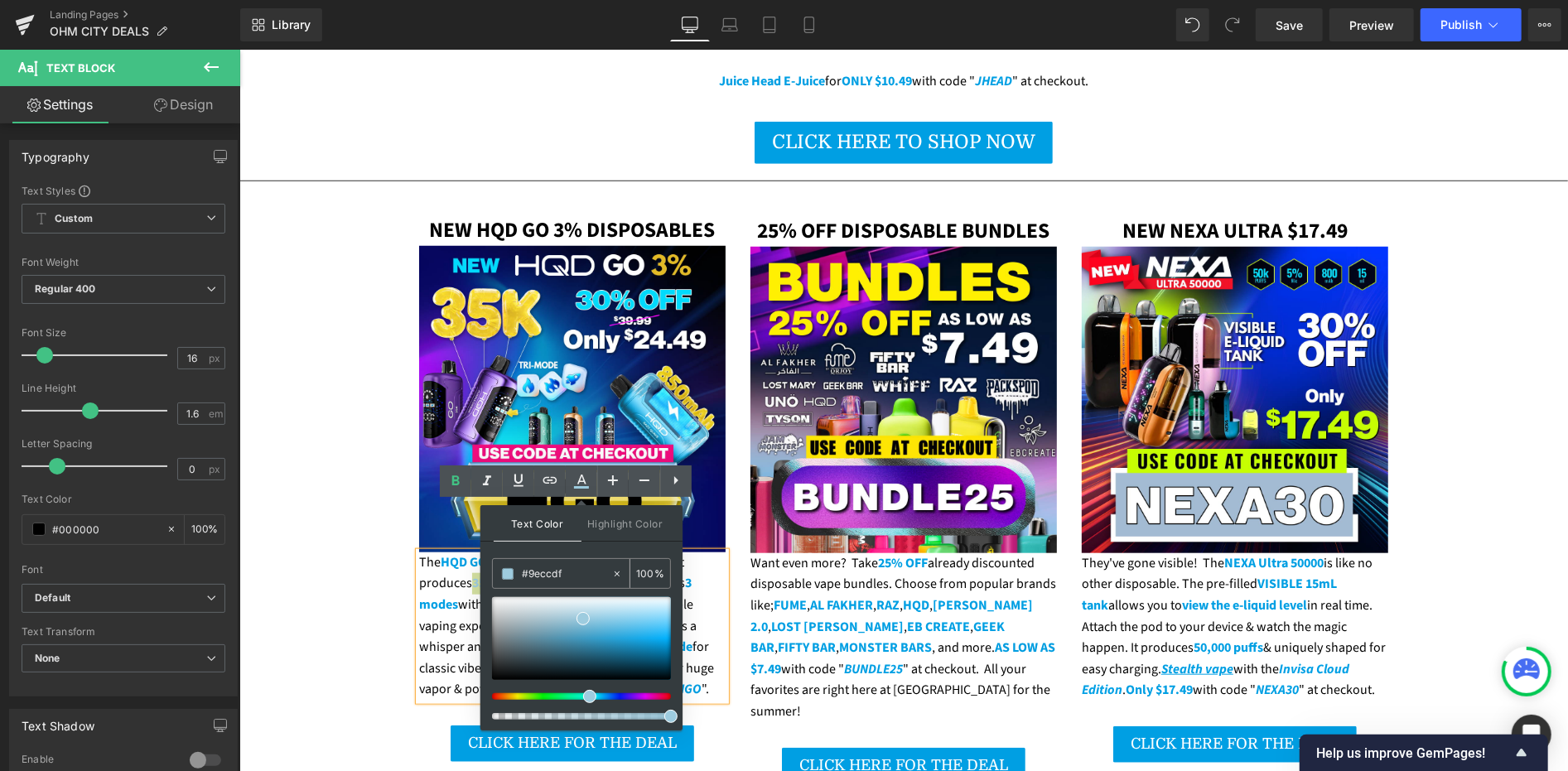
click at [564, 573] on input "#9eccdf" at bounding box center [566, 574] width 89 height 18
paste input "009fe3"
type input "#009fe3"
click at [669, 642] on span at bounding box center [670, 642] width 13 height 13
click at [1480, 9] on button "Publish" at bounding box center [1471, 24] width 101 height 33
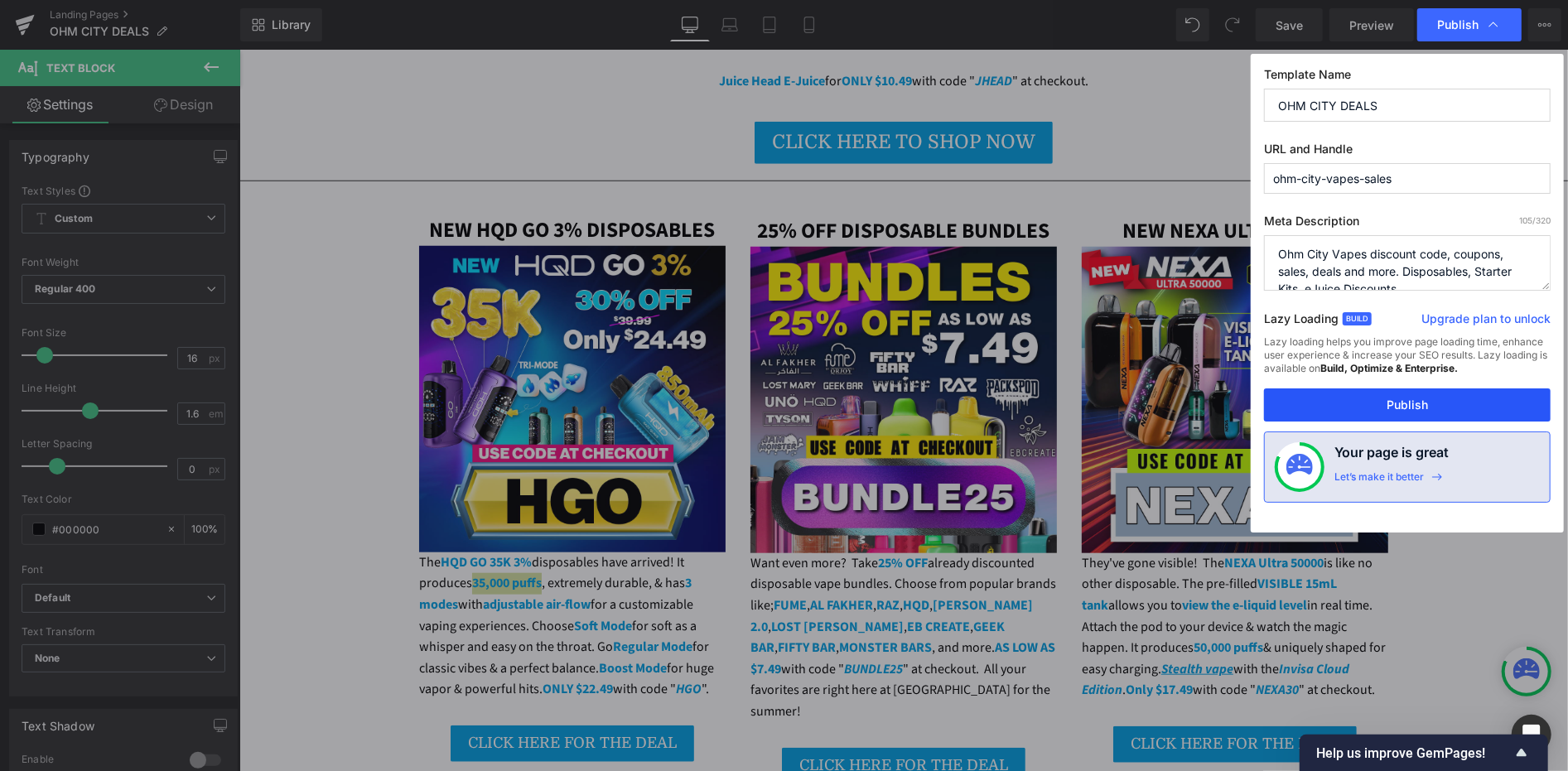
click at [1425, 393] on button "Publish" at bounding box center [1407, 405] width 287 height 33
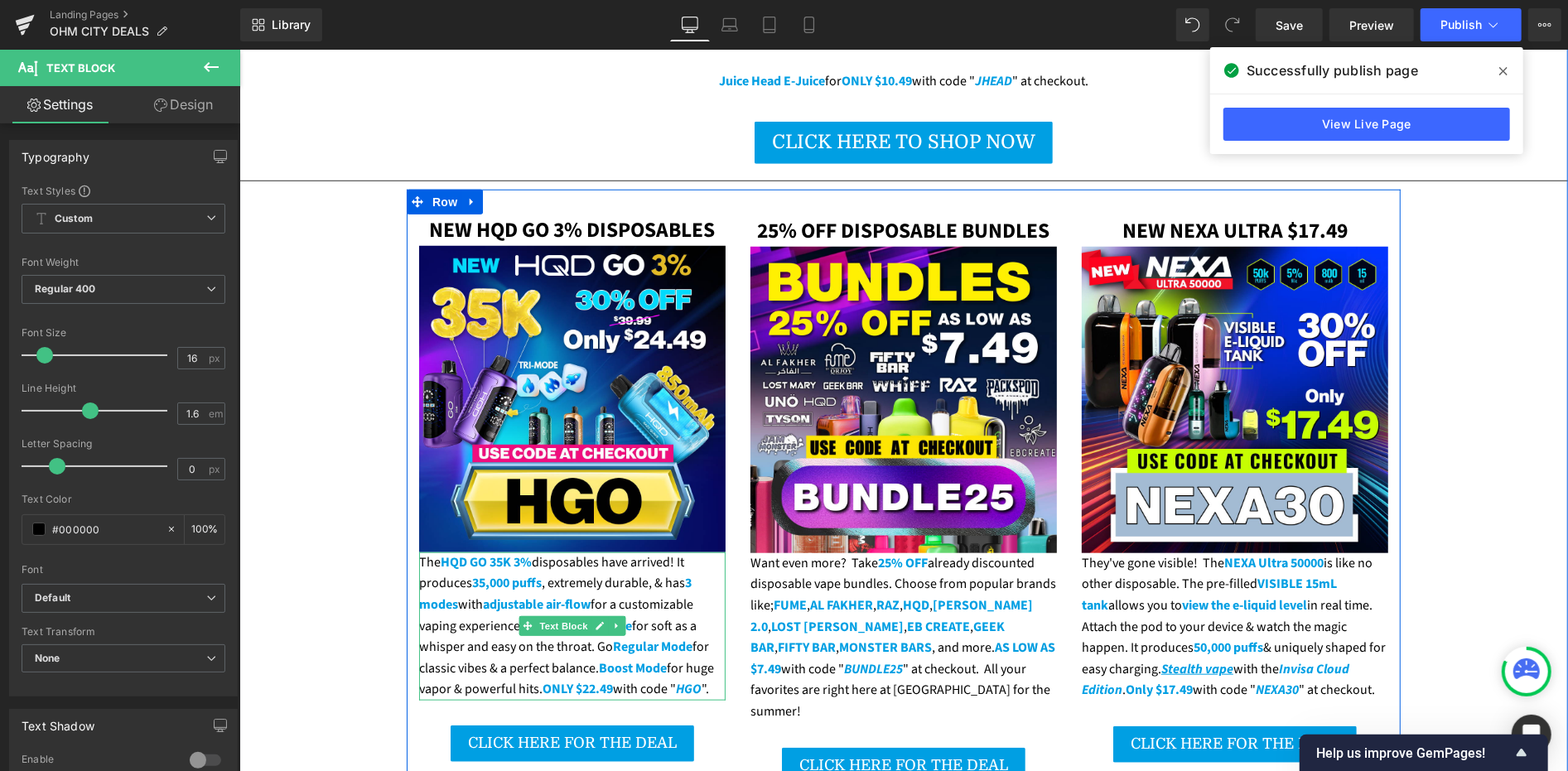
click at [465, 593] on div "The HQD GO 35K 3% disposables have arrived! It produces 35,000 puffs , extremel…" at bounding box center [571, 625] width 307 height 148
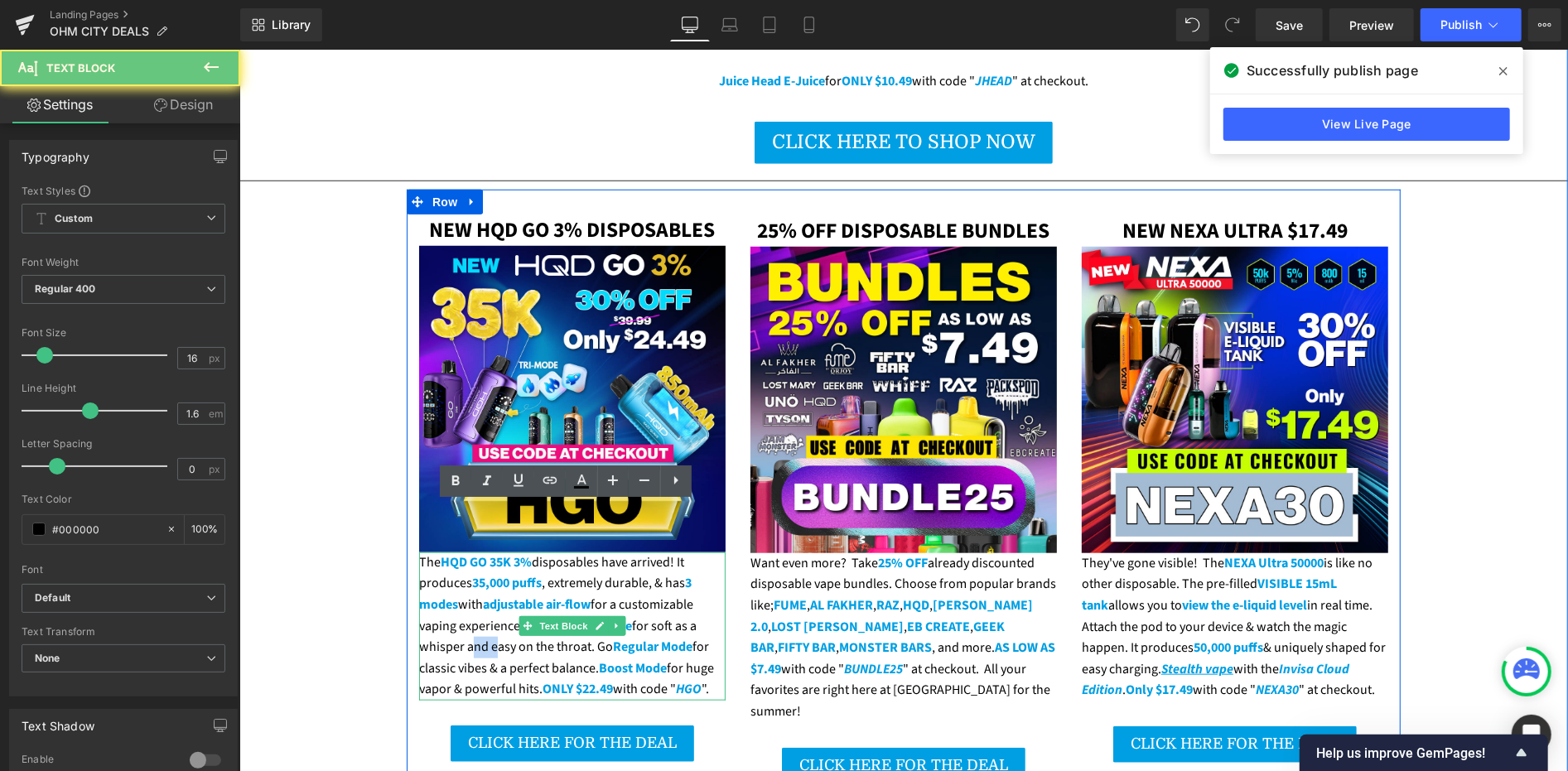
click at [465, 593] on div "The HQD GO 35K 3% disposables have arrived! It produces 35,000 puffs , extremel…" at bounding box center [571, 625] width 307 height 148
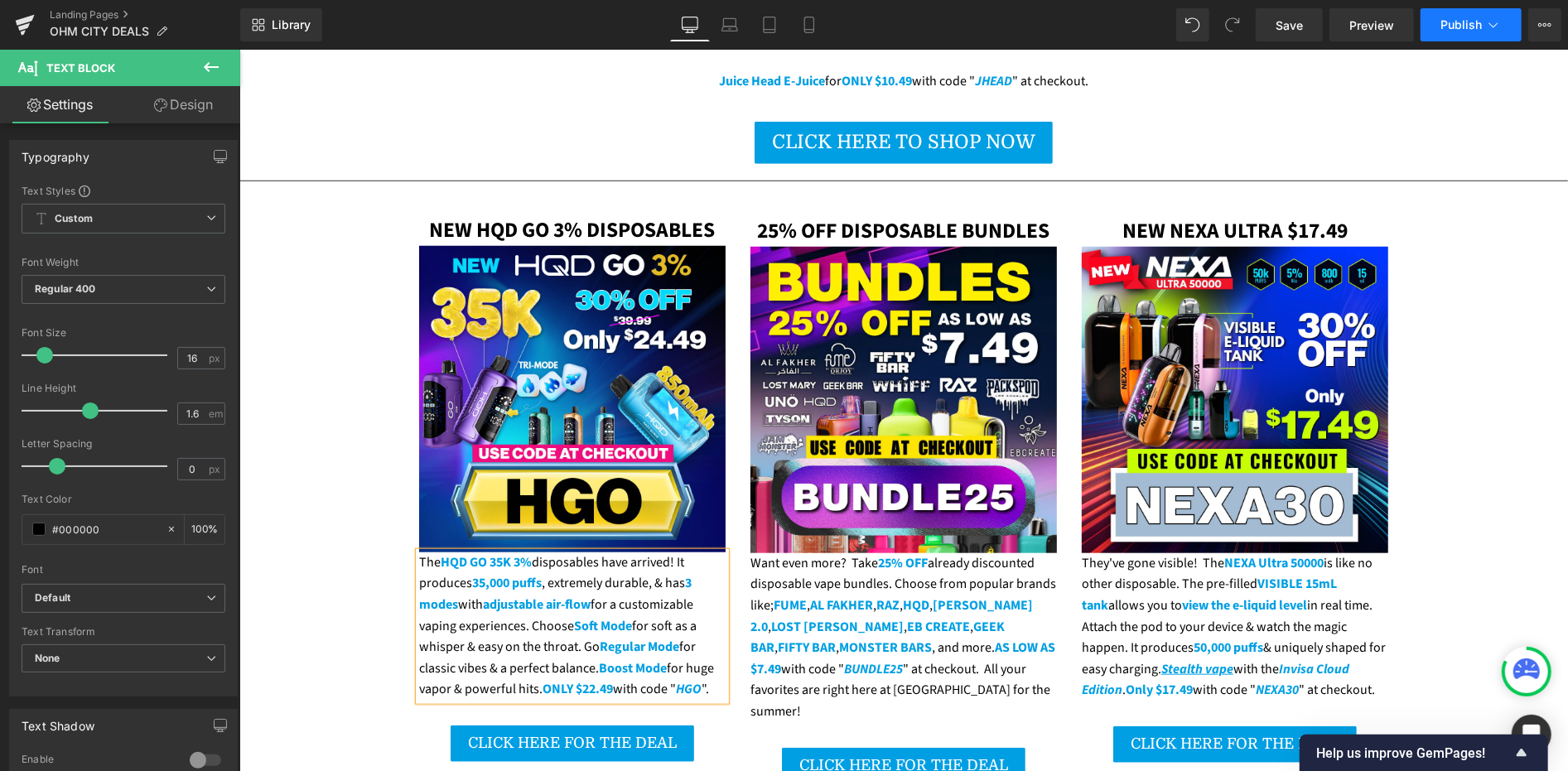
click at [1450, 26] on span "Publish" at bounding box center [1461, 24] width 41 height 13
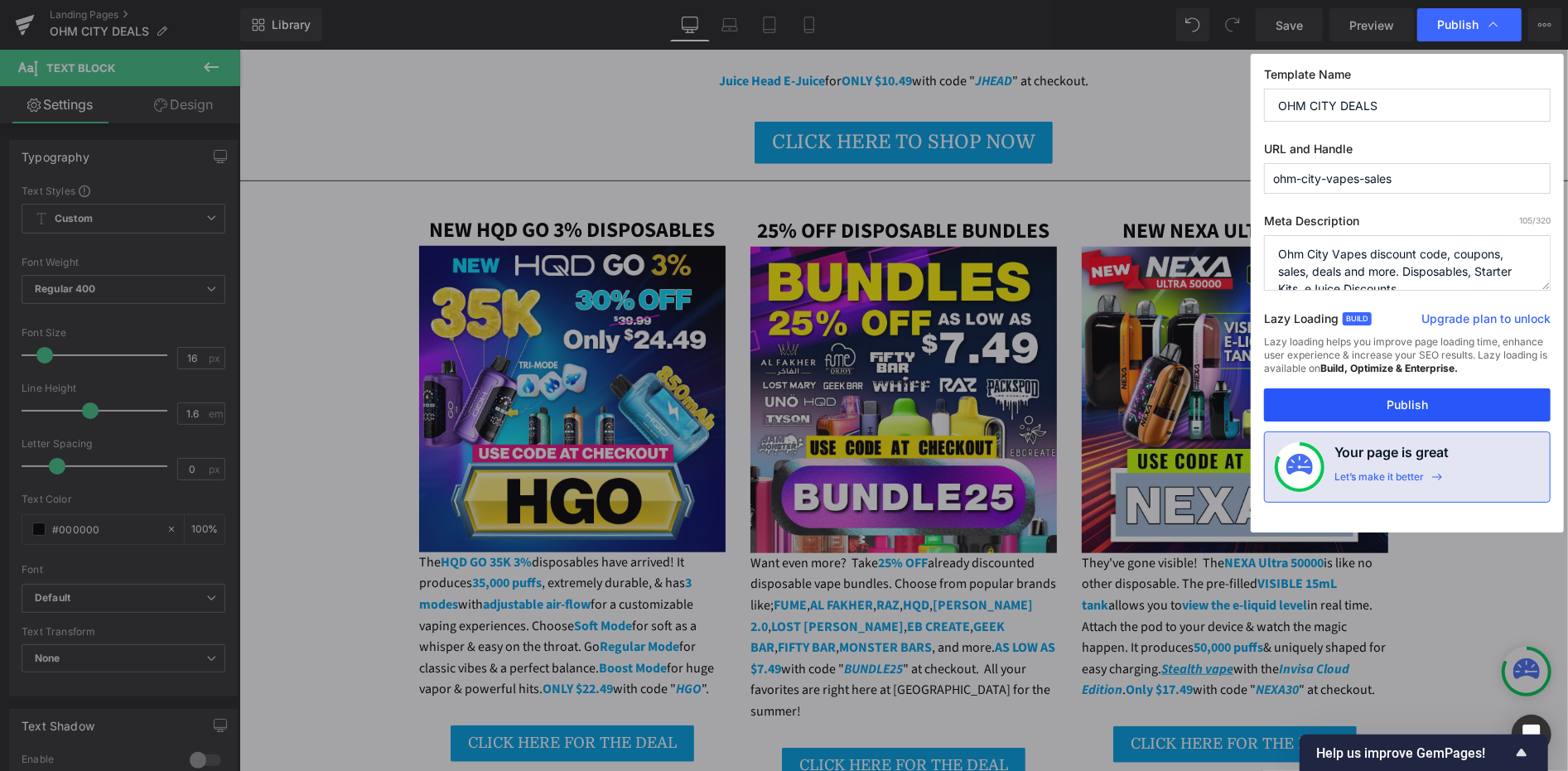
click at [1364, 399] on button "Publish" at bounding box center [1407, 405] width 287 height 33
